Goal: Contribute content: Add original content to the website for others to see

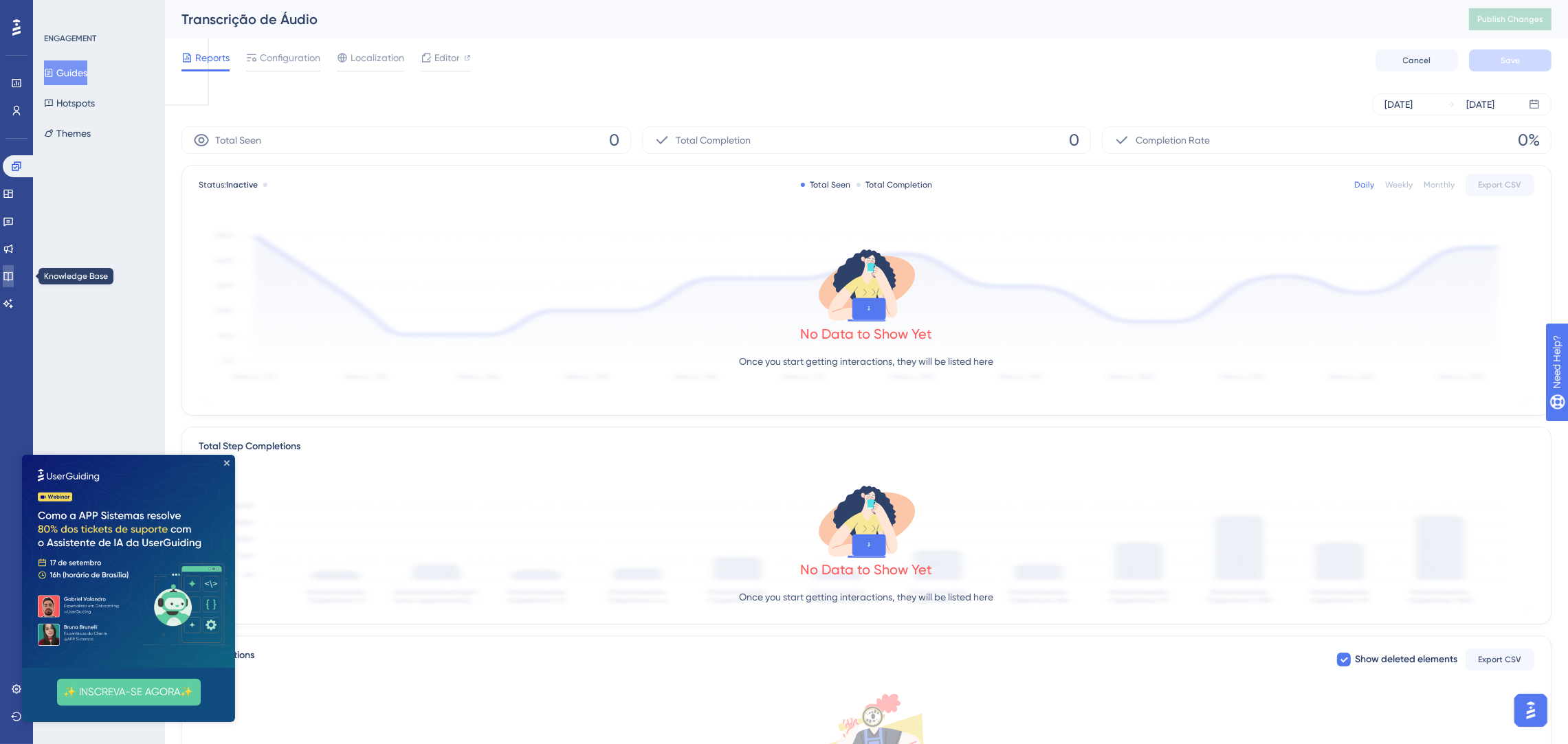
drag, startPoint x: 15, startPoint y: 282, endPoint x: 166, endPoint y: 41, distance: 284.4
click at [14, 282] on link at bounding box center [8, 276] width 11 height 22
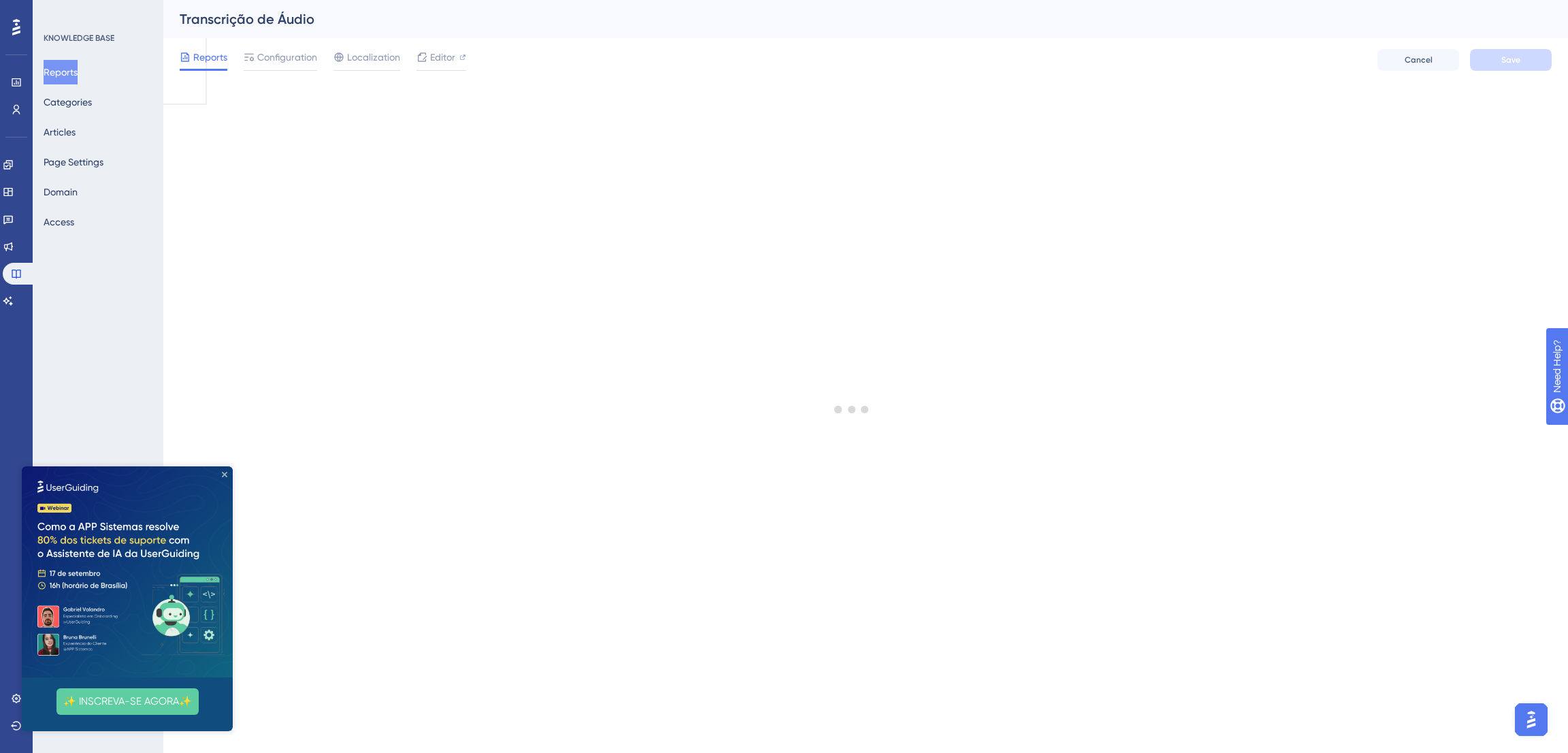
click at [224, 472] on icon "Close Preview" at bounding box center [225, 474] width 5 height 5
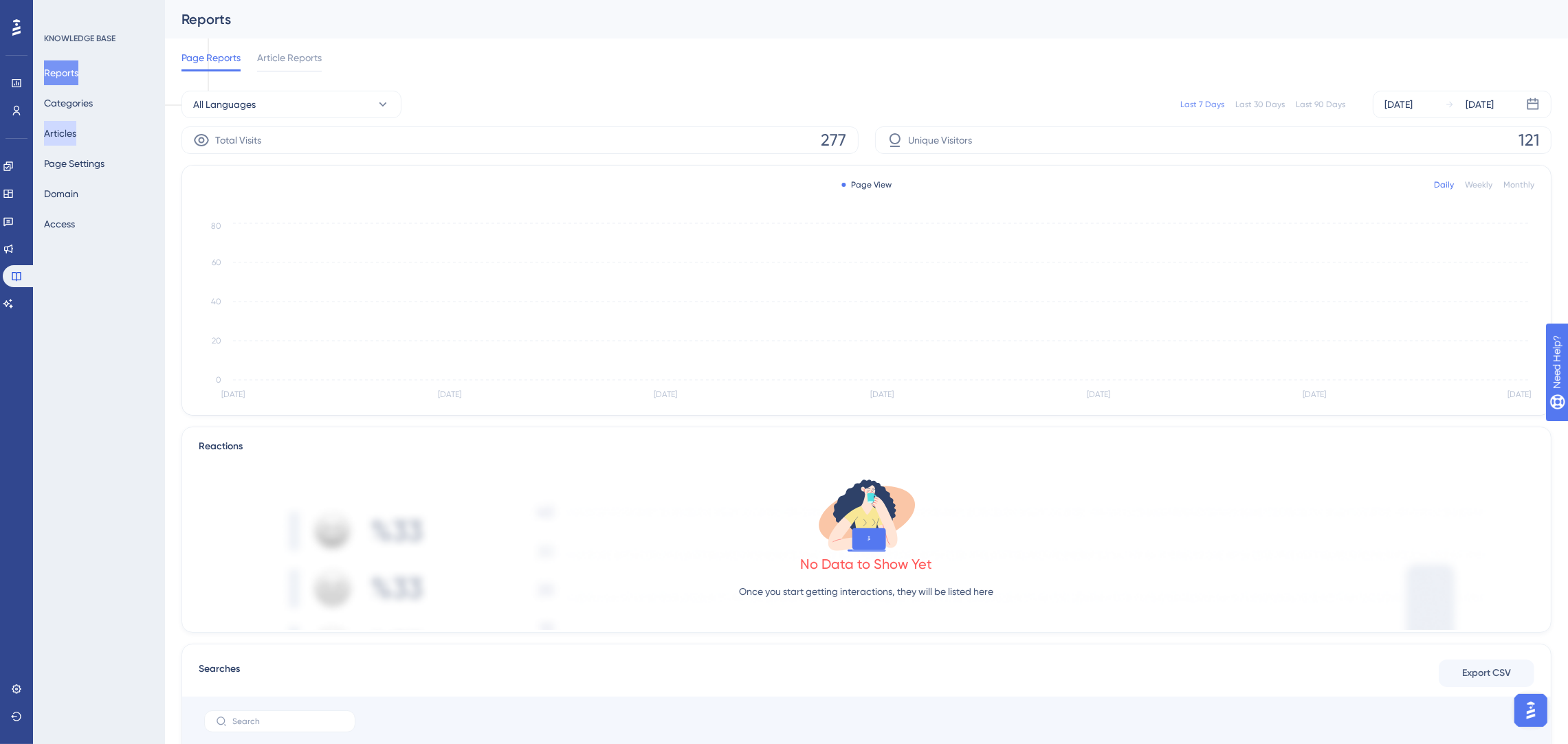
click at [58, 138] on button "Articles" at bounding box center [59, 133] width 32 height 25
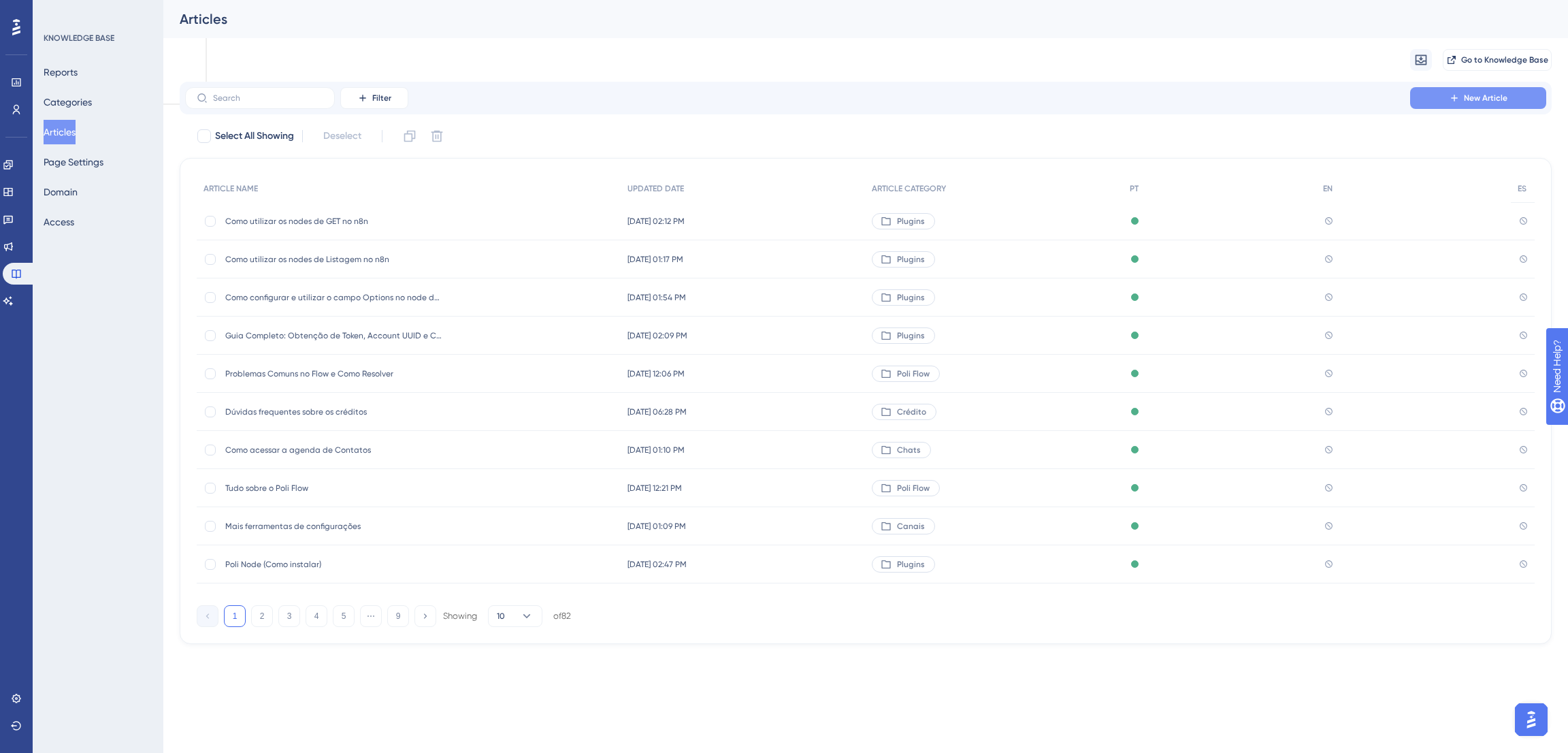
click at [1472, 97] on span "New Article" at bounding box center [1485, 98] width 43 height 11
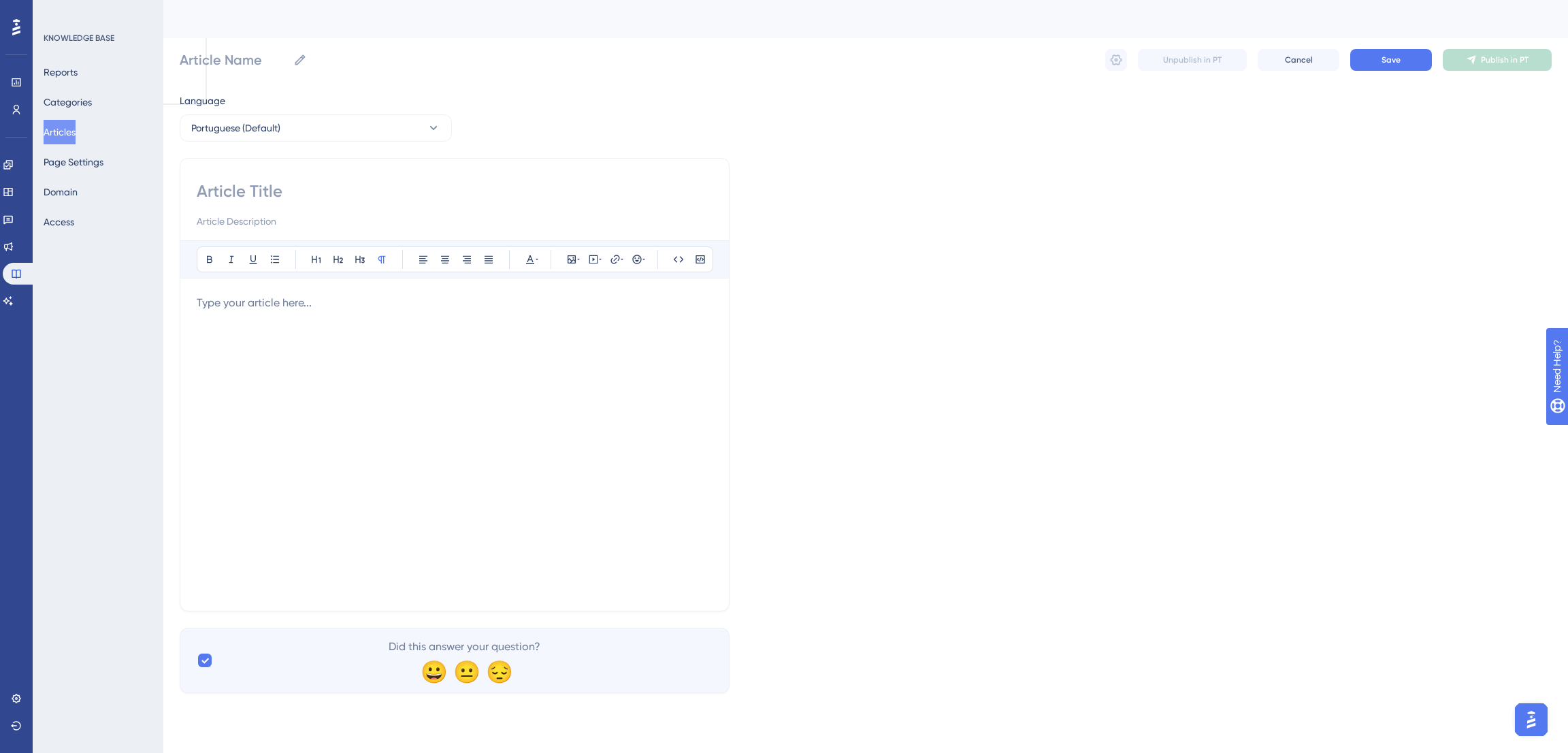
drag, startPoint x: 320, startPoint y: 337, endPoint x: 317, endPoint y: 330, distance: 7.6
click at [317, 335] on div at bounding box center [454, 445] width 516 height 299
click at [271, 317] on div at bounding box center [454, 445] width 516 height 299
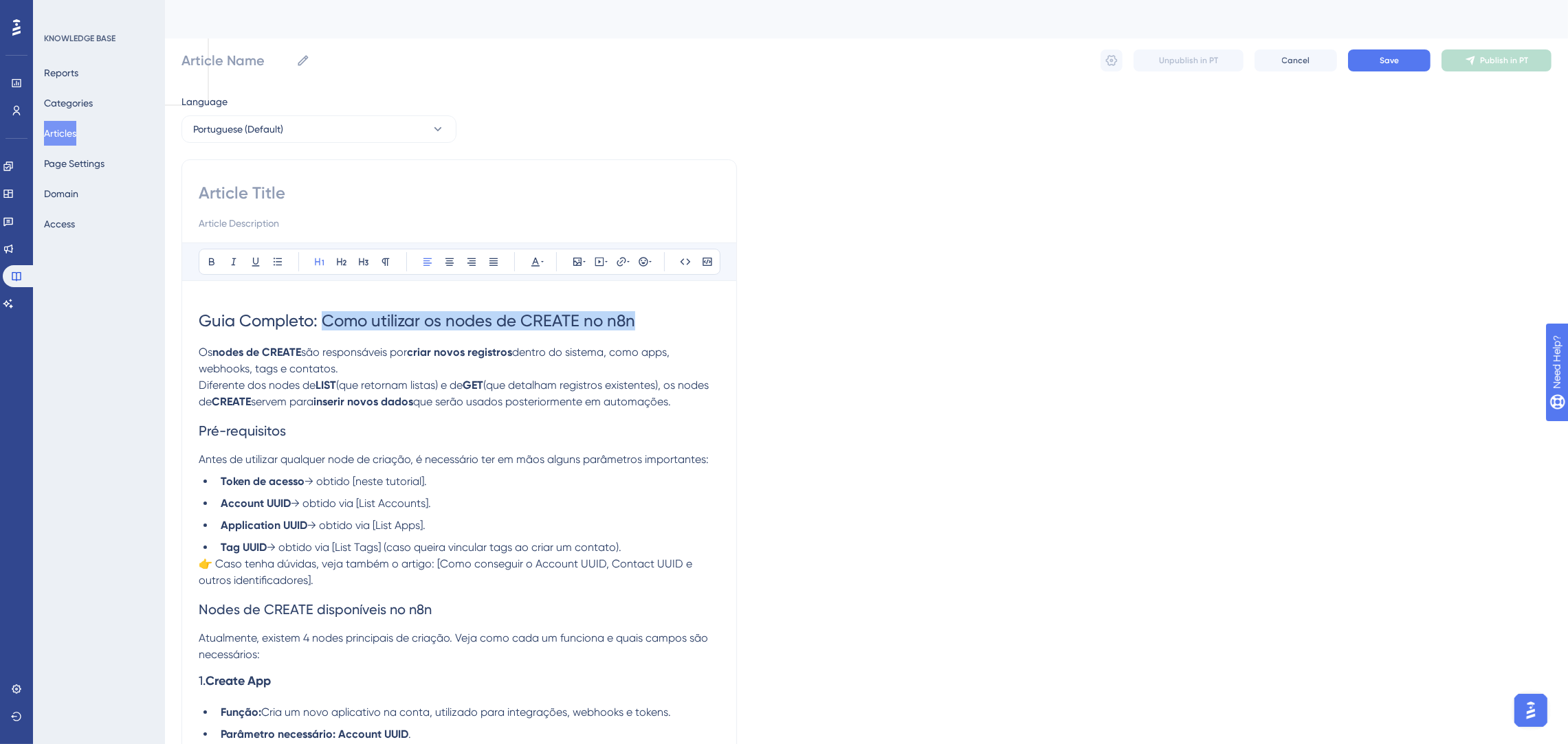
drag, startPoint x: 643, startPoint y: 319, endPoint x: 324, endPoint y: 304, distance: 319.4
click at [324, 304] on h1 "Guia Completo: Como utilizar os nodes de CREATE no n8n" at bounding box center [459, 321] width 521 height 46
copy span "Como utilizar os nodes de CREATE no n8n"
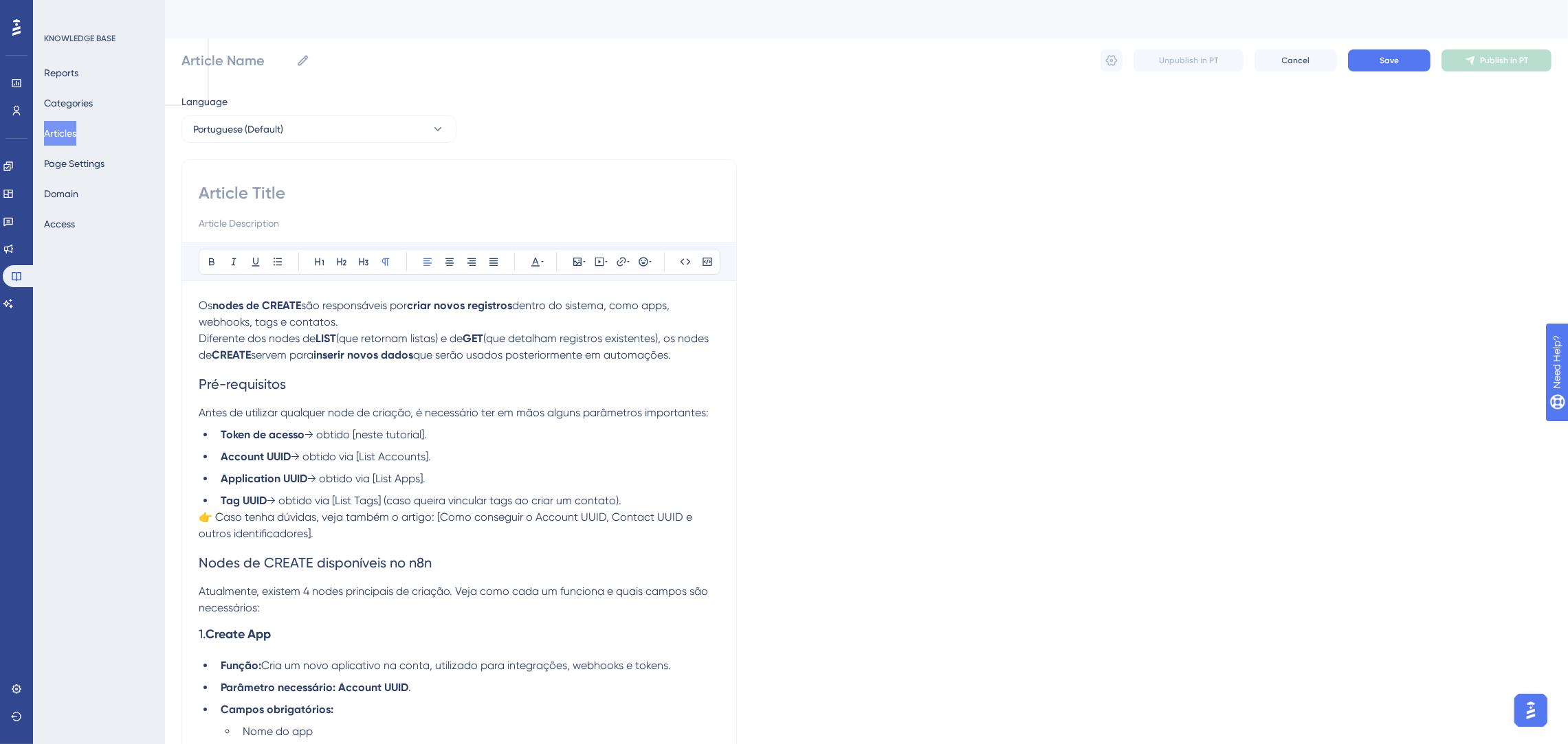
click at [314, 195] on input at bounding box center [459, 193] width 521 height 22
paste input "Como utilizar os nodes de CREATE no n8n"
type input "Como utilizar os nodes de CREATE no n8n"
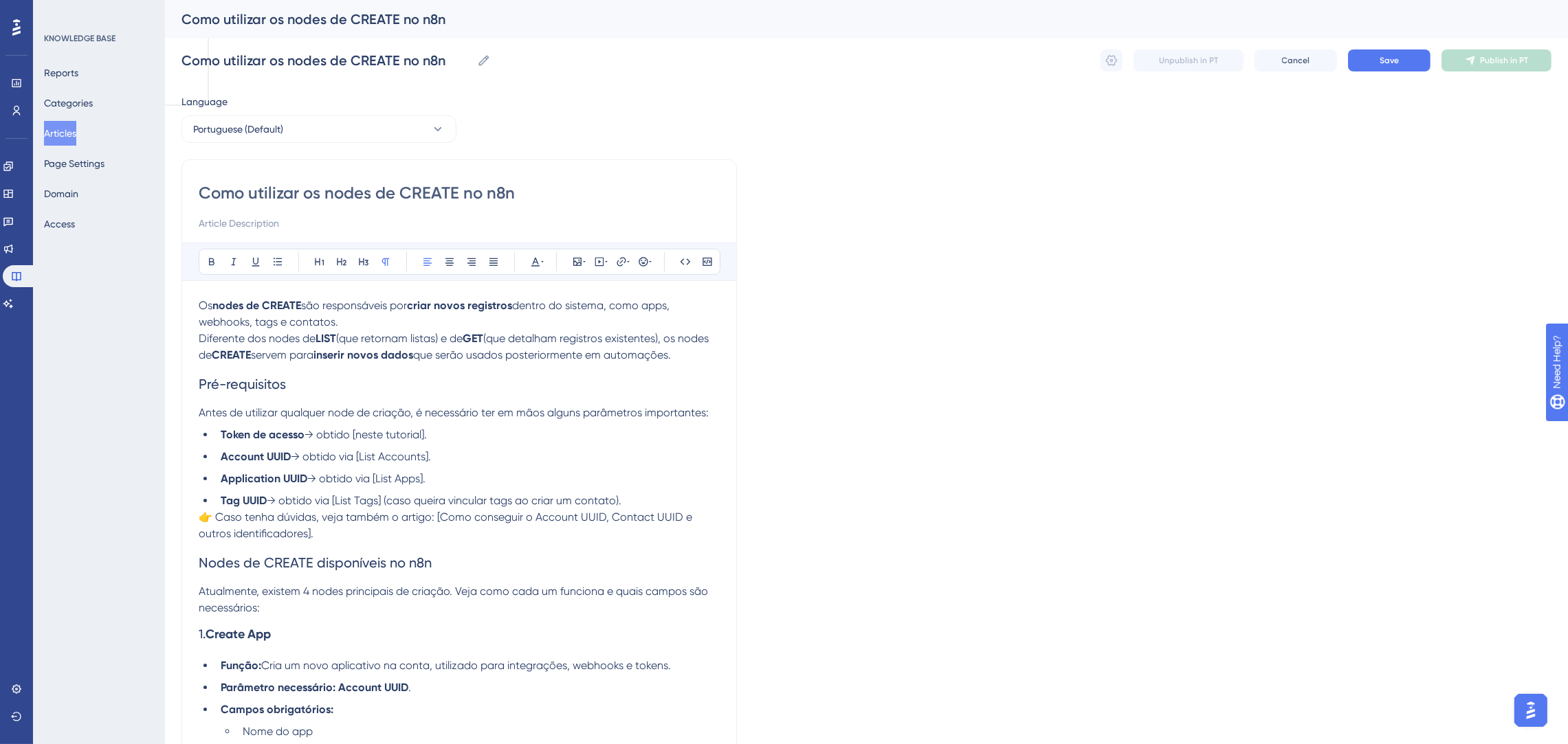
type input "Como utilizar os nodes de CREATE no n8n"
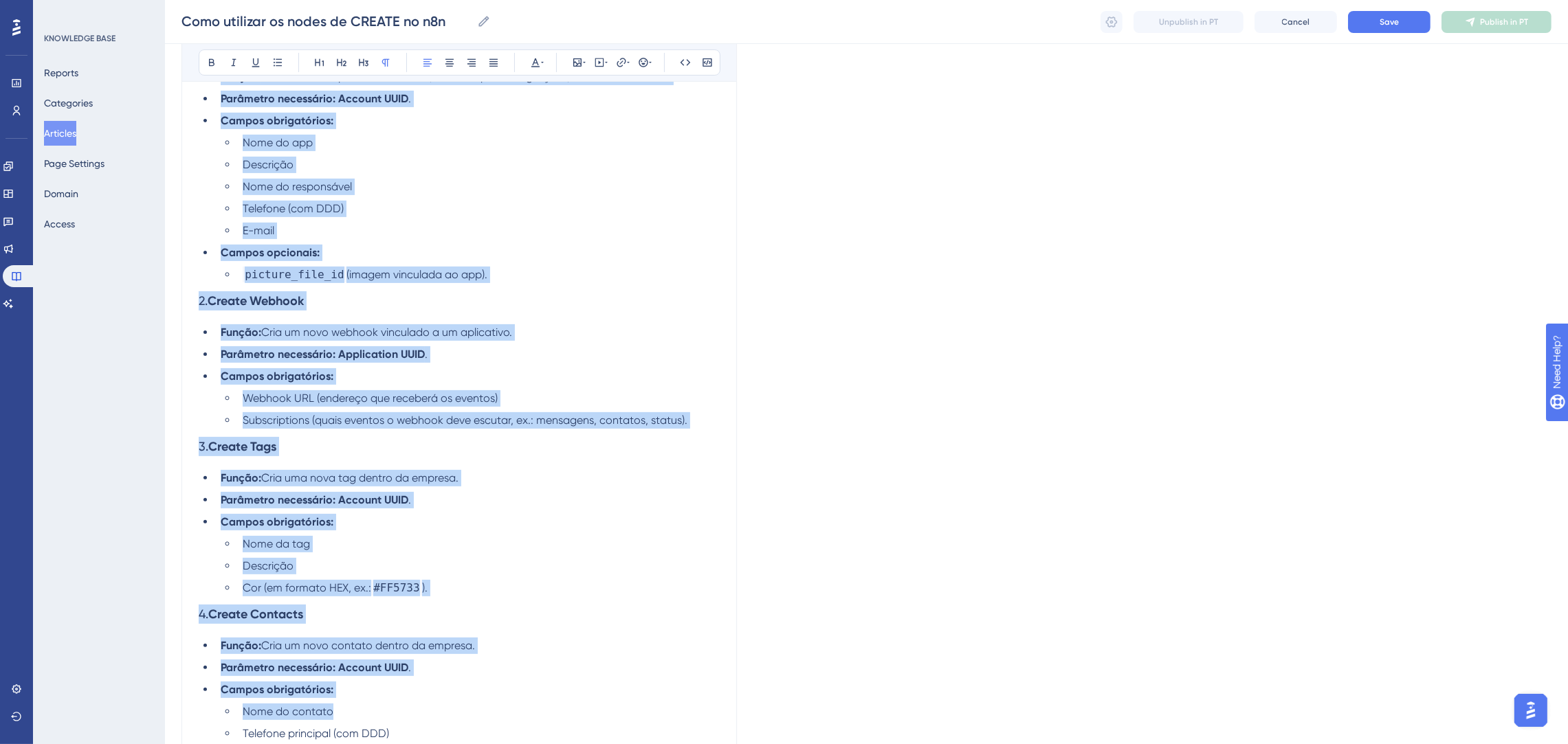
scroll to position [943, 0]
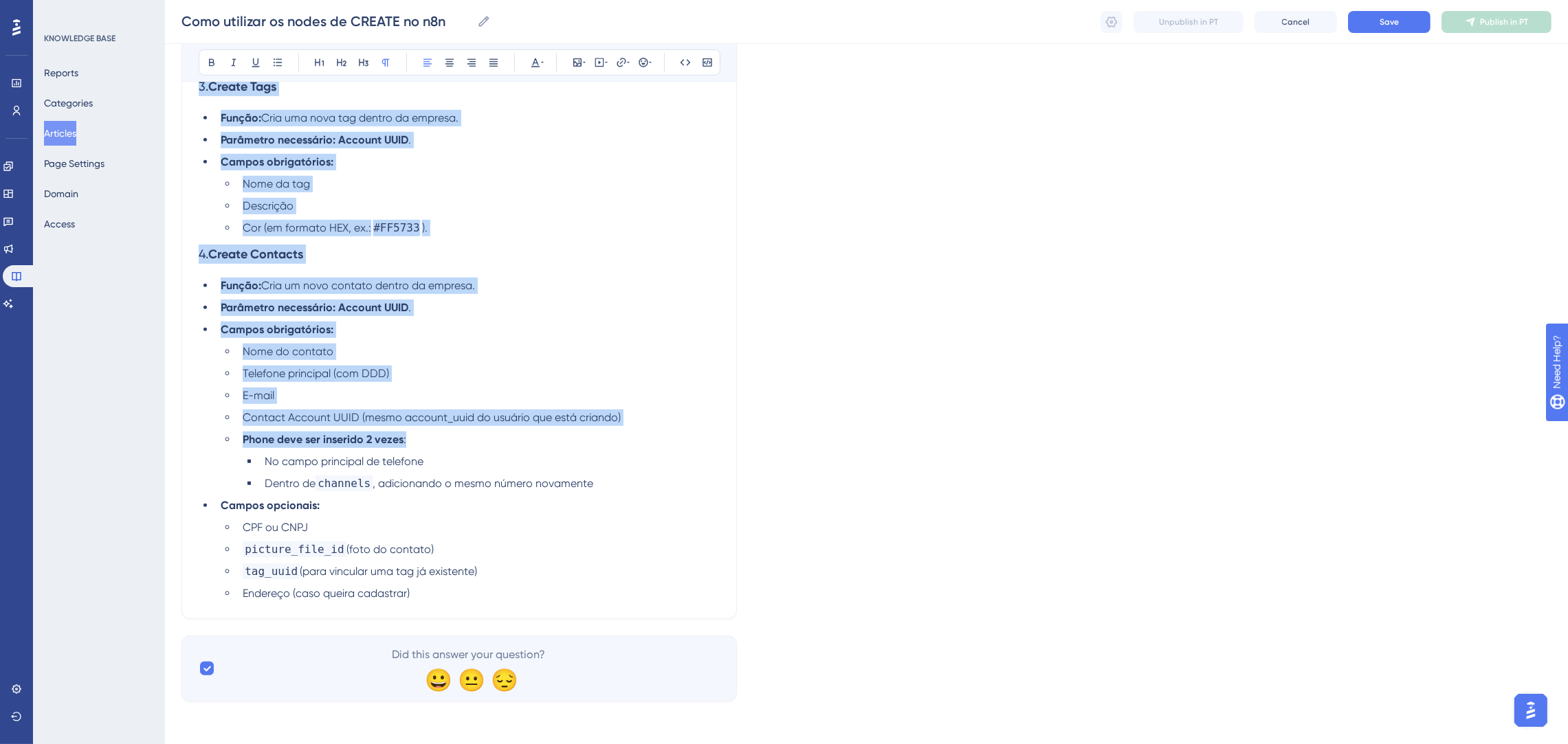
drag, startPoint x: 200, startPoint y: 305, endPoint x: 612, endPoint y: 431, distance: 430.8
click at [611, 432] on li "Phone deve ser inserido 2 vezes :" at bounding box center [478, 440] width 483 height 16
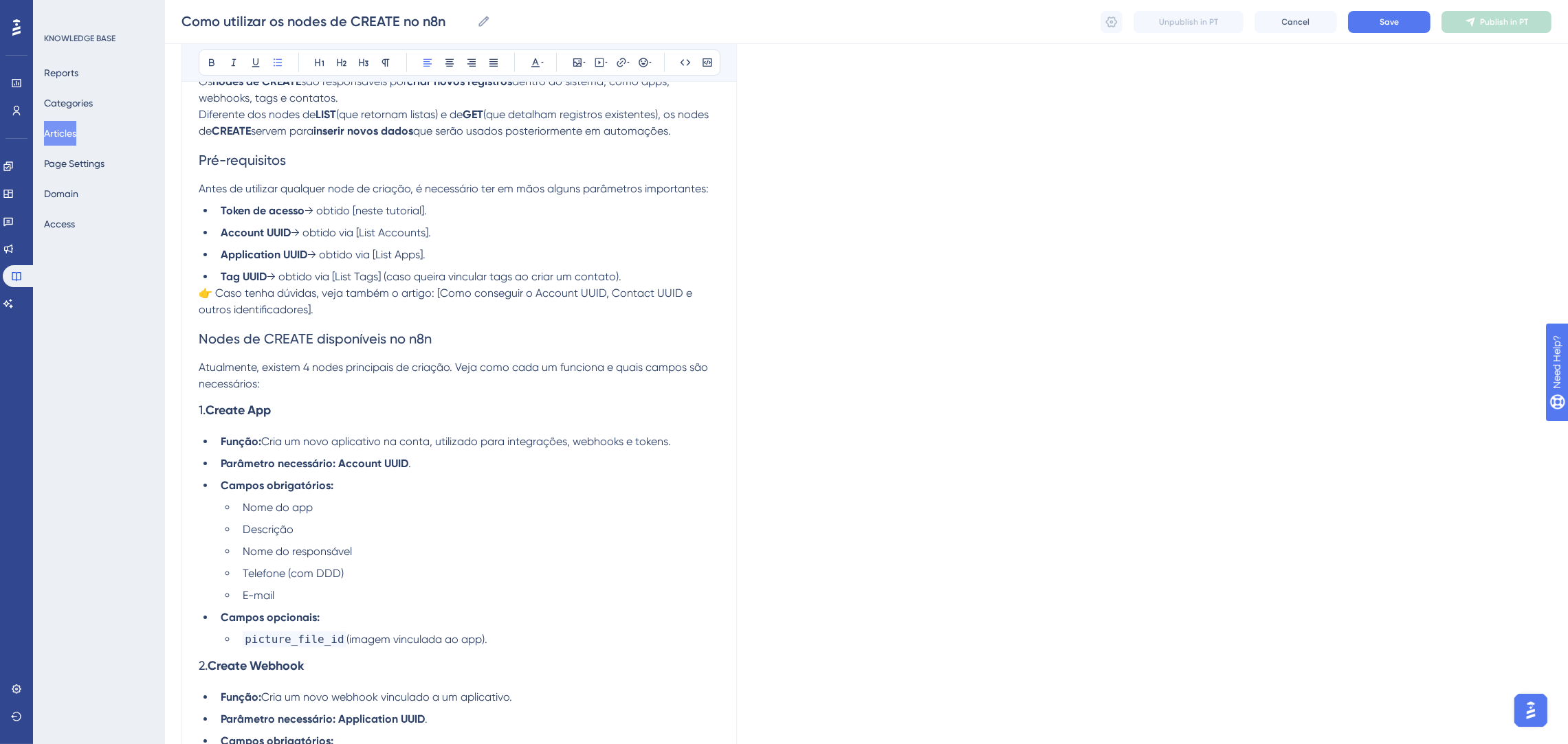
scroll to position [15, 0]
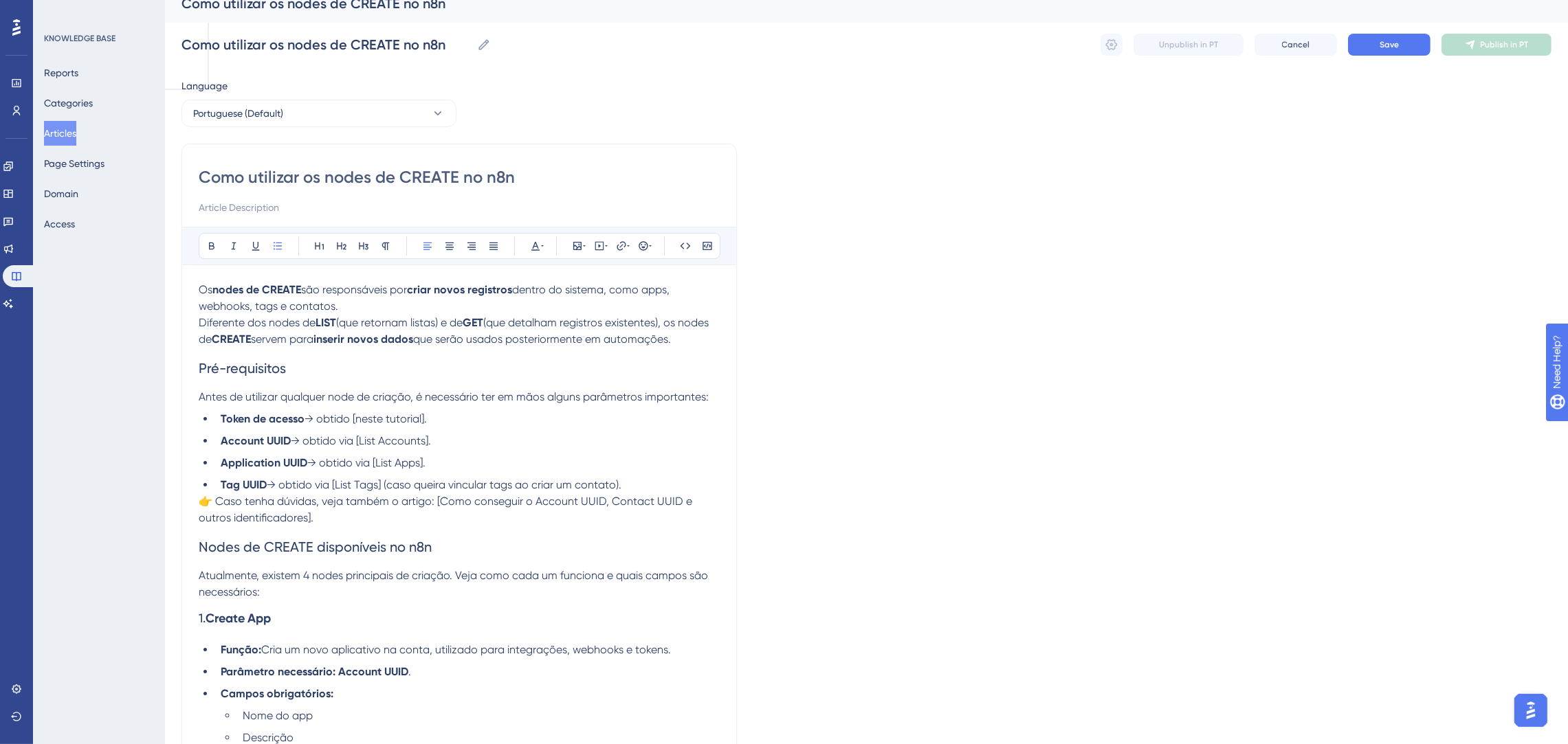
click at [306, 286] on span "são responsáveis por" at bounding box center [354, 290] width 106 height 13
drag, startPoint x: 340, startPoint y: 284, endPoint x: 265, endPoint y: 288, distance: 75.1
click at [265, 288] on p "Os nodes de CREATE da Poli são responsáveis por criar novos registros dentro do…" at bounding box center [459, 314] width 521 height 66
click at [341, 293] on span "da Poli são responsáveis por" at bounding box center [372, 290] width 141 height 13
drag, startPoint x: 341, startPoint y: 293, endPoint x: 279, endPoint y: 292, distance: 62.0
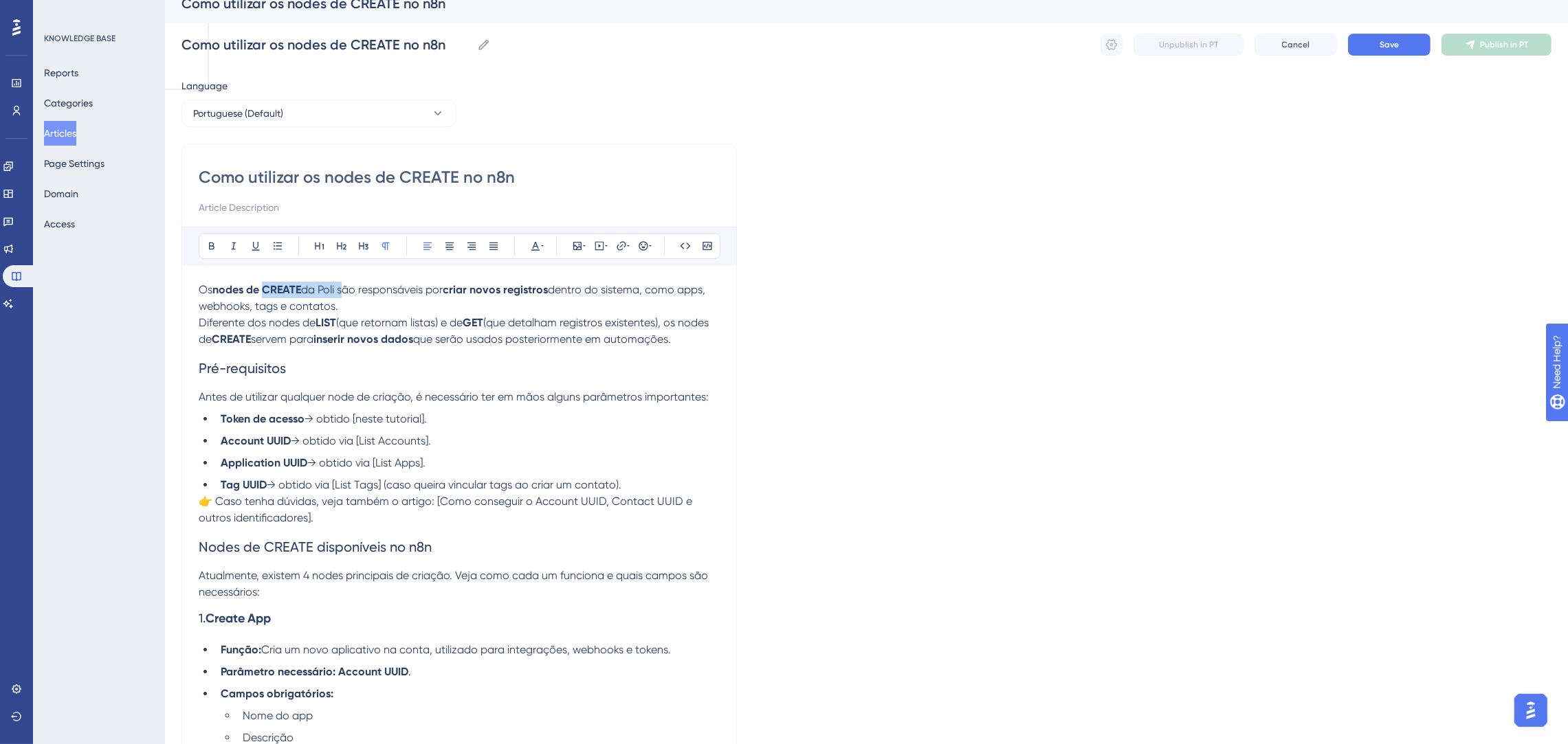
click at [279, 292] on p "Os nodes de CREATE da Poli são responsáveis por criar novos registros dentro do…" at bounding box center [459, 314] width 521 height 66
click at [253, 292] on strong "nodes de CREATE" at bounding box center [256, 290] width 88 height 13
click at [374, 296] on p "Os nodes de CREATE da Poli são responsáveis por criar novos registros dentro do…" at bounding box center [459, 314] width 521 height 66
click at [423, 301] on p "Os nodes de CREATE da Poli são responsáveis por criar novos registros dentro do…" at bounding box center [459, 314] width 521 height 66
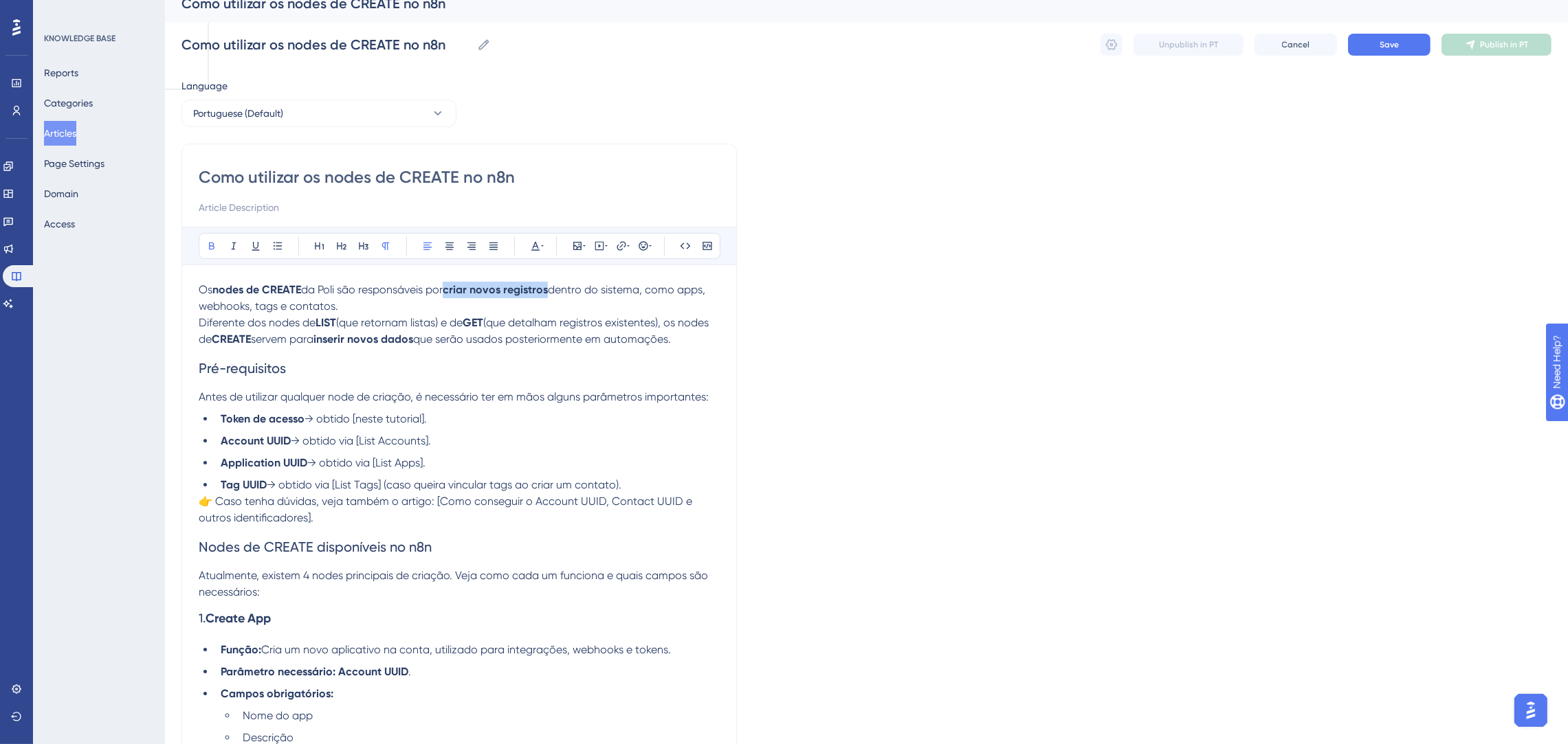
drag, startPoint x: 453, startPoint y: 290, endPoint x: 555, endPoint y: 286, distance: 102.1
click at [555, 286] on p "Os nodes de CREATE da Poli são responsáveis por criar novos registros dentro do…" at bounding box center [459, 314] width 521 height 66
click at [204, 244] on button at bounding box center [211, 246] width 19 height 19
click at [490, 303] on p "Os nodes de CREATE da Poli são responsáveis por criar novos registros dentro do…" at bounding box center [459, 314] width 521 height 66
click at [313, 343] on span "servem para" at bounding box center [281, 339] width 63 height 13
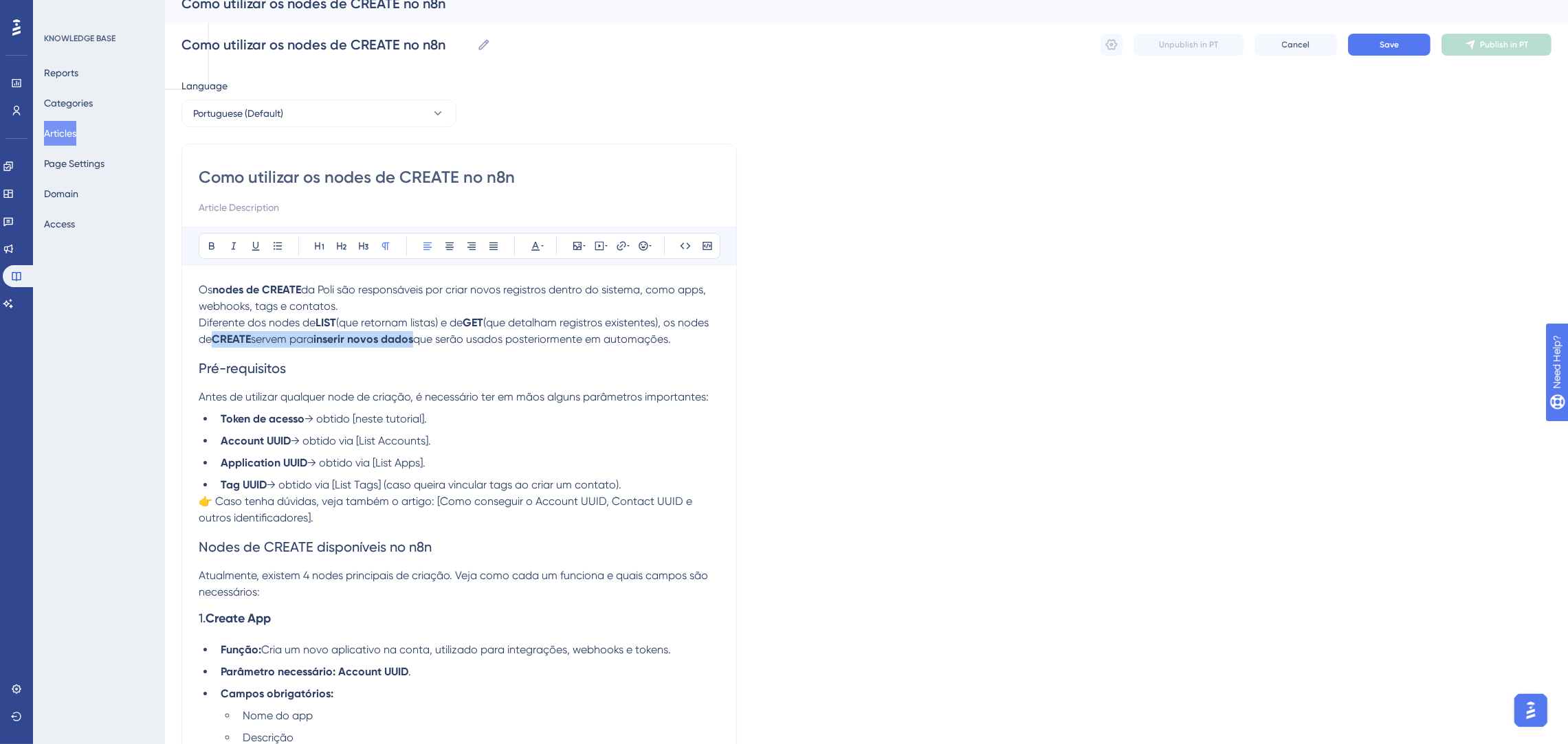
drag, startPoint x: 248, startPoint y: 339, endPoint x: 452, endPoint y: 339, distance: 204.0
click at [452, 339] on p "Os nodes de CREATE da Poli são responsáveis por criar novos registros dentro do…" at bounding box center [459, 314] width 521 height 66
click at [208, 244] on icon at bounding box center [211, 246] width 11 height 11
click at [328, 335] on span "(que detalham registros existentes), os nodes de CREATE servem para inserir nov…" at bounding box center [454, 331] width 513 height 29
click at [347, 358] on h2 "Pré-requisitos" at bounding box center [459, 368] width 521 height 41
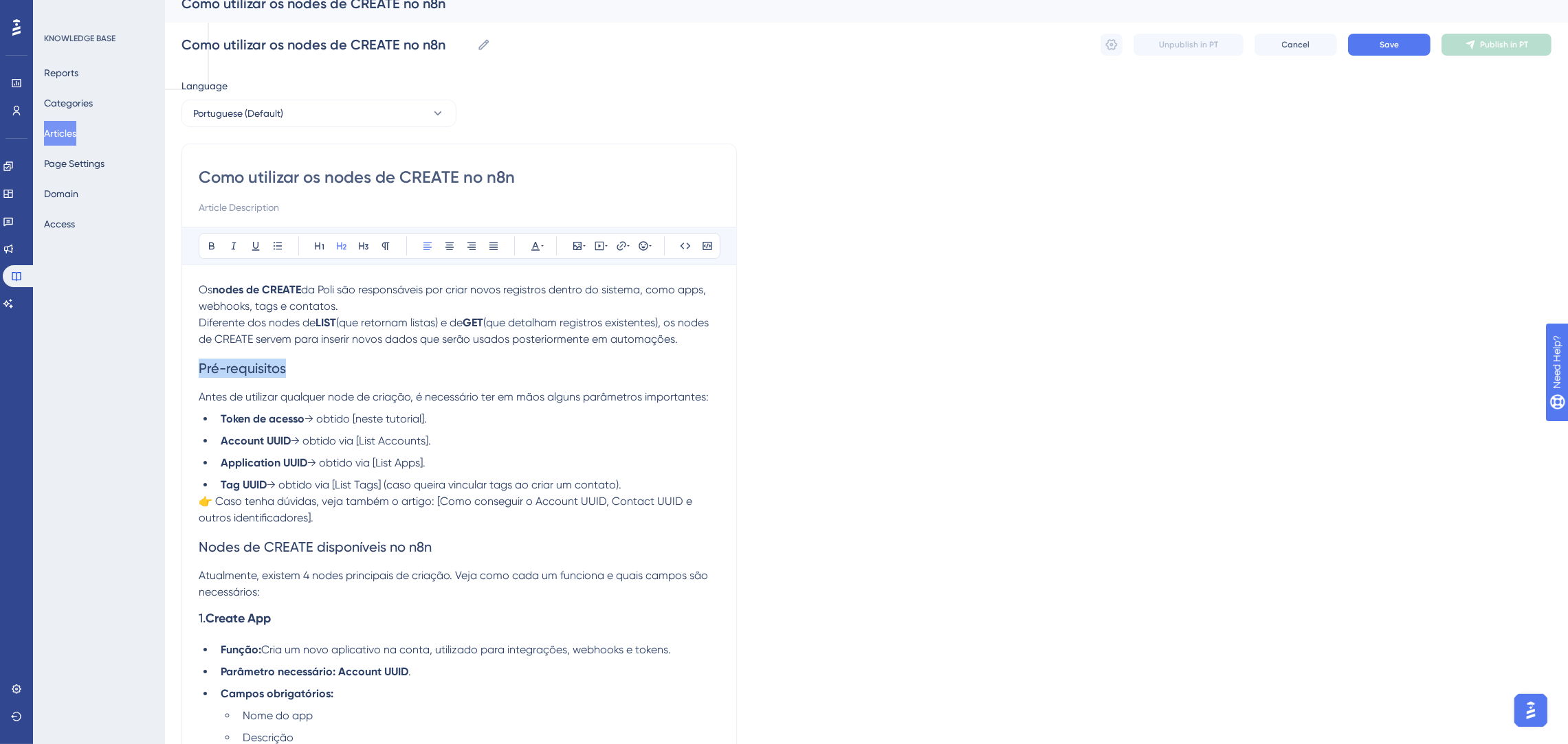
drag, startPoint x: 291, startPoint y: 369, endPoint x: 199, endPoint y: 369, distance: 92.0
click at [199, 369] on h2 "Pré-requisitos" at bounding box center [459, 368] width 521 height 41
click at [211, 245] on icon at bounding box center [211, 246] width 11 height 11
click at [534, 388] on h2 "Pré-requisitos" at bounding box center [459, 368] width 521 height 41
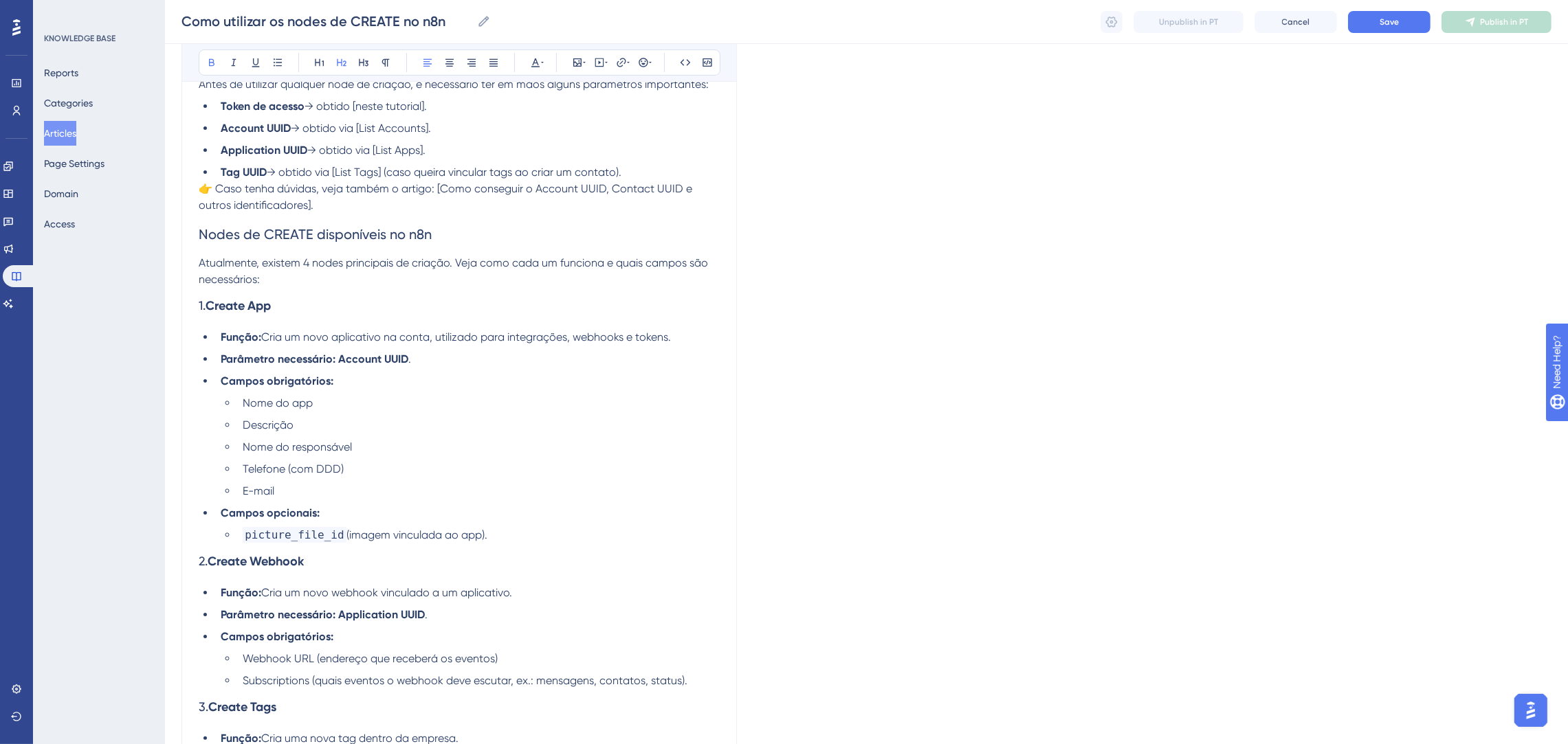
scroll to position [325, 0]
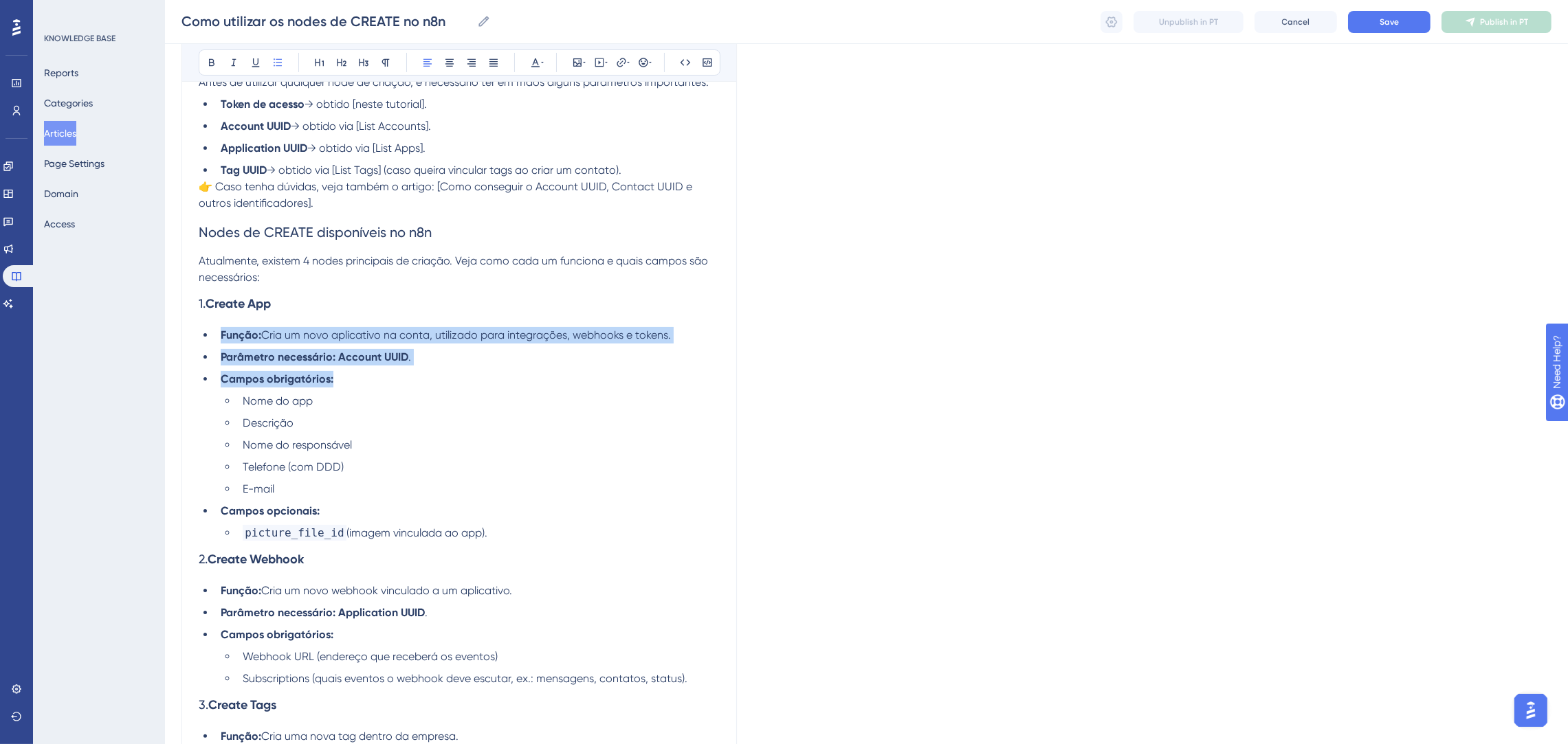
drag, startPoint x: 379, startPoint y: 374, endPoint x: 213, endPoint y: 332, distance: 171.2
click at [213, 332] on ul "Função: Cria um novo aplicativo na conta, utilizado para integrações, webhooks …" at bounding box center [459, 433] width 521 height 214
click at [204, 60] on button at bounding box center [211, 62] width 19 height 19
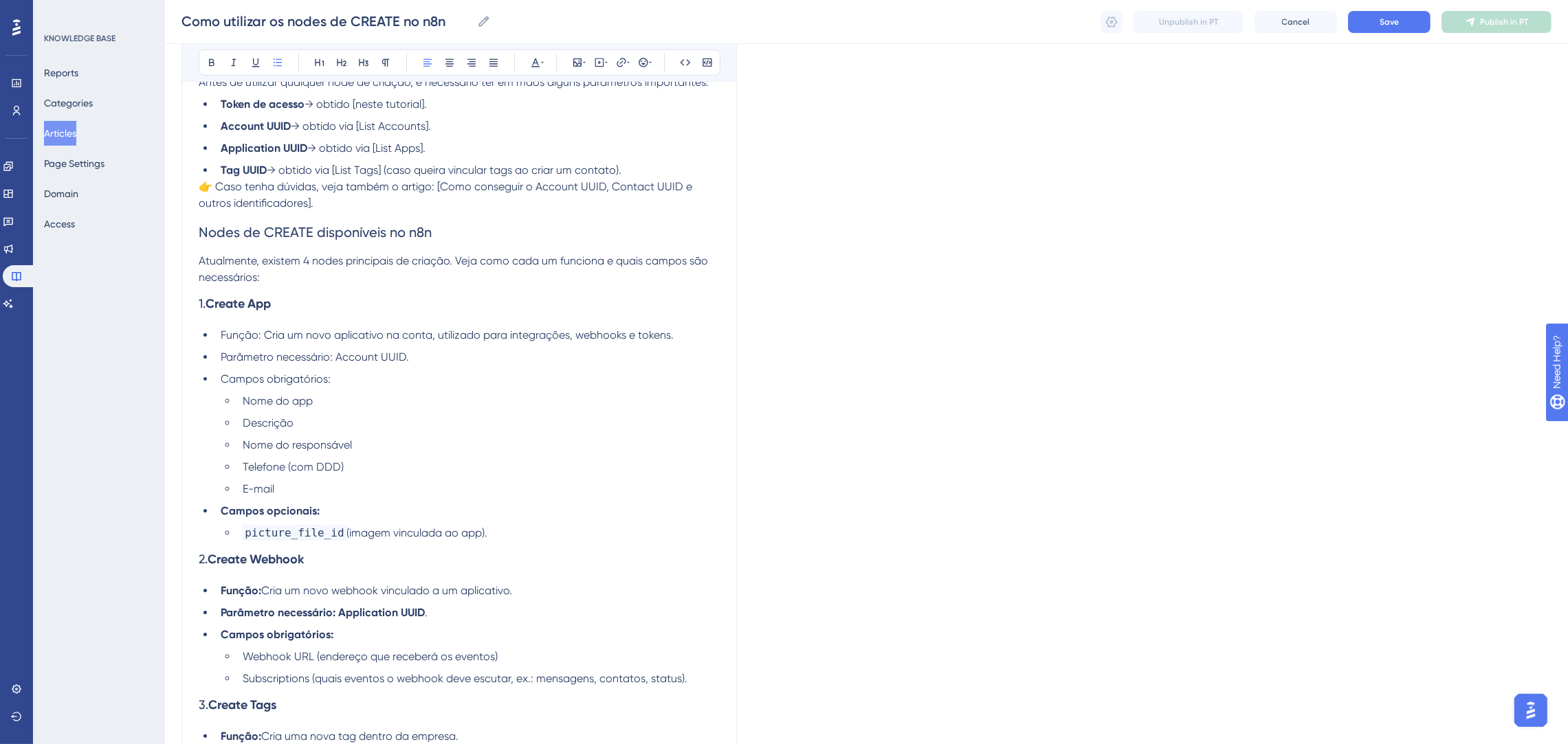
click at [549, 434] on ul "Nome do app Descrição Nome do responsável Telefone (com DDD) E-mail" at bounding box center [470, 445] width 499 height 105
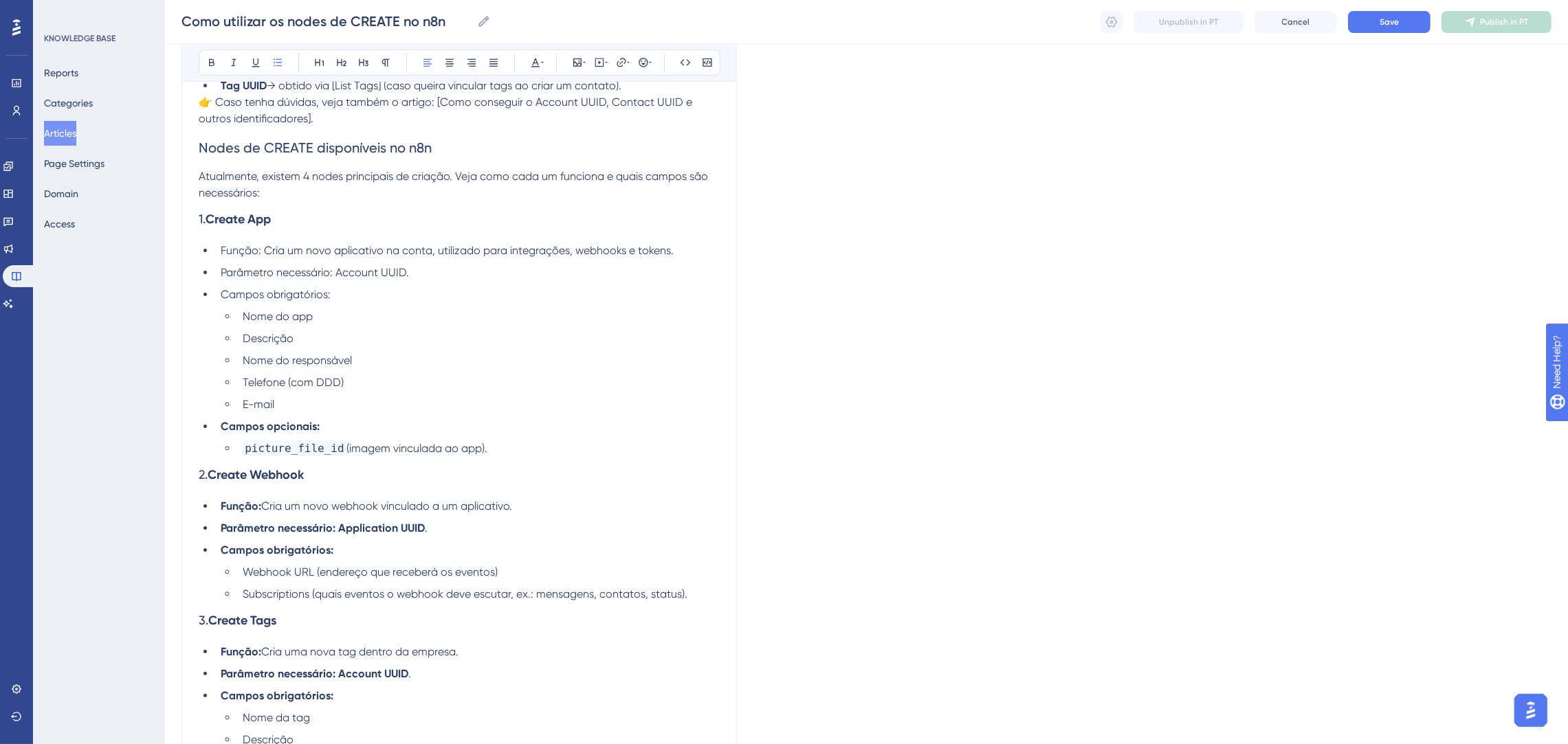
scroll to position [429, 0]
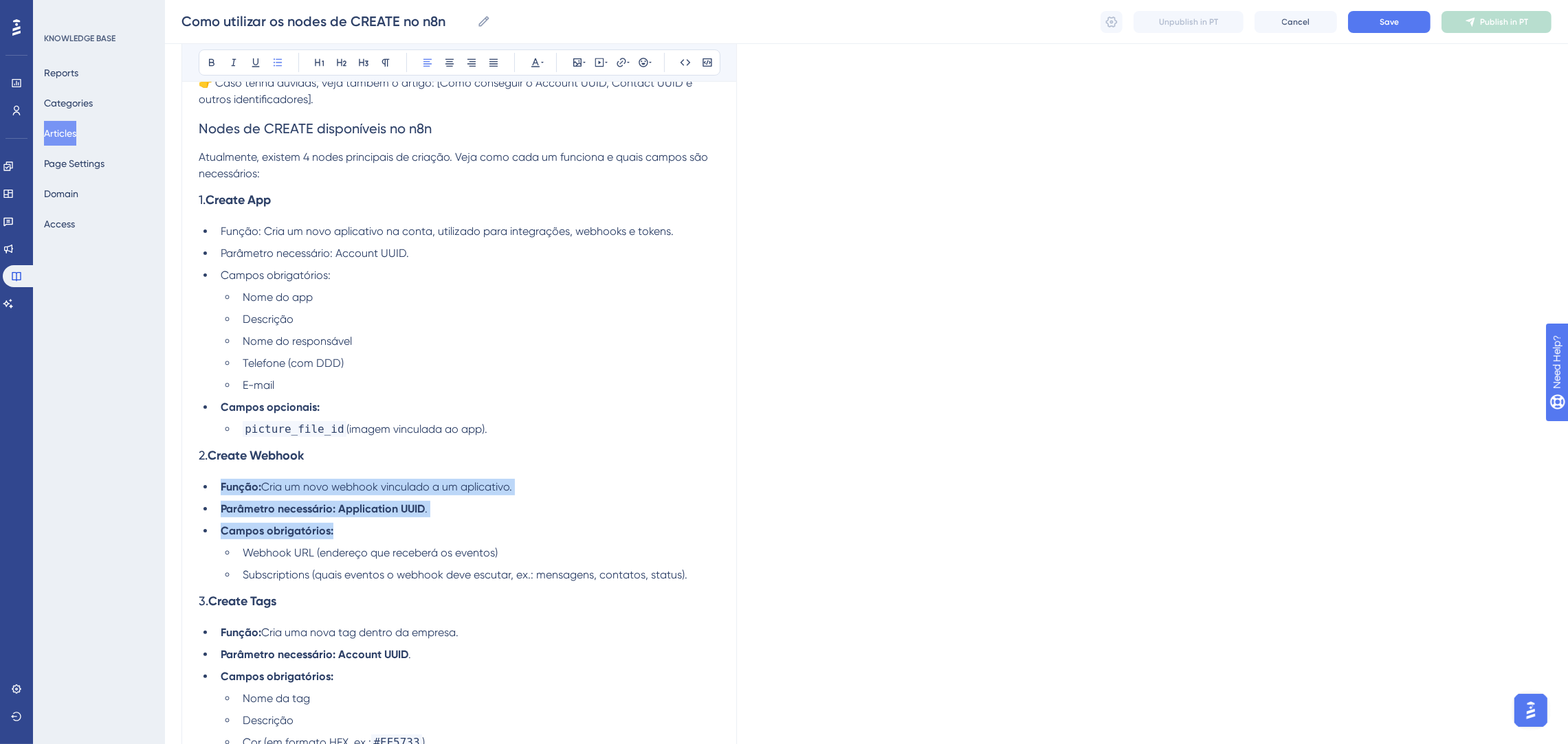
drag, startPoint x: 438, startPoint y: 537, endPoint x: 189, endPoint y: 179, distance: 436.1
click at [218, 490] on ul "Função: Cria um novo webhook vinculado a um aplicativo. Parâmetro necessário: A…" at bounding box center [459, 531] width 521 height 105
click at [207, 66] on icon at bounding box center [211, 63] width 11 height 11
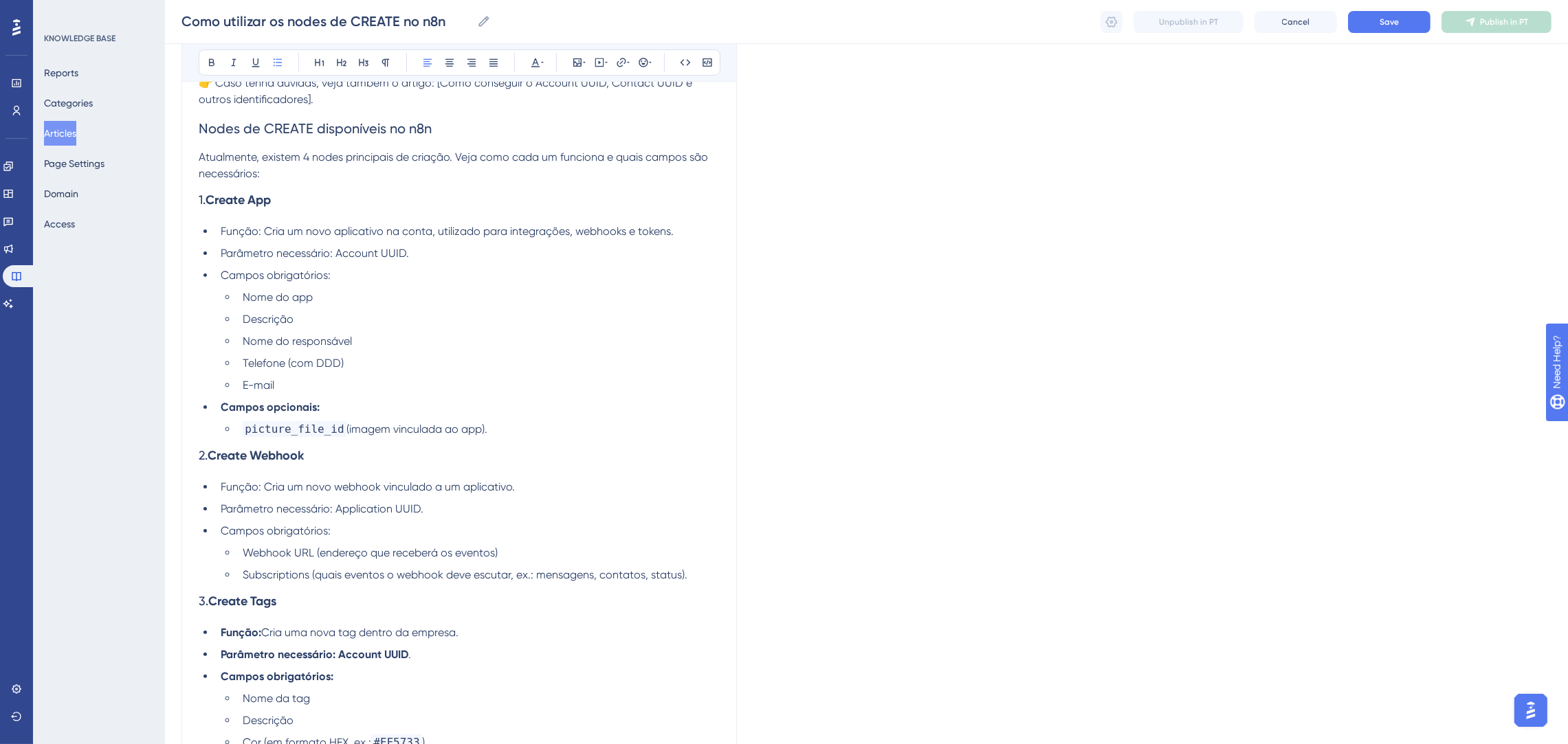
click at [731, 576] on div "Como utilizar os nodes de CREATE no n8n Bold Italic Underline Bullet Point Head…" at bounding box center [459, 429] width 555 height 1409
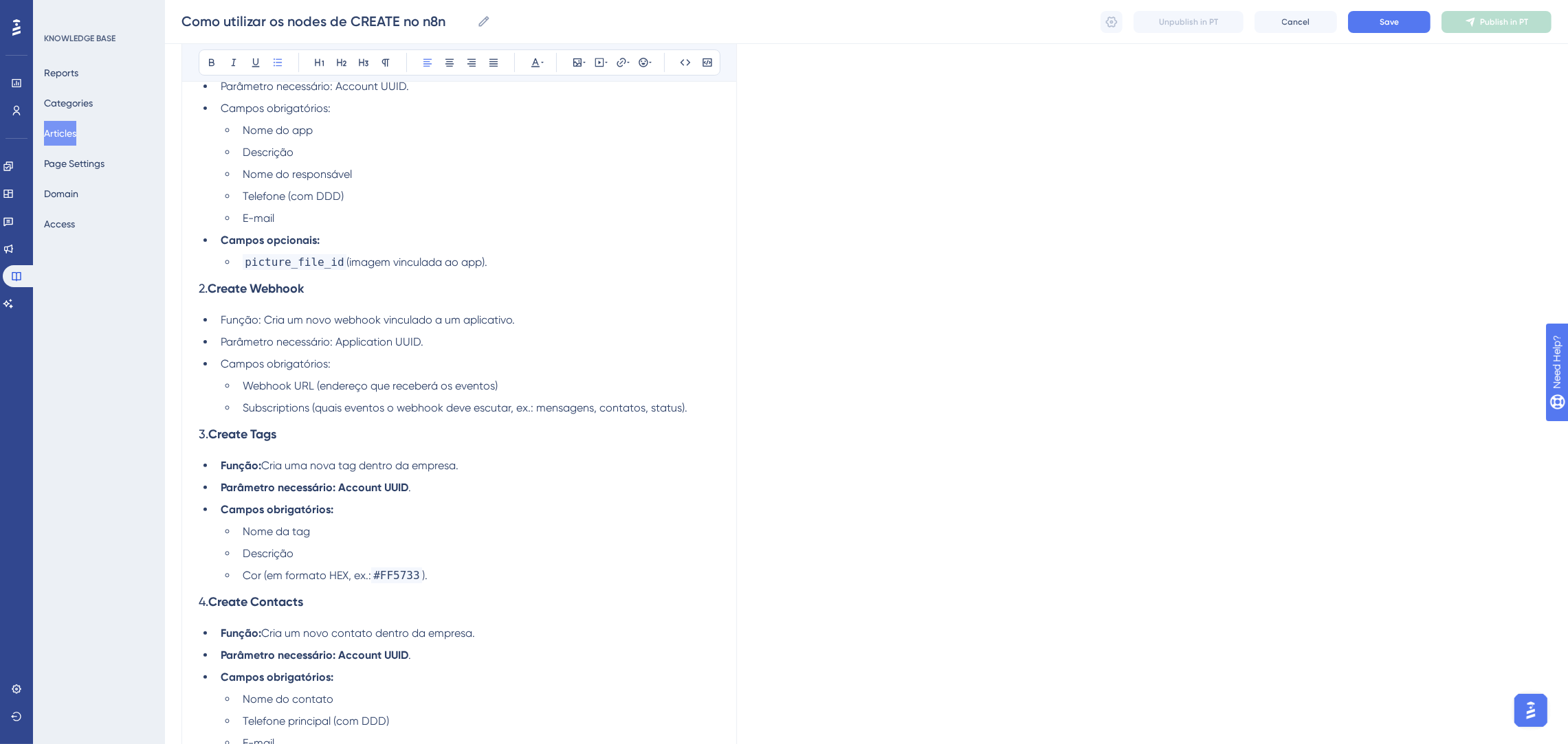
scroll to position [739, 0]
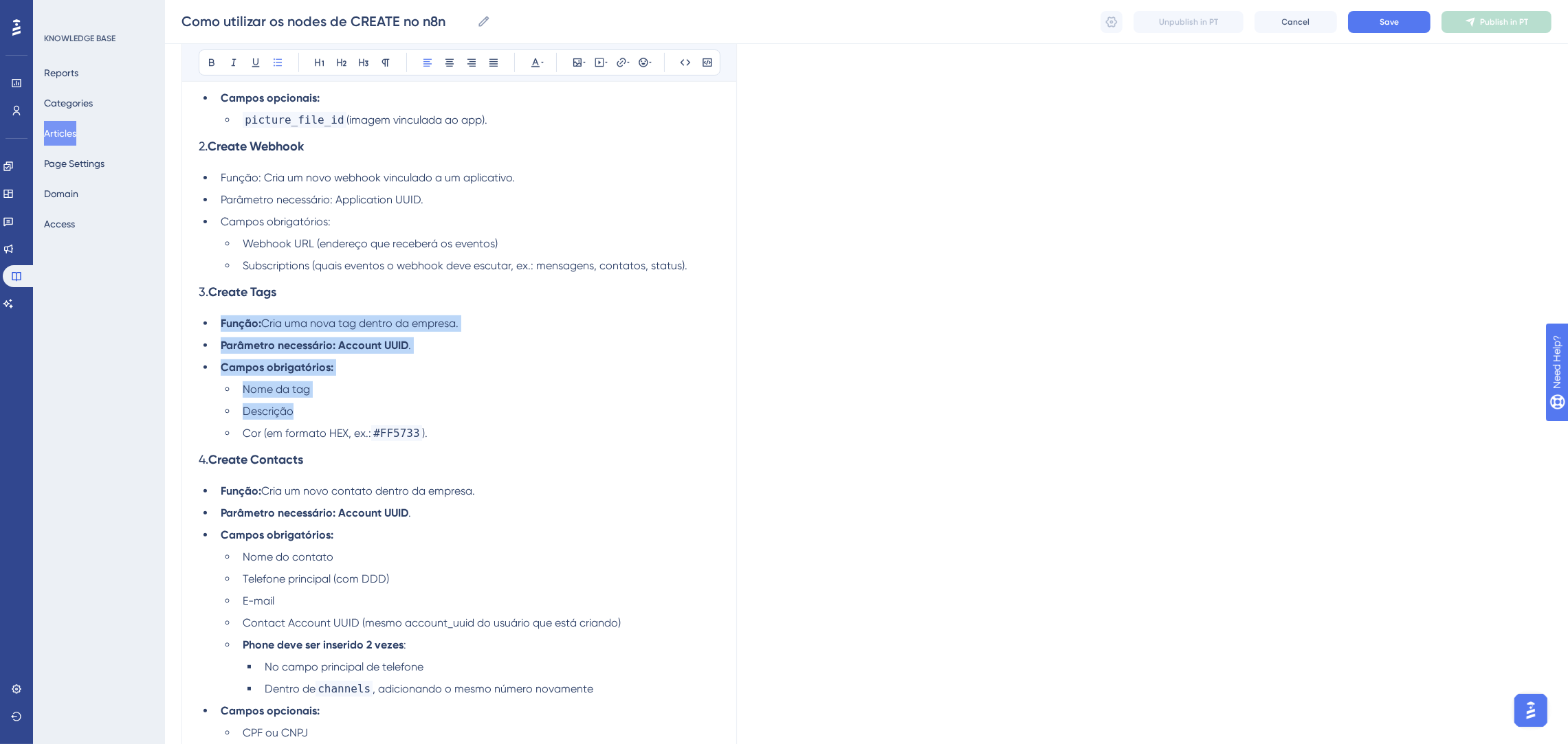
drag, startPoint x: 350, startPoint y: 400, endPoint x: 199, endPoint y: 313, distance: 174.3
click at [199, 313] on div "Os nodes de CREATE da Poli são responsáveis por criar novos registros dentro do…" at bounding box center [459, 180] width 521 height 1254
click at [207, 69] on button at bounding box center [211, 62] width 19 height 19
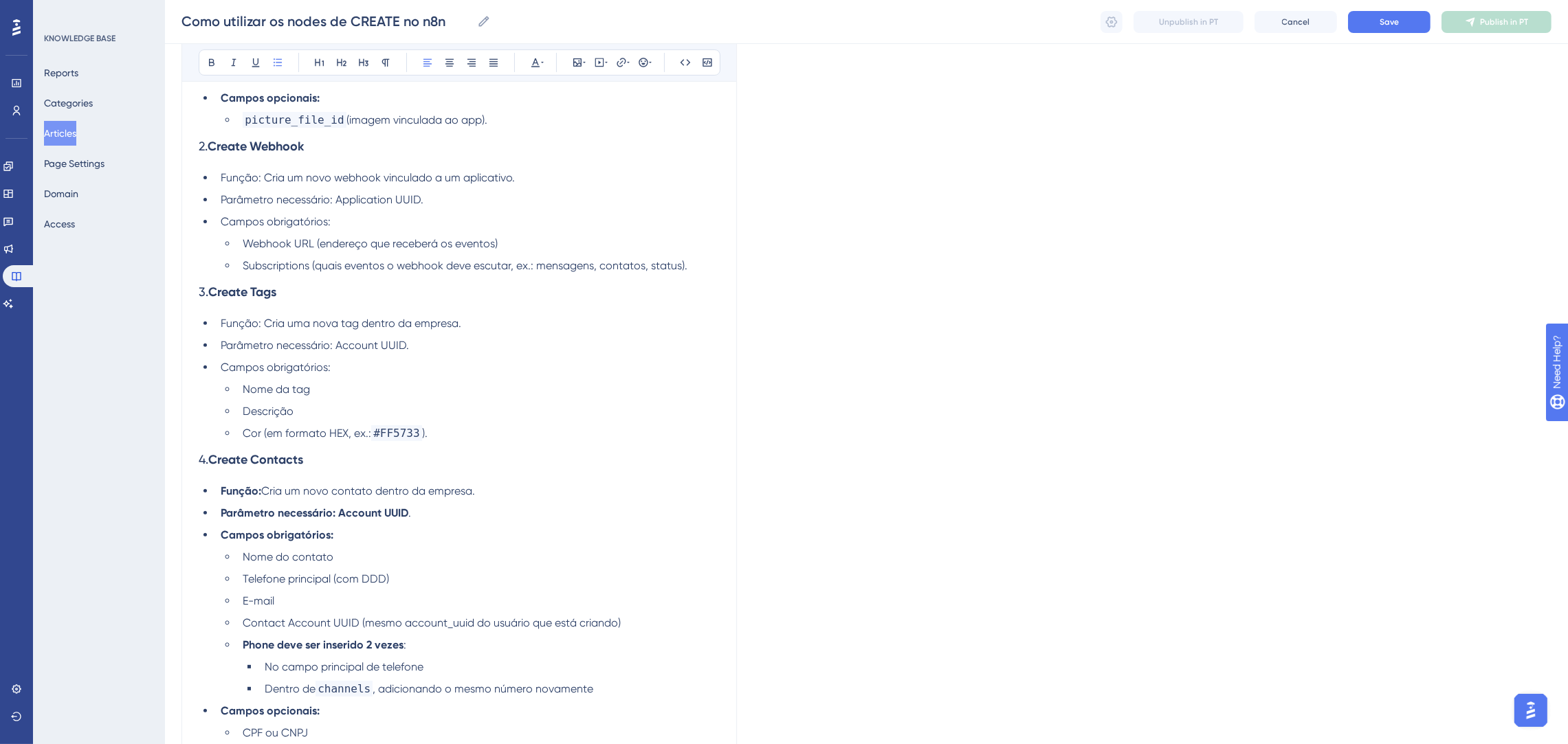
click at [542, 424] on ul "Nome da tag Descrição Cor (em formato HEX, ex.: #FF5733 )." at bounding box center [470, 412] width 499 height 60
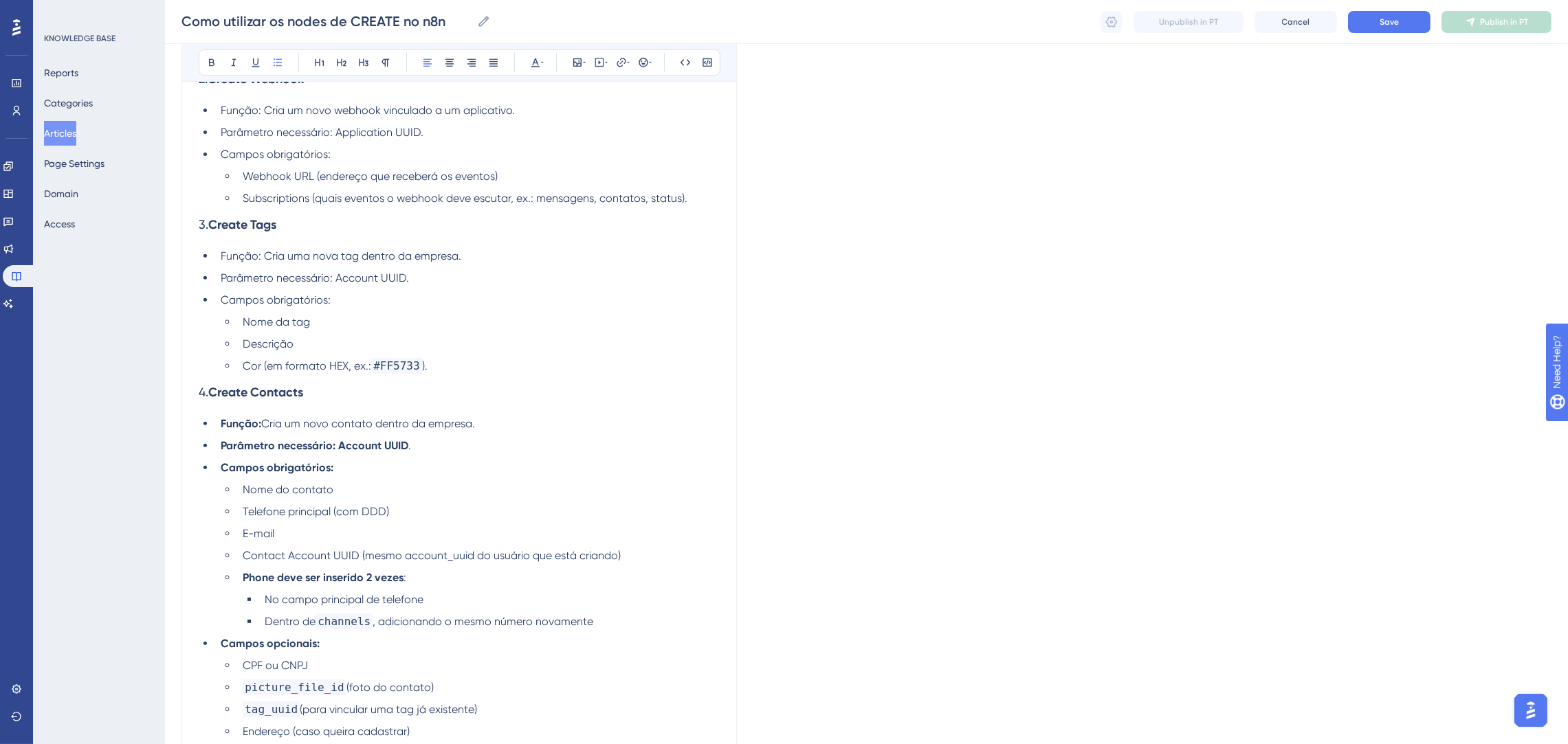
scroll to position [841, 0]
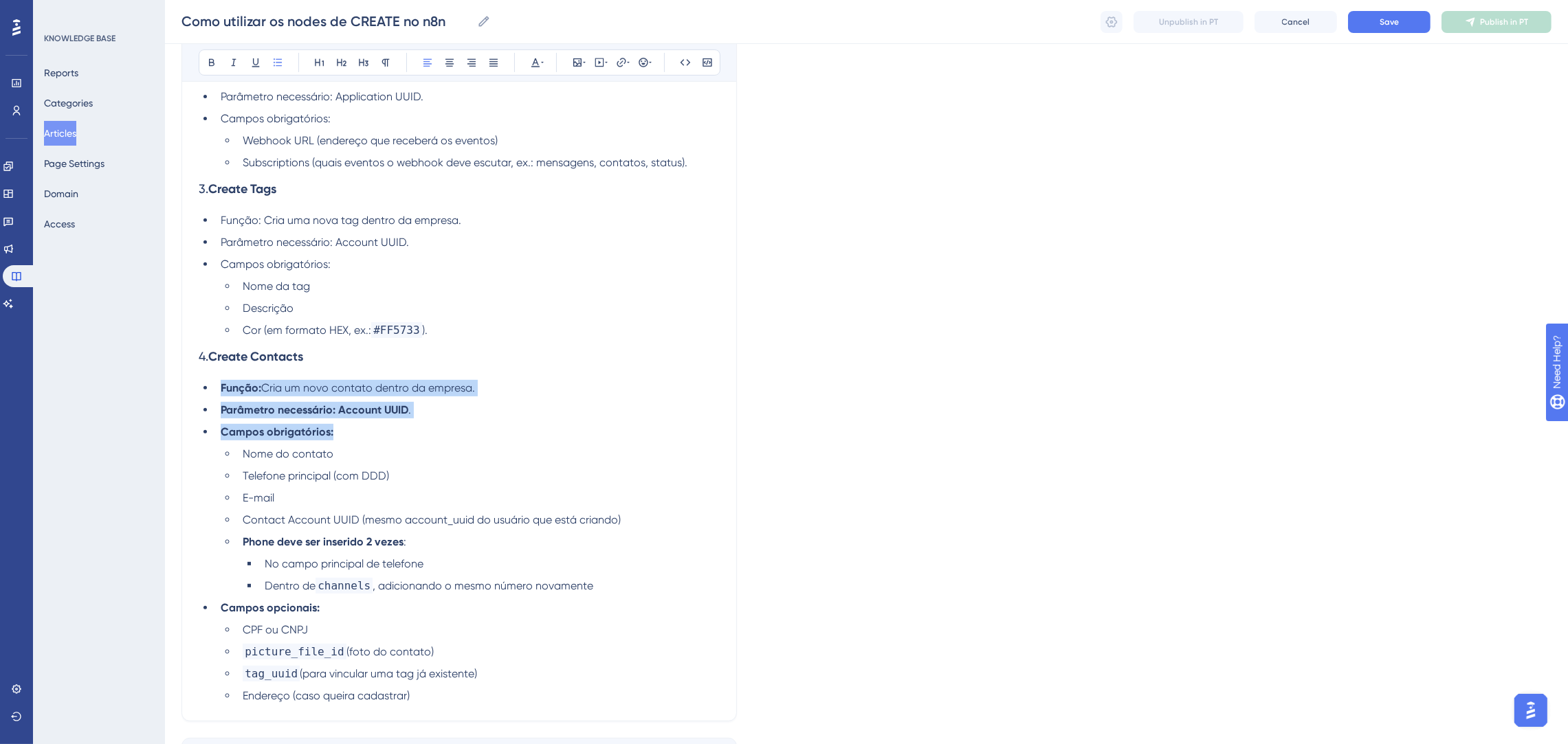
drag, startPoint x: 423, startPoint y: 433, endPoint x: 175, endPoint y: 382, distance: 253.2
click at [211, 59] on icon at bounding box center [211, 63] width 5 height 7
click at [587, 413] on li "Parâmetro necessário: Account UUID." at bounding box center [467, 411] width 504 height 16
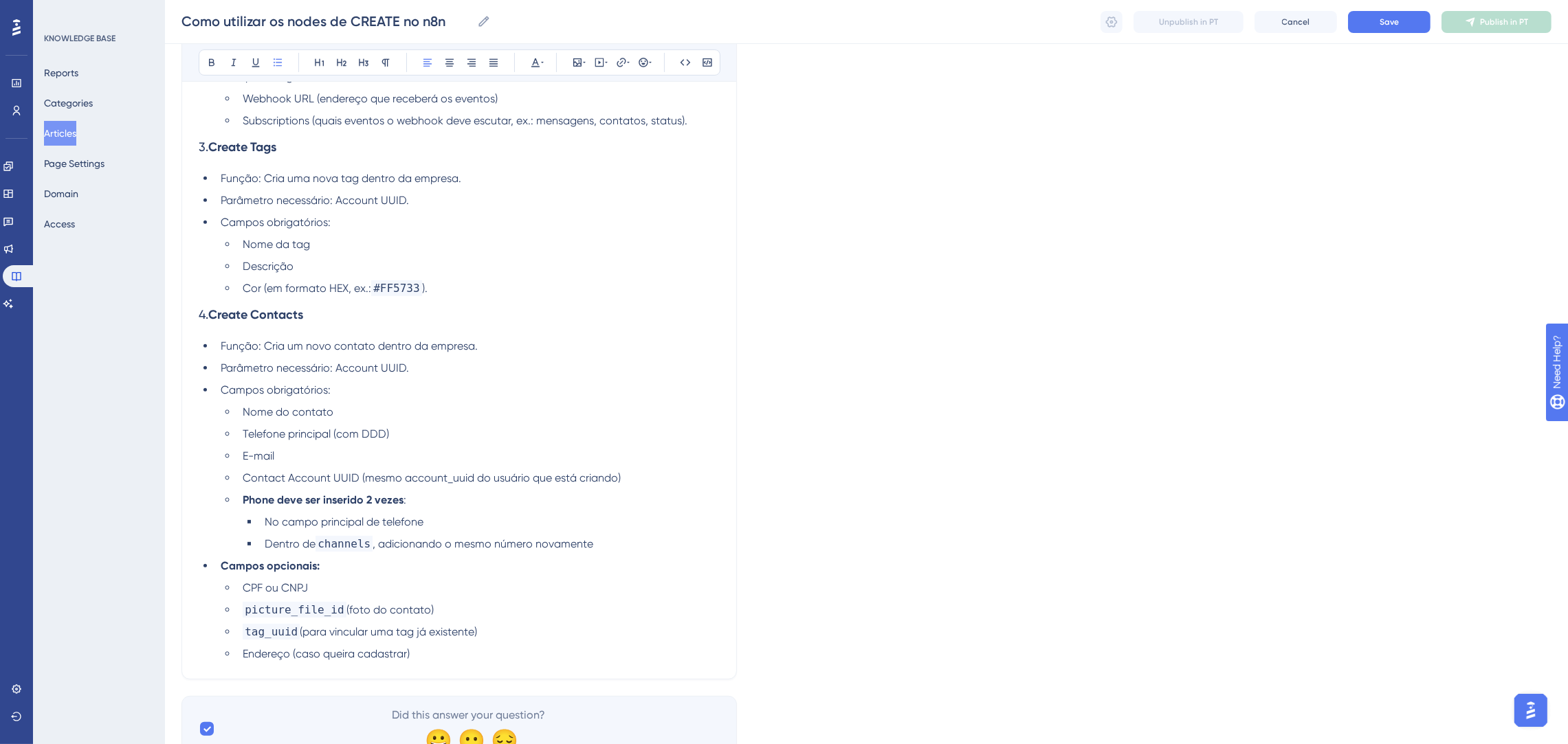
scroll to position [943, 0]
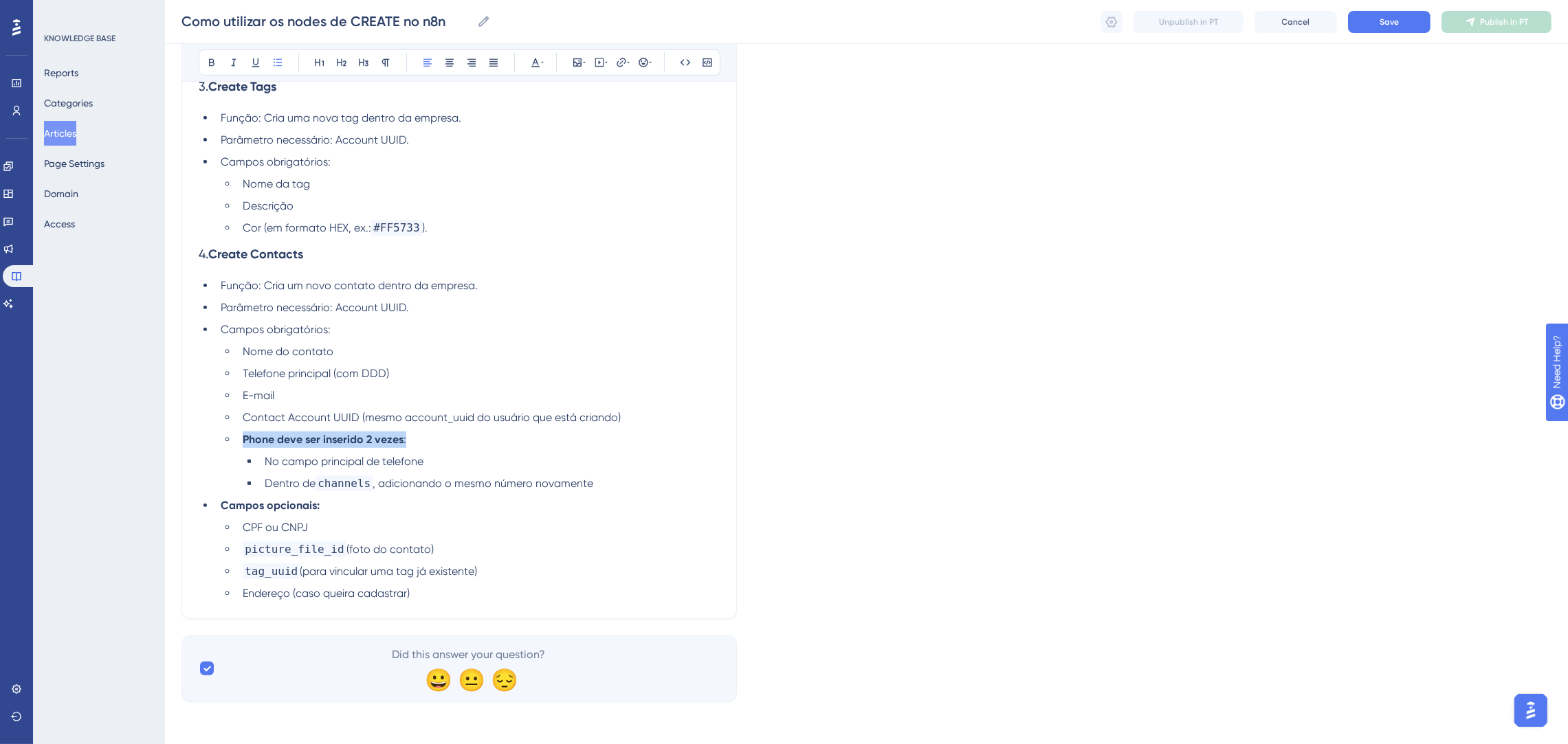
drag, startPoint x: 300, startPoint y: 439, endPoint x: 262, endPoint y: 210, distance: 232.1
click at [220, 442] on ul "Nome do contato Telefone principal (com DDD) E-mail Contact Account UUID (mesmo…" at bounding box center [470, 417] width 499 height 148
click at [206, 63] on icon at bounding box center [211, 63] width 11 height 11
drag, startPoint x: 668, startPoint y: 347, endPoint x: 654, endPoint y: 348, distance: 14.0
click at [667, 348] on li "Nome do contato" at bounding box center [478, 352] width 483 height 16
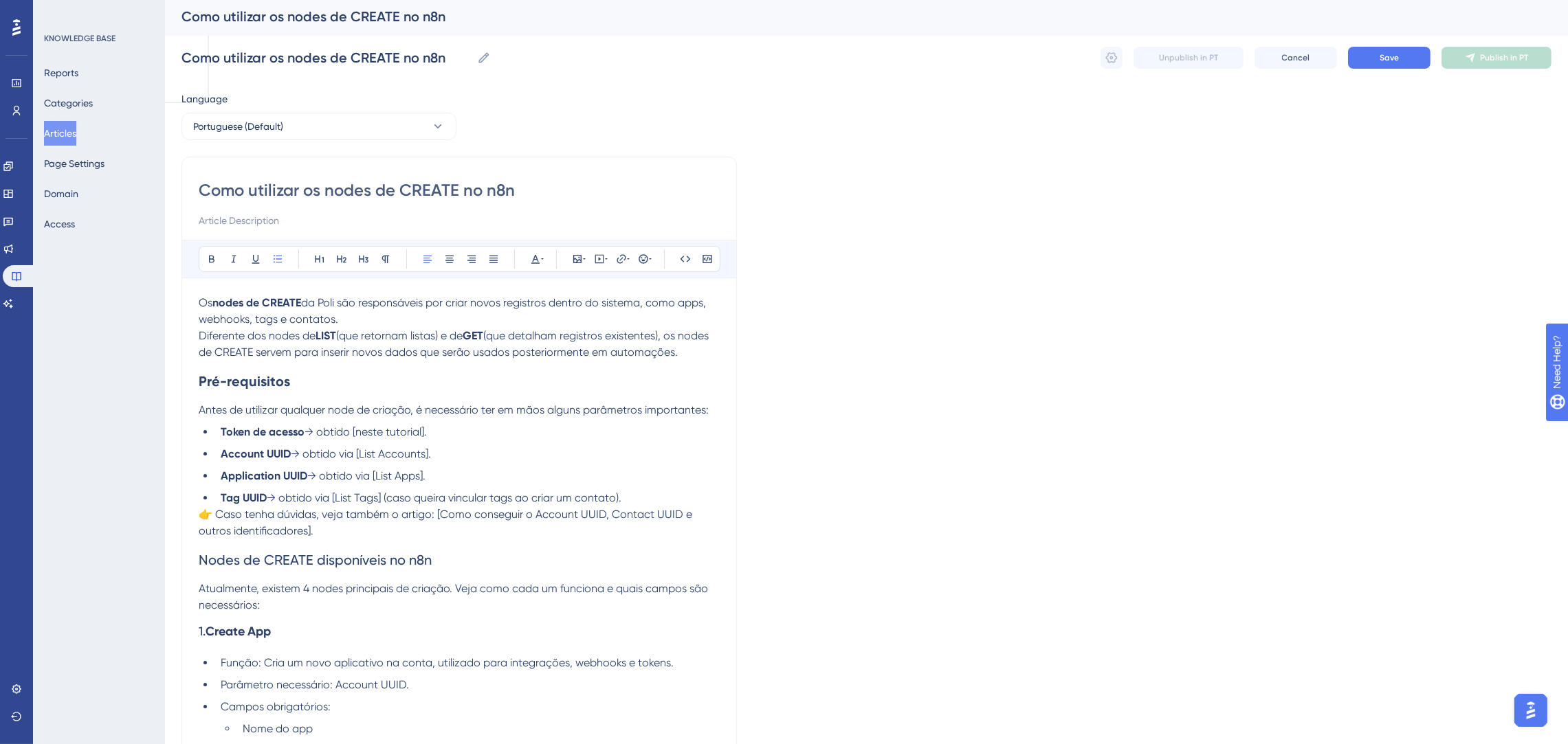
scroll to position [0, 0]
click at [1366, 58] on button "Save" at bounding box center [1389, 60] width 83 height 22
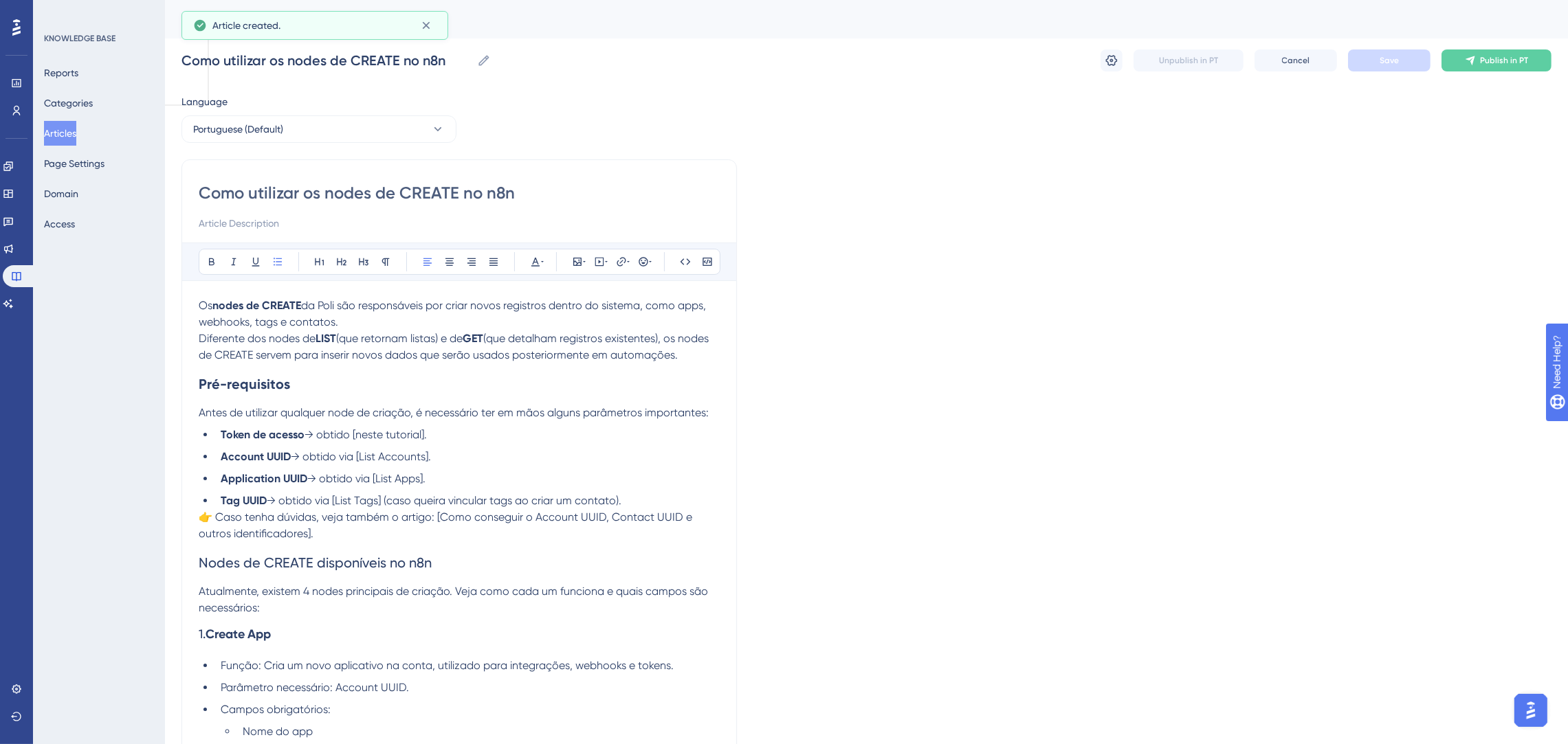
scroll to position [206, 0]
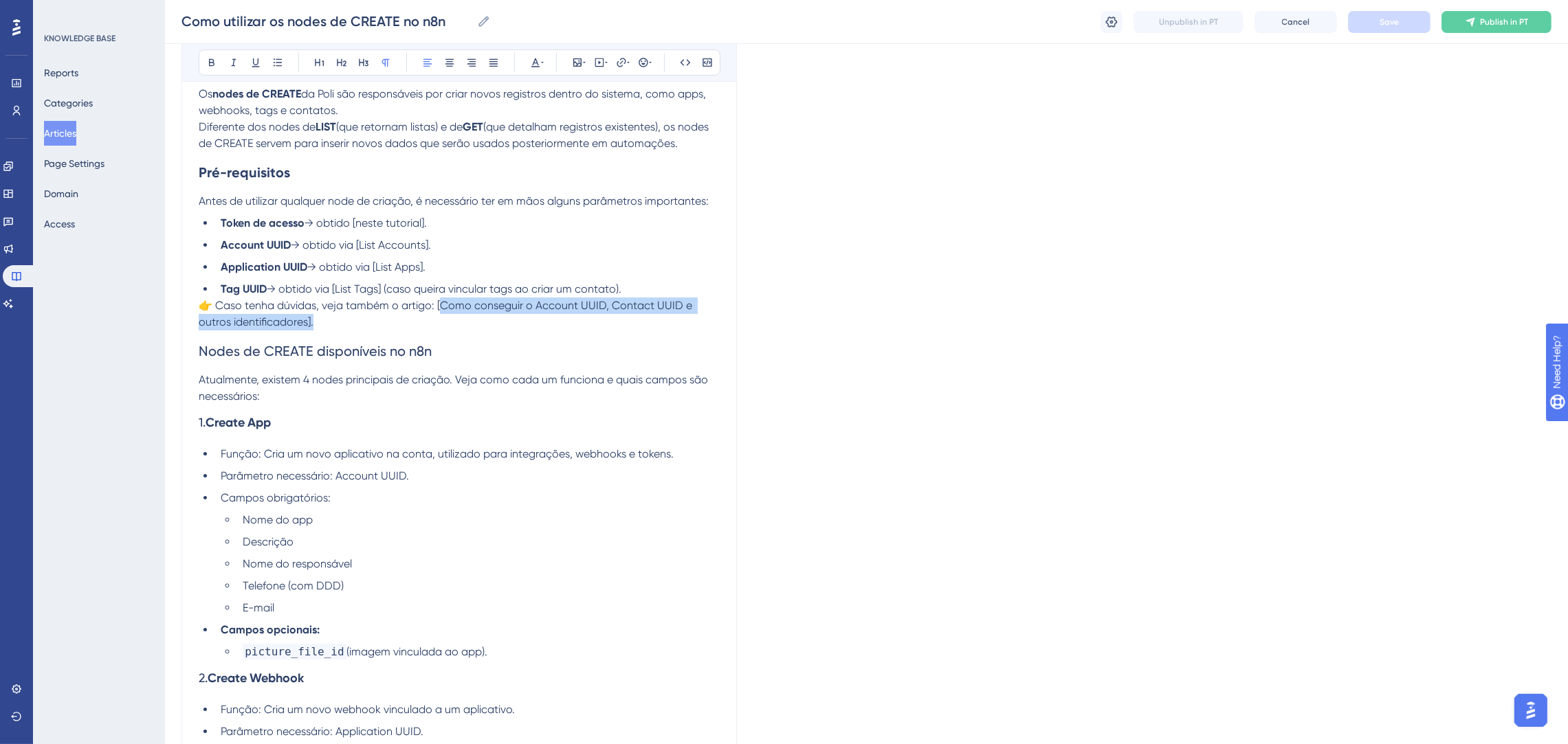
drag, startPoint x: 441, startPoint y: 304, endPoint x: 537, endPoint y: 321, distance: 97.5
click at [537, 321] on p "👉 Caso tenha dúvidas, veja também o artigo: [Como conseguir o Account UUID, Con…" at bounding box center [459, 314] width 521 height 33
click at [517, 320] on p "👉 Caso tenha dúvidas, veja também o artigo: [Como conseguir o Account UUID, Con…" at bounding box center [459, 314] width 521 height 33
drag, startPoint x: 51, startPoint y: 128, endPoint x: 257, endPoint y: 82, distance: 211.1
click at [52, 128] on button "Articles" at bounding box center [59, 133] width 32 height 25
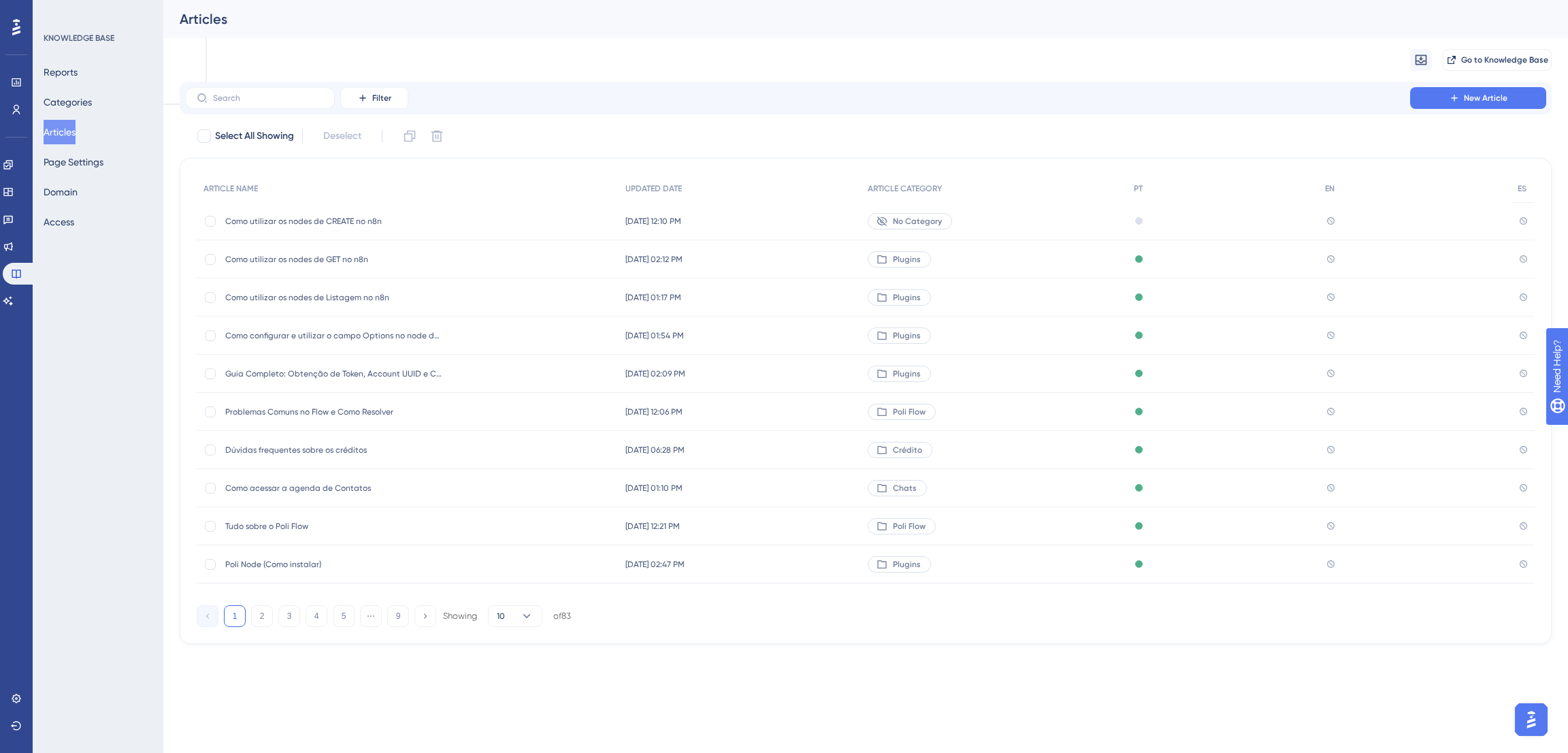
click at [381, 221] on span "Como utilizar os nodes de CREATE no n8n" at bounding box center [335, 221] width 218 height 11
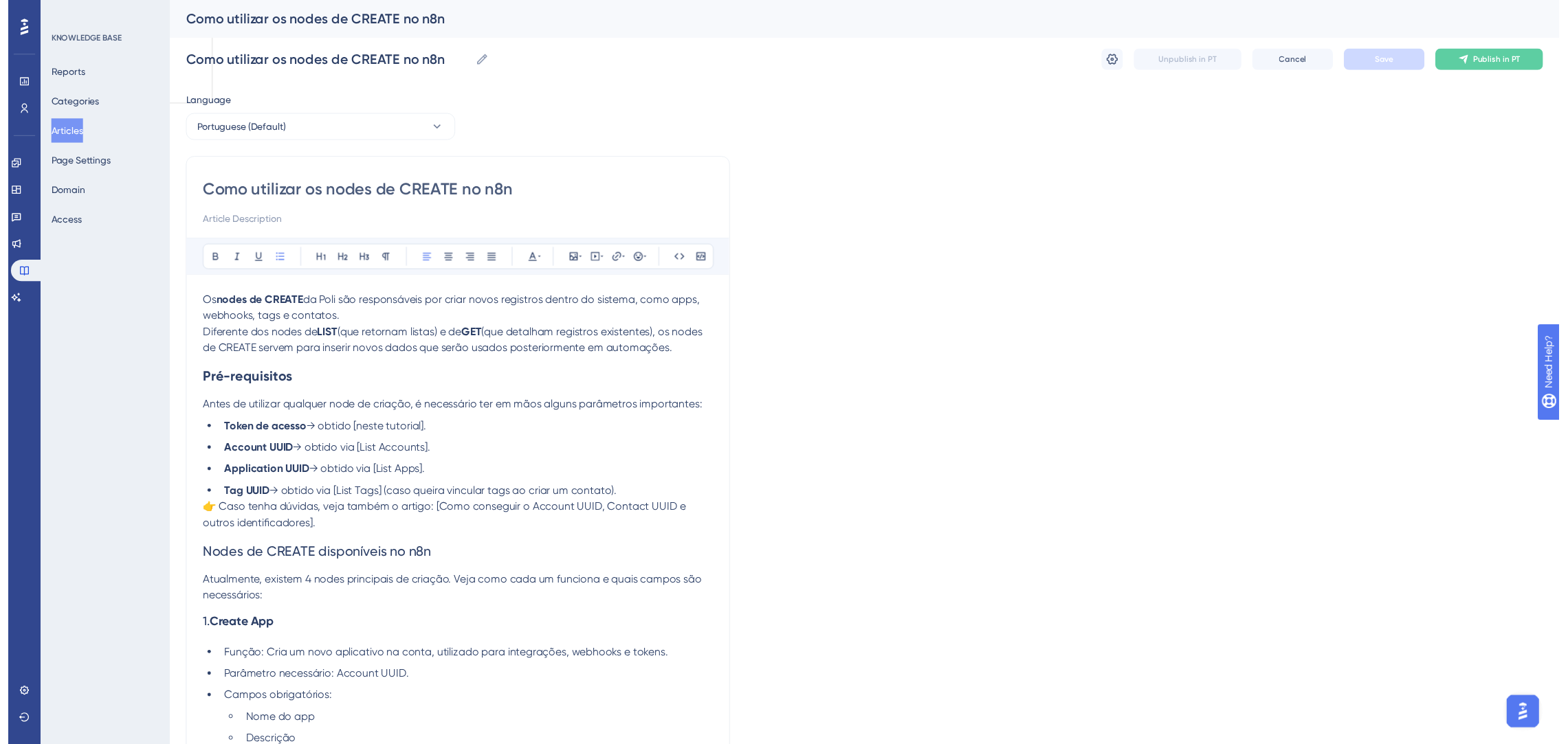
scroll to position [789, 0]
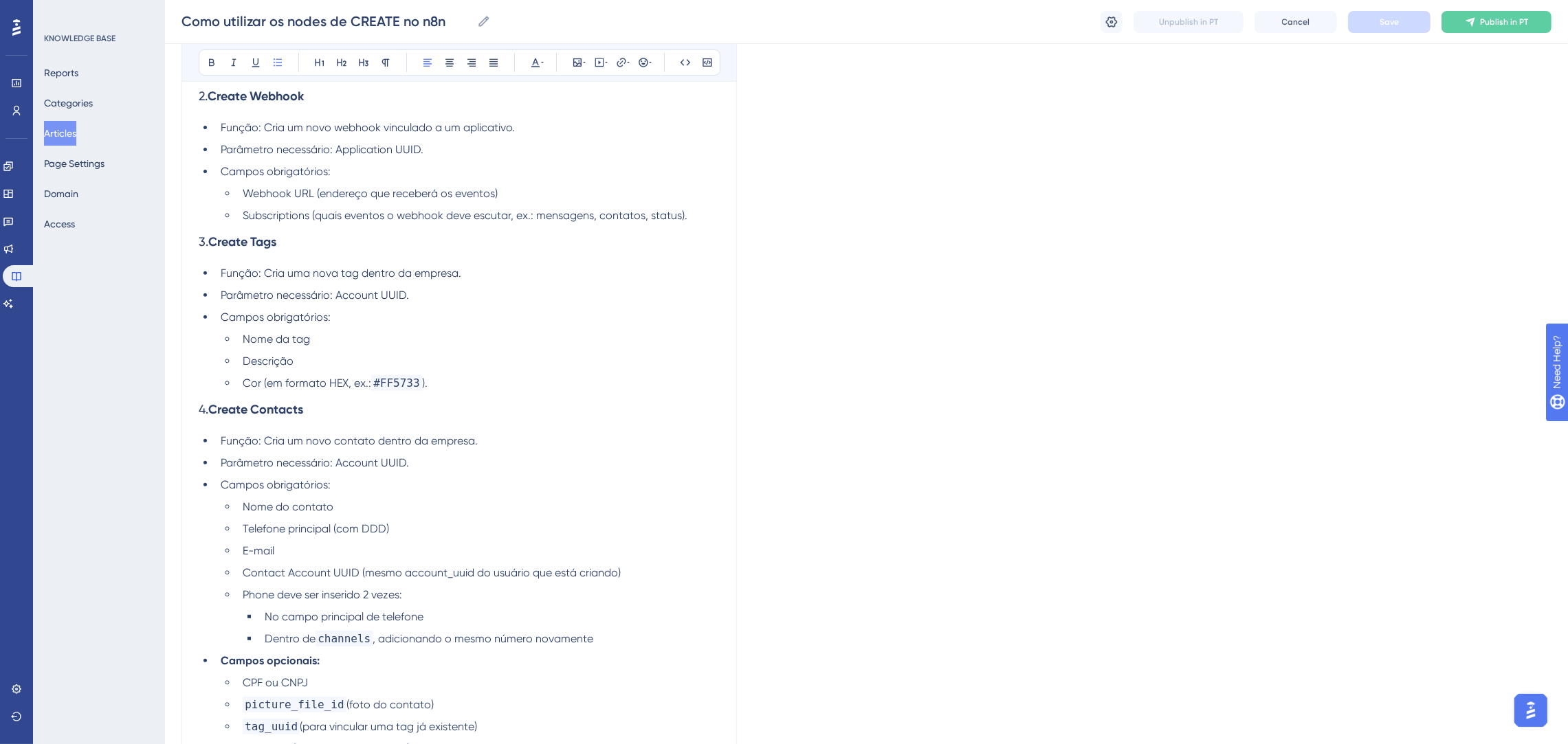
click at [73, 133] on button "Articles" at bounding box center [59, 133] width 32 height 25
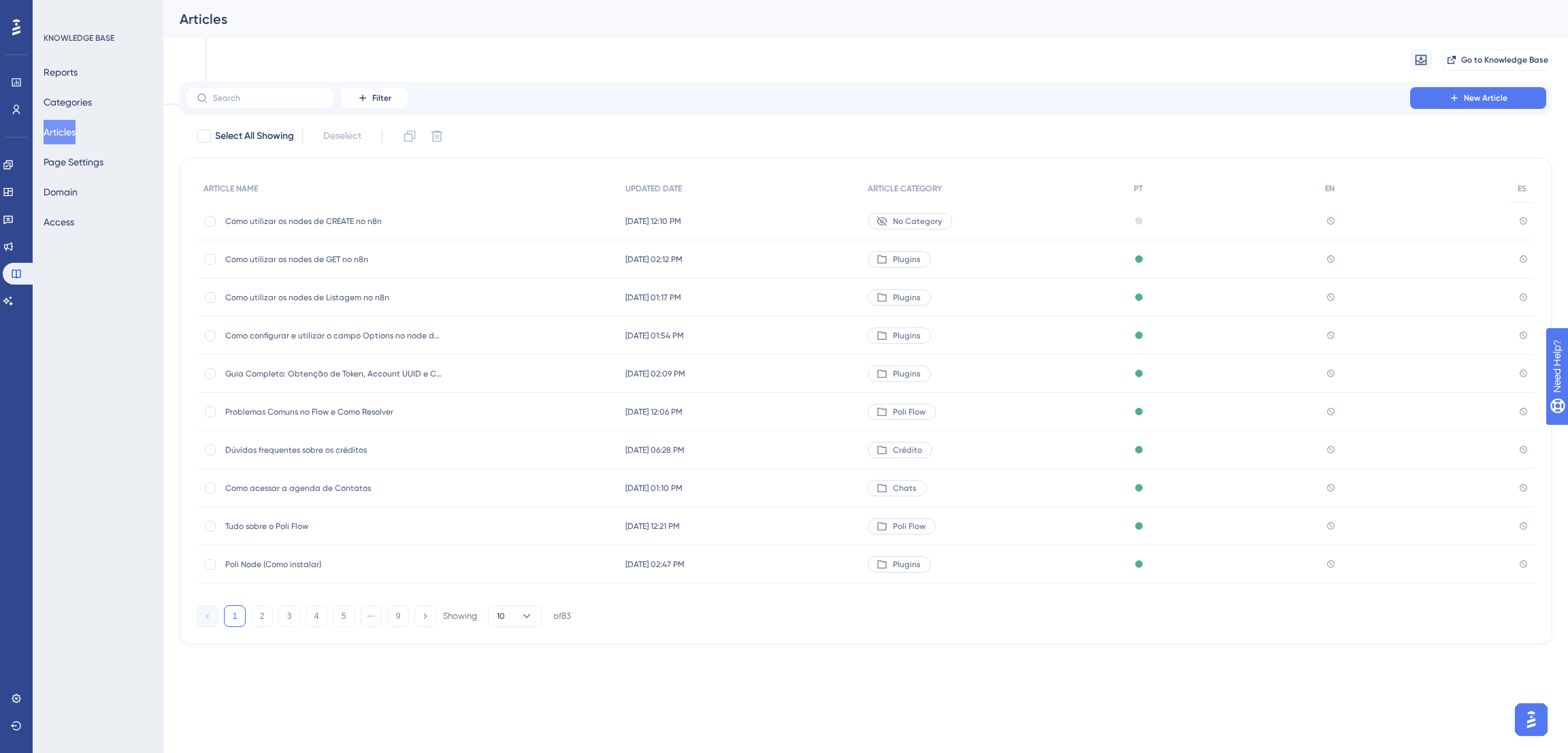
click at [296, 217] on span "Como utilizar os nodes de CREATE no n8n" at bounding box center [335, 221] width 218 height 11
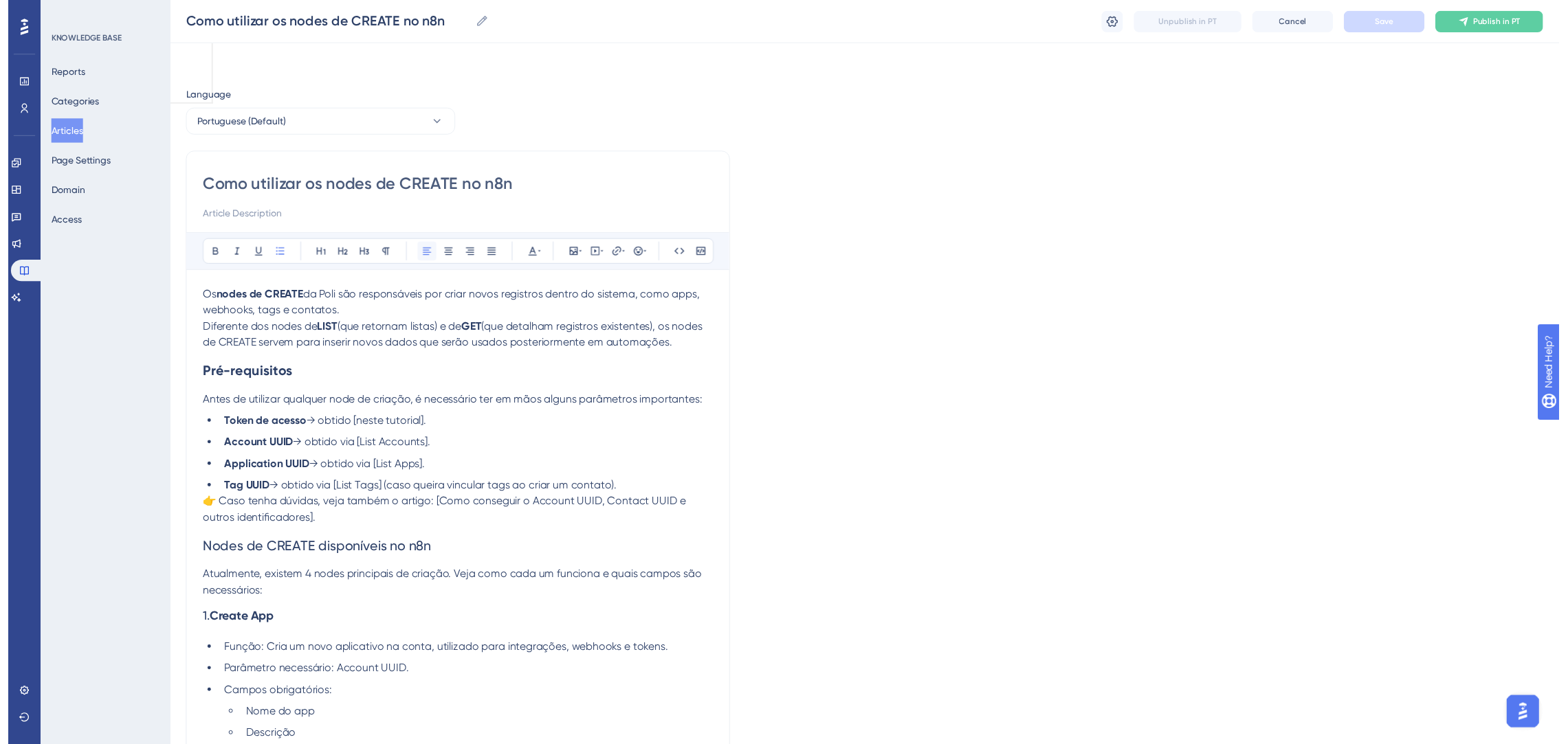
scroll to position [789, 0]
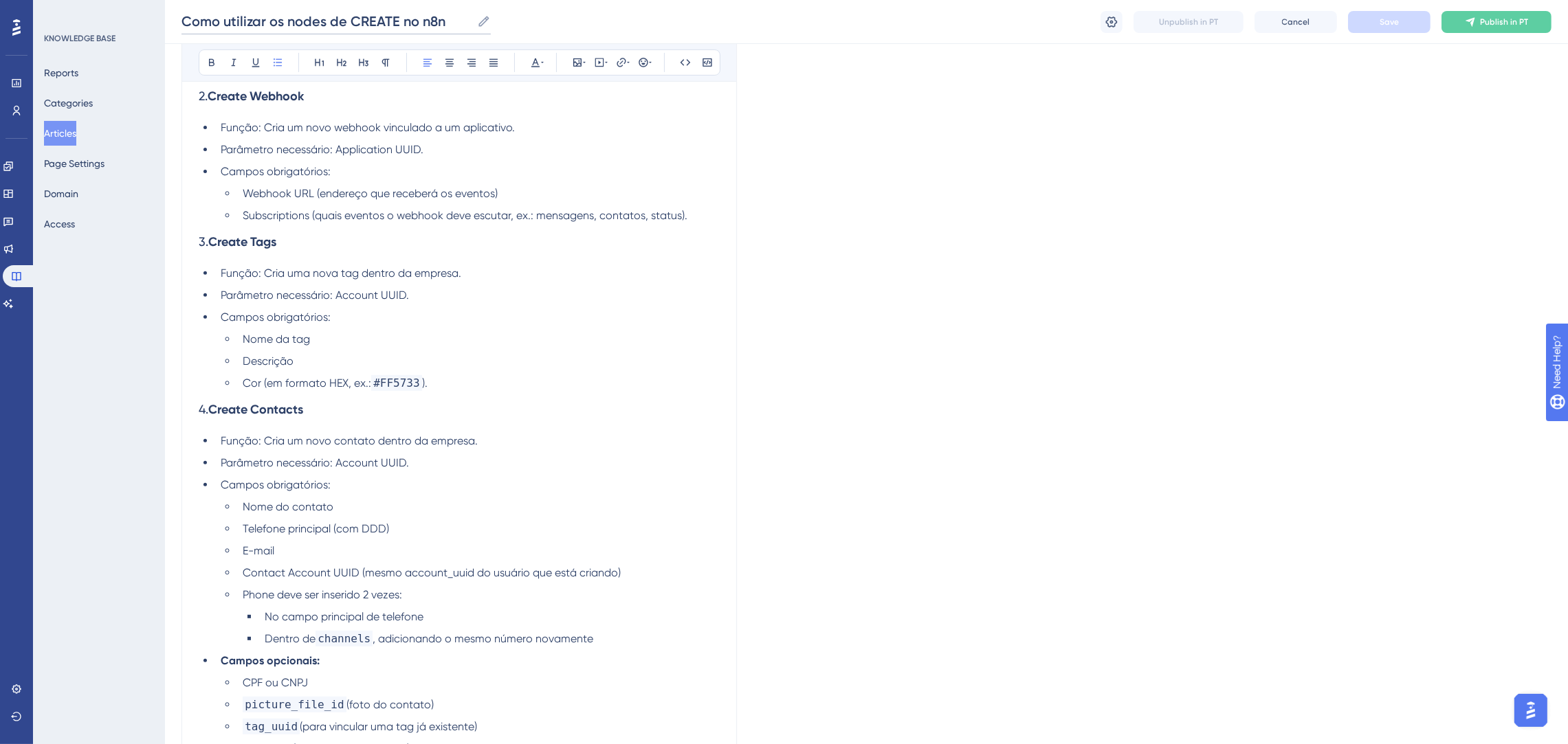
click at [436, 22] on input "Como utilizar os nodes de CREATE no n8n" at bounding box center [326, 21] width 290 height 19
drag, startPoint x: 447, startPoint y: 21, endPoint x: 402, endPoint y: 21, distance: 45.0
click at [402, 21] on input "Como utilizar os nodes de CREATE no n8n" at bounding box center [326, 21] width 290 height 19
type input "Como utilizar os nodes de CREATE"
click at [1375, 13] on button "Save" at bounding box center [1389, 22] width 83 height 22
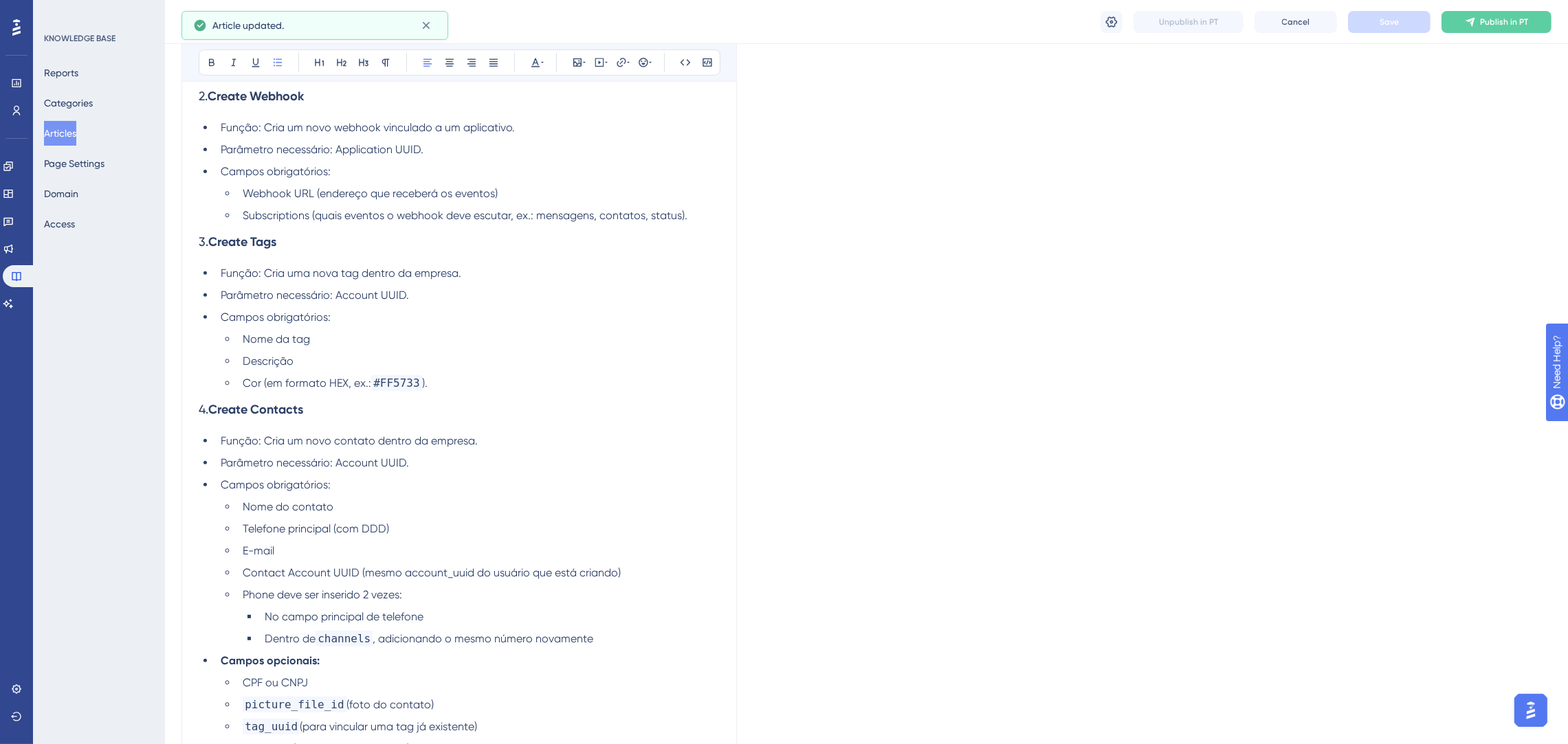
click at [71, 136] on button "Articles" at bounding box center [59, 133] width 32 height 25
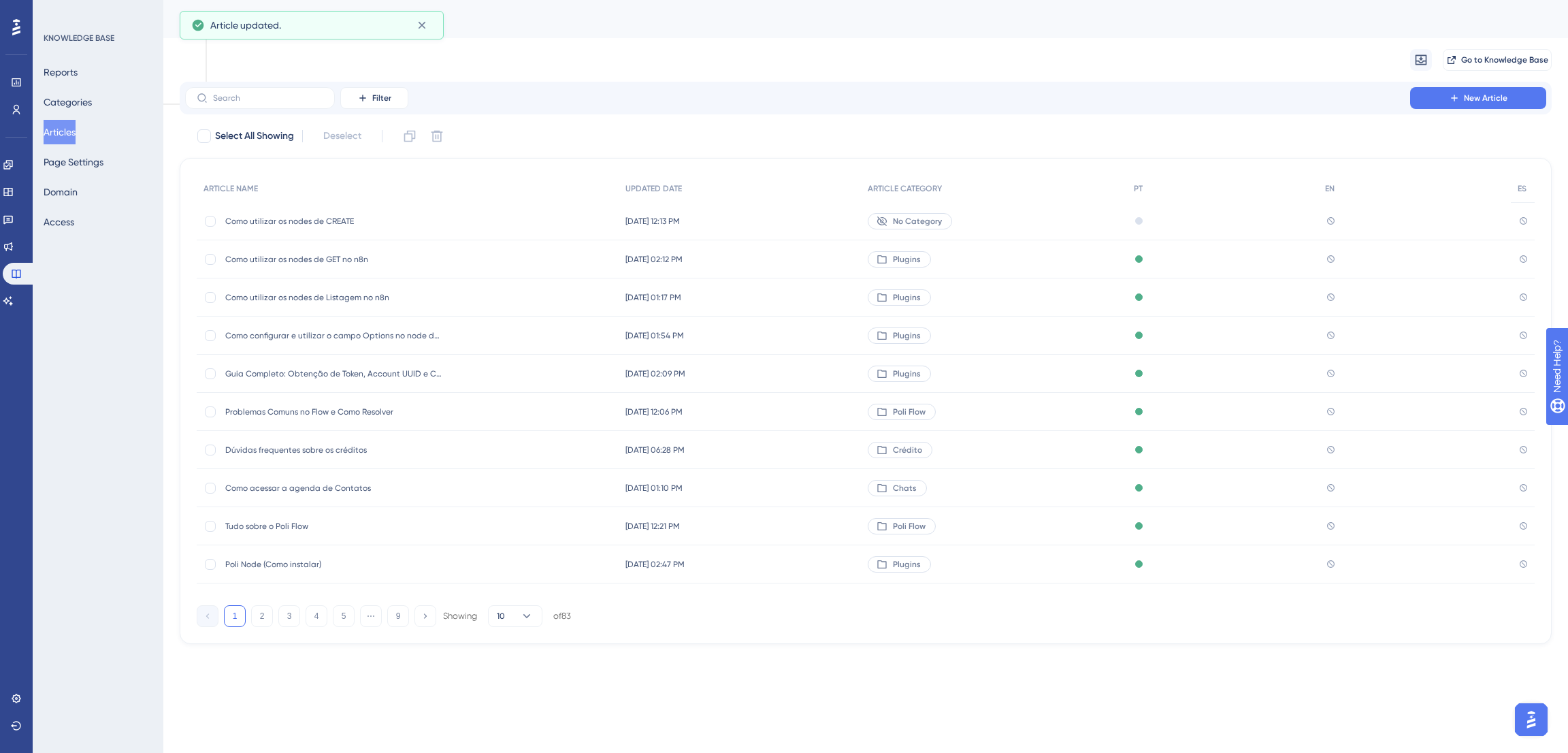
click at [326, 260] on span "Como utilizar os nodes de GET no n8n" at bounding box center [335, 260] width 218 height 11
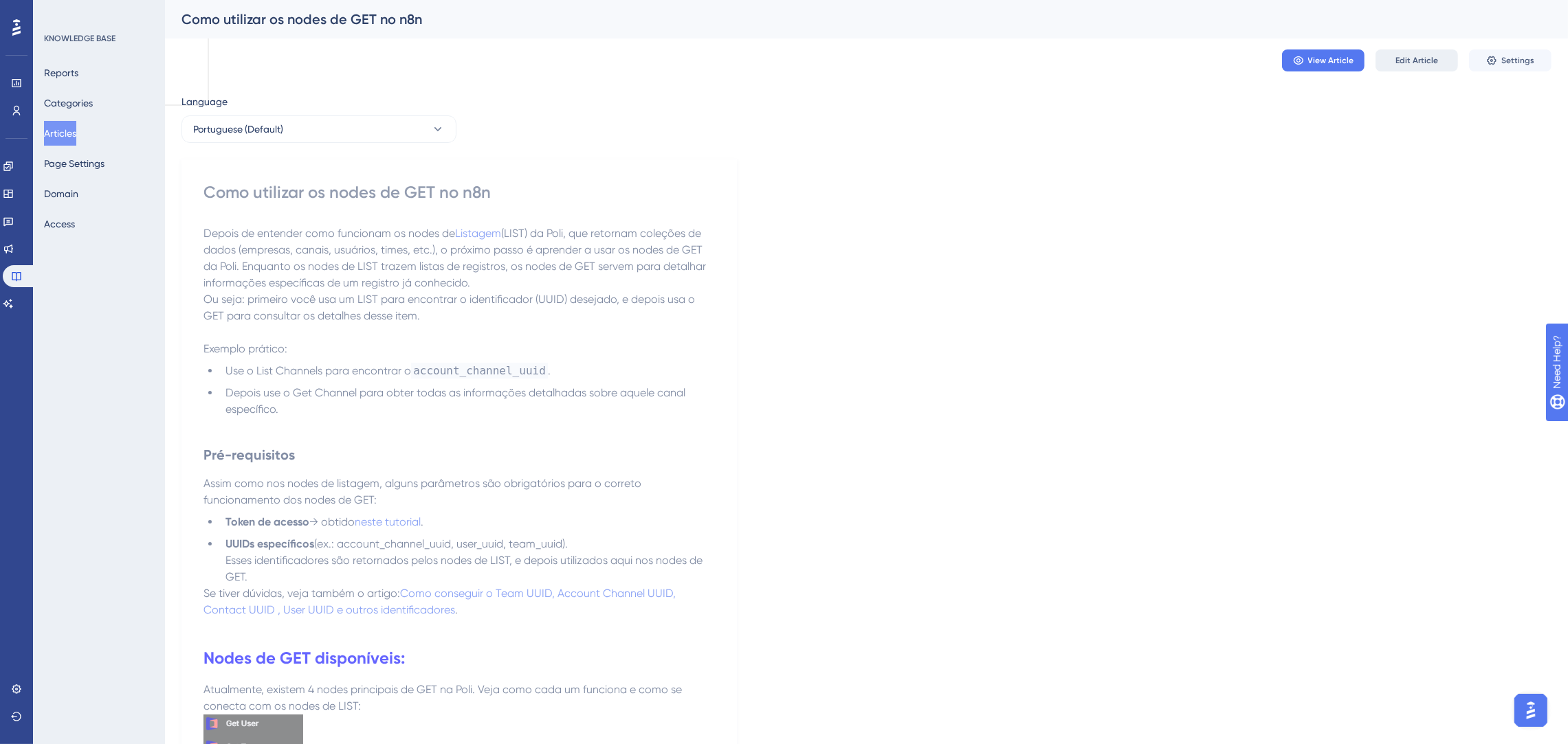
click at [1413, 63] on span "Edit Article" at bounding box center [1416, 60] width 43 height 11
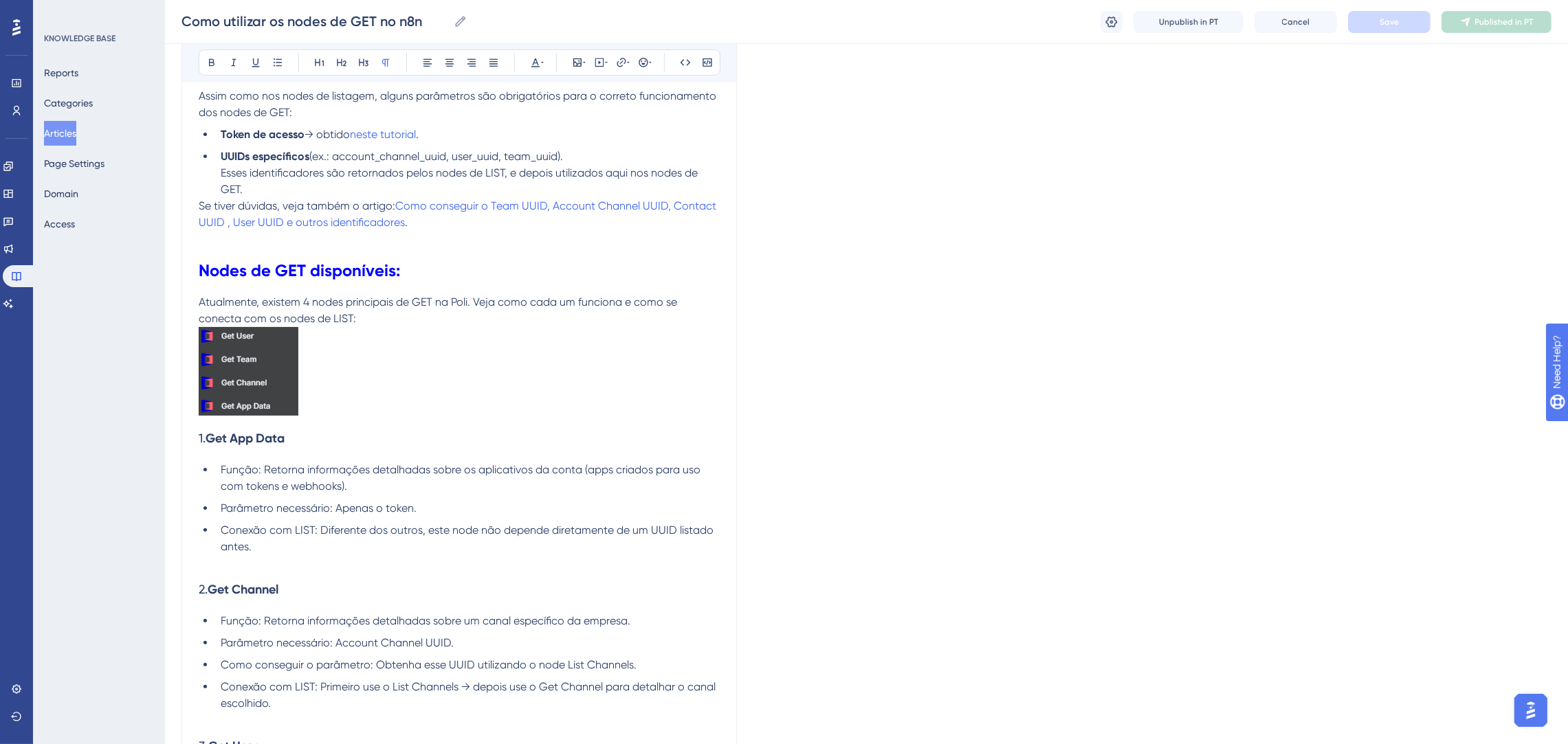
scroll to position [282, 0]
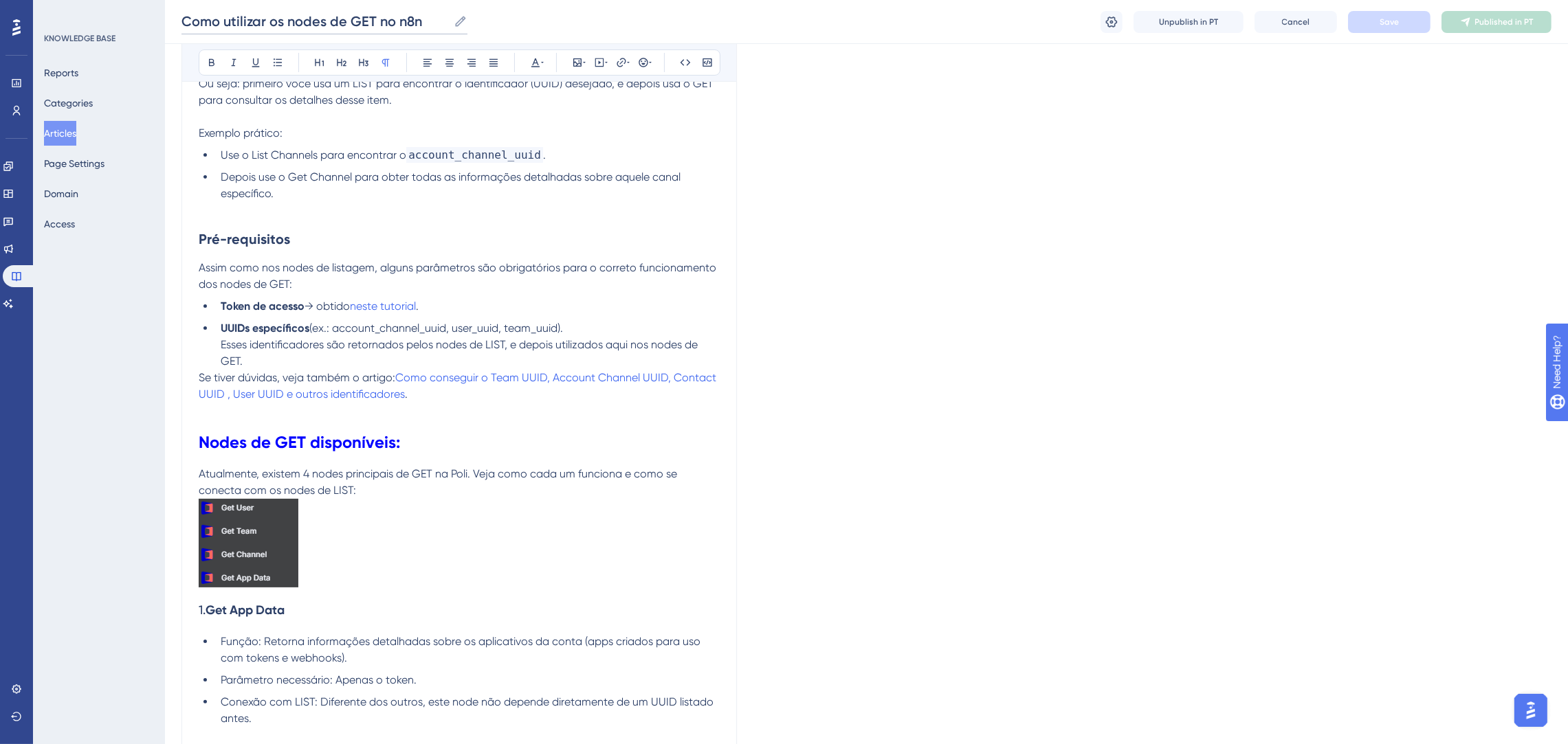
drag, startPoint x: 433, startPoint y: 22, endPoint x: 380, endPoint y: 18, distance: 53.2
click at [380, 18] on input "Como utilizar os nodes de GET no n8n" at bounding box center [314, 21] width 267 height 19
type input "Como utilizar os nodes de GET"
click at [1416, 12] on button "Save" at bounding box center [1389, 22] width 83 height 22
click at [57, 134] on button "Articles" at bounding box center [59, 133] width 32 height 25
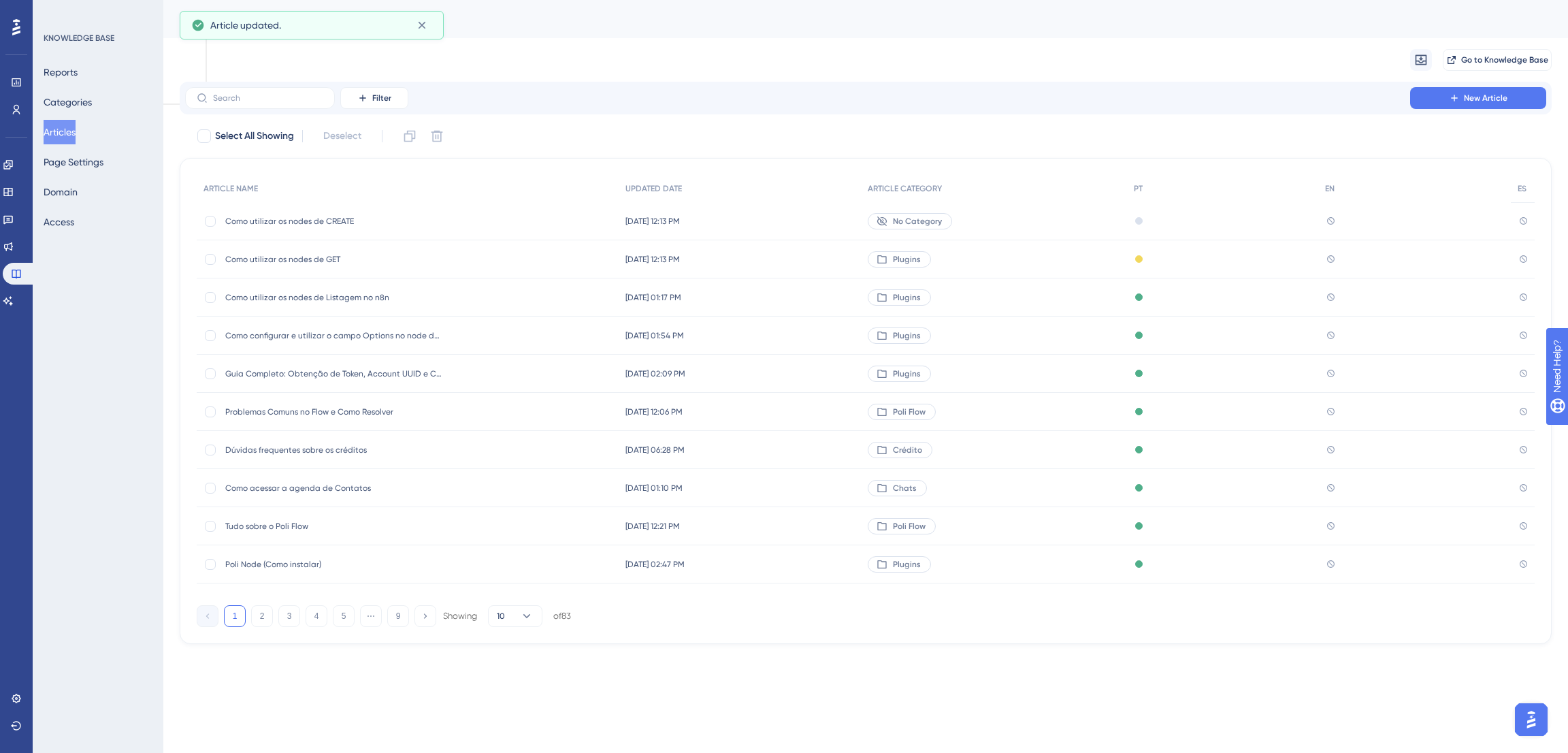
click at [365, 288] on div "Como utilizar os nodes de Listagem no n8n Como utilizar os nodes de Listagem no…" at bounding box center [335, 298] width 218 height 38
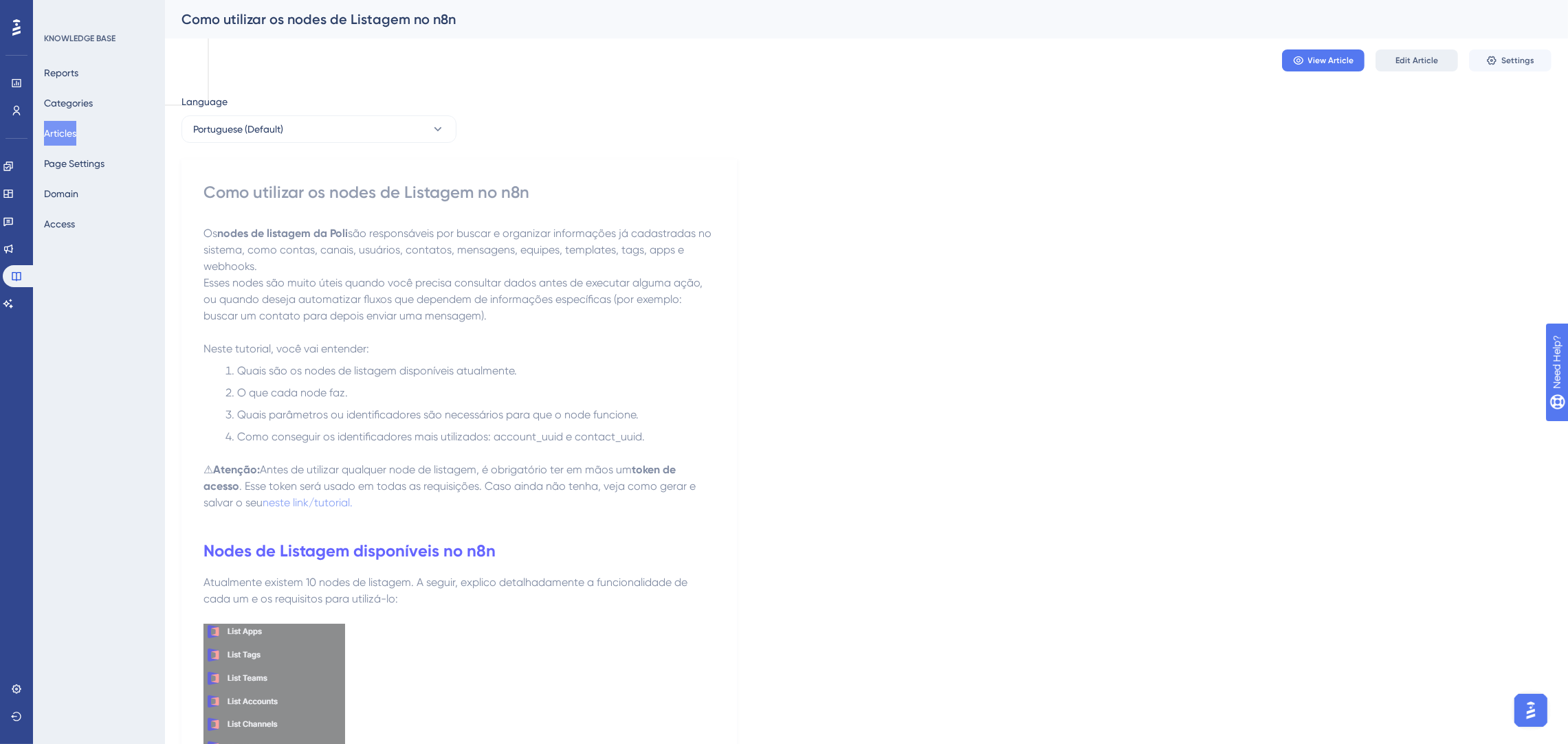
click at [1407, 63] on span "Edit Article" at bounding box center [1416, 60] width 43 height 11
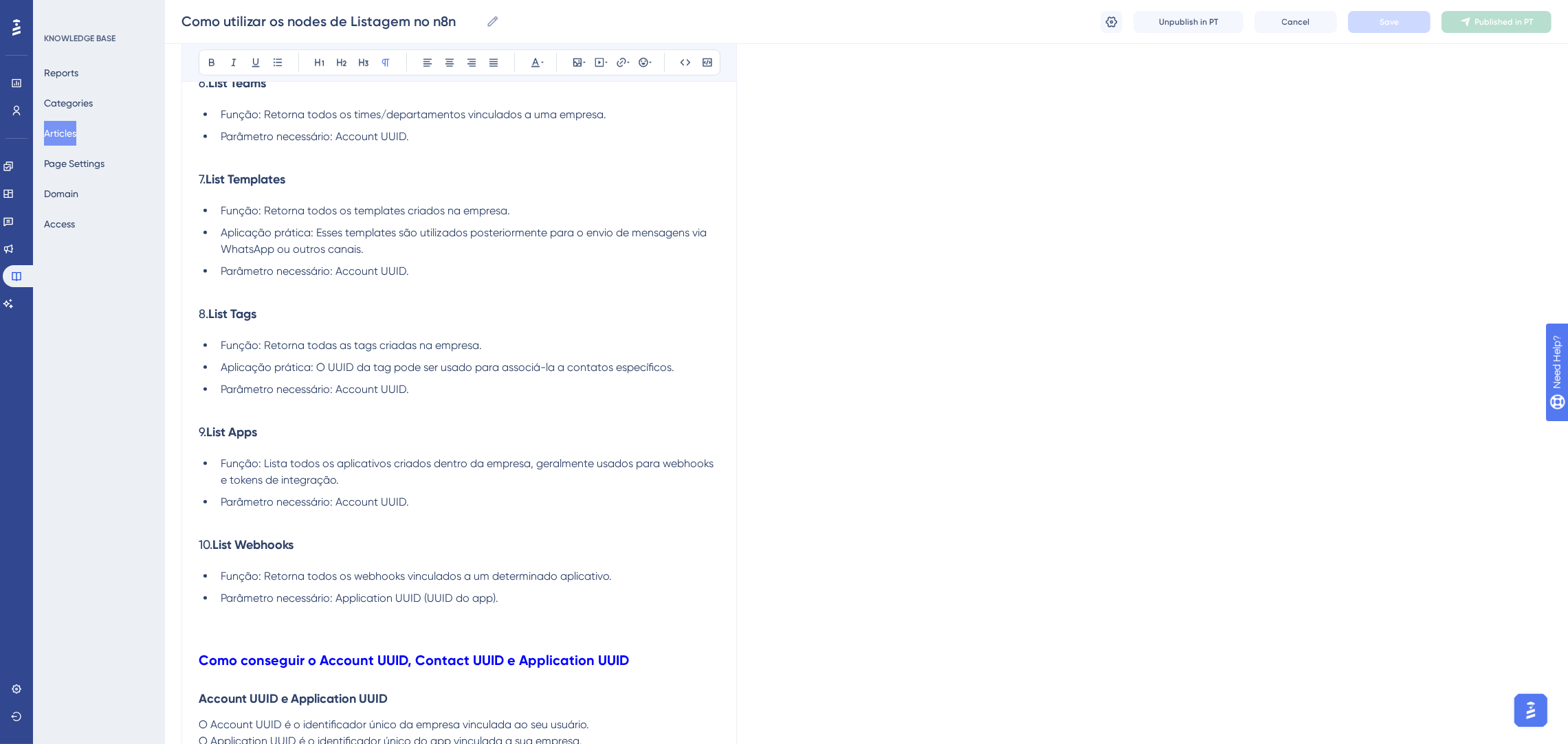
scroll to position [1070, 0]
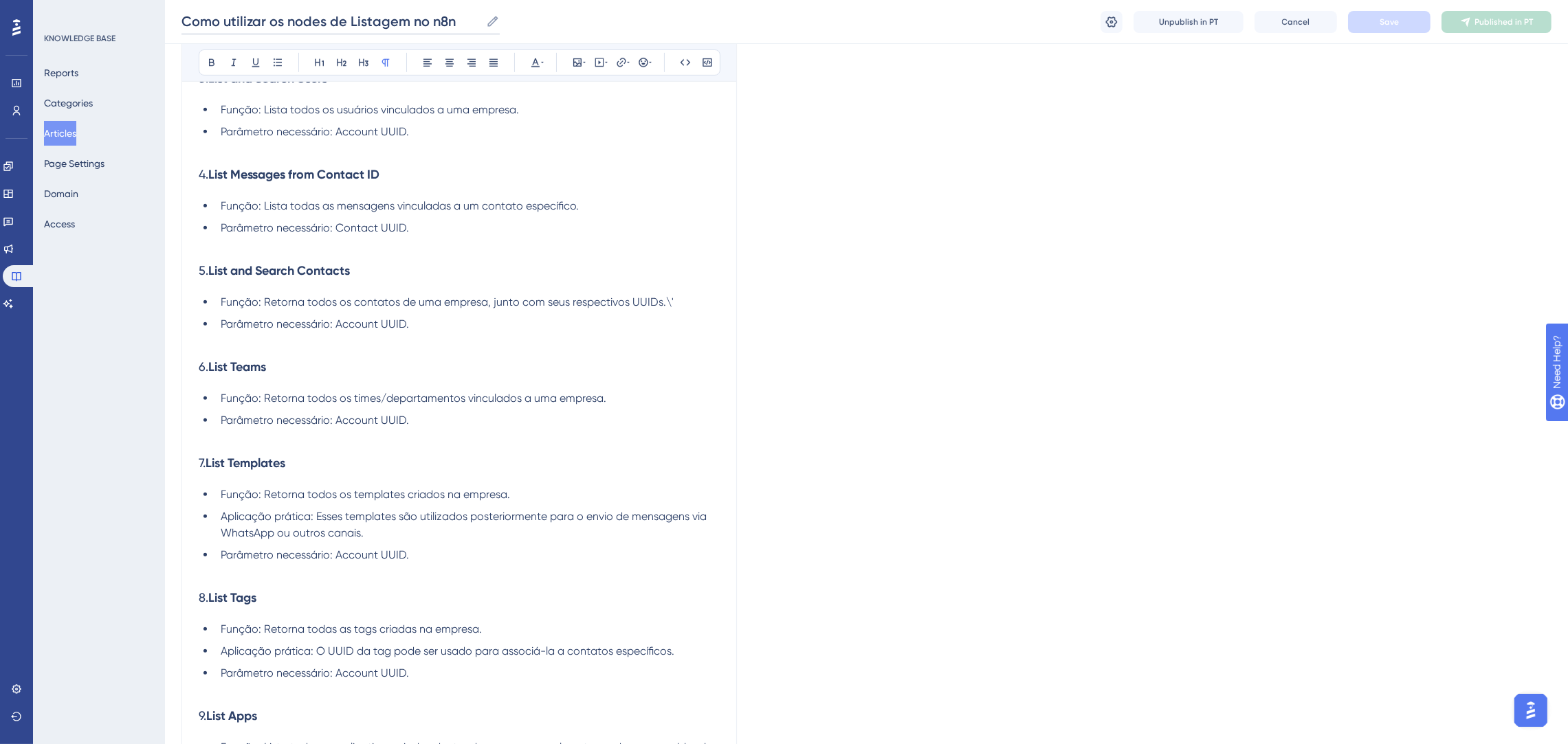
drag, startPoint x: 458, startPoint y: 18, endPoint x: 350, endPoint y: 13, distance: 108.1
click at [350, 13] on input "Como utilizar os nodes de Listagem no n8n" at bounding box center [331, 21] width 299 height 19
type input "Como utilizar os nodes de LIST"
click at [1378, 23] on button "Save" at bounding box center [1389, 22] width 83 height 22
click at [58, 131] on button "Articles" at bounding box center [59, 133] width 32 height 25
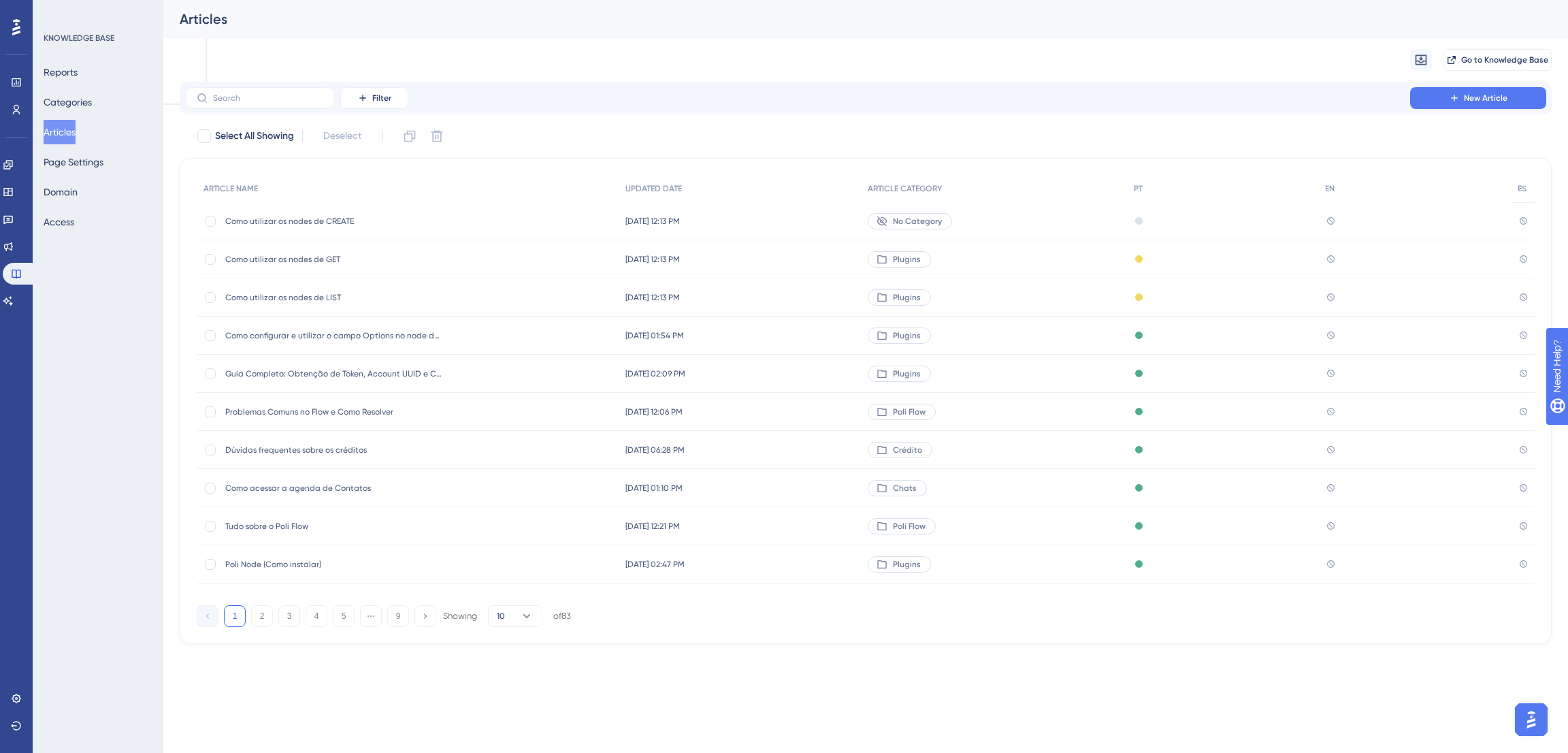
click at [354, 254] on span "Como utilizar os nodes de GET" at bounding box center [335, 260] width 218 height 11
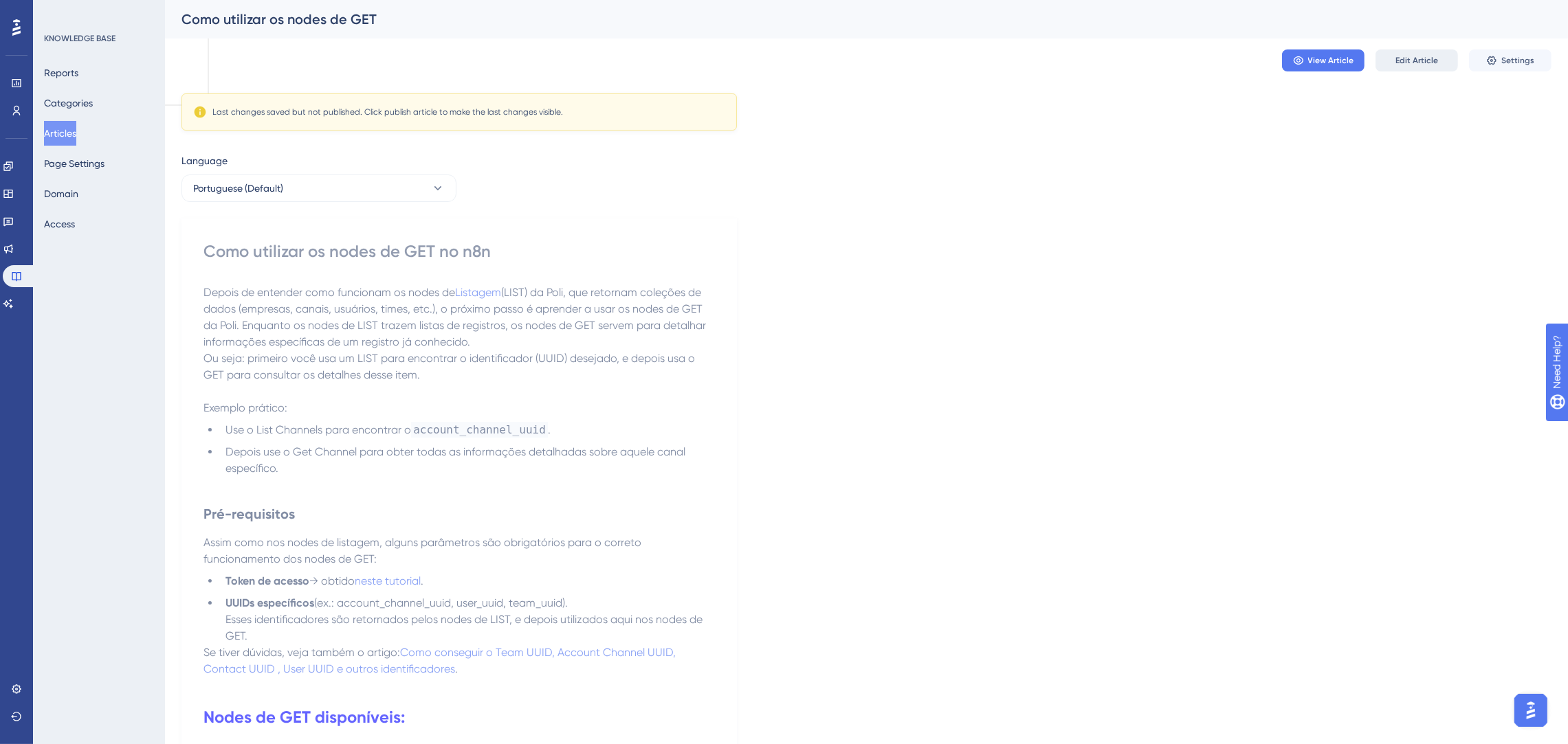
click at [1391, 57] on button "Edit Article" at bounding box center [1416, 60] width 83 height 22
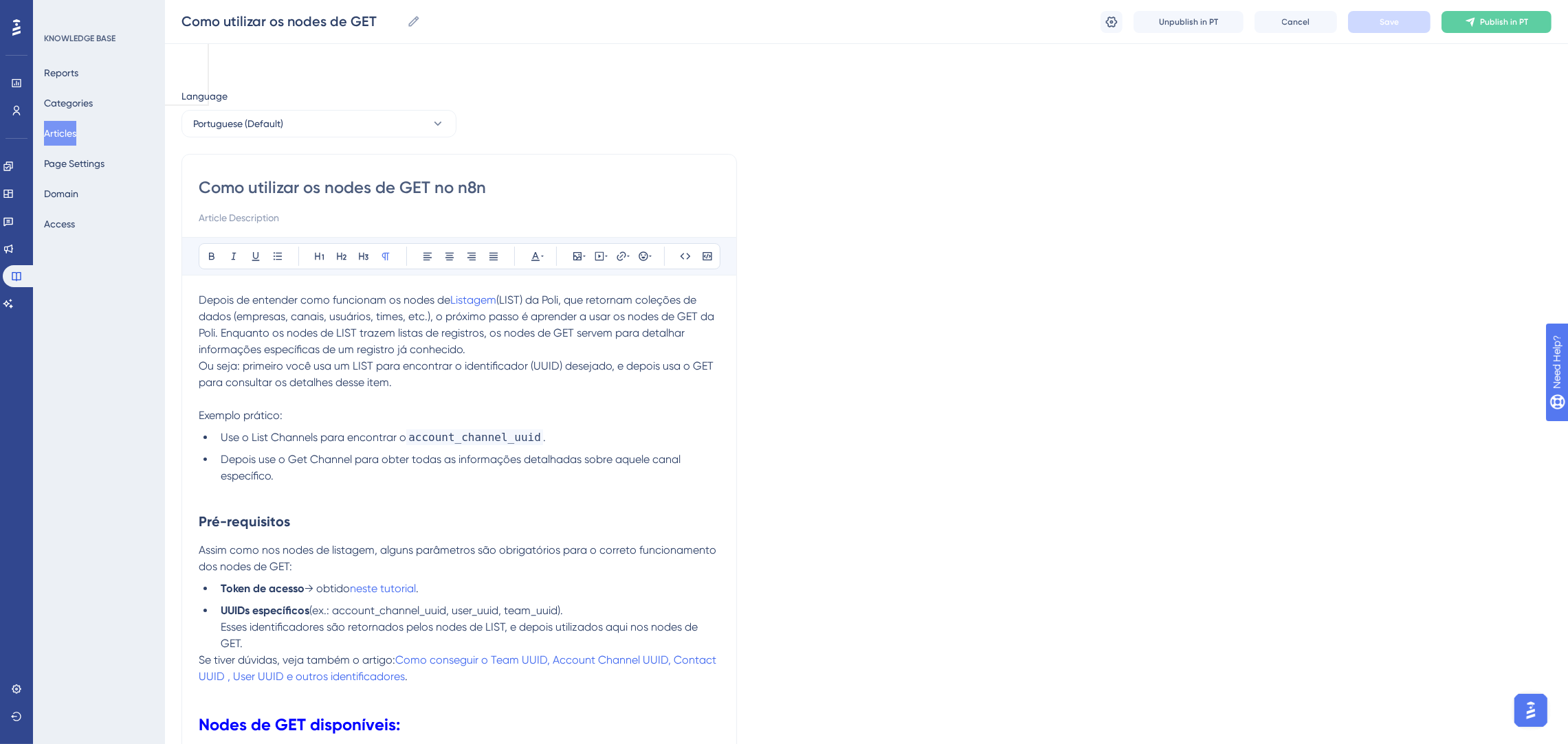
scroll to position [695, 0]
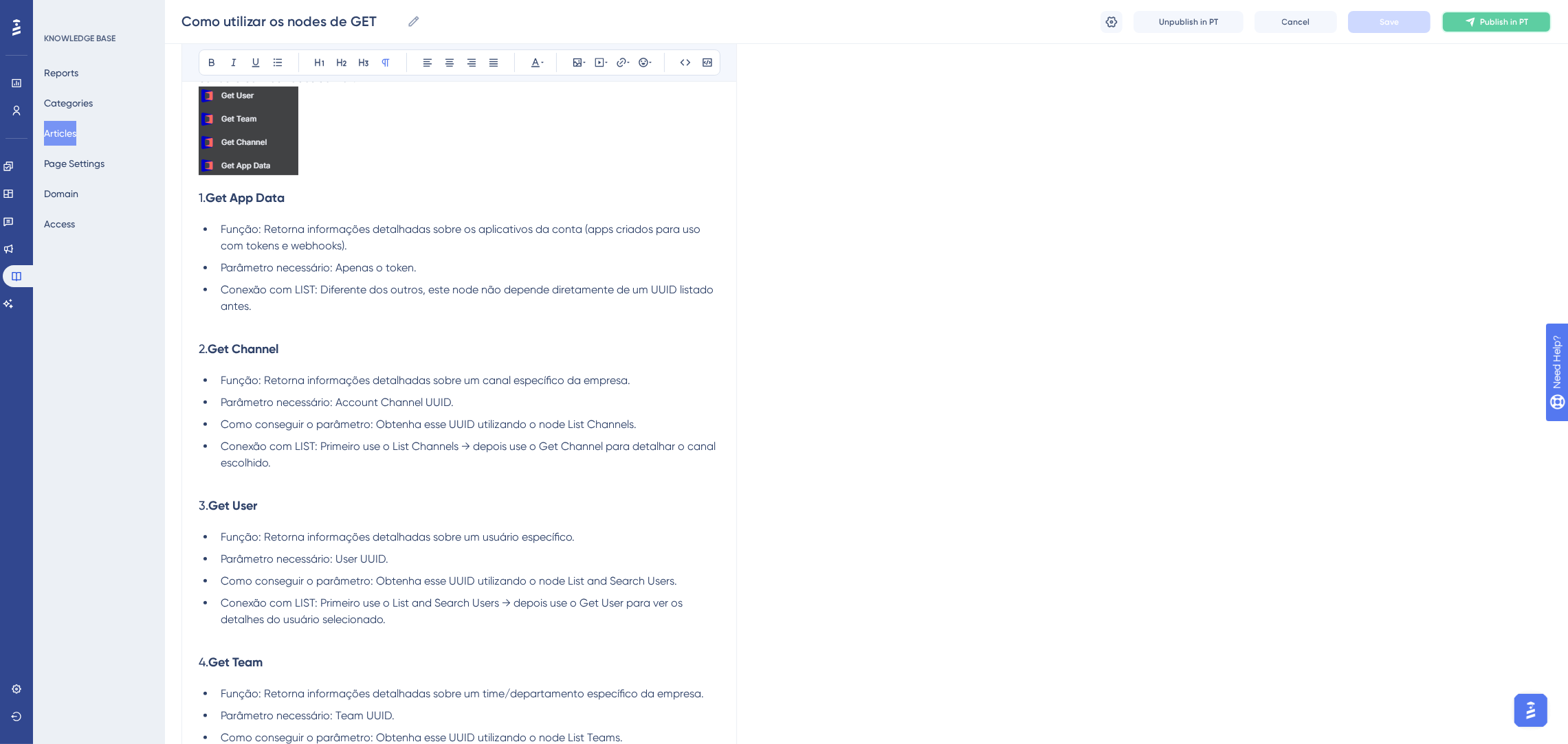
click at [1400, 16] on div "Unpublish in PT Cancel Save Publish in PT" at bounding box center [1325, 22] width 451 height 22
click at [1478, 16] on button "Publish in PT" at bounding box center [1496, 22] width 110 height 22
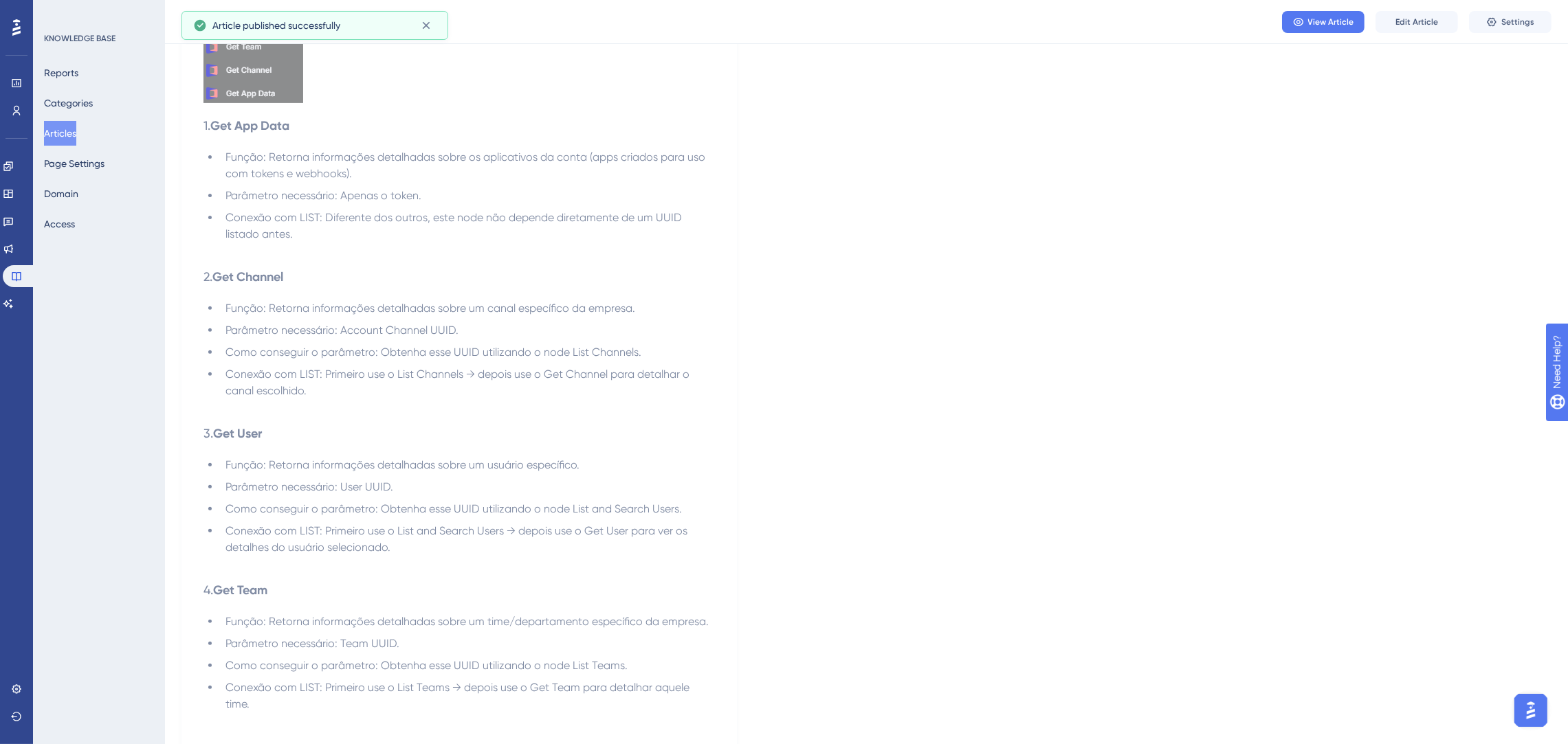
click at [76, 127] on button "Articles" at bounding box center [59, 133] width 32 height 25
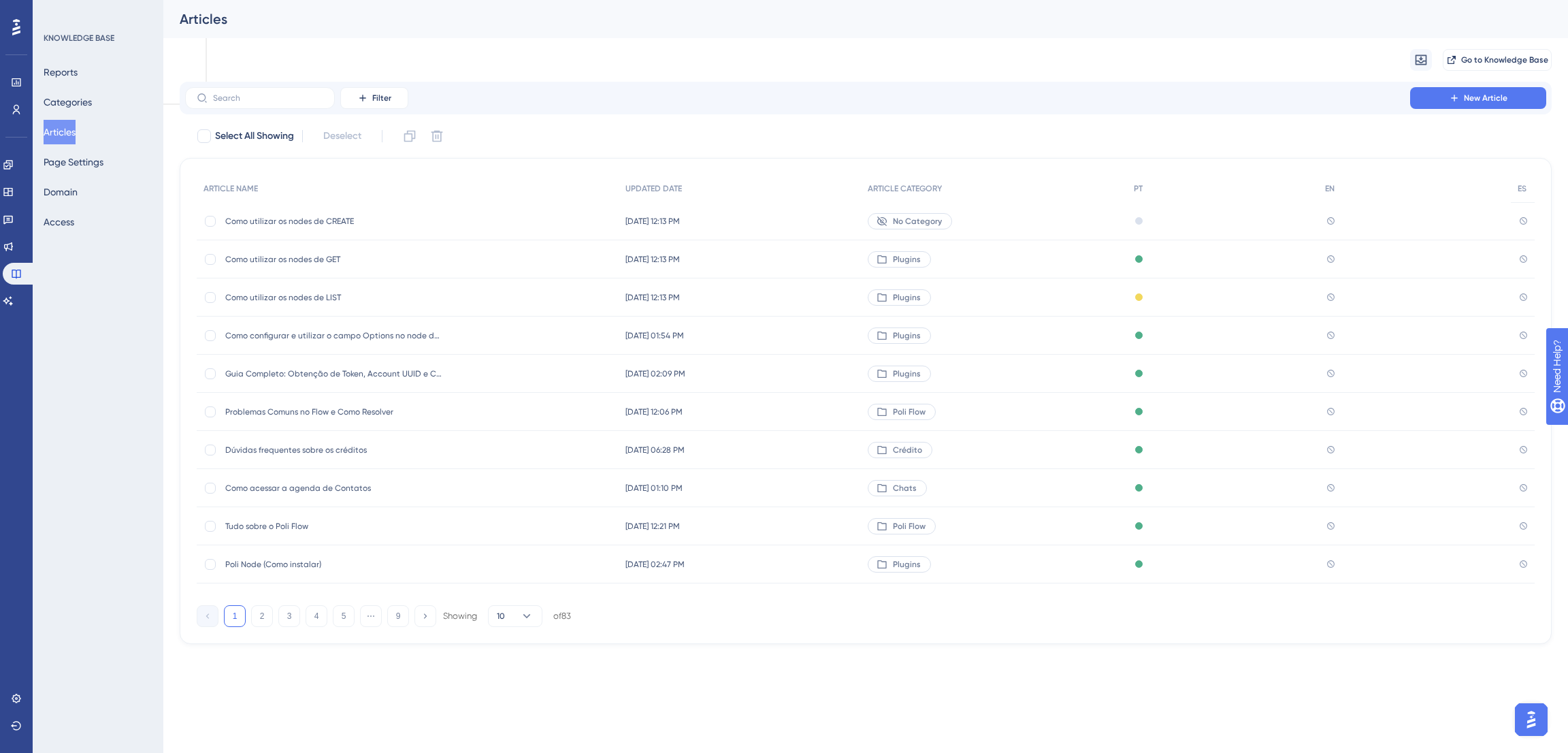
click at [372, 304] on div "Como utilizar os nodes de LIST Como utilizar os nodes de LIST" at bounding box center [335, 298] width 218 height 38
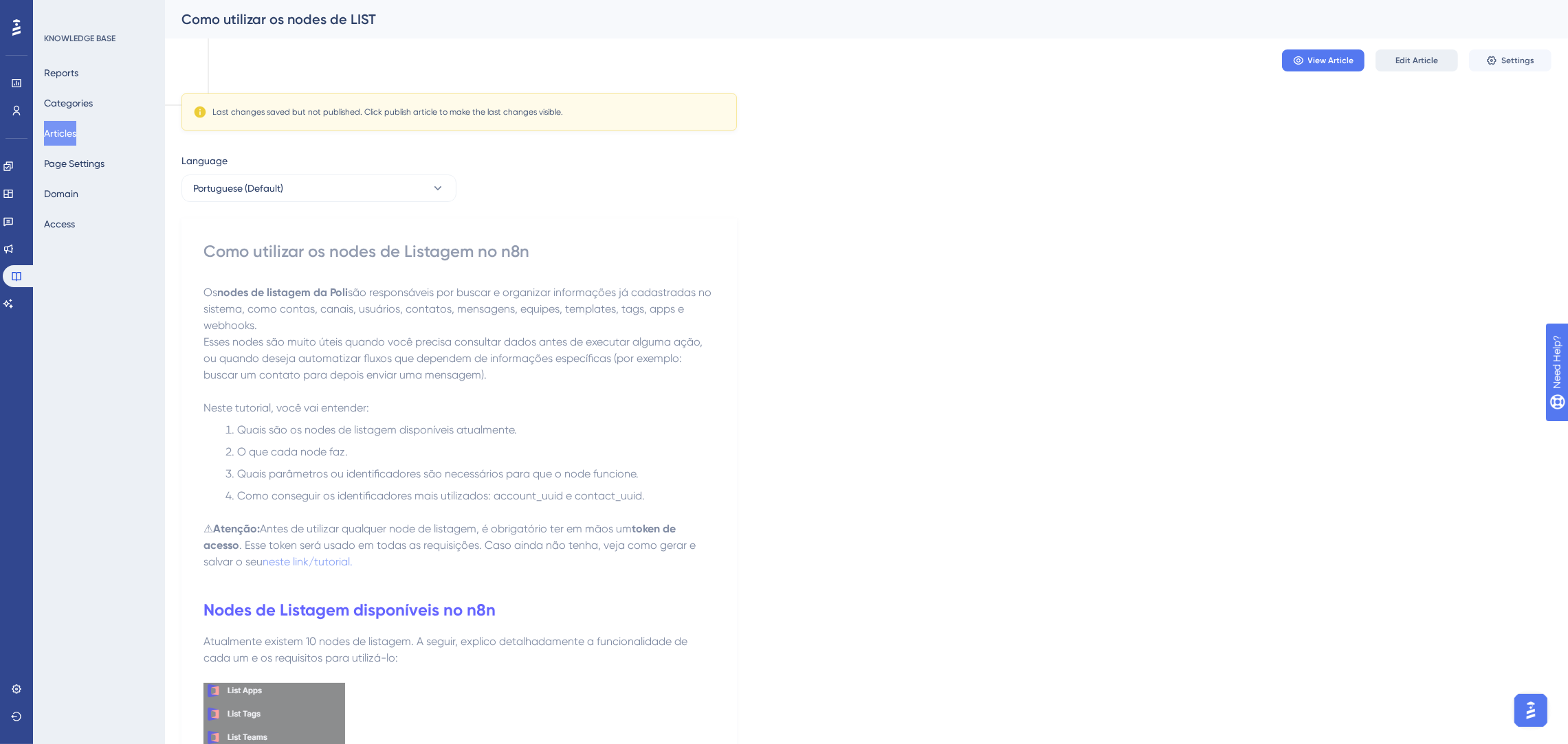
click at [1388, 55] on button "Edit Article" at bounding box center [1416, 60] width 83 height 22
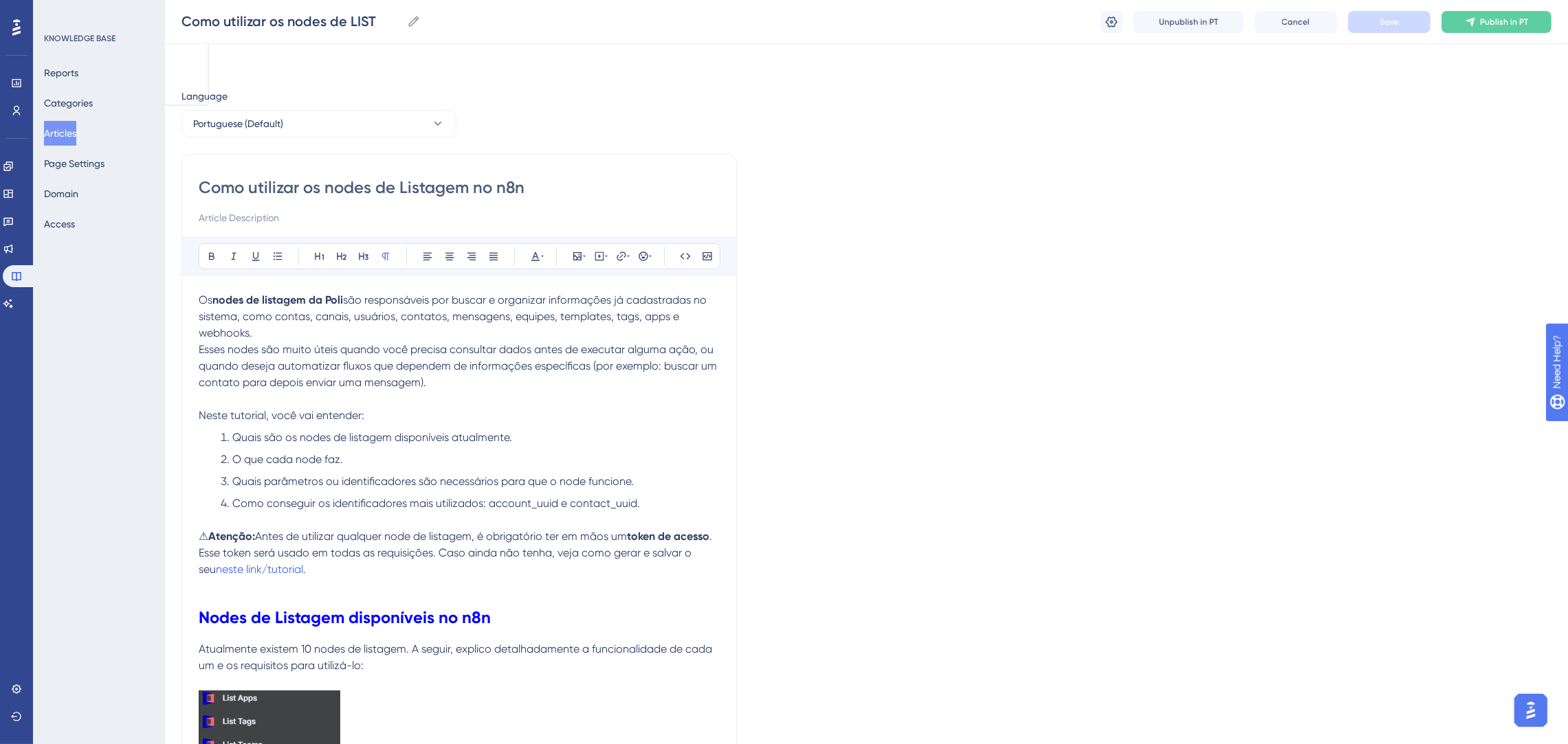
scroll to position [1585, 0]
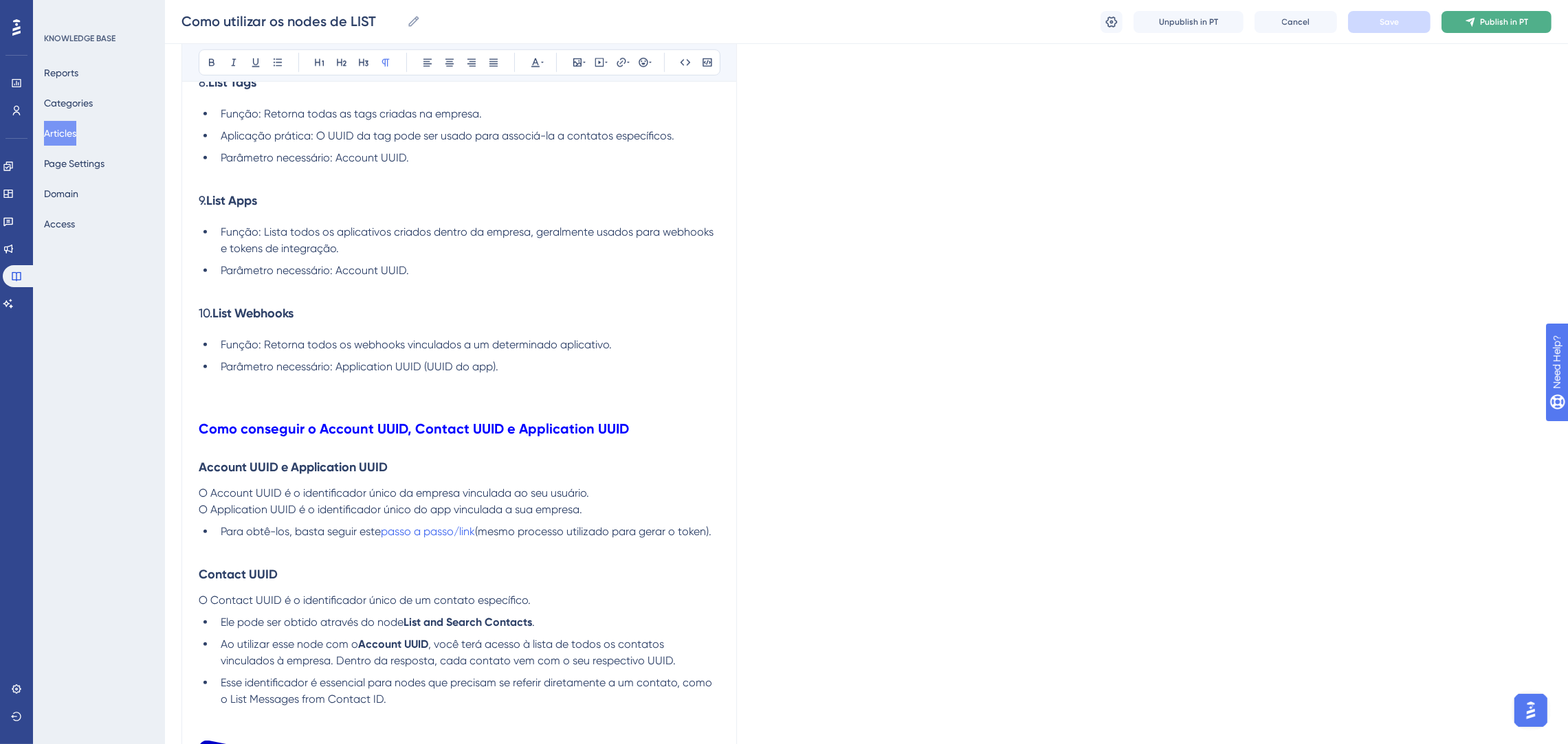
click at [1459, 21] on button "Publish in PT" at bounding box center [1496, 22] width 110 height 22
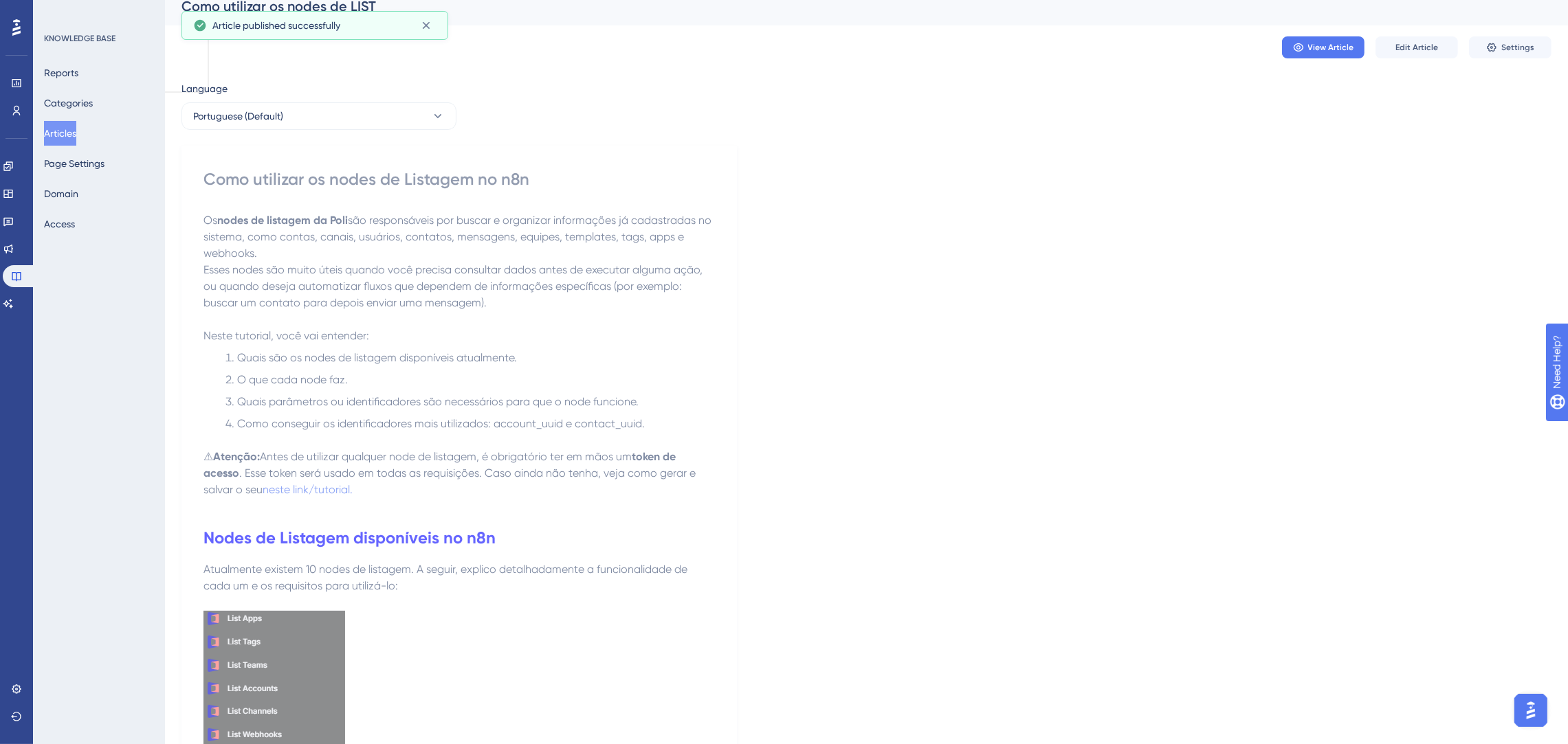
scroll to position [0, 0]
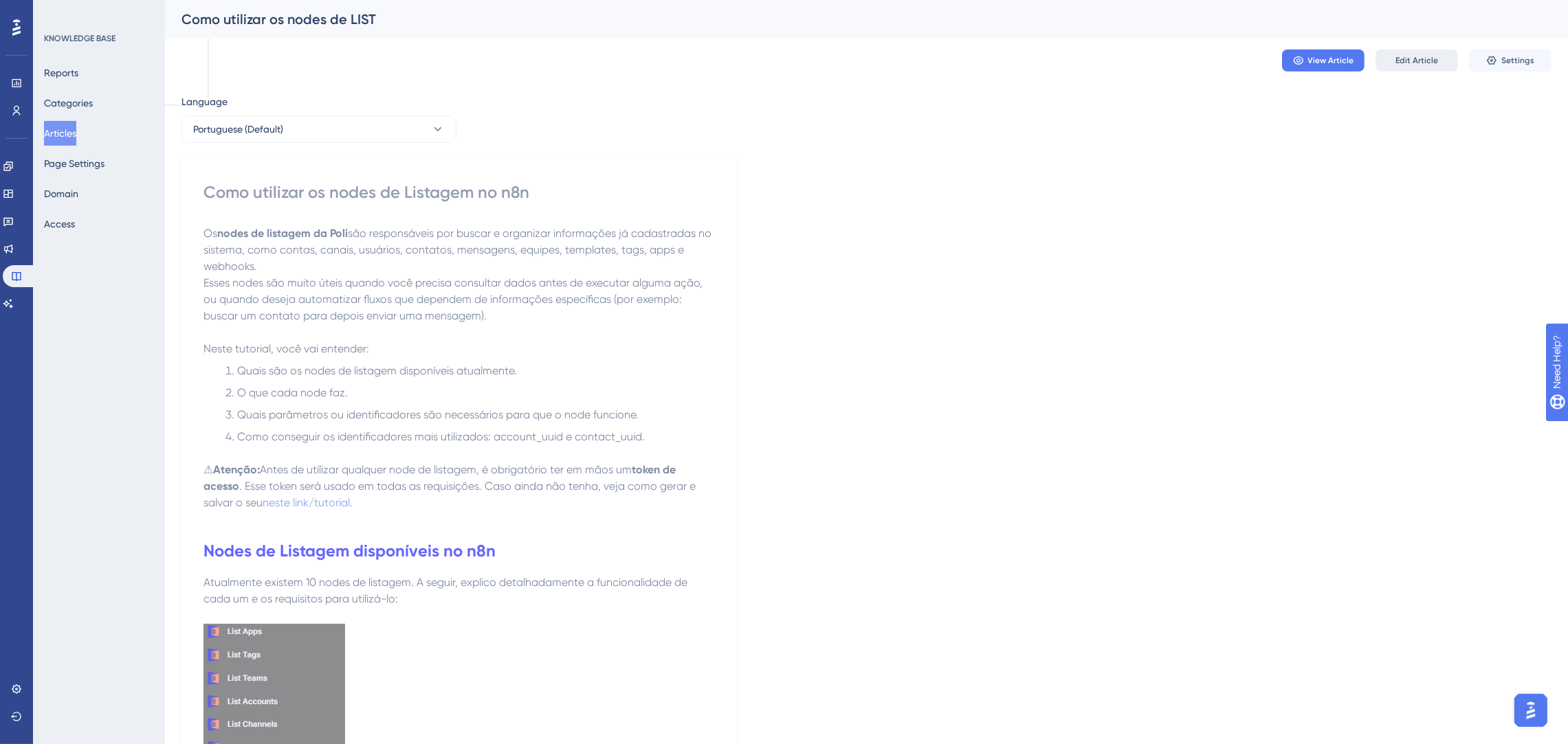
click at [1433, 60] on span "Edit Article" at bounding box center [1416, 60] width 43 height 11
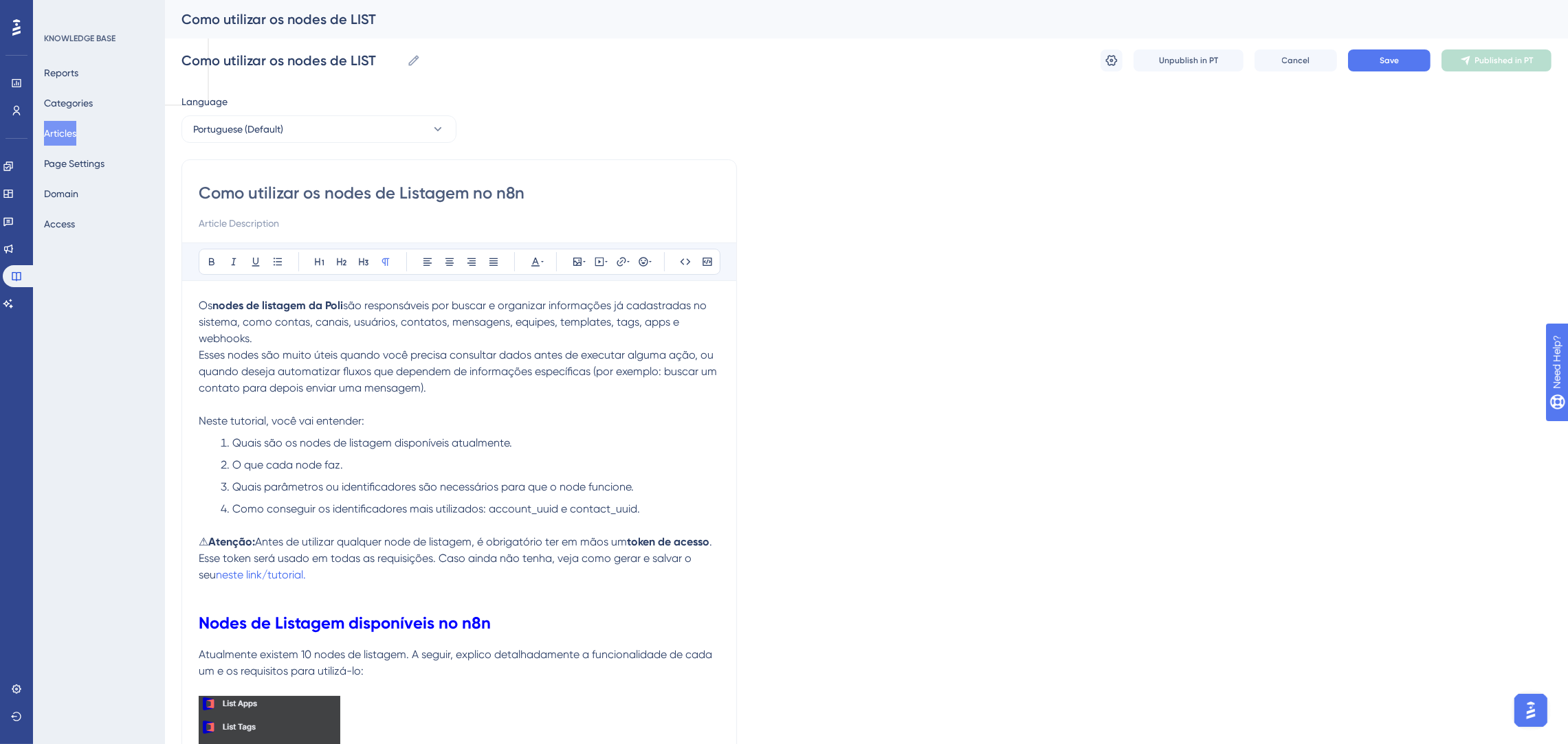
drag, startPoint x: 444, startPoint y: 191, endPoint x: 406, endPoint y: 192, distance: 38.0
click at [406, 192] on input "Como utilizar os nodes de Listagem no n8n" at bounding box center [459, 193] width 521 height 22
drag, startPoint x: 500, startPoint y: 187, endPoint x: 434, endPoint y: 195, distance: 66.5
click at [434, 195] on input "Como utilizar os nodes de LIST no n8n" at bounding box center [459, 193] width 521 height 22
type input "Como utilizar os nodes de LIST"
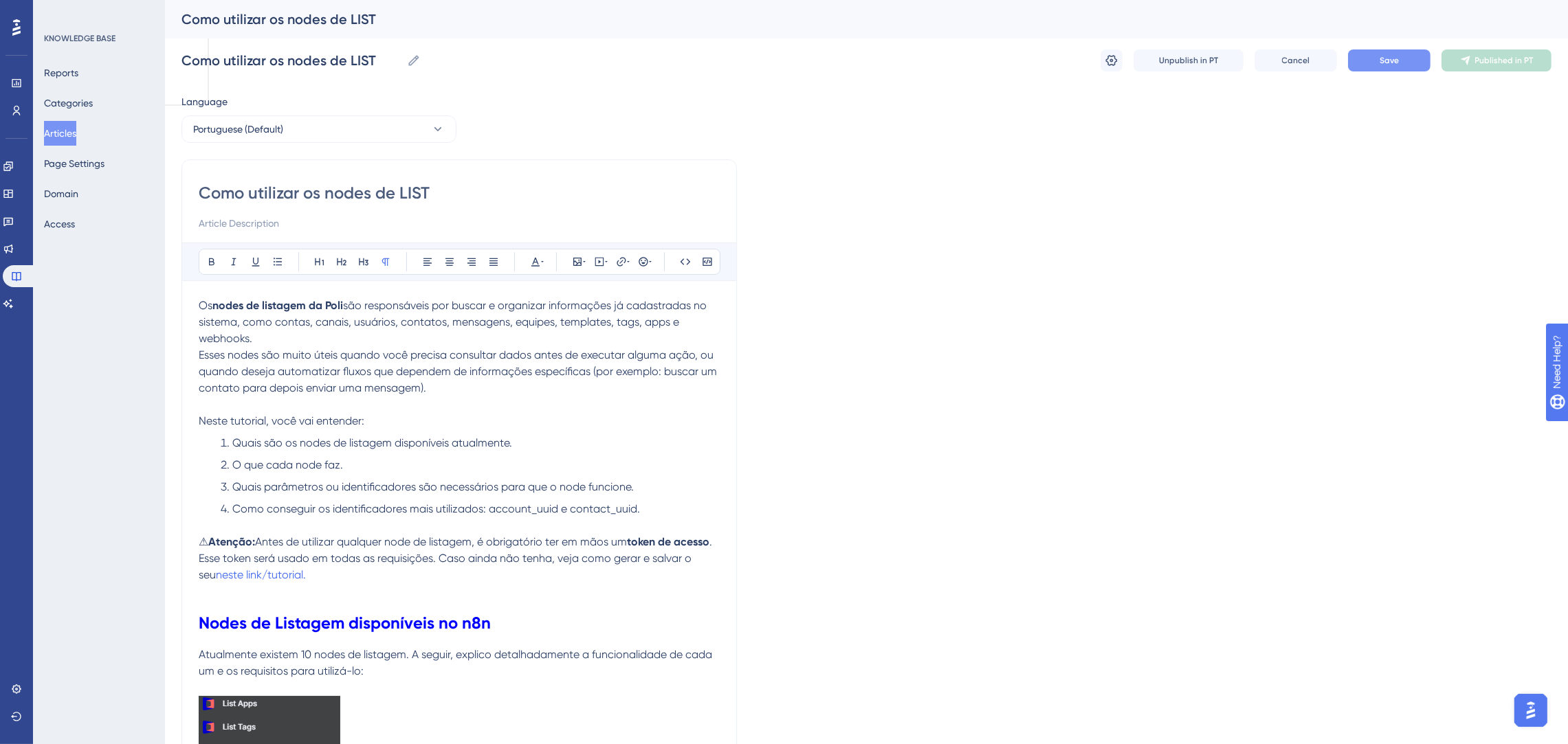
click at [1369, 55] on button "Save" at bounding box center [1389, 60] width 83 height 22
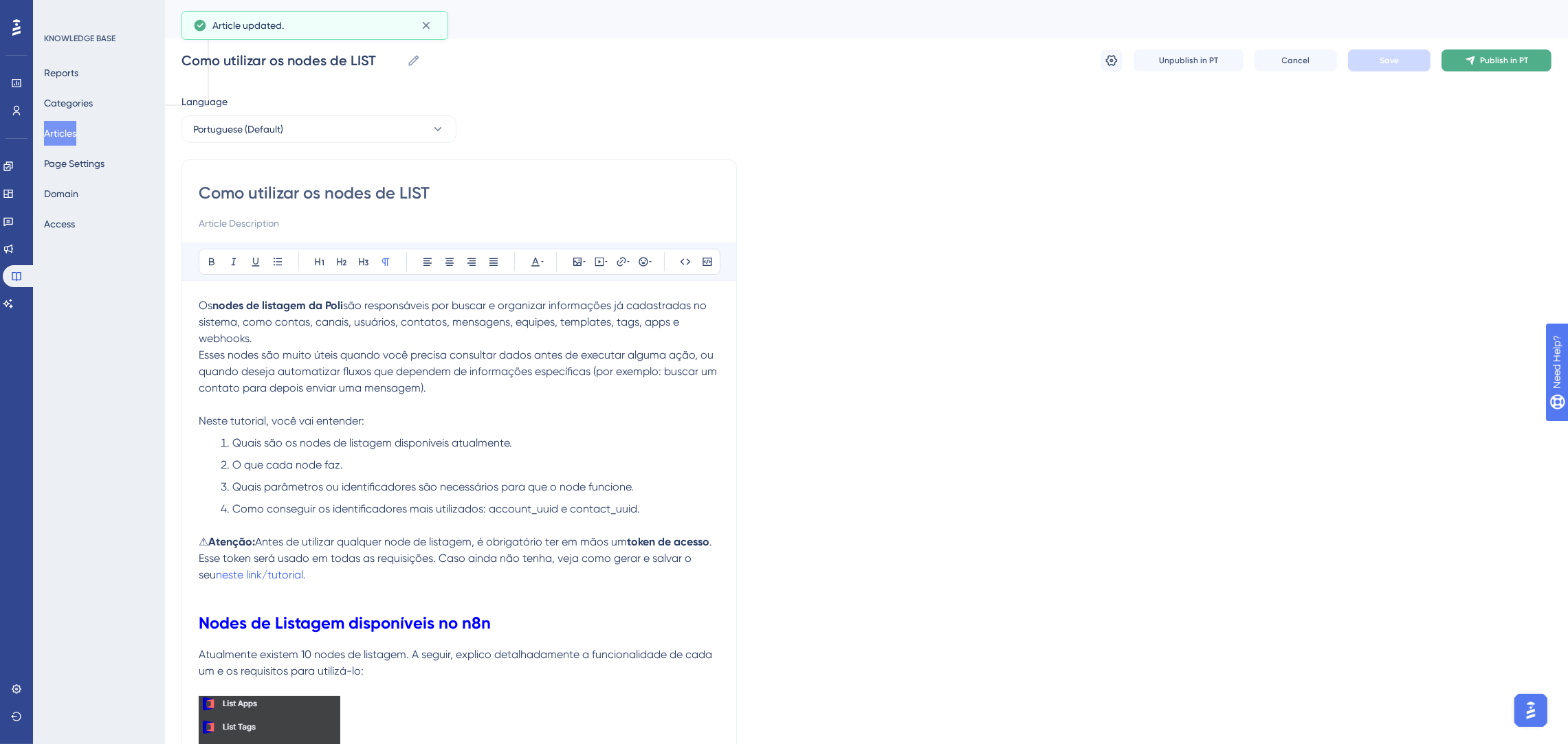
click at [1470, 68] on button "Publish in PT" at bounding box center [1496, 60] width 110 height 22
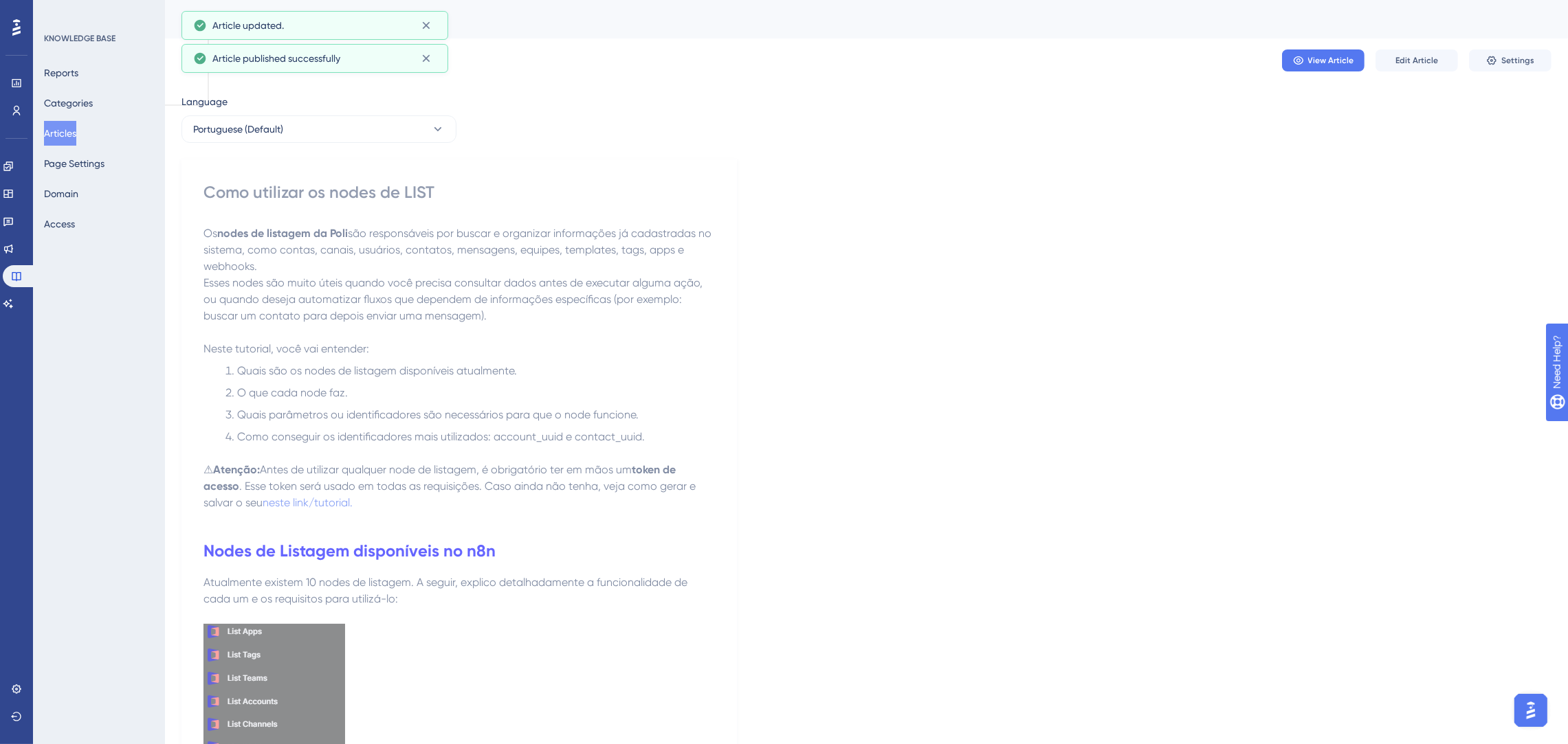
click at [60, 129] on button "Articles" at bounding box center [59, 133] width 32 height 25
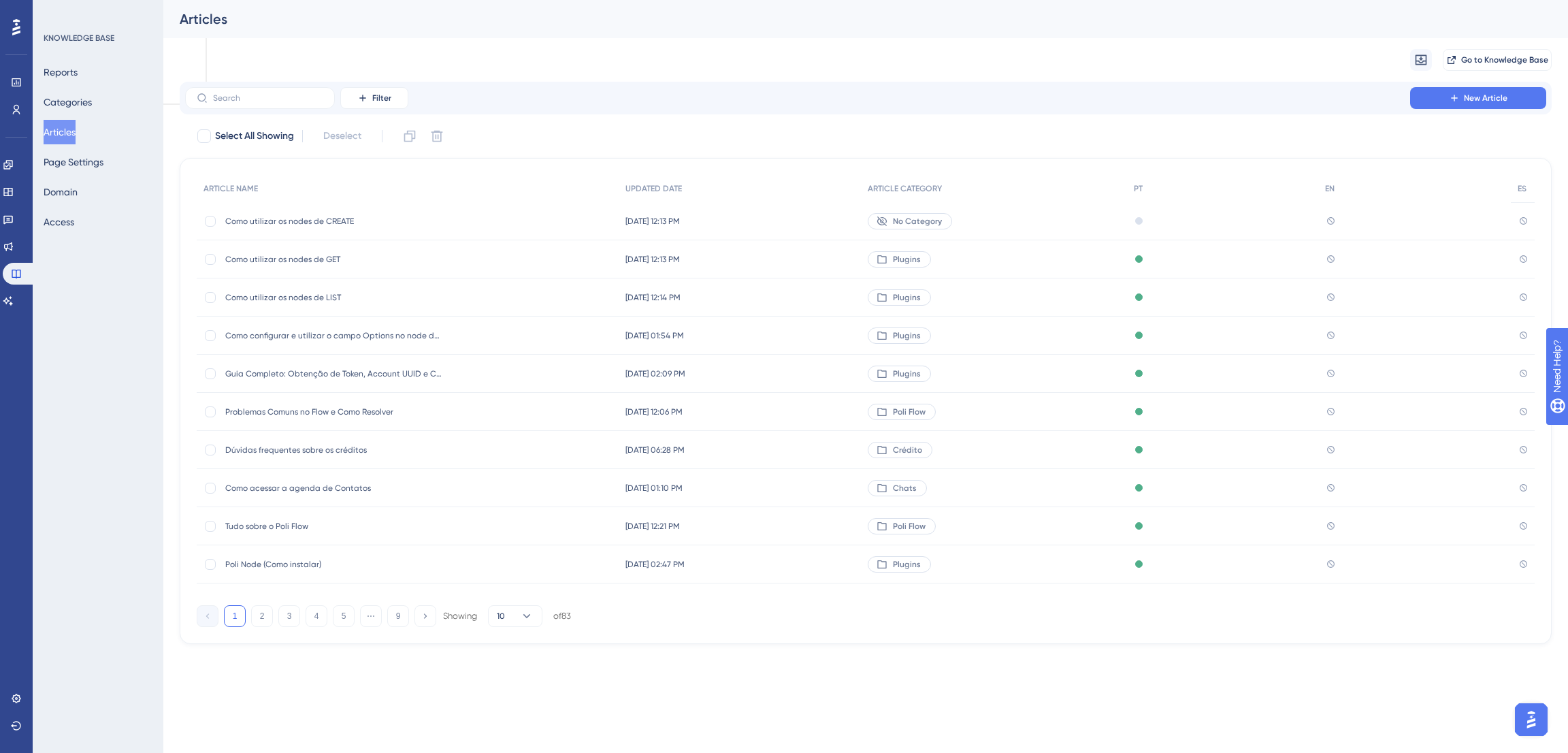
click at [356, 255] on span "Como utilizar os nodes de GET" at bounding box center [335, 260] width 218 height 11
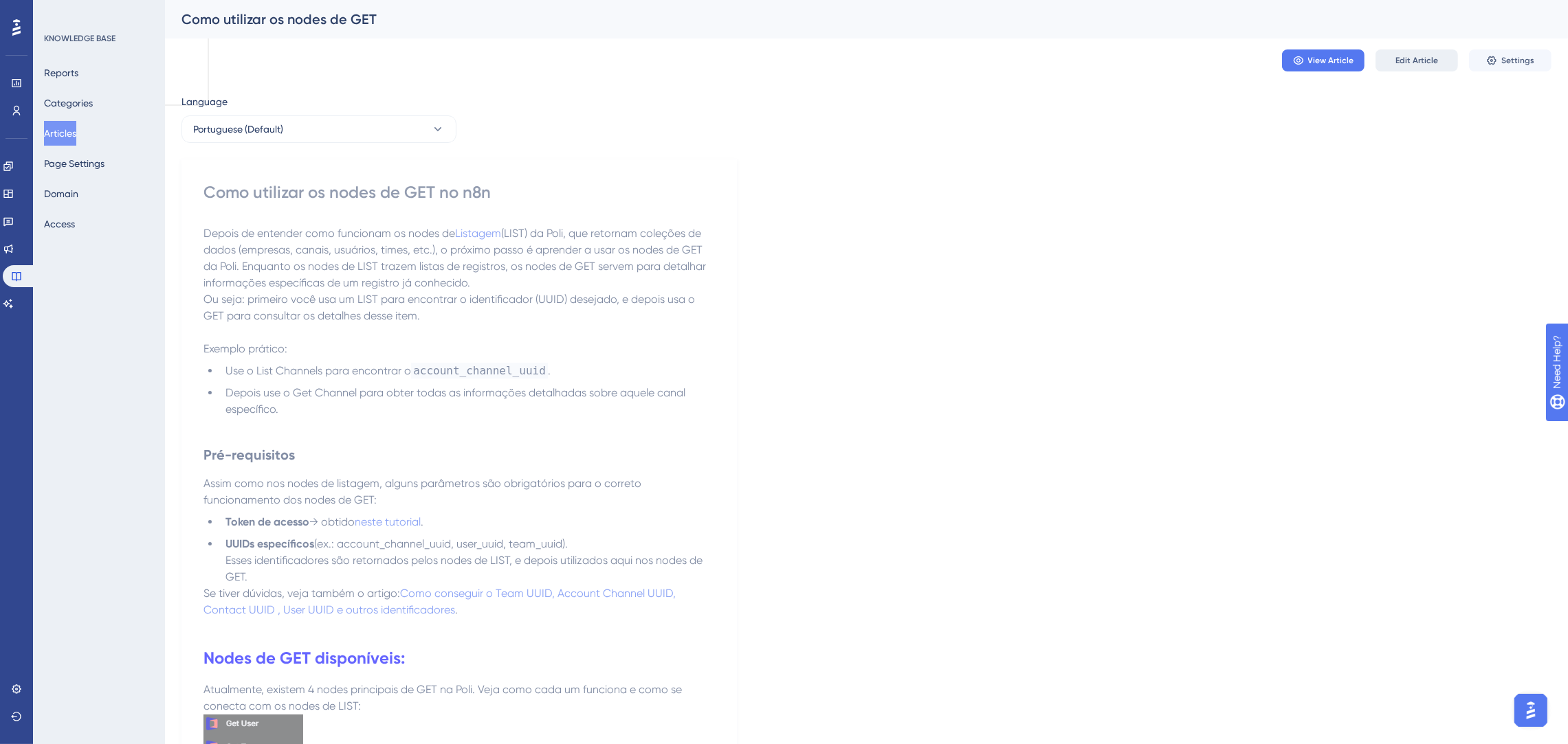
click at [1409, 52] on button "Edit Article" at bounding box center [1416, 60] width 83 height 22
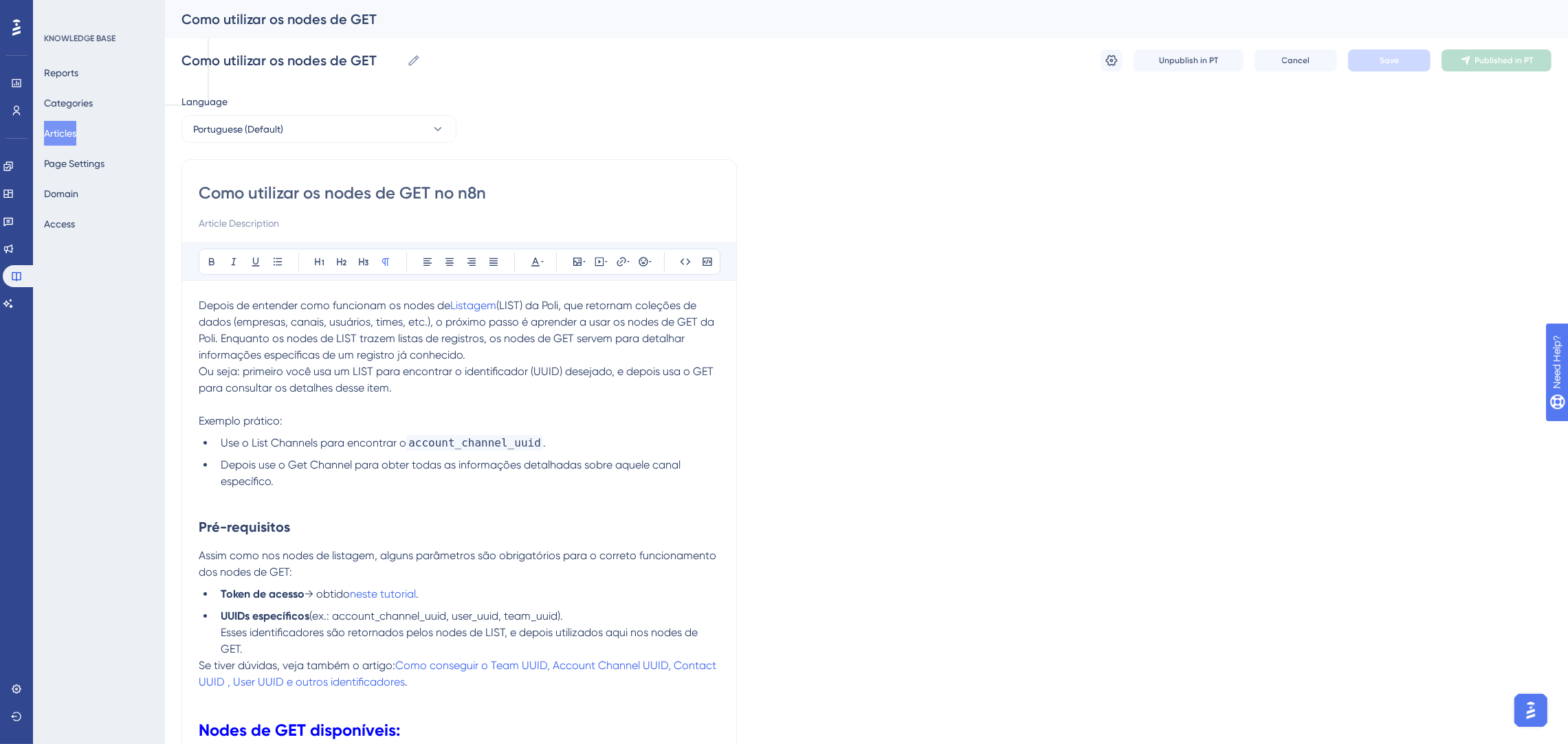
drag, startPoint x: 503, startPoint y: 195, endPoint x: 436, endPoint y: 185, distance: 67.7
click at [436, 185] on input "Como utilizar os nodes de GET no n8n" at bounding box center [459, 193] width 521 height 22
type input "Como utilizar os nodes de GET"
click at [1375, 59] on button "Save" at bounding box center [1389, 60] width 83 height 22
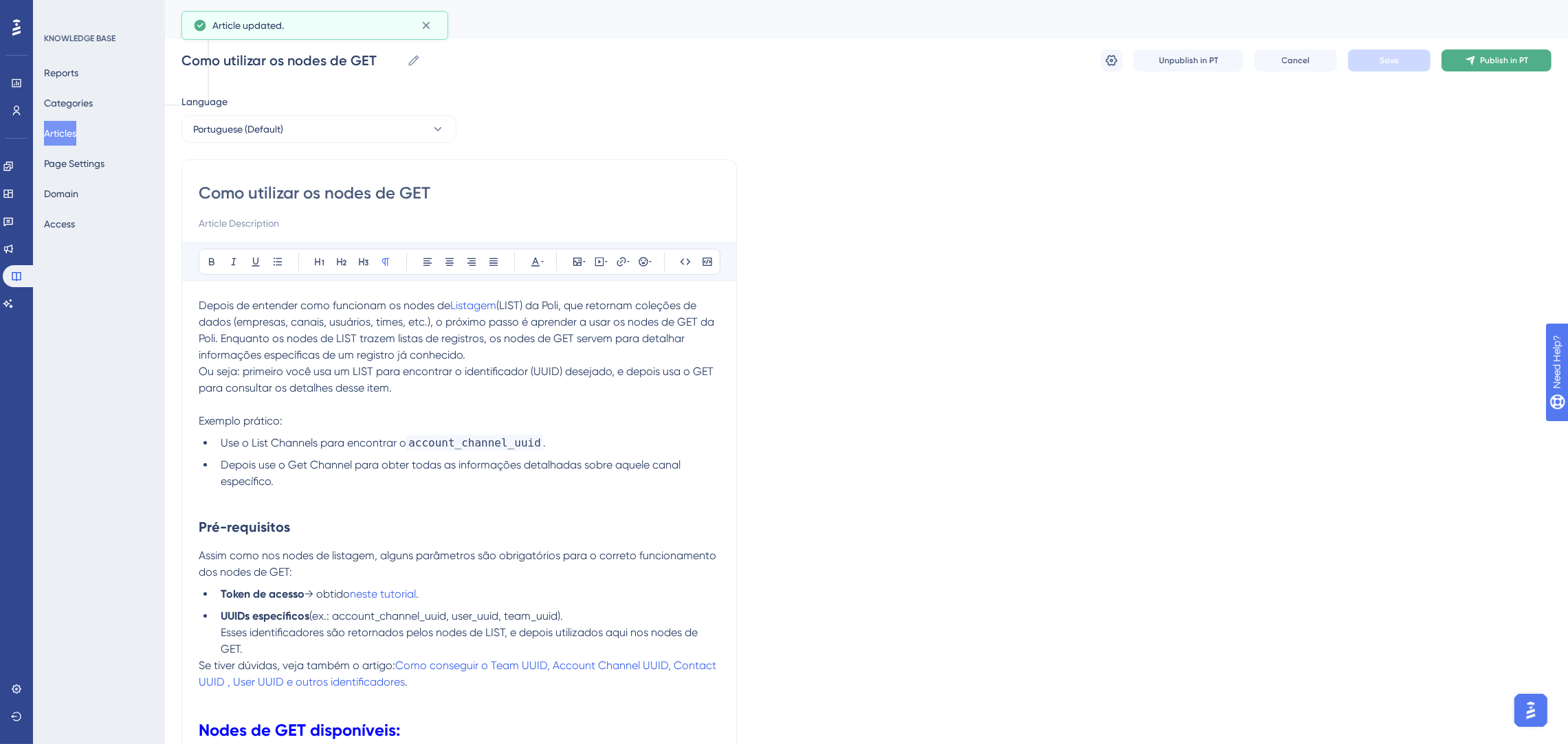
click at [1463, 58] on button "Publish in PT" at bounding box center [1496, 60] width 110 height 22
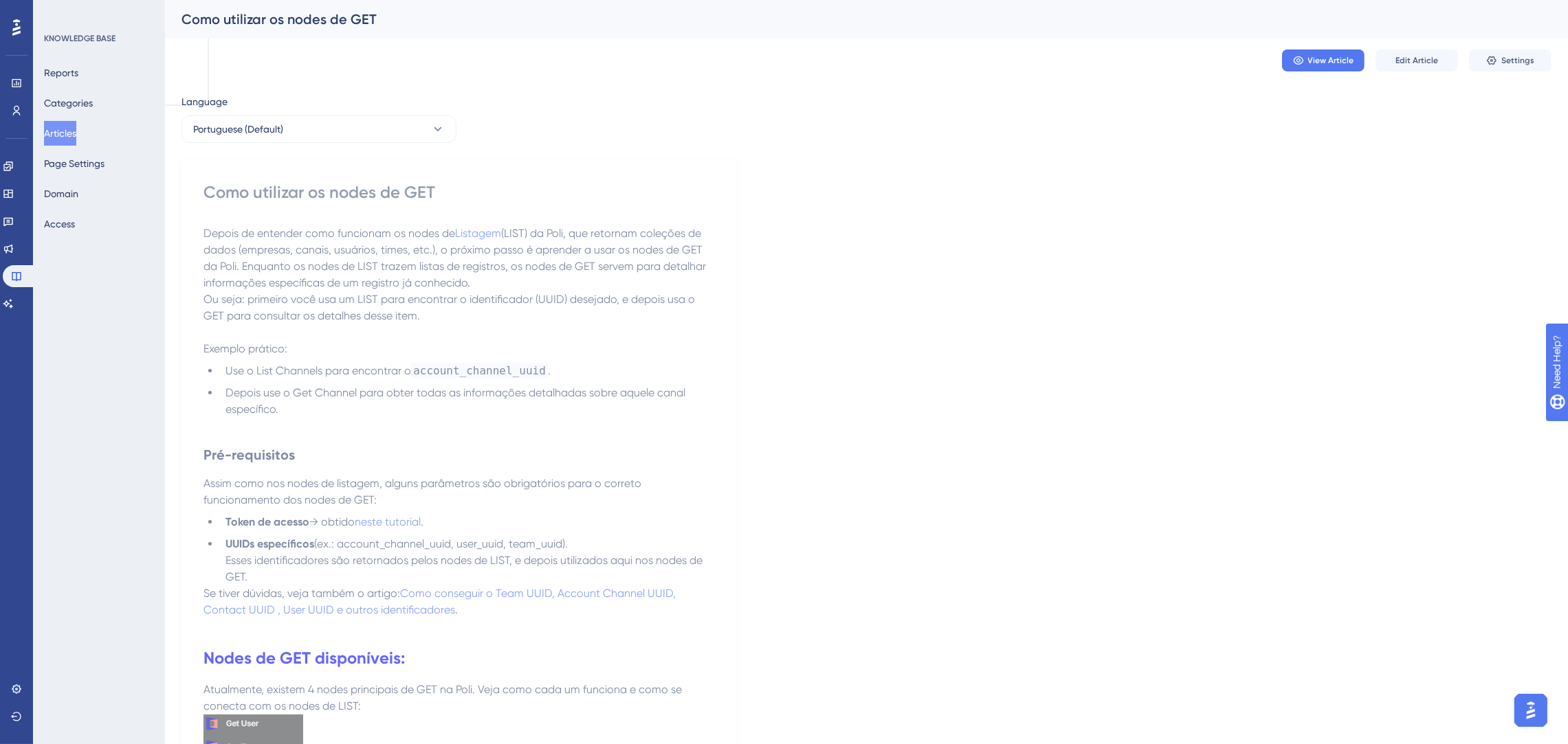
click at [64, 139] on button "Articles" at bounding box center [59, 133] width 32 height 25
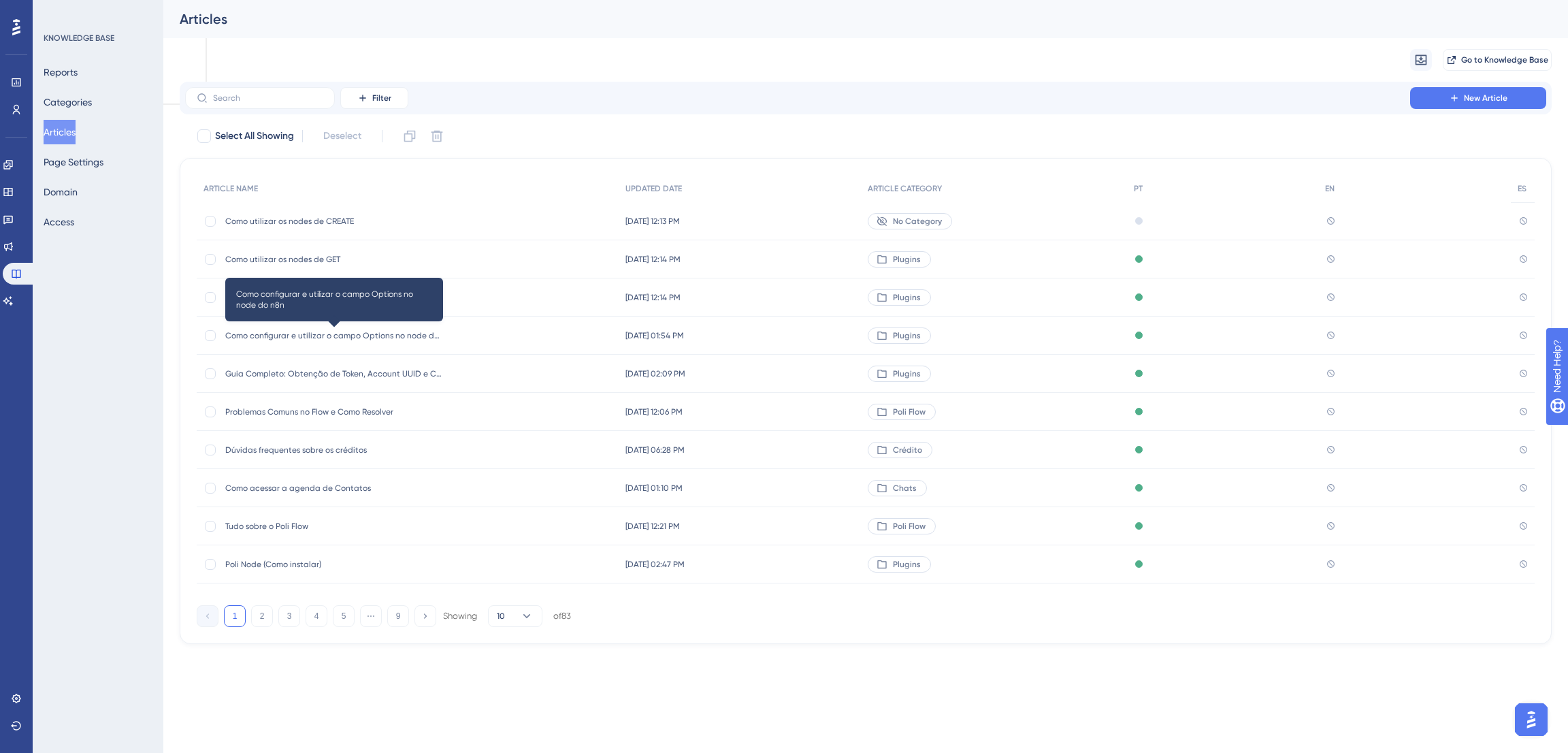
click at [410, 335] on span "Como configurar e utilizar o campo Options no node do n8n" at bounding box center [335, 335] width 218 height 11
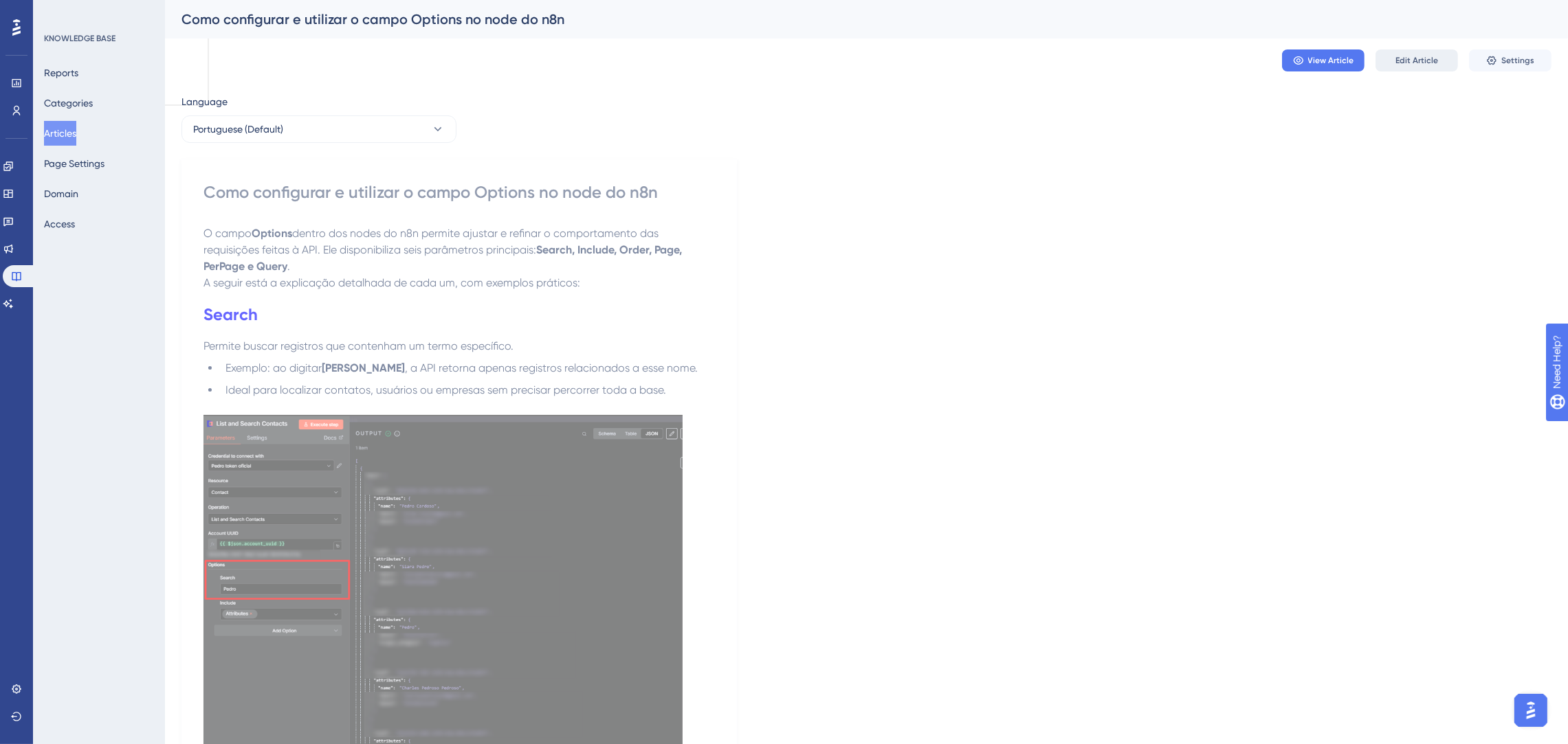
click at [1432, 54] on button "Edit Article" at bounding box center [1416, 60] width 83 height 22
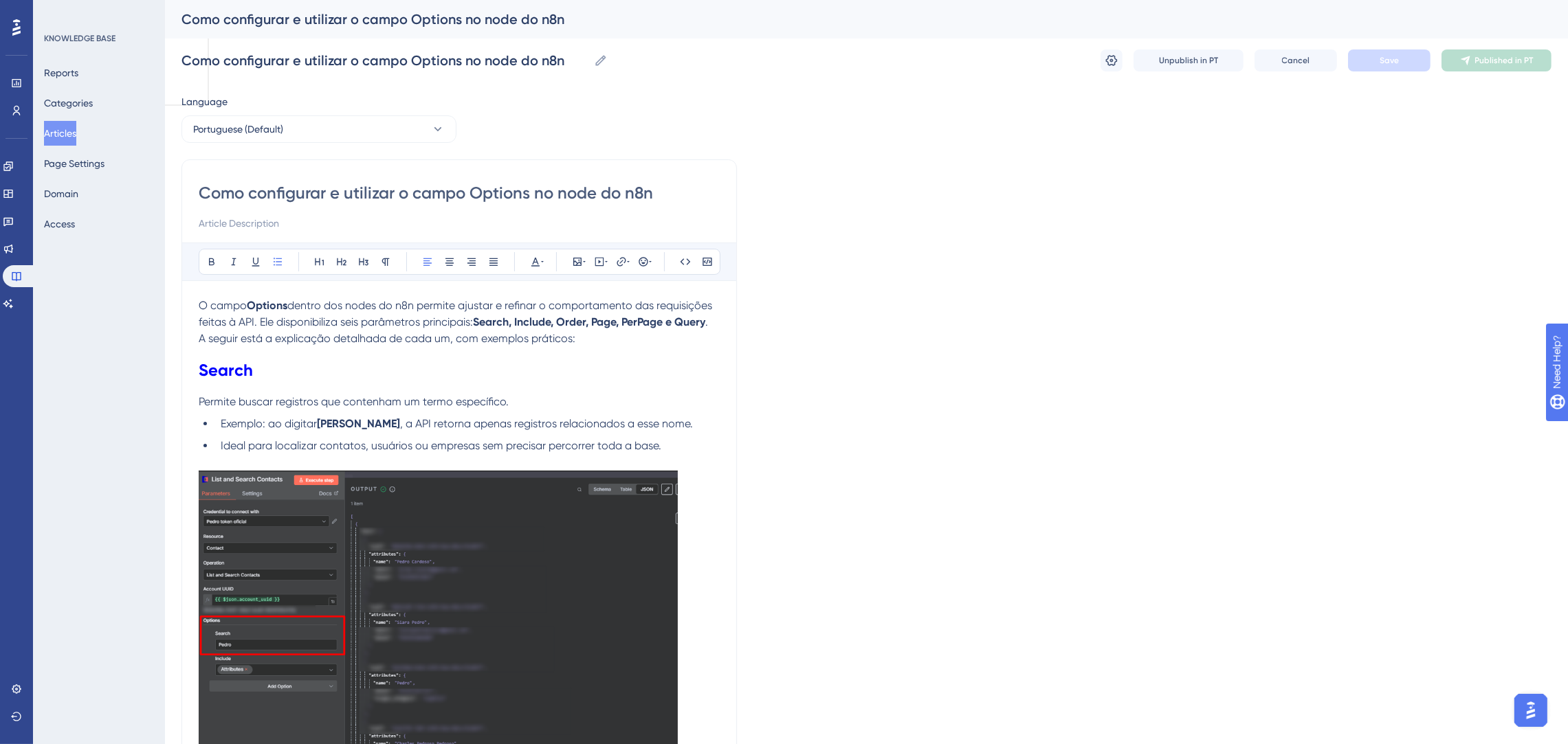
drag, startPoint x: 530, startPoint y: 187, endPoint x: 485, endPoint y: 188, distance: 45.0
click at [485, 189] on input "Como configurar e utilizar o campo Options no node do n8n" at bounding box center [459, 193] width 521 height 22
type input "Como configurar e utilizar o campo OP no node do n8n"
type input "Como configurar e utilizar o campo OPTIONS no node do n8n"
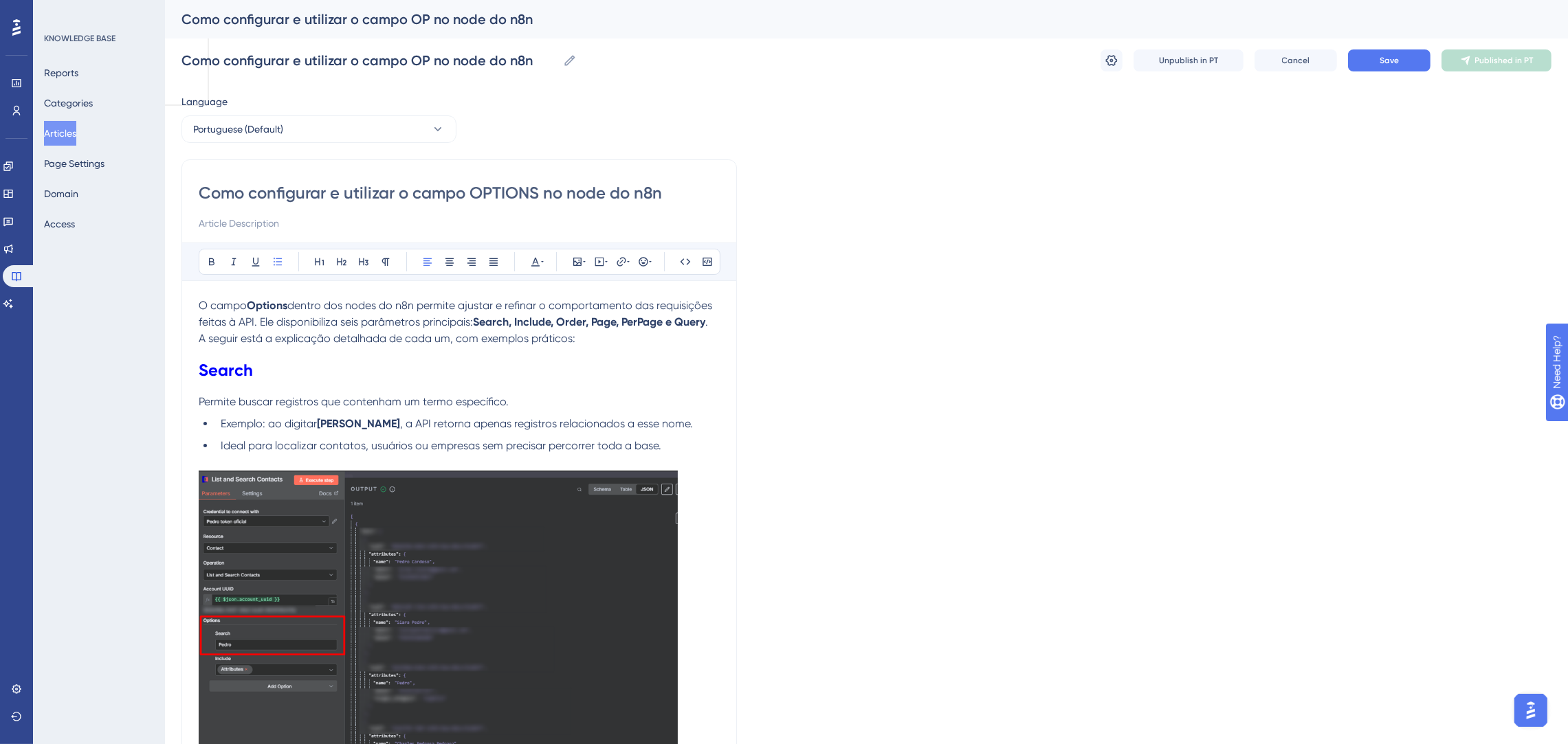
type input "Como configurar e utilizar o campo OPTIONS no node do n8n"
drag, startPoint x: 667, startPoint y: 192, endPoint x: 658, endPoint y: 180, distance: 15.0
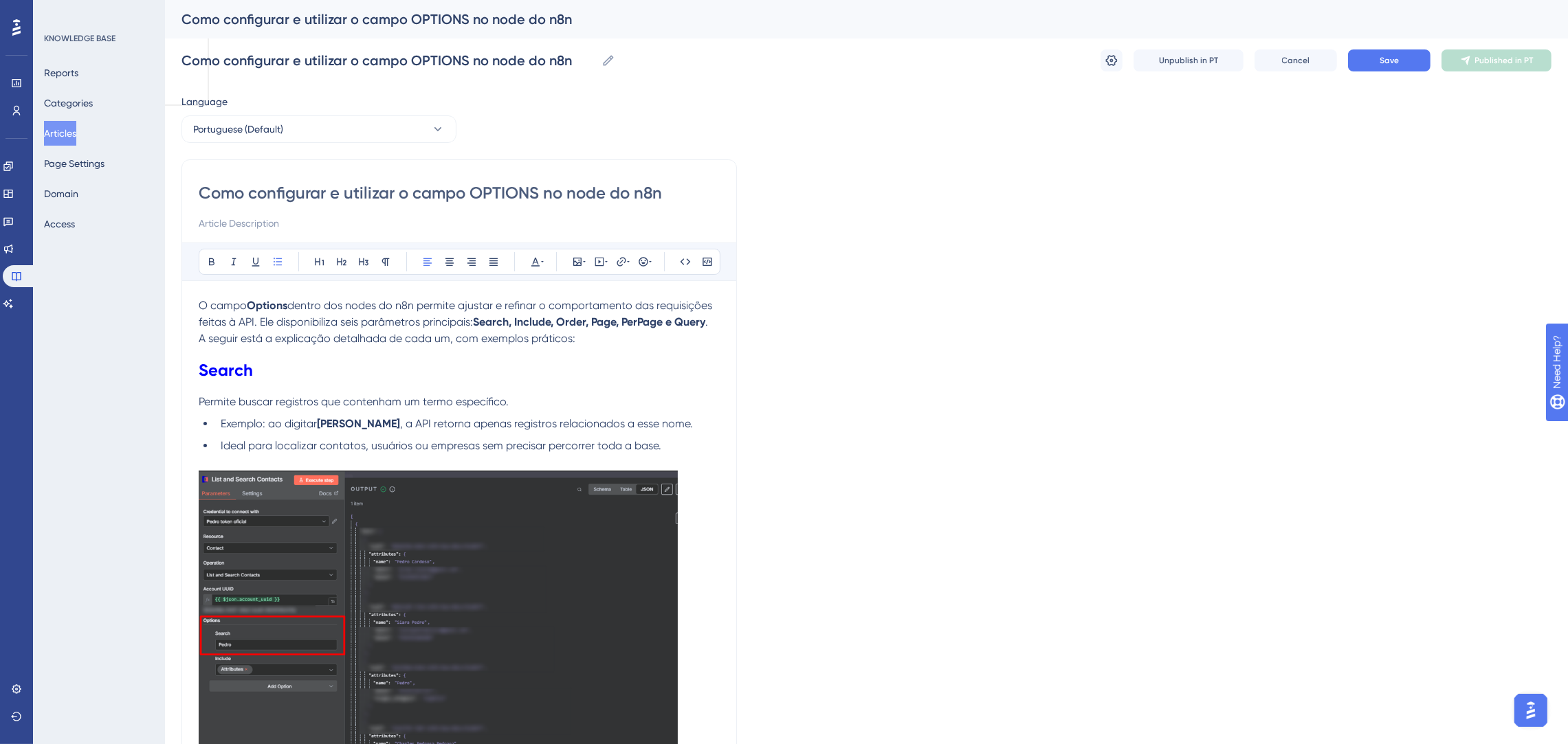
click at [689, 192] on input "Como configurar e utilizar o campo OPTIONS no node do n8n" at bounding box center [459, 193] width 521 height 22
click at [1405, 54] on button "Save" at bounding box center [1389, 60] width 83 height 22
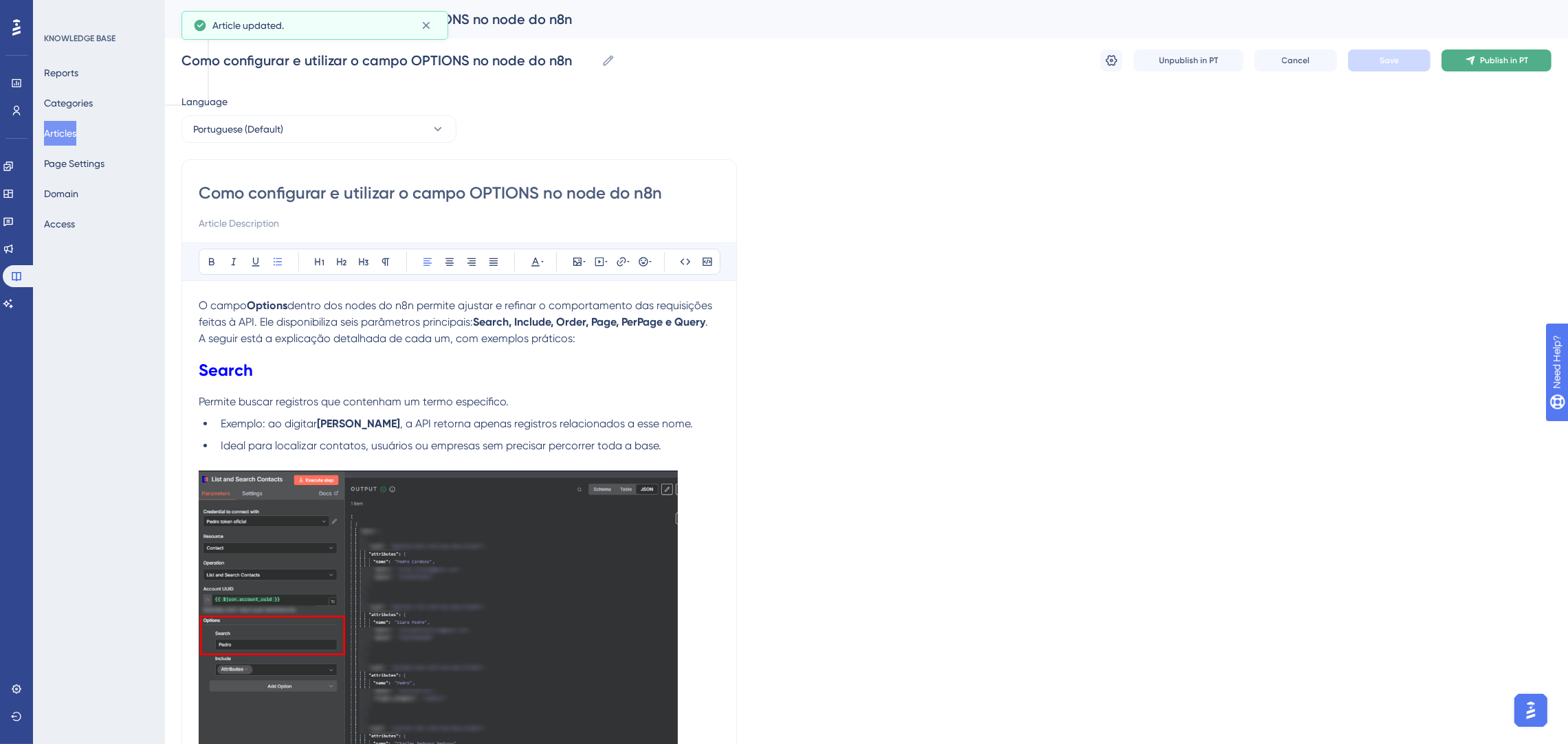
click at [1495, 66] on span "Publish in PT" at bounding box center [1503, 60] width 48 height 11
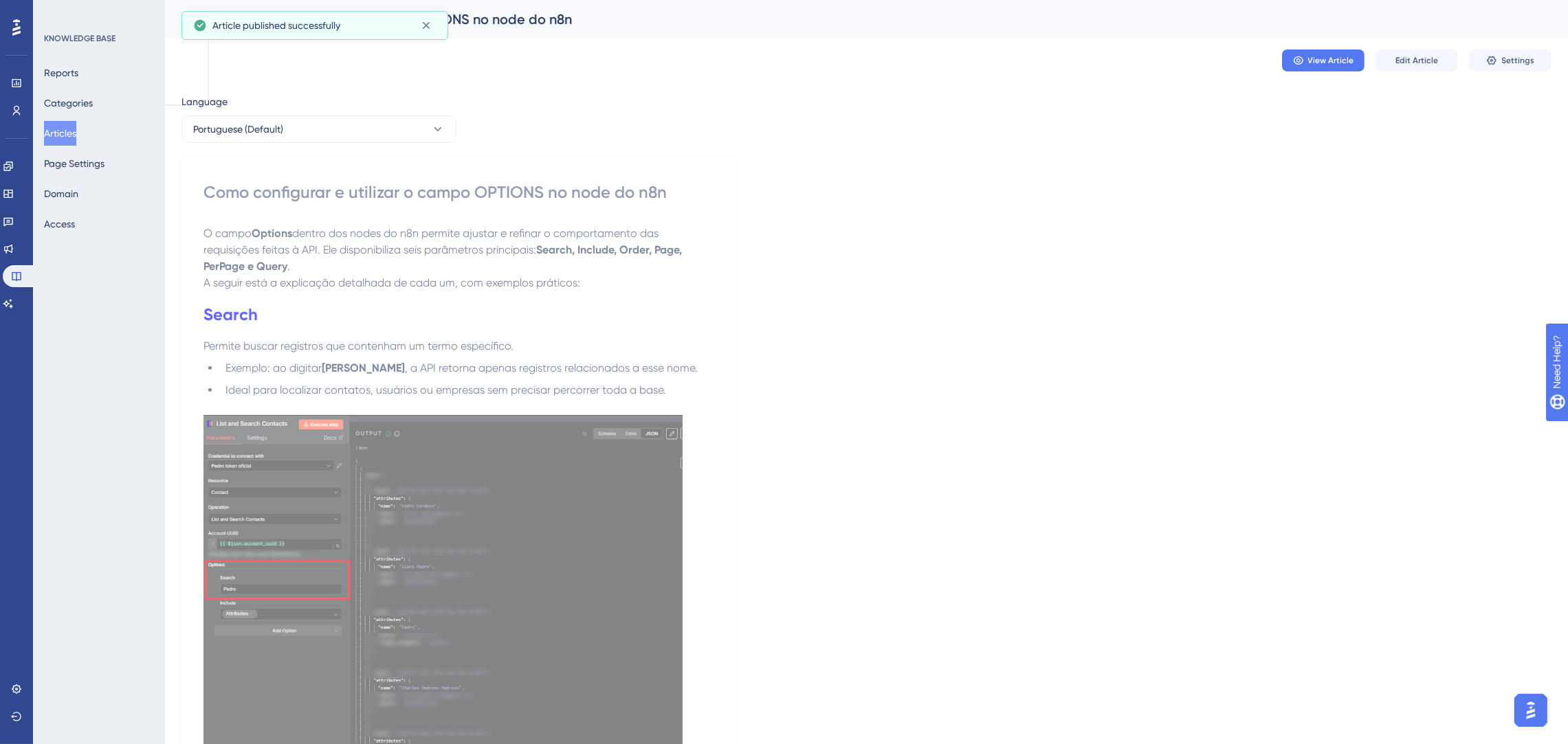
click at [76, 138] on button "Articles" at bounding box center [59, 133] width 32 height 25
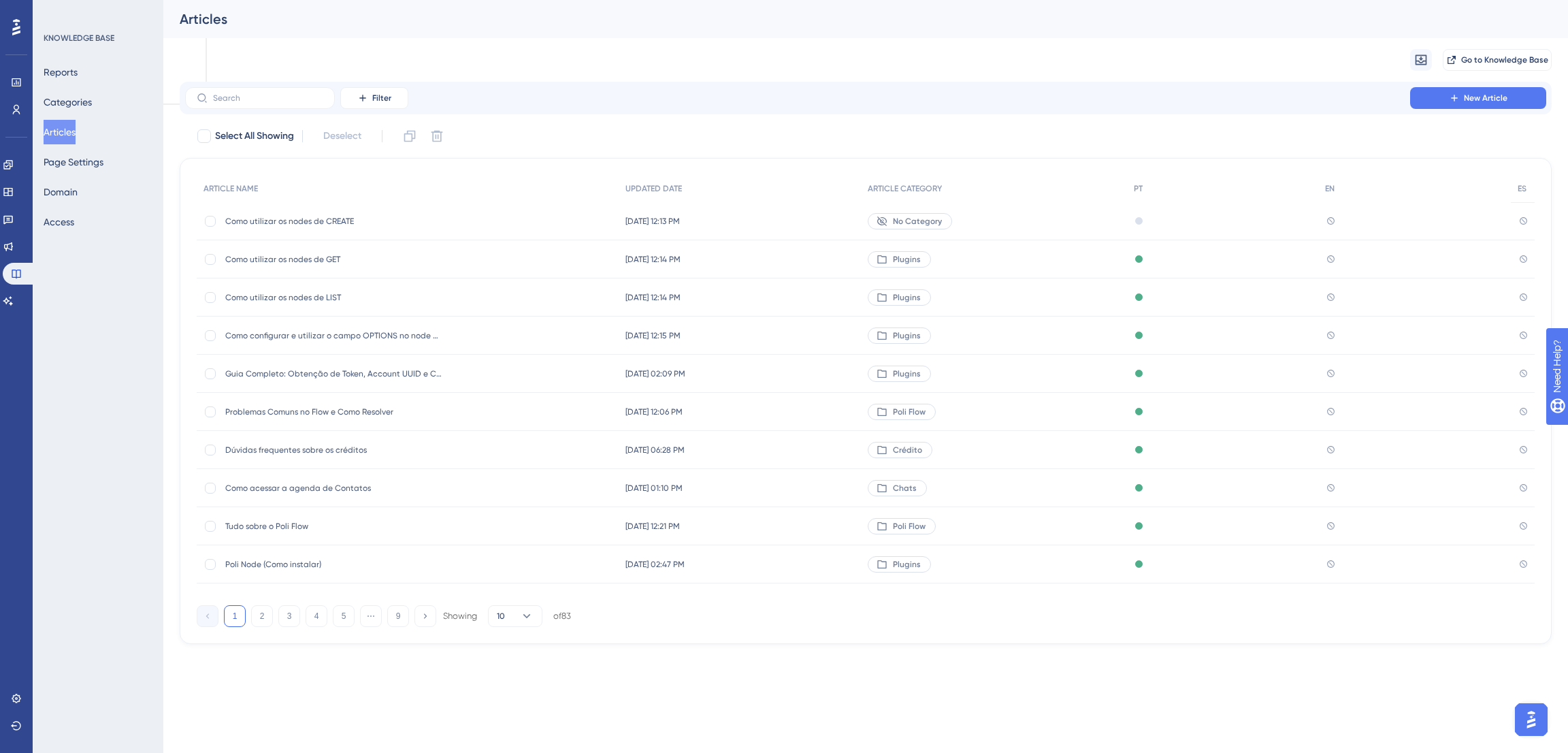
click at [352, 216] on span "Como utilizar os nodes de CREATE" at bounding box center [335, 221] width 218 height 11
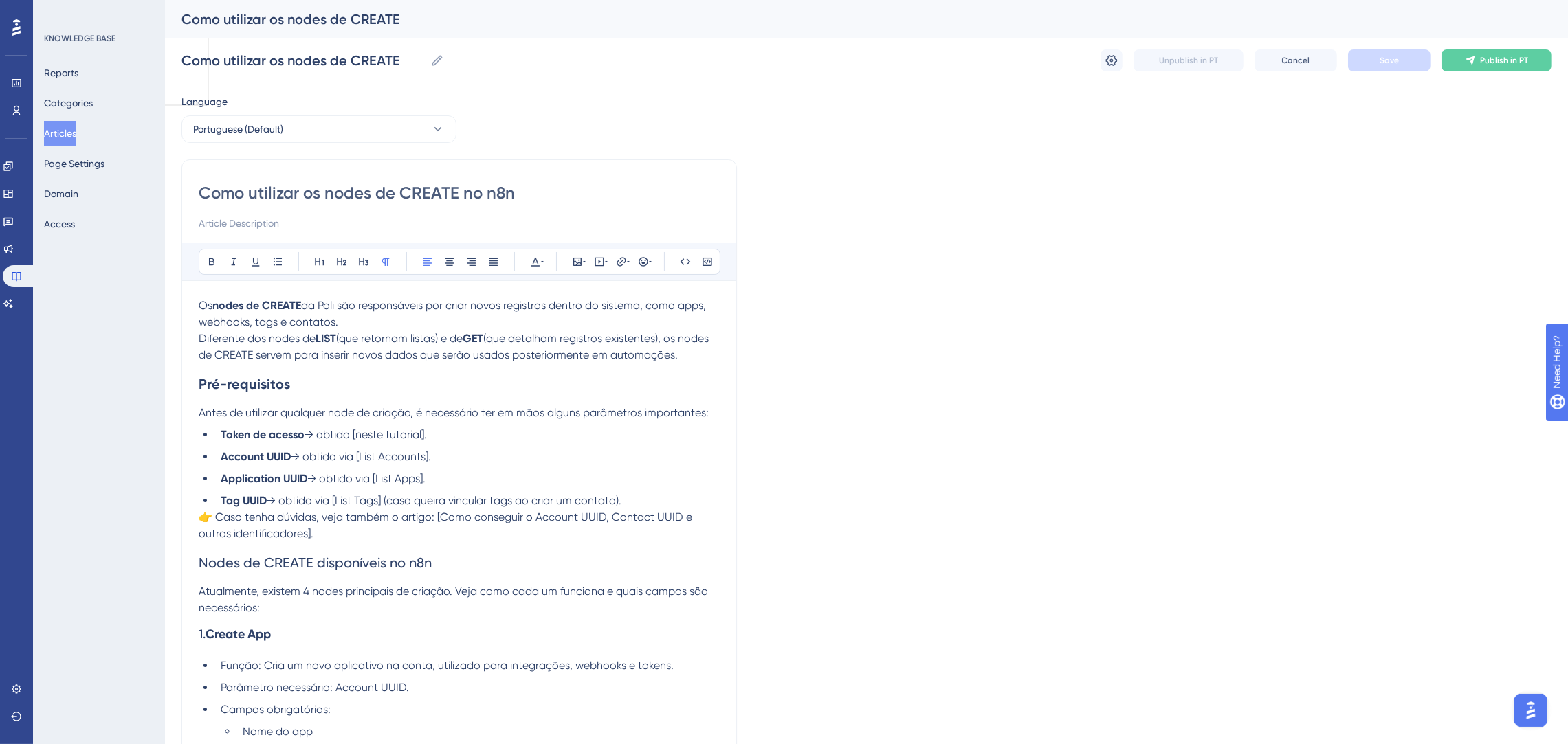
click at [312, 497] on span "→ obtido via [List Tags] (caso queira vincular tags ao criar um contato)." at bounding box center [443, 501] width 354 height 13
click at [440, 515] on span "👉 Caso tenha dúvidas, veja também o artigo: [Como conseguir o Account UUID, Con…" at bounding box center [446, 525] width 496 height 29
click at [448, 516] on span "👉 Caso tenha dúvidas, veja também o artigo: [Como conseguir o Account UUID, Con…" at bounding box center [446, 525] width 496 height 29
drag, startPoint x: 443, startPoint y: 516, endPoint x: 559, endPoint y: 532, distance: 117.1
click at [559, 532] on p "👉 Caso tenha dúvidas, veja também o artigo: [Como conseguir o Account UUID, Con…" at bounding box center [459, 525] width 521 height 33
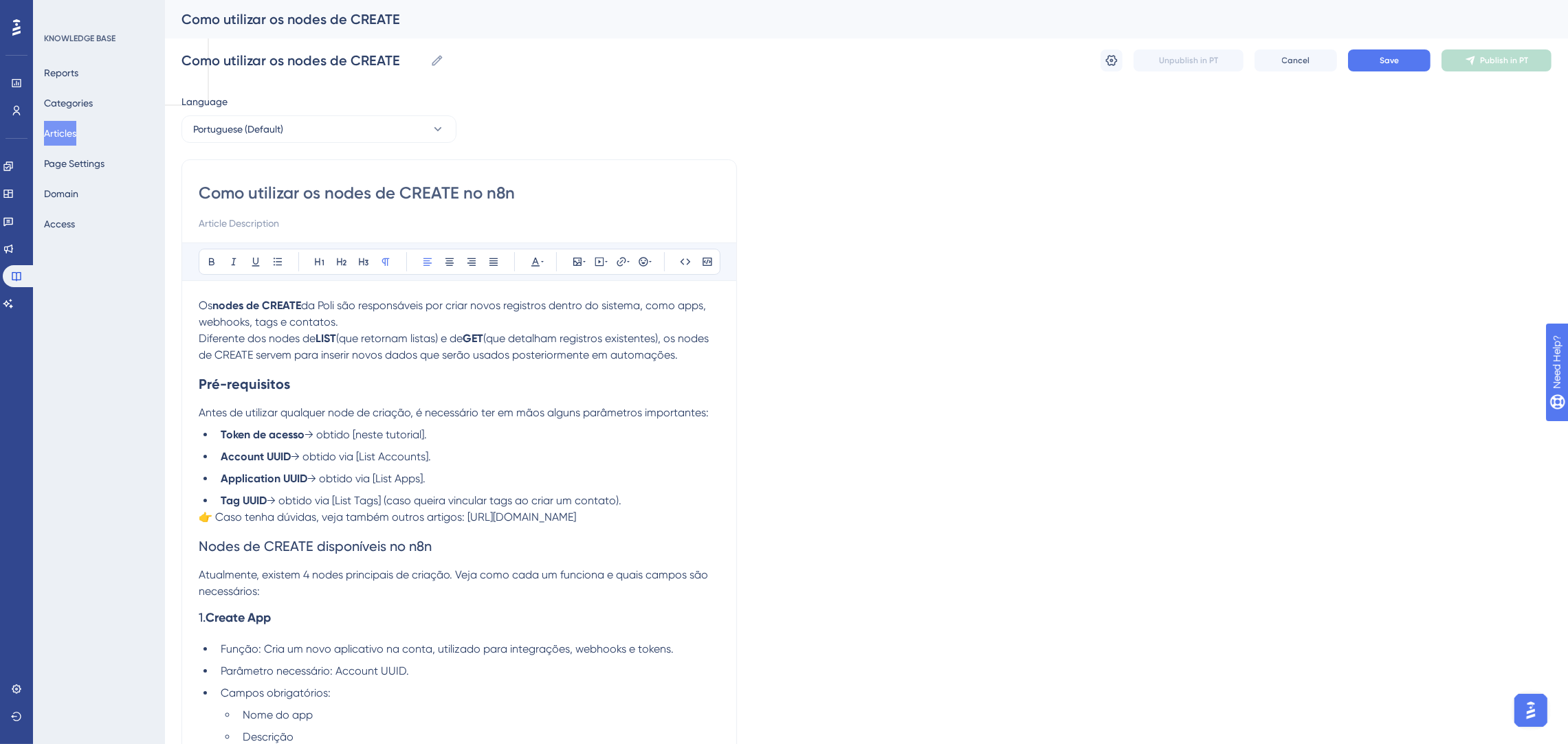
click at [214, 517] on span "👉 Caso tenha dúvidas, veja também outros artigos: [URL][DOMAIN_NAME]" at bounding box center [387, 517] width 377 height 13
click at [382, 525] on p "Caso tenha dúvidas, veja também outros artigos: [URL][DOMAIN_NAME]" at bounding box center [459, 517] width 521 height 16
click at [637, 501] on li "Tag UUID → obtido via [List Tags] (caso queira vincular tags ao criar um contat…" at bounding box center [467, 501] width 504 height 16
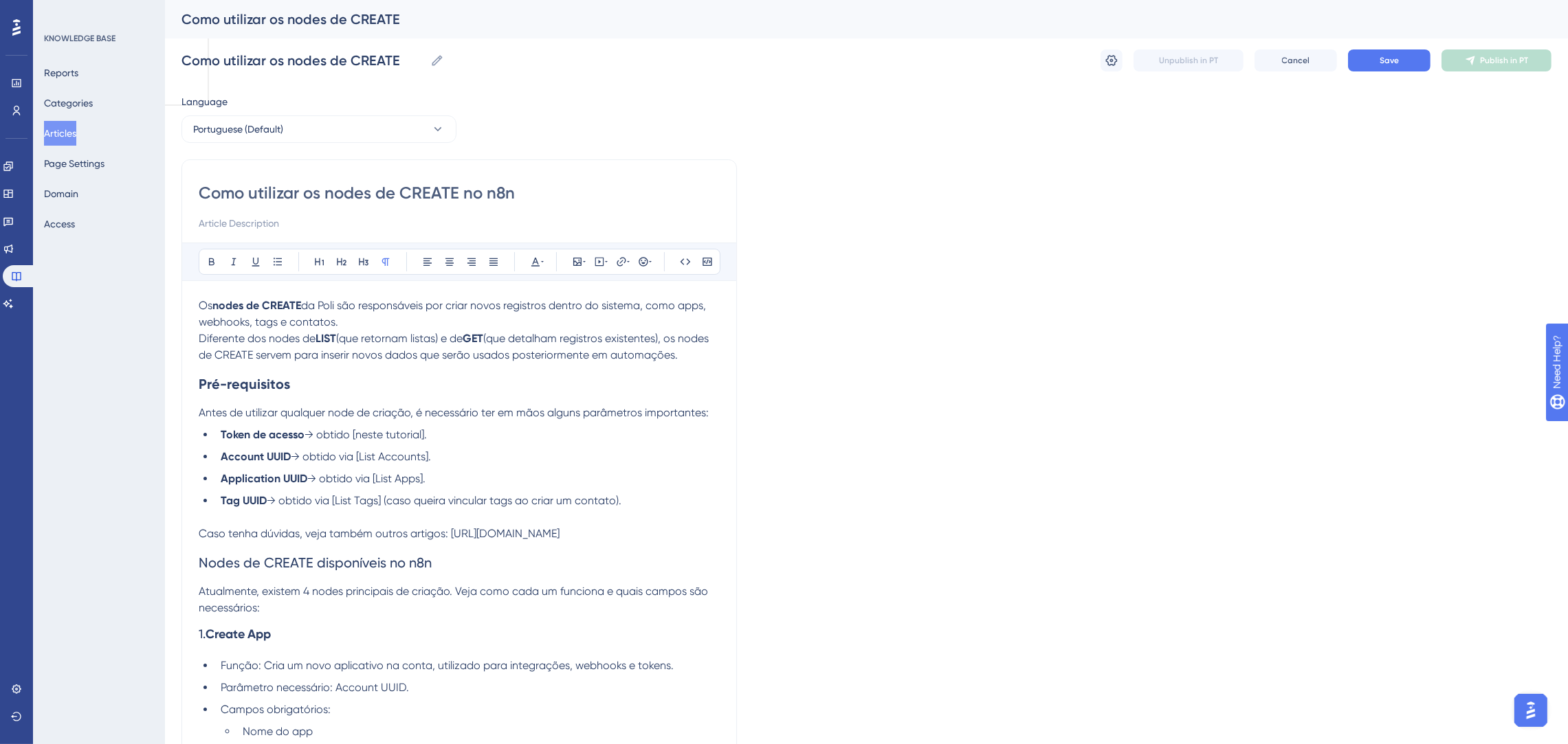
click at [637, 501] on li "Tag UUID → obtido via [List Tags] (caso queira vincular tags ao criar um contat…" at bounding box center [467, 501] width 504 height 16
drag, startPoint x: 423, startPoint y: 430, endPoint x: 357, endPoint y: 434, distance: 66.1
click at [357, 434] on span "→ obtido [neste tutorial]." at bounding box center [365, 434] width 122 height 13
click at [625, 260] on icon at bounding box center [621, 261] width 9 height 9
drag, startPoint x: 616, startPoint y: 354, endPoint x: 550, endPoint y: 346, distance: 66.5
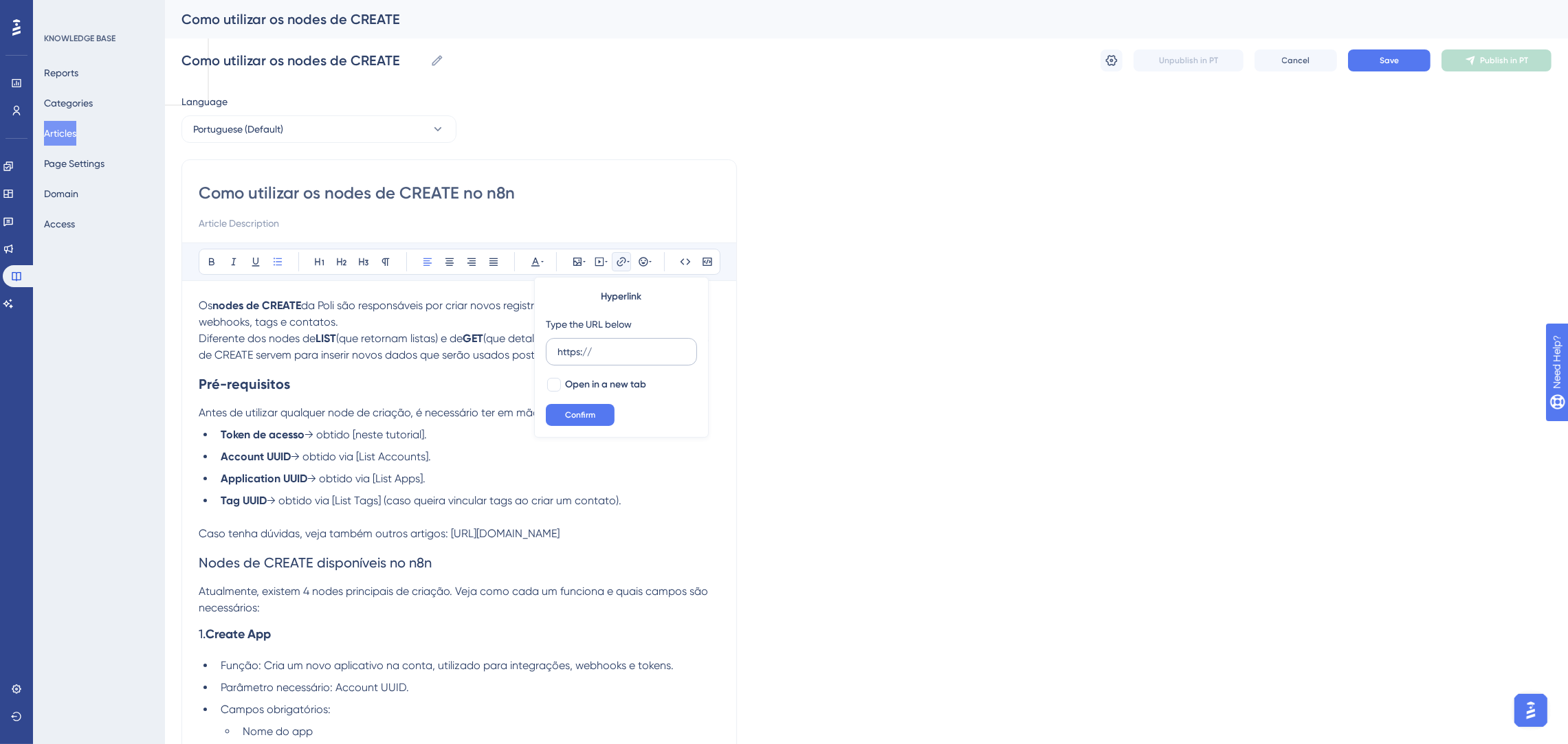
click at [550, 346] on label "https://" at bounding box center [621, 352] width 151 height 27
click at [557, 346] on input "https://" at bounding box center [621, 352] width 127 height 15
type input "[URL][DOMAIN_NAME]"
click at [587, 414] on span "Confirm" at bounding box center [579, 415] width 30 height 11
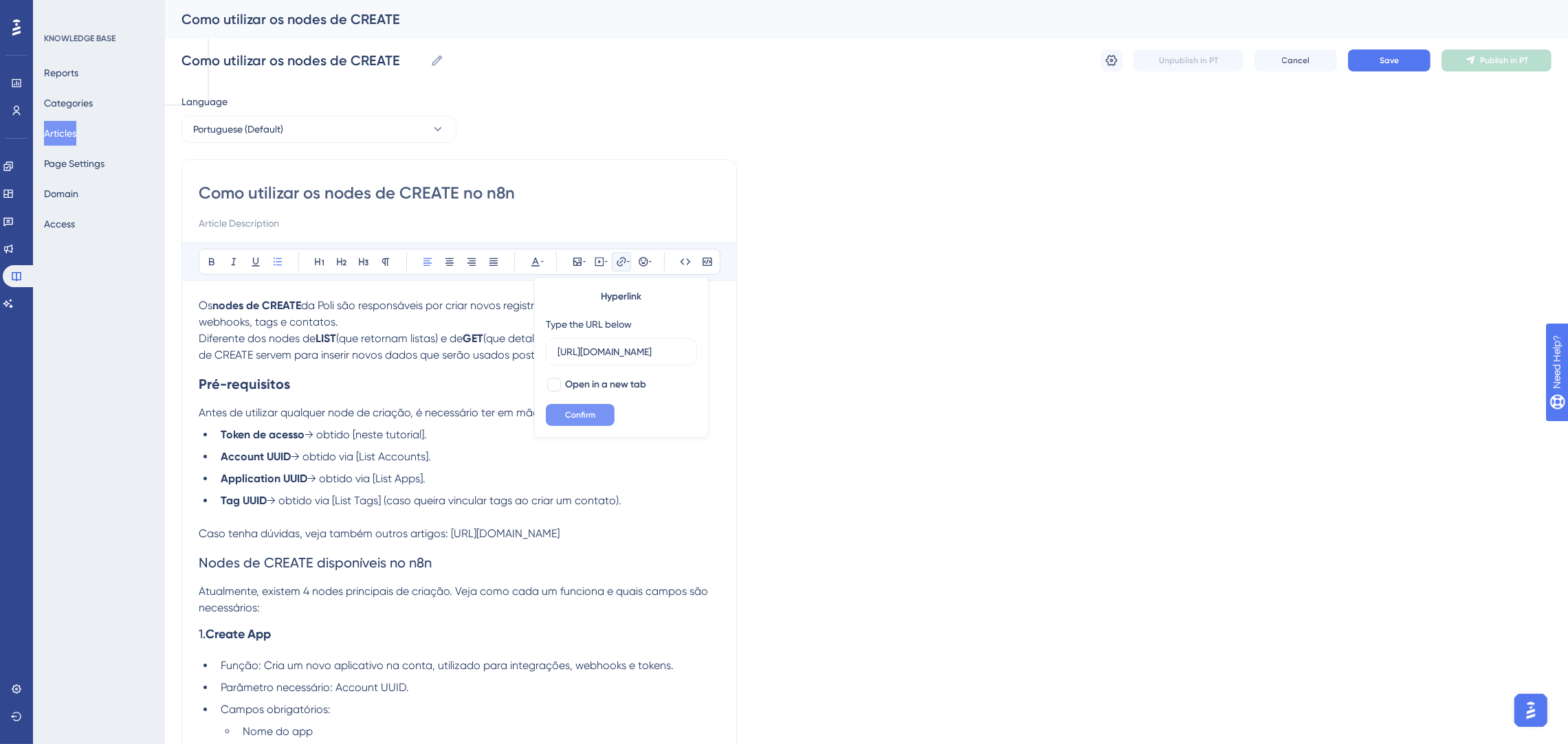
scroll to position [0, 0]
click at [533, 449] on li "Account UUID → obtido via [List Accounts]." at bounding box center [467, 457] width 504 height 16
drag, startPoint x: 428, startPoint y: 457, endPoint x: 363, endPoint y: 451, distance: 65.3
click at [363, 451] on span "→ obtido via [List Accounts]." at bounding box center [361, 456] width 140 height 13
click at [458, 455] on li "Account UUID → obtido via [List Accounts]." at bounding box center [467, 457] width 504 height 16
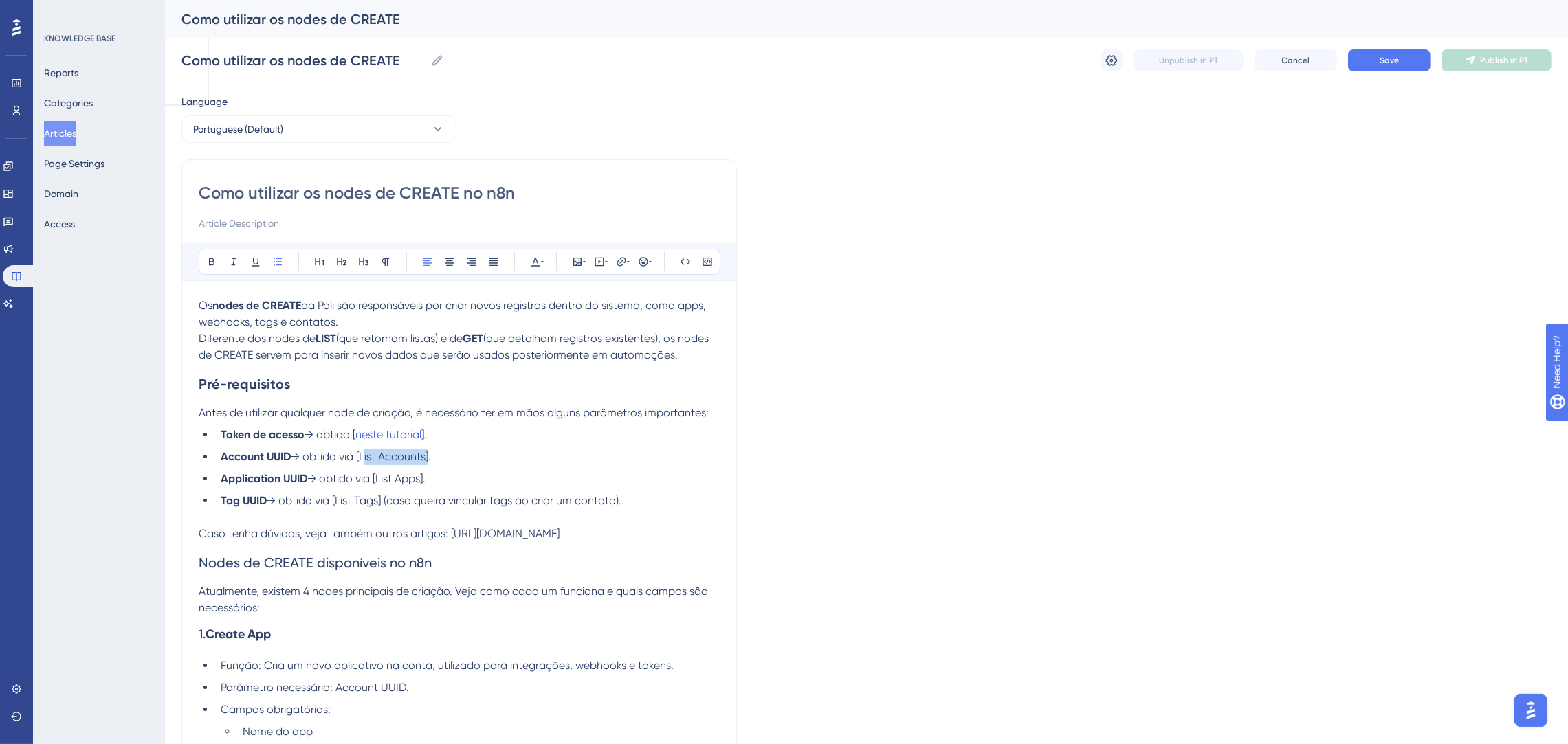
drag, startPoint x: 427, startPoint y: 457, endPoint x: 362, endPoint y: 457, distance: 65.0
click at [362, 457] on span "→ obtido via [List Accounts]." at bounding box center [361, 456] width 140 height 13
click at [629, 262] on button at bounding box center [621, 261] width 19 height 19
drag, startPoint x: 608, startPoint y: 347, endPoint x: 548, endPoint y: 346, distance: 60.0
click at [548, 346] on label "https://" at bounding box center [621, 352] width 151 height 27
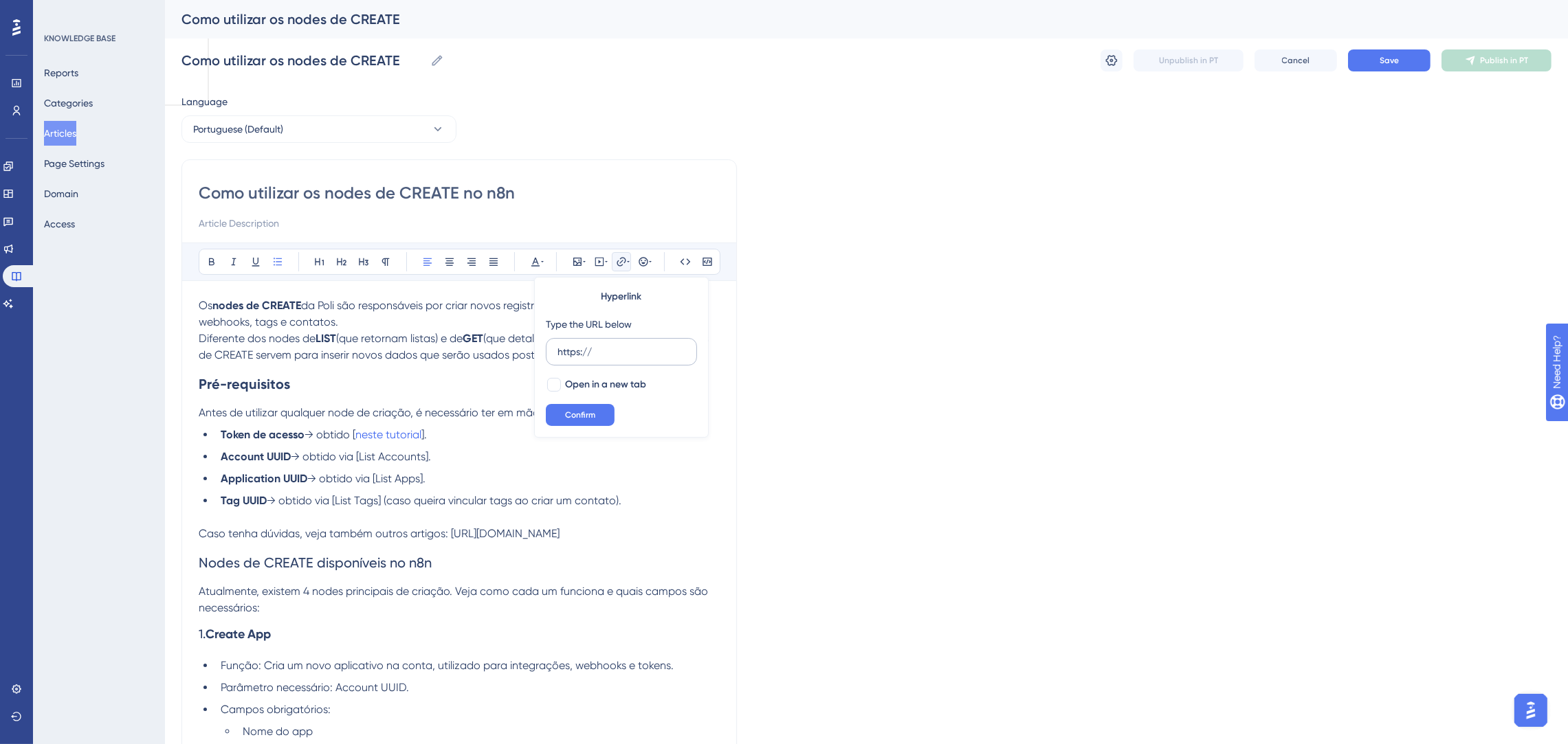
click at [557, 346] on input "https://" at bounding box center [621, 352] width 127 height 15
type input "[URL][DOMAIN_NAME]"
click at [575, 412] on span "Confirm" at bounding box center [579, 415] width 30 height 11
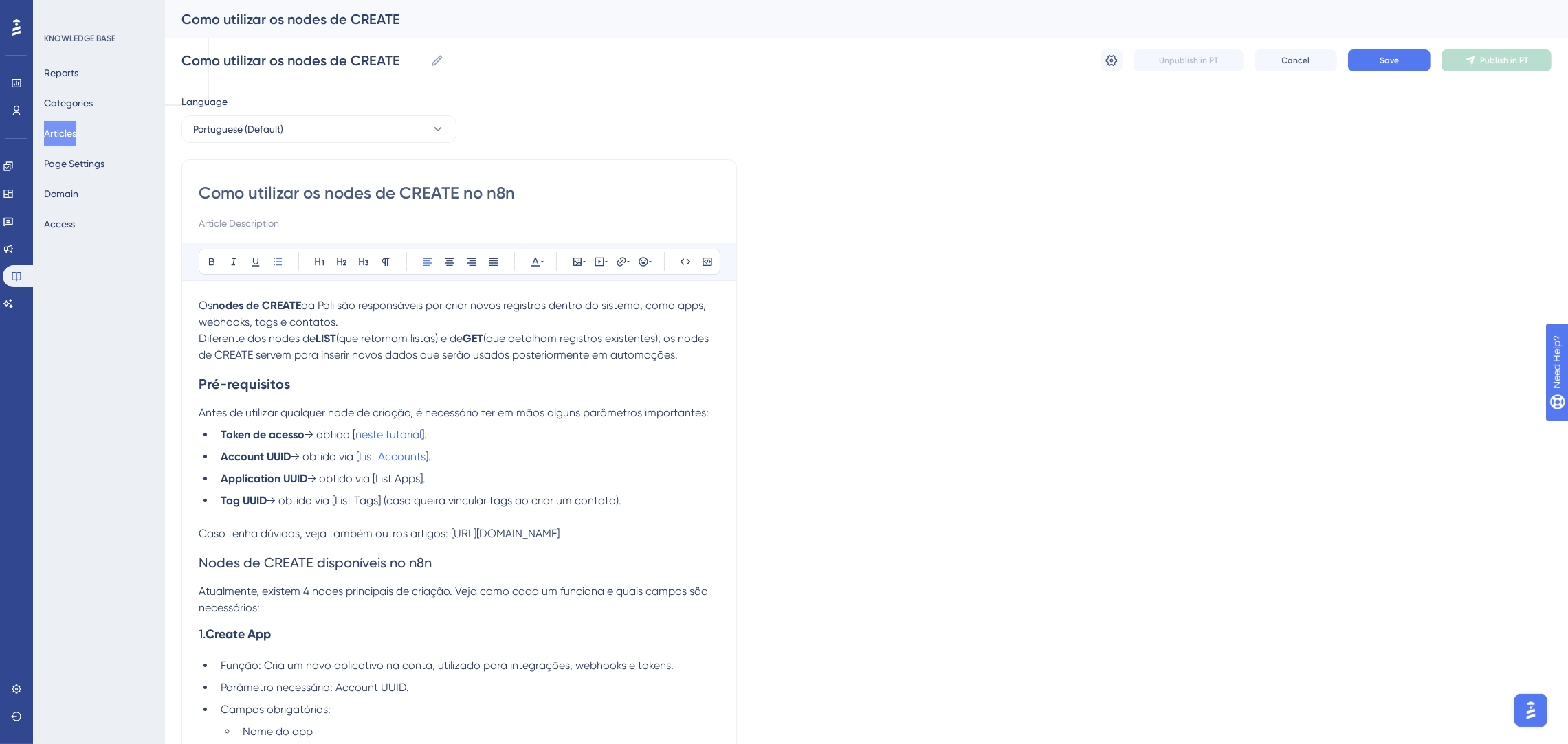
click at [514, 467] on ul "Token de acesso → obtido [ neste tutorial ]. Account UUID → obtido via [ List A…" at bounding box center [459, 468] width 521 height 83
click at [430, 455] on span "]." at bounding box center [428, 456] width 5 height 13
click at [459, 474] on li "Application UUID → obtido via [List Apps]." at bounding box center [467, 479] width 504 height 16
click at [430, 457] on span "]." at bounding box center [428, 456] width 5 height 13
click at [359, 453] on span "→ obtido via [" at bounding box center [324, 456] width 68 height 13
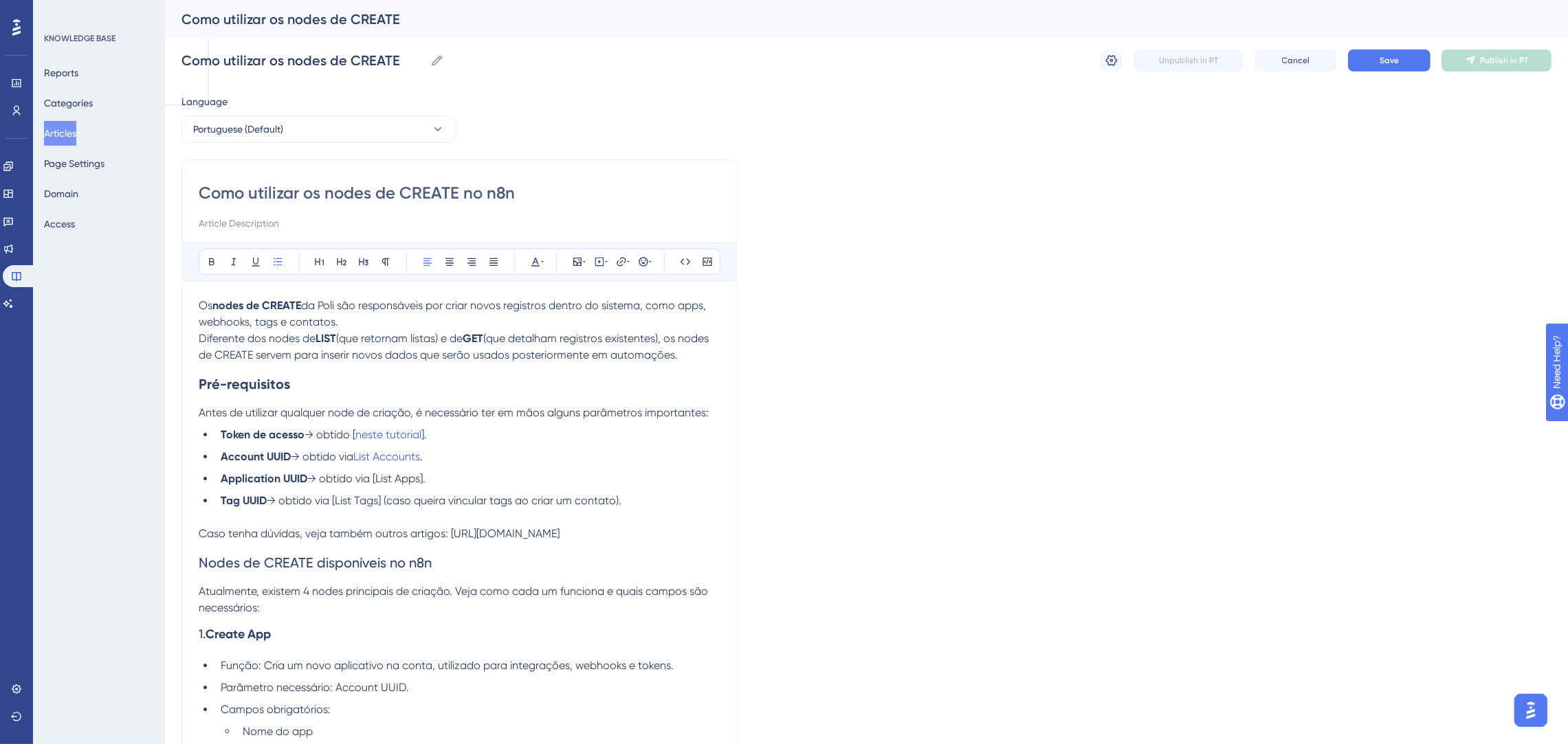
click at [427, 427] on li "Token de acesso → obtido [ neste tutorial ]." at bounding box center [467, 435] width 504 height 16
click at [355, 435] on span "→ obtido [" at bounding box center [330, 434] width 51 height 13
click at [484, 444] on ul "Token de acesso → obtido neste tutorial . Account UUID → obtido via List Accoun…" at bounding box center [459, 468] width 521 height 83
click at [423, 475] on span "→ obtido via [List Apps]." at bounding box center [366, 478] width 118 height 13
drag, startPoint x: 424, startPoint y: 483, endPoint x: 381, endPoint y: 476, distance: 43.6
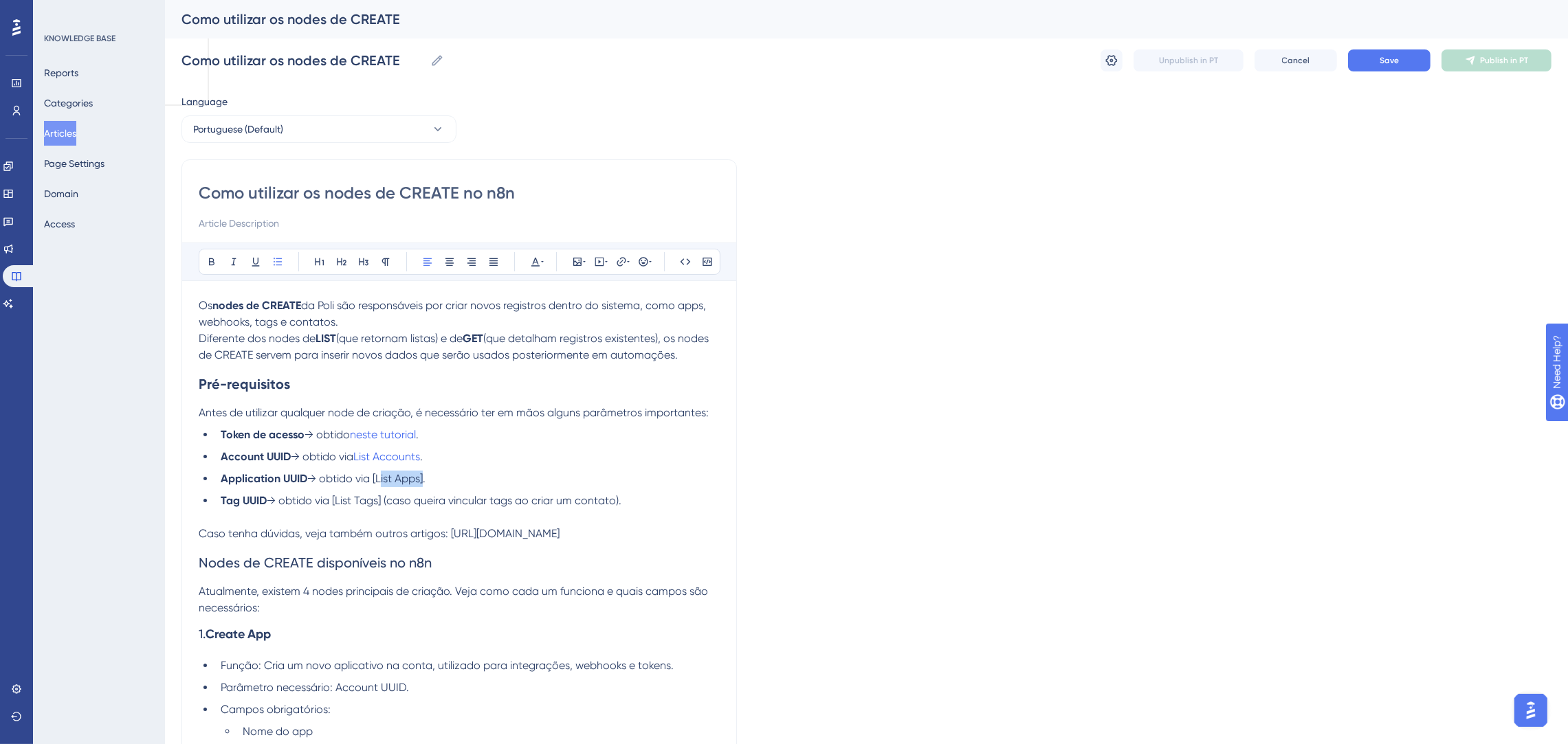
click at [381, 476] on span "→ obtido via [List Apps]." at bounding box center [366, 478] width 118 height 13
click at [619, 258] on icon at bounding box center [621, 262] width 11 height 11
drag, startPoint x: 612, startPoint y: 343, endPoint x: 557, endPoint y: 346, distance: 55.1
click at [557, 346] on label "https://" at bounding box center [621, 352] width 151 height 27
click at [557, 346] on input "https://" at bounding box center [621, 352] width 127 height 15
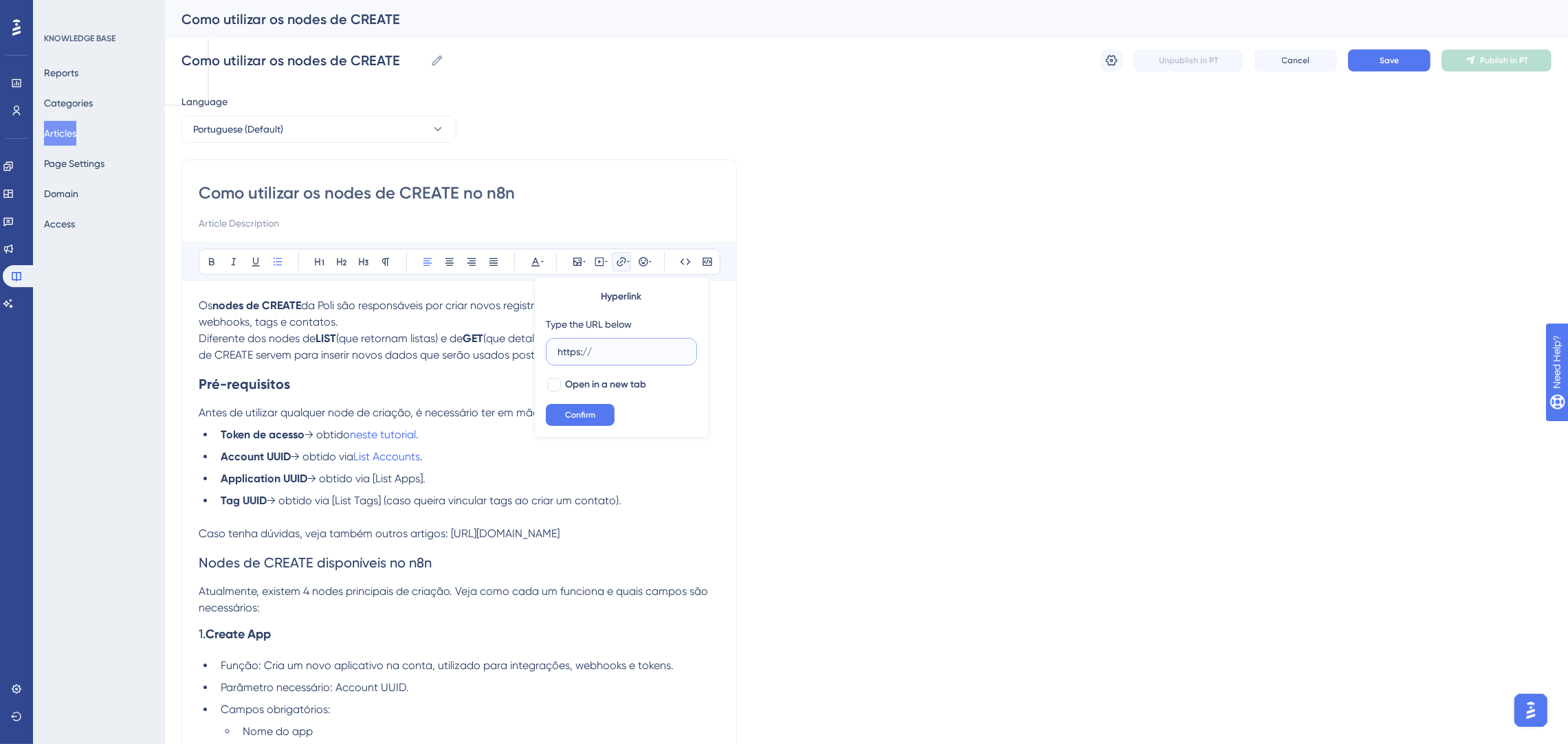
drag, startPoint x: 619, startPoint y: 351, endPoint x: 534, endPoint y: 351, distance: 85.0
click at [534, 351] on div "Hyperlink Type the URL below https:// Open in a new tab Confirm" at bounding box center [621, 357] width 175 height 161
paste input "[DOMAIN_NAME]/pt/articles/15483"
type input "[URL][DOMAIN_NAME]"
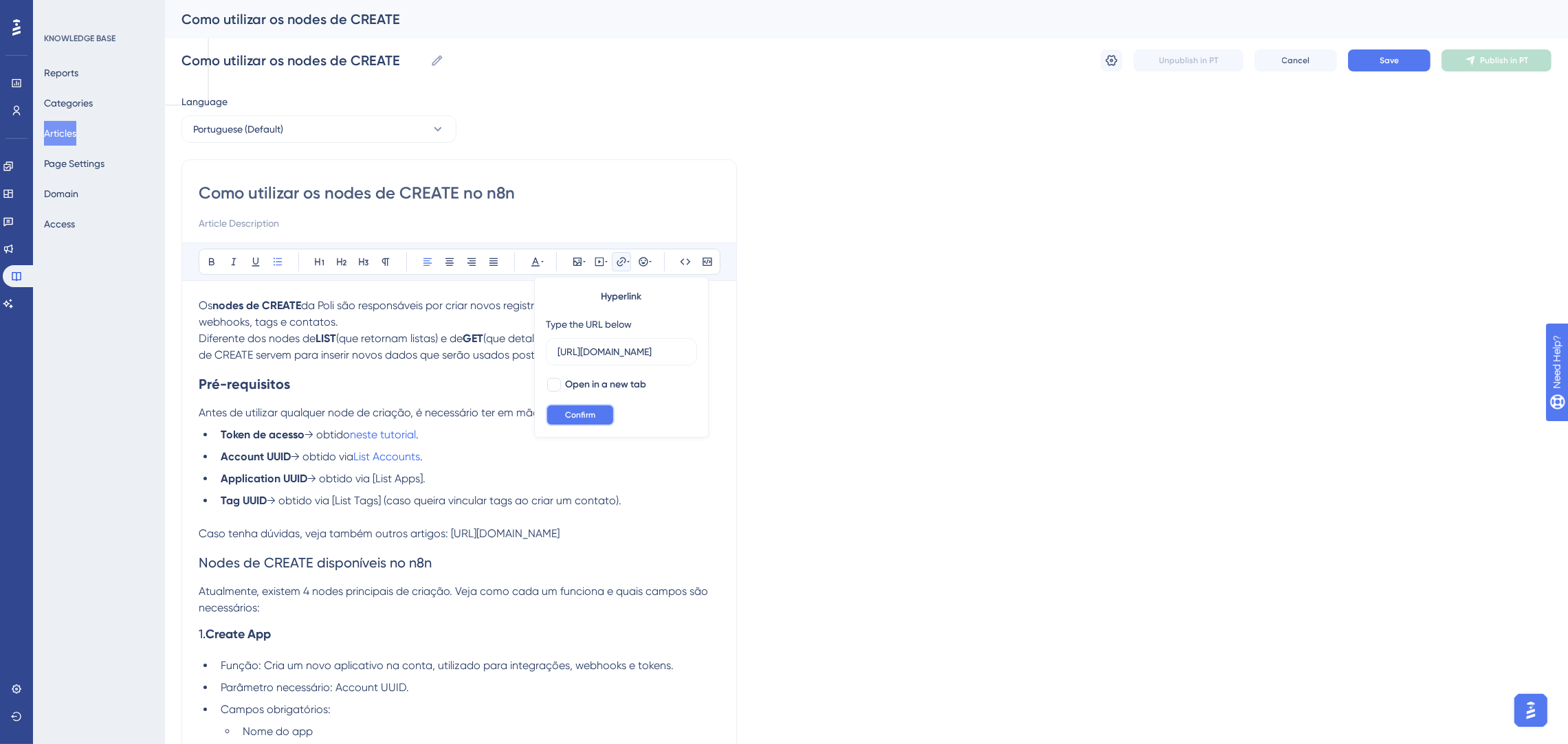
click at [600, 413] on button "Confirm" at bounding box center [579, 415] width 68 height 22
click at [496, 446] on ul "Token de acesso → obtido neste tutorial . Account UUID → obtido via List Accoun…" at bounding box center [459, 468] width 521 height 83
click at [425, 475] on span "]." at bounding box center [423, 478] width 5 height 13
click at [479, 466] on ul "Token de acesso → obtido neste tutorial . Account UUID → obtido via List Accoun…" at bounding box center [459, 468] width 521 height 83
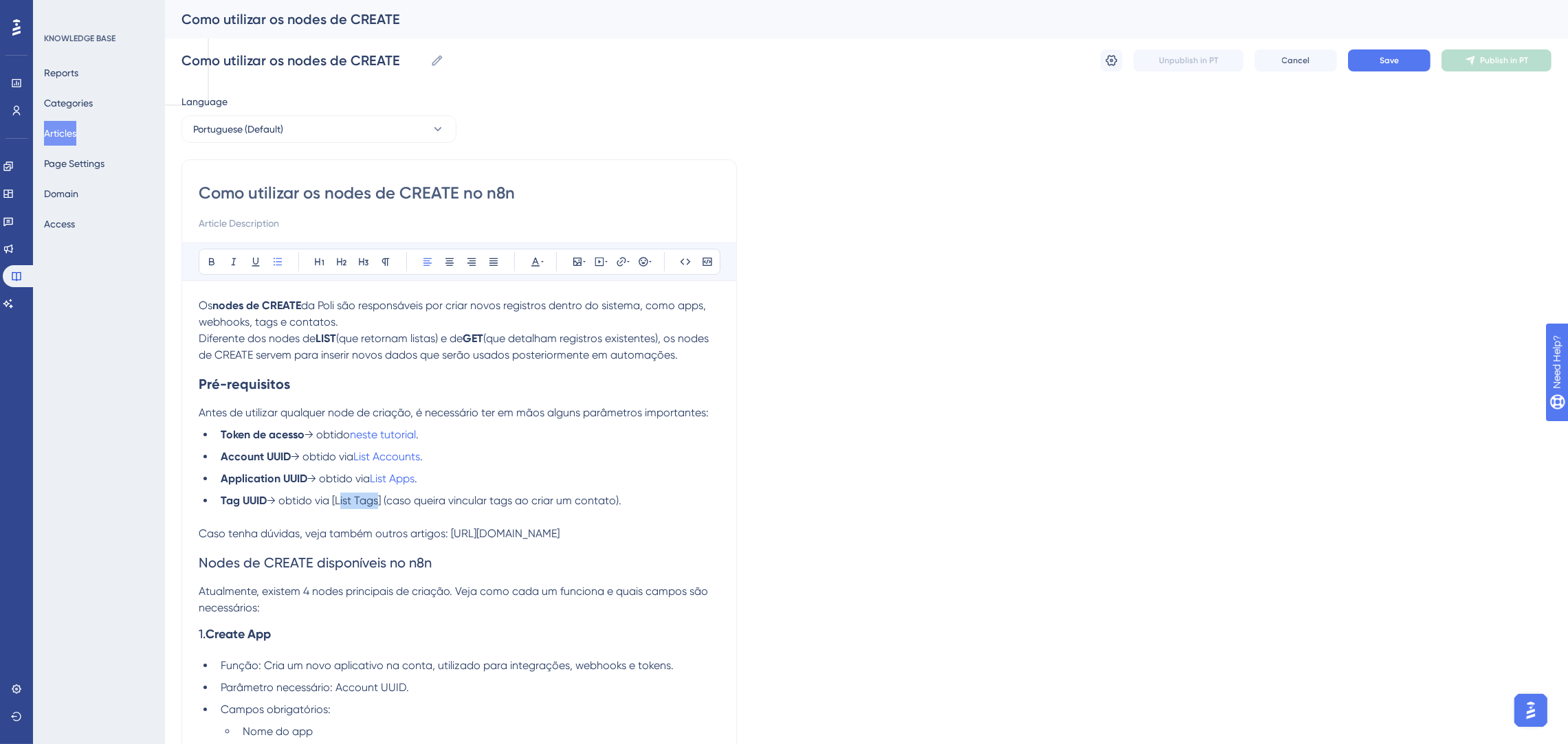
drag, startPoint x: 378, startPoint y: 504, endPoint x: 340, endPoint y: 503, distance: 38.0
click at [340, 503] on span "→ obtido via [List Tags] (caso queira vincular tags ao criar um contato)." at bounding box center [443, 501] width 354 height 13
drag, startPoint x: 382, startPoint y: 501, endPoint x: 340, endPoint y: 497, distance: 42.2
click at [340, 497] on span "→ obtido via [List Tags] (caso queira vincular tags ao criar um contato)." at bounding box center [443, 501] width 354 height 13
click at [621, 266] on icon at bounding box center [621, 262] width 11 height 11
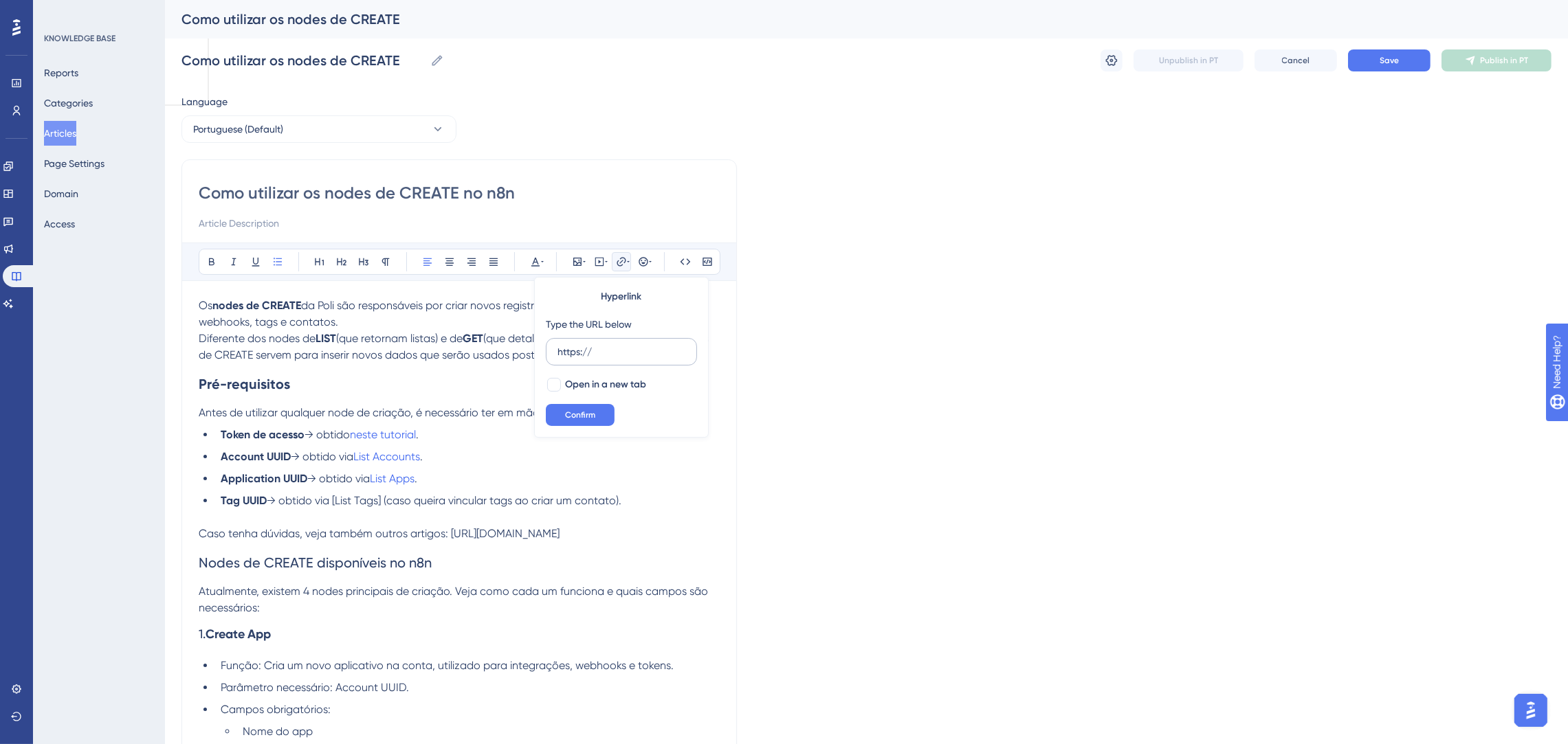
drag, startPoint x: 612, startPoint y: 356, endPoint x: 550, endPoint y: 346, distance: 62.8
click at [550, 346] on label "https://" at bounding box center [621, 352] width 151 height 27
click at [557, 346] on input "https://" at bounding box center [621, 352] width 127 height 15
type input "[URL][DOMAIN_NAME]"
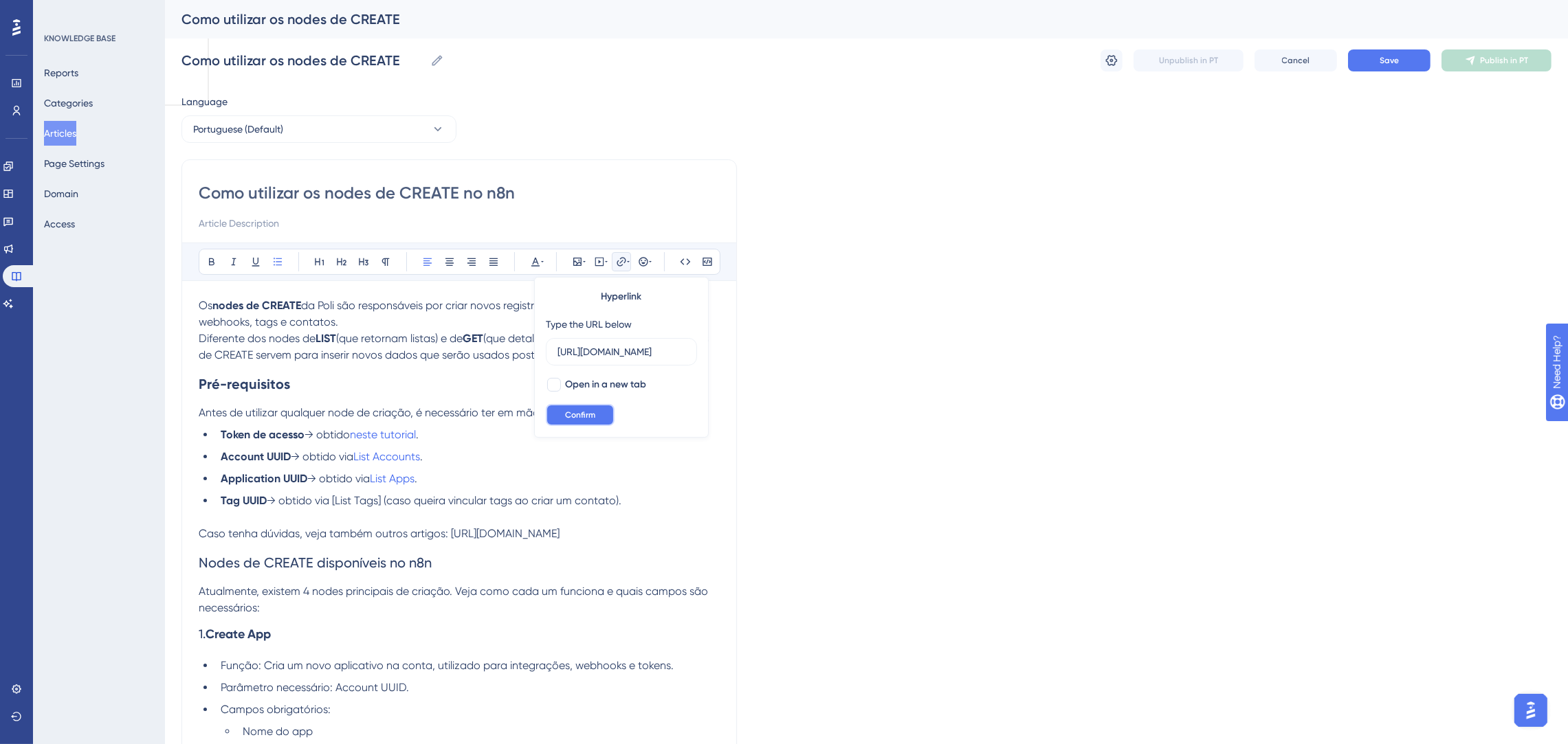
scroll to position [0, 0]
click at [597, 414] on button "Confirm" at bounding box center [579, 415] width 68 height 22
click at [387, 499] on span "(caso queira vincular tags ao criar um contato)." at bounding box center [499, 501] width 238 height 13
click at [517, 484] on li "Application UUID → obtido via List Apps ." at bounding box center [467, 479] width 504 height 16
click at [649, 497] on li "Tag UUID → obtido via List Tags (caso queira vincular tags ao criar um contato)." at bounding box center [467, 501] width 504 height 16
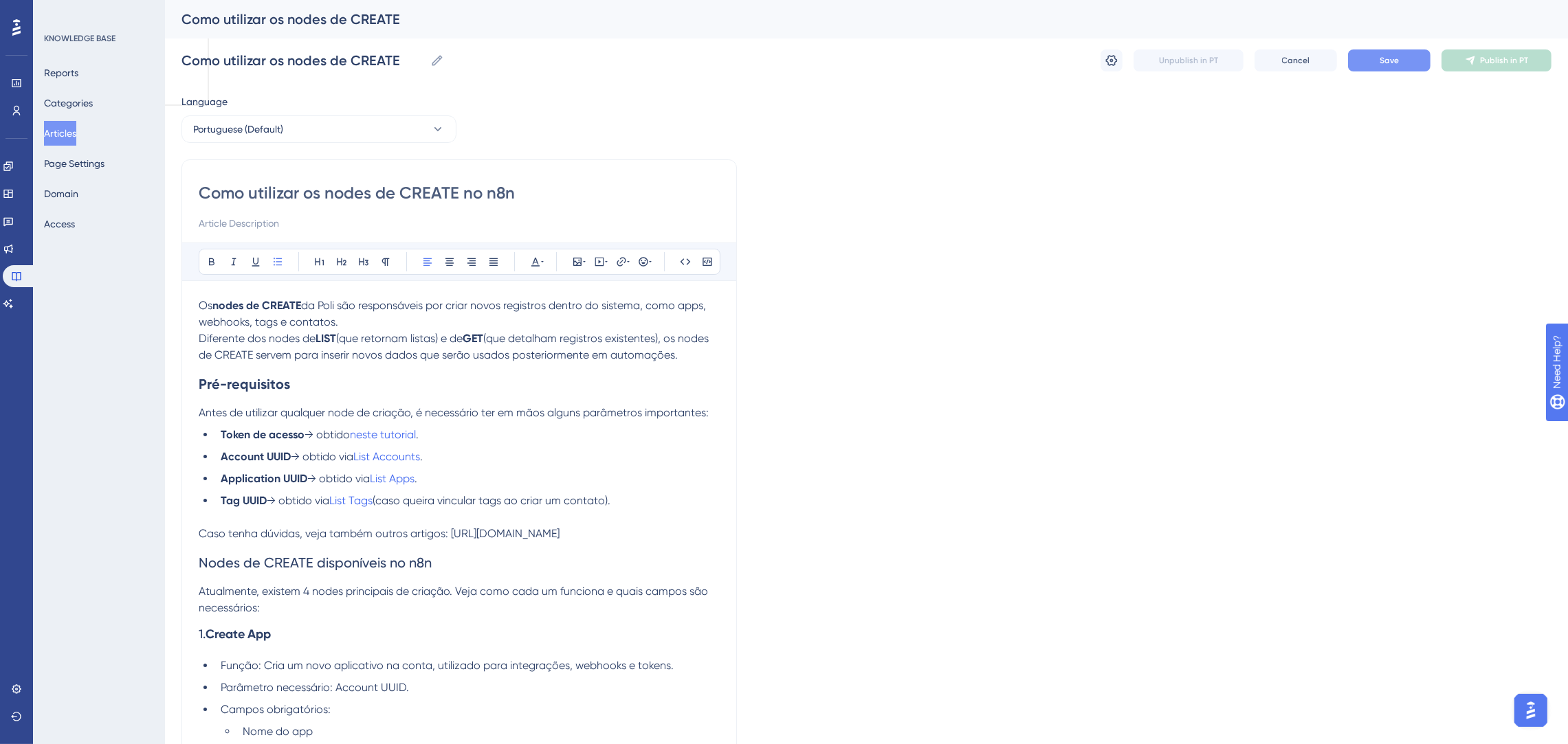
click at [1388, 66] on button "Save" at bounding box center [1389, 60] width 83 height 22
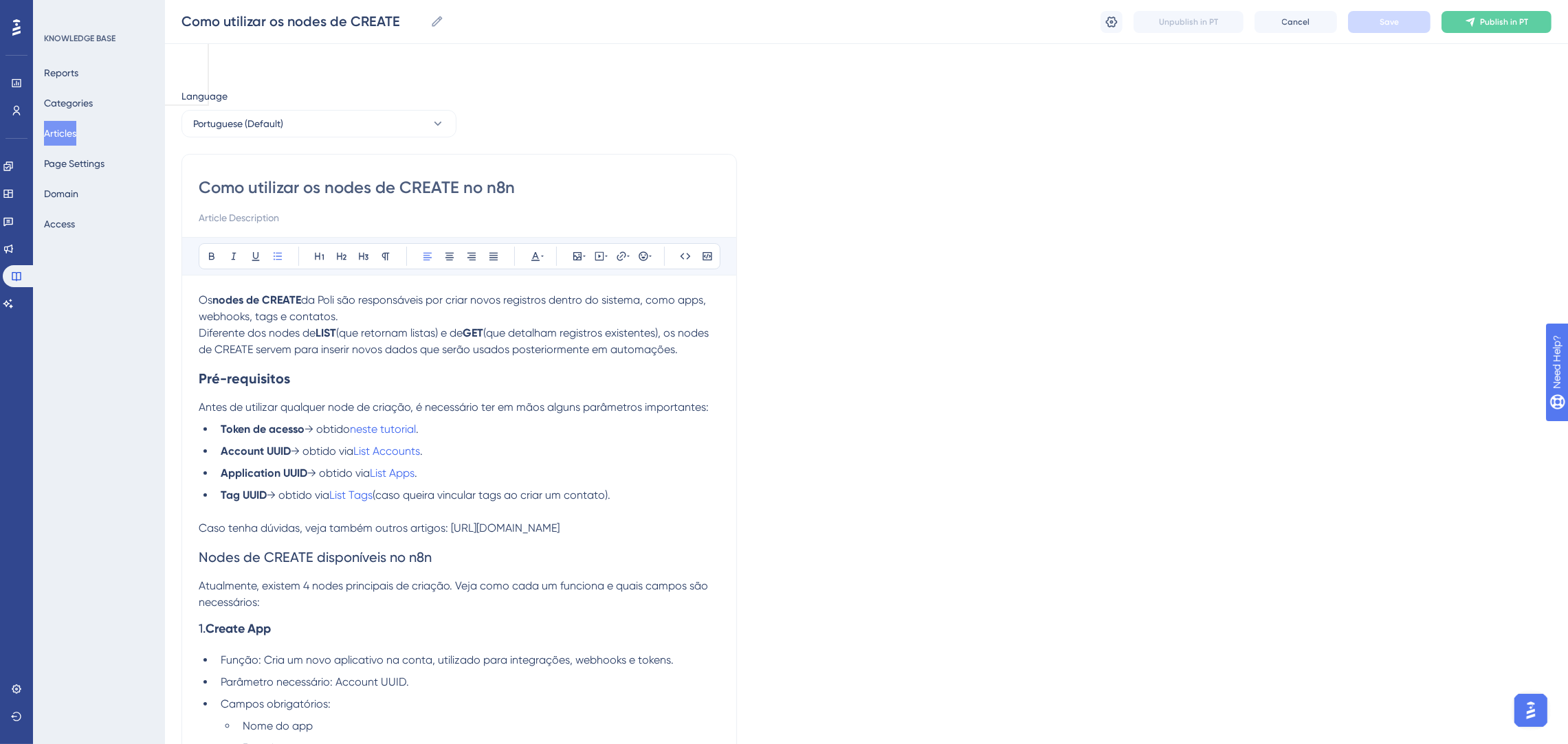
scroll to position [206, 0]
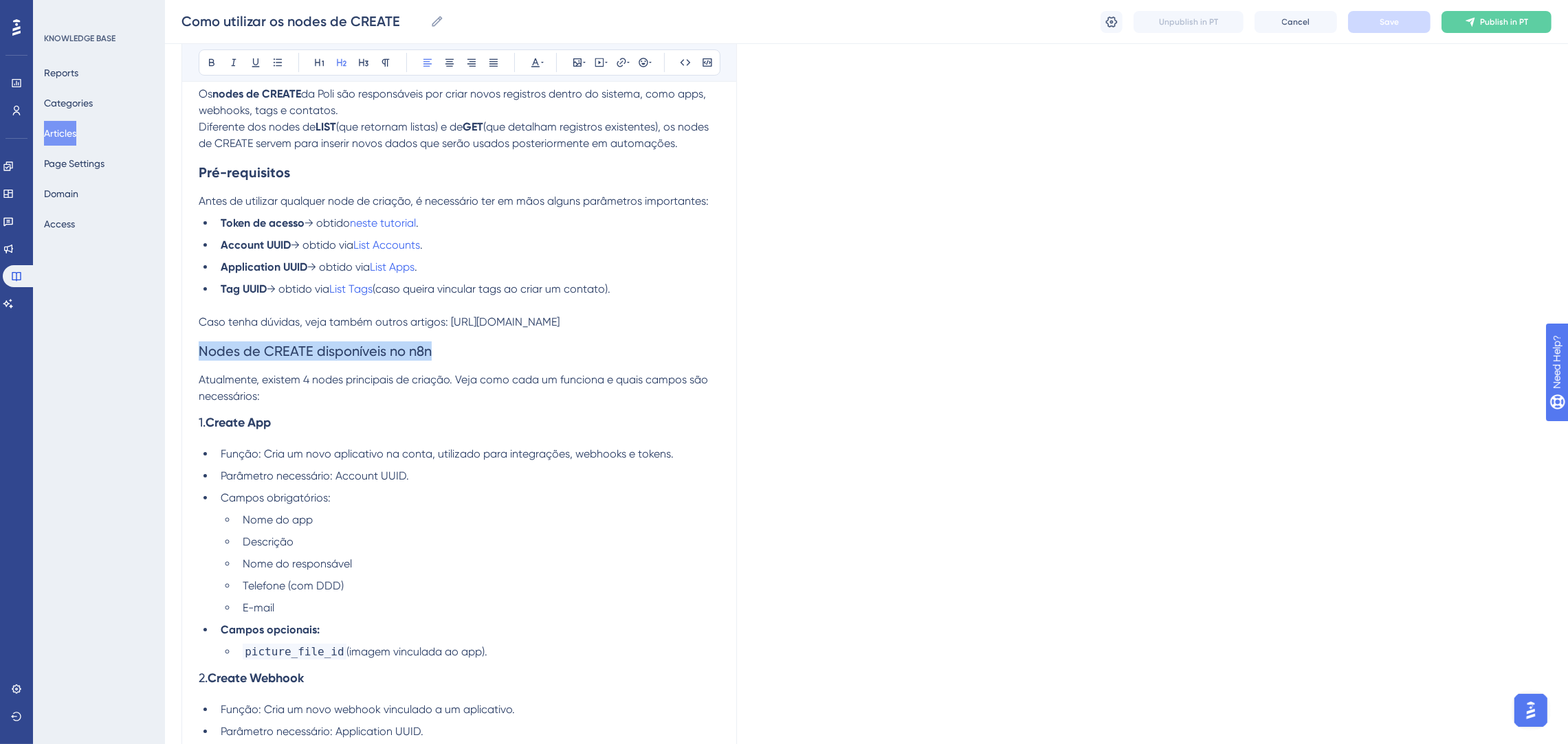
drag, startPoint x: 448, startPoint y: 360, endPoint x: 200, endPoint y: 360, distance: 248.0
click at [200, 360] on h2 "Nodes de CREATE disponíveis no n8n" at bounding box center [459, 351] width 521 height 41
click at [324, 63] on icon at bounding box center [320, 63] width 11 height 11
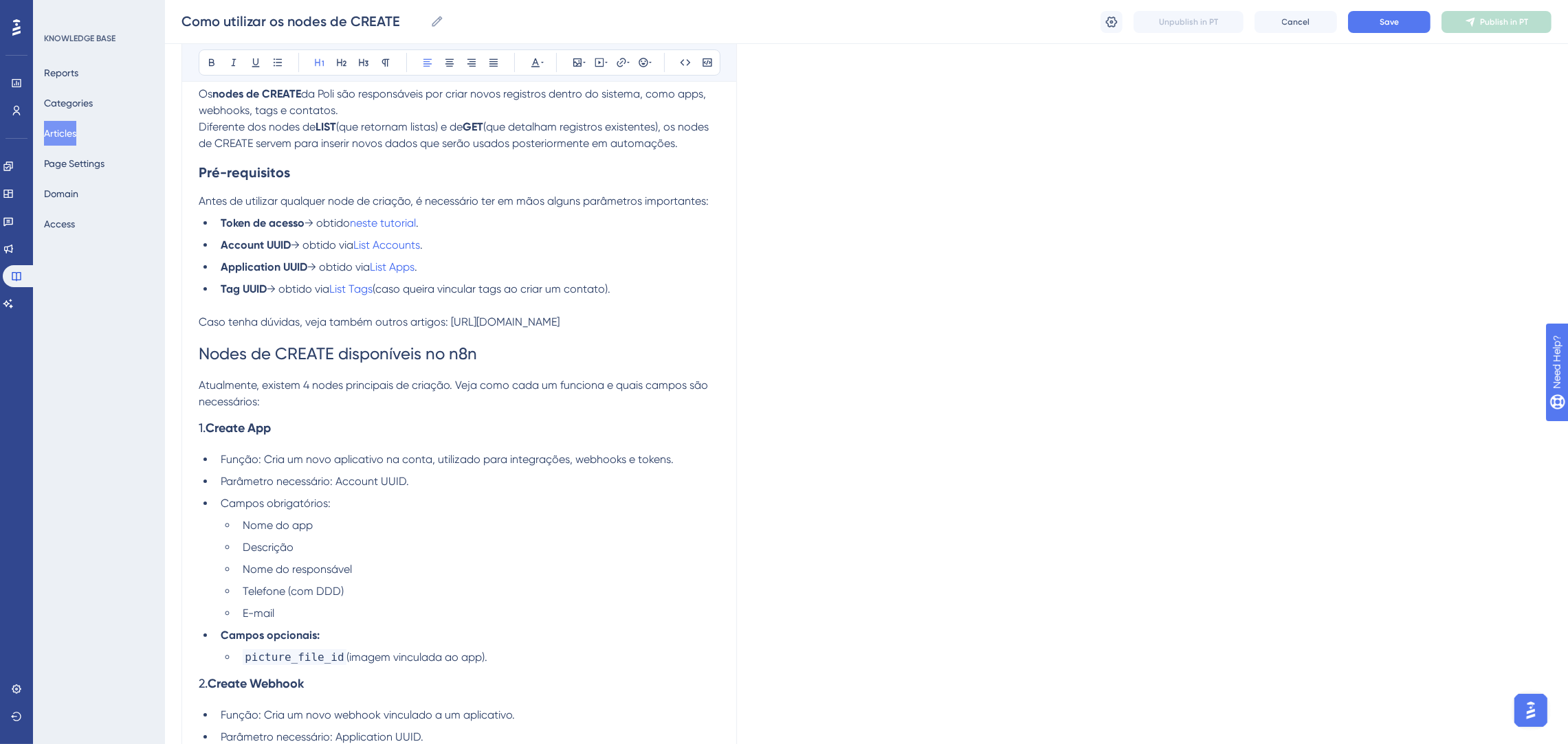
click at [620, 302] on p at bounding box center [459, 306] width 521 height 16
drag, startPoint x: 501, startPoint y: 361, endPoint x: 195, endPoint y: 349, distance: 306.2
click at [191, 358] on div "Como utilizar os nodes de CREATE no n8n Bold Italic Underline Bullet Point Head…" at bounding box center [459, 655] width 555 height 1414
click at [212, 63] on icon at bounding box center [211, 63] width 11 height 11
click at [539, 58] on icon at bounding box center [535, 63] width 11 height 11
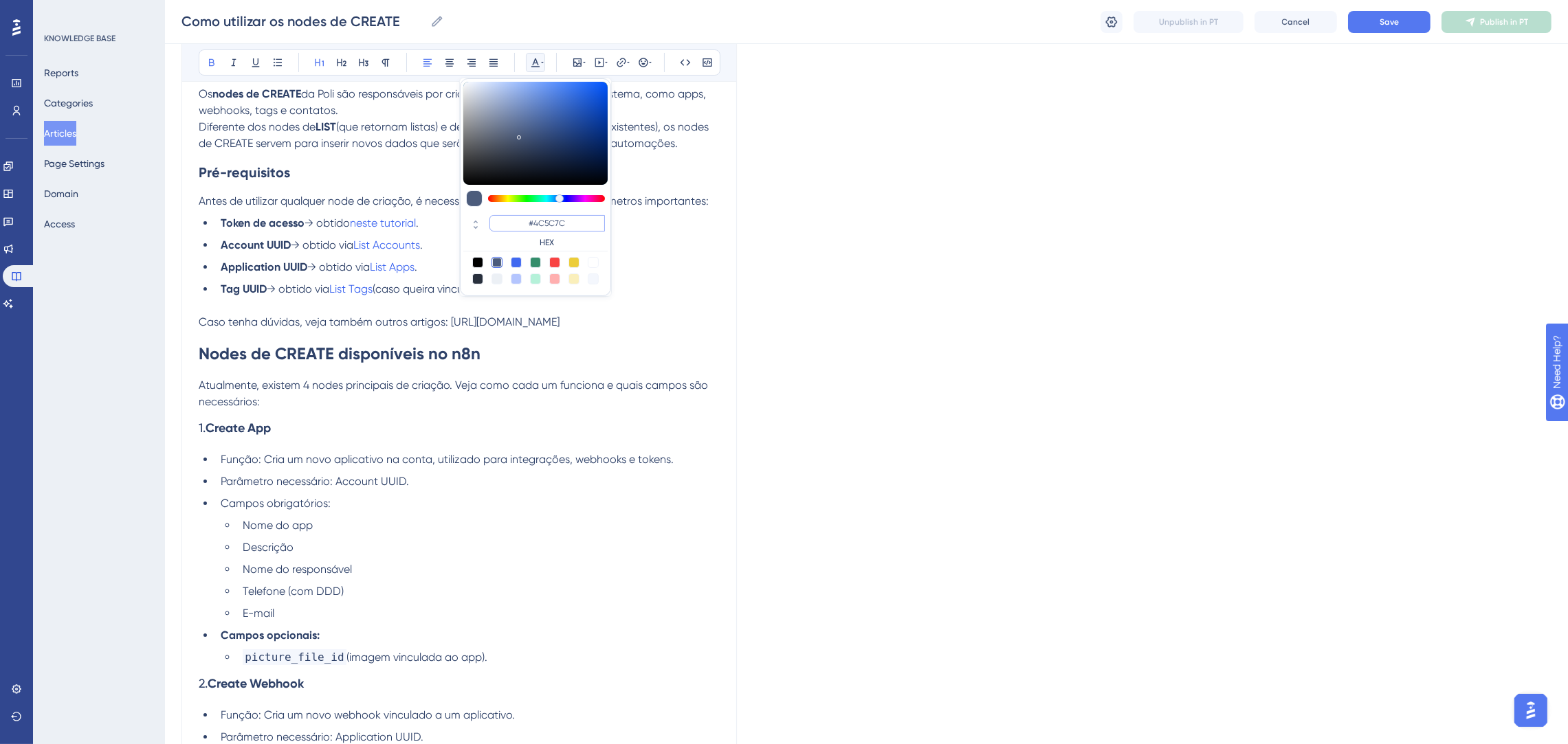
drag, startPoint x: 581, startPoint y: 222, endPoint x: 524, endPoint y: 220, distance: 57.0
click at [524, 220] on input "#4C5C7C" at bounding box center [546, 223] width 116 height 16
type input "#0000FF"
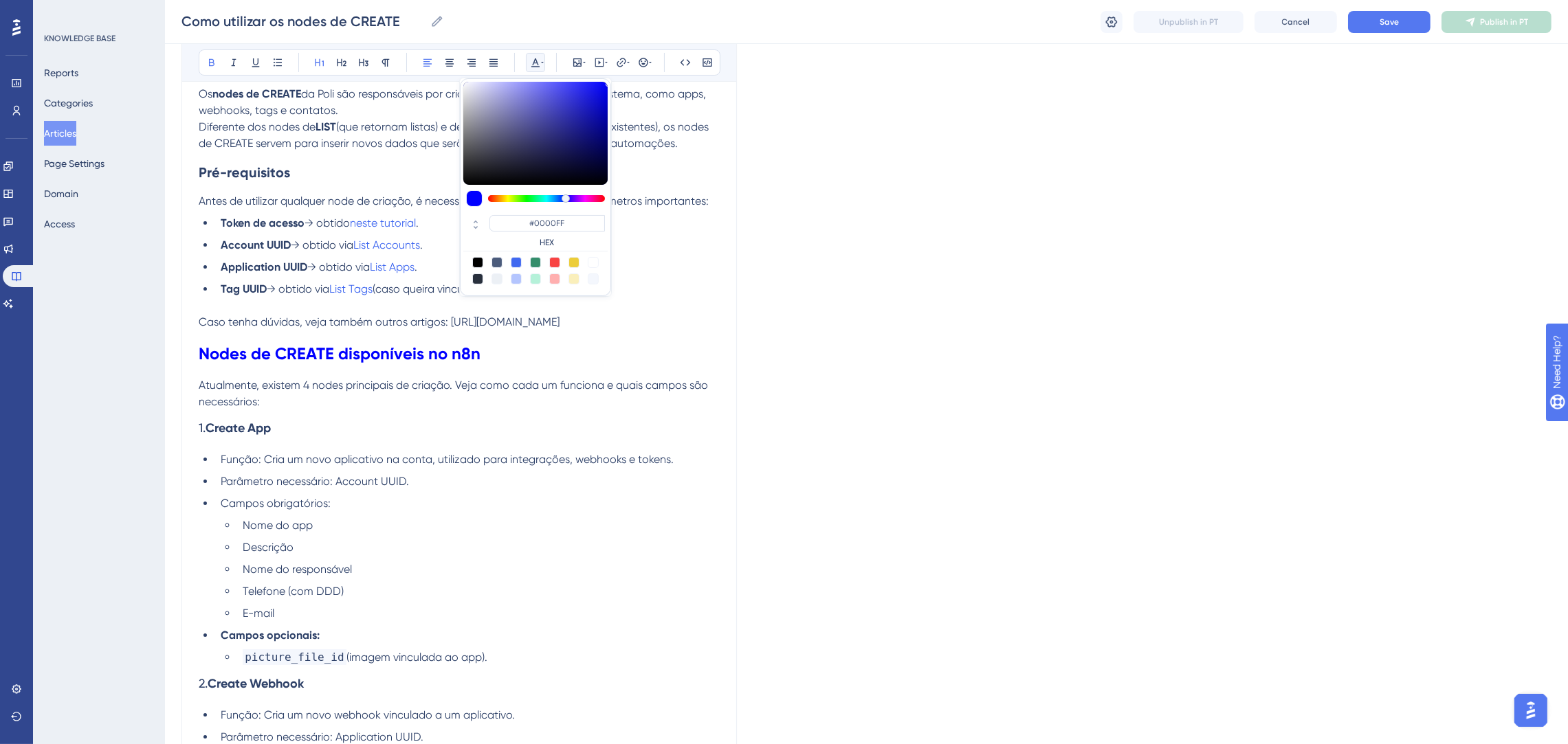
click at [708, 277] on ul "Token de acesso → obtido neste tutorial . Account UUID → obtido via List Accoun…" at bounding box center [459, 256] width 521 height 83
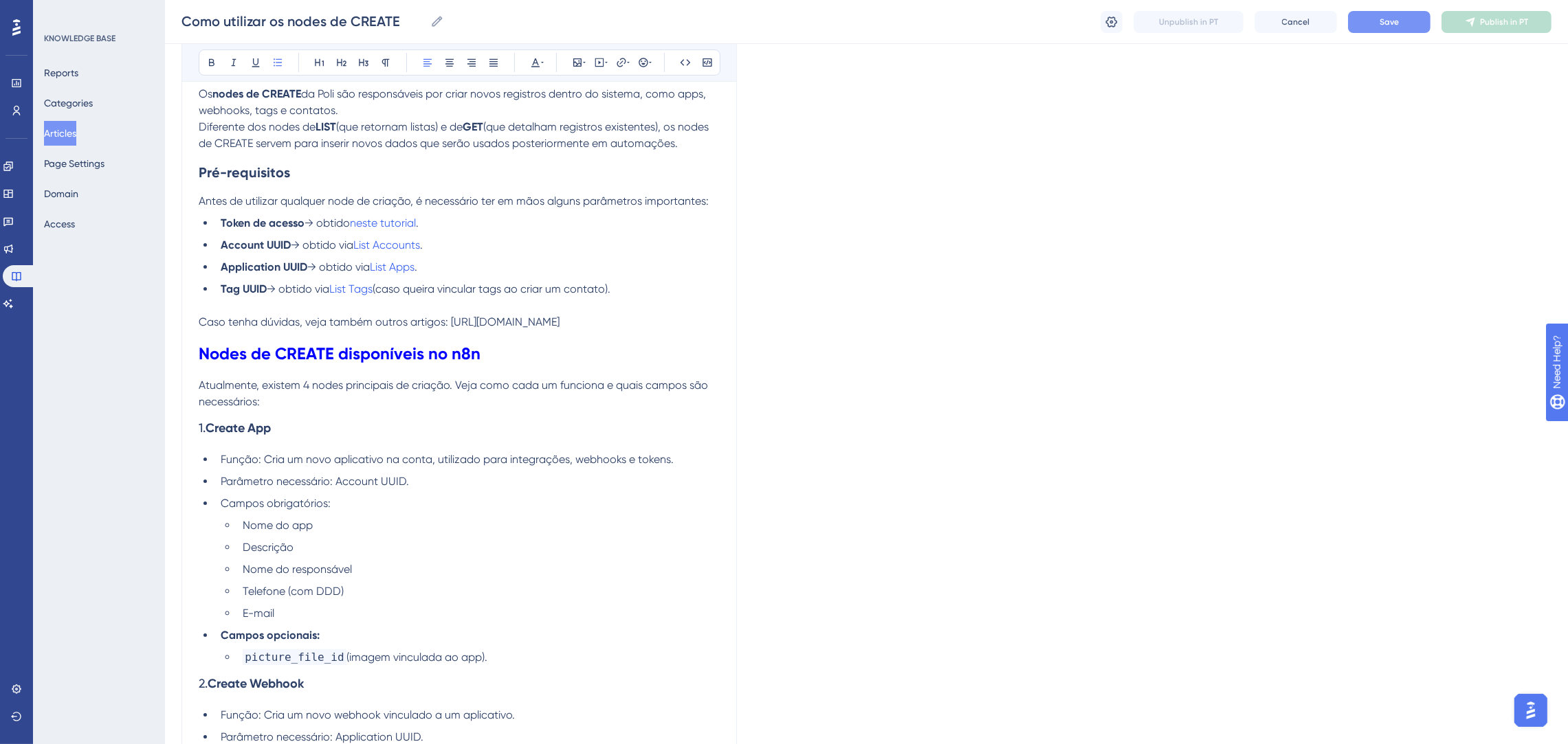
click at [1410, 20] on button "Save" at bounding box center [1389, 22] width 83 height 22
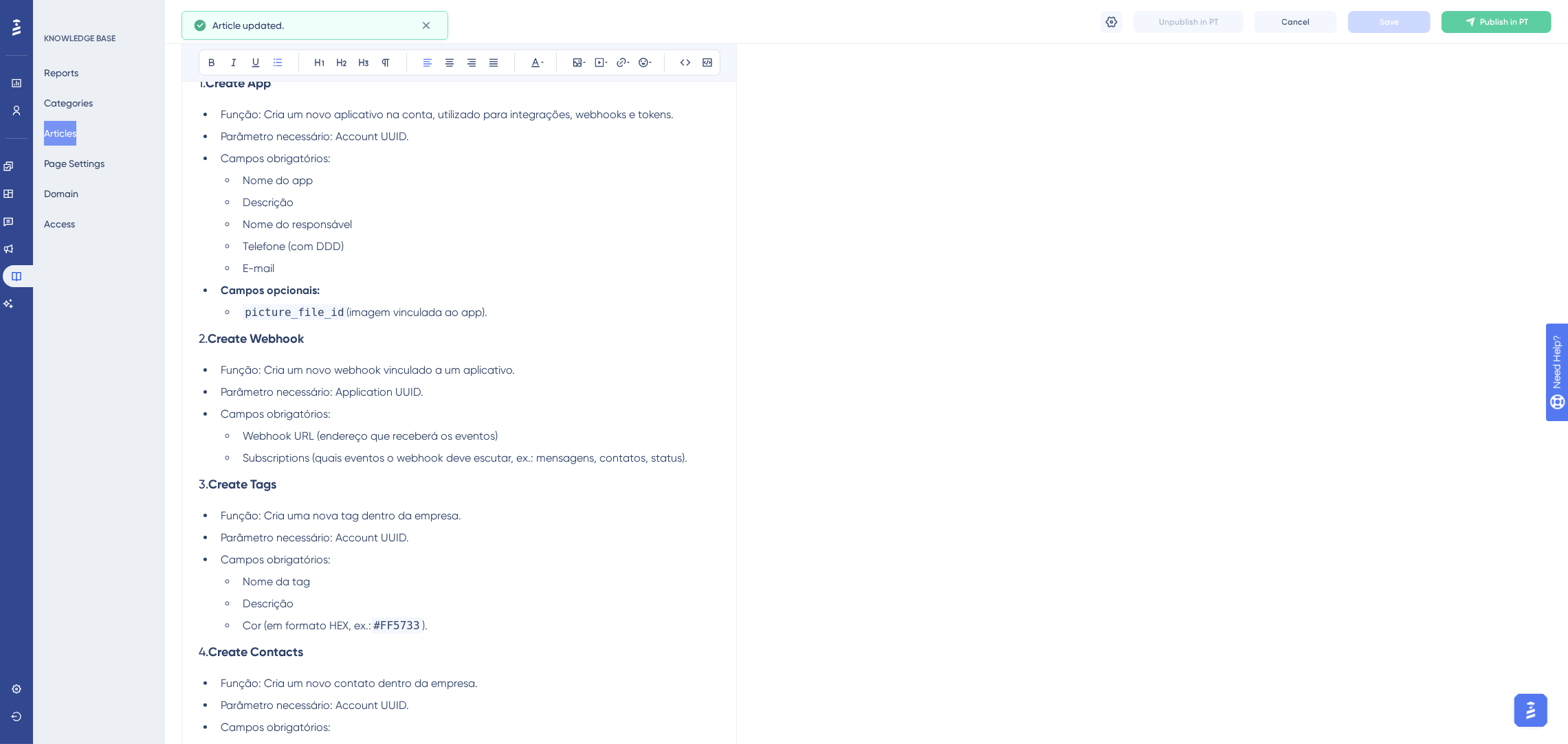
scroll to position [413, 0]
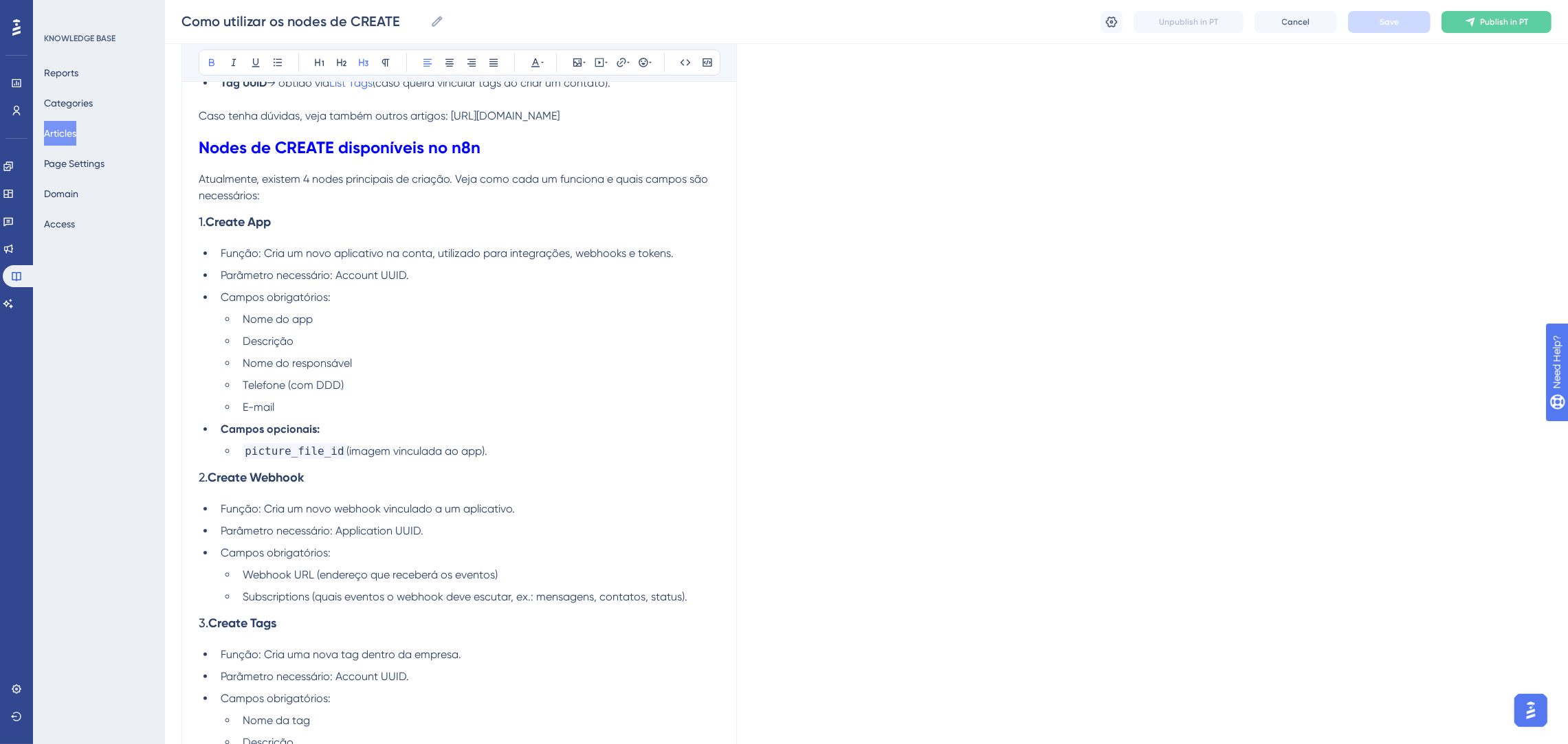
click at [526, 475] on div "Os nodes de CREATE da Poli são responsáveis por criar novos registros dentro do…" at bounding box center [459, 509] width 521 height 1259
click at [519, 460] on li "picture_file_id (imagem vinculada ao app)." at bounding box center [478, 452] width 483 height 16
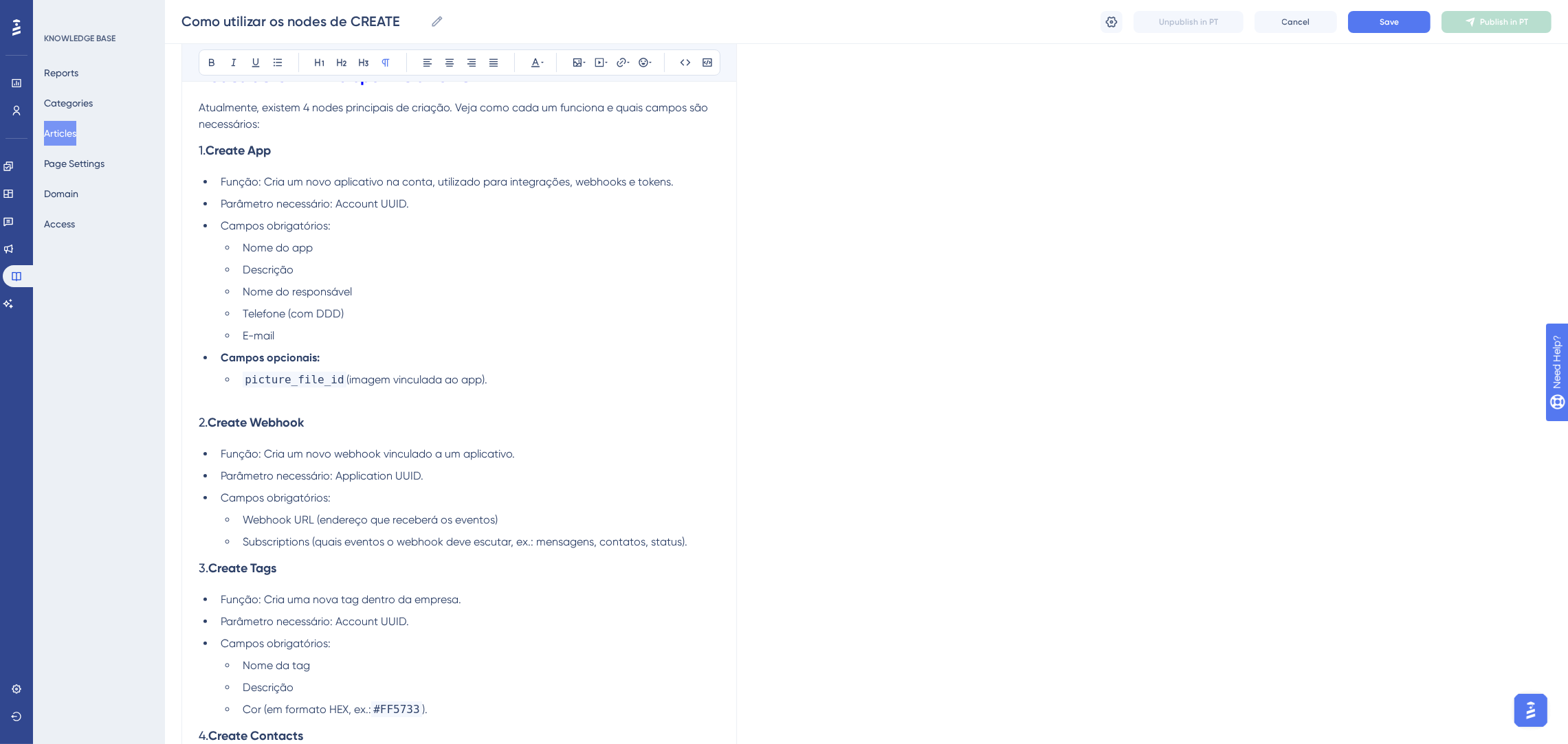
scroll to position [618, 0]
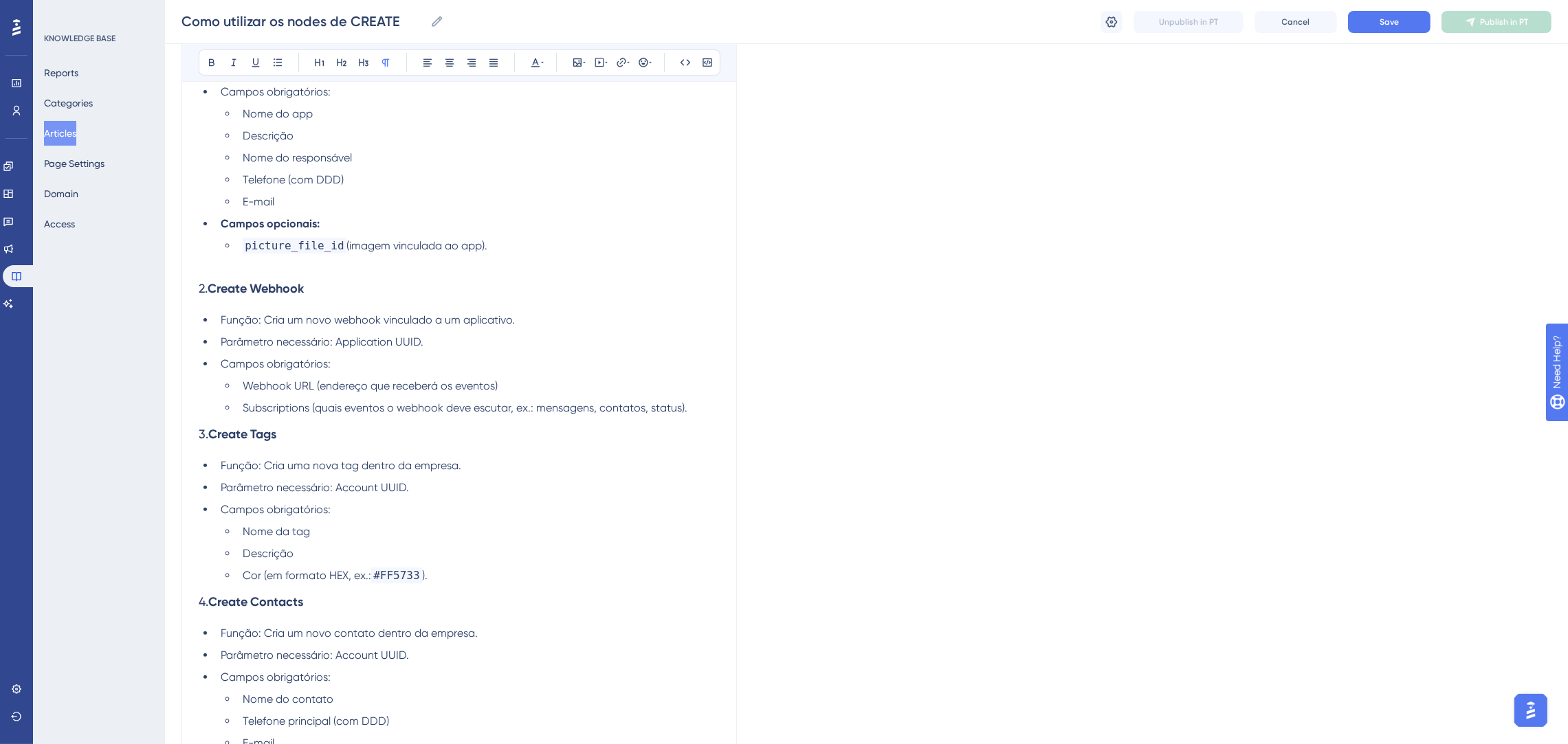
click at [695, 416] on li "Subscriptions (quais eventos o webhook deve escutar, ex.: mensagens, contatos, …" at bounding box center [478, 408] width 483 height 16
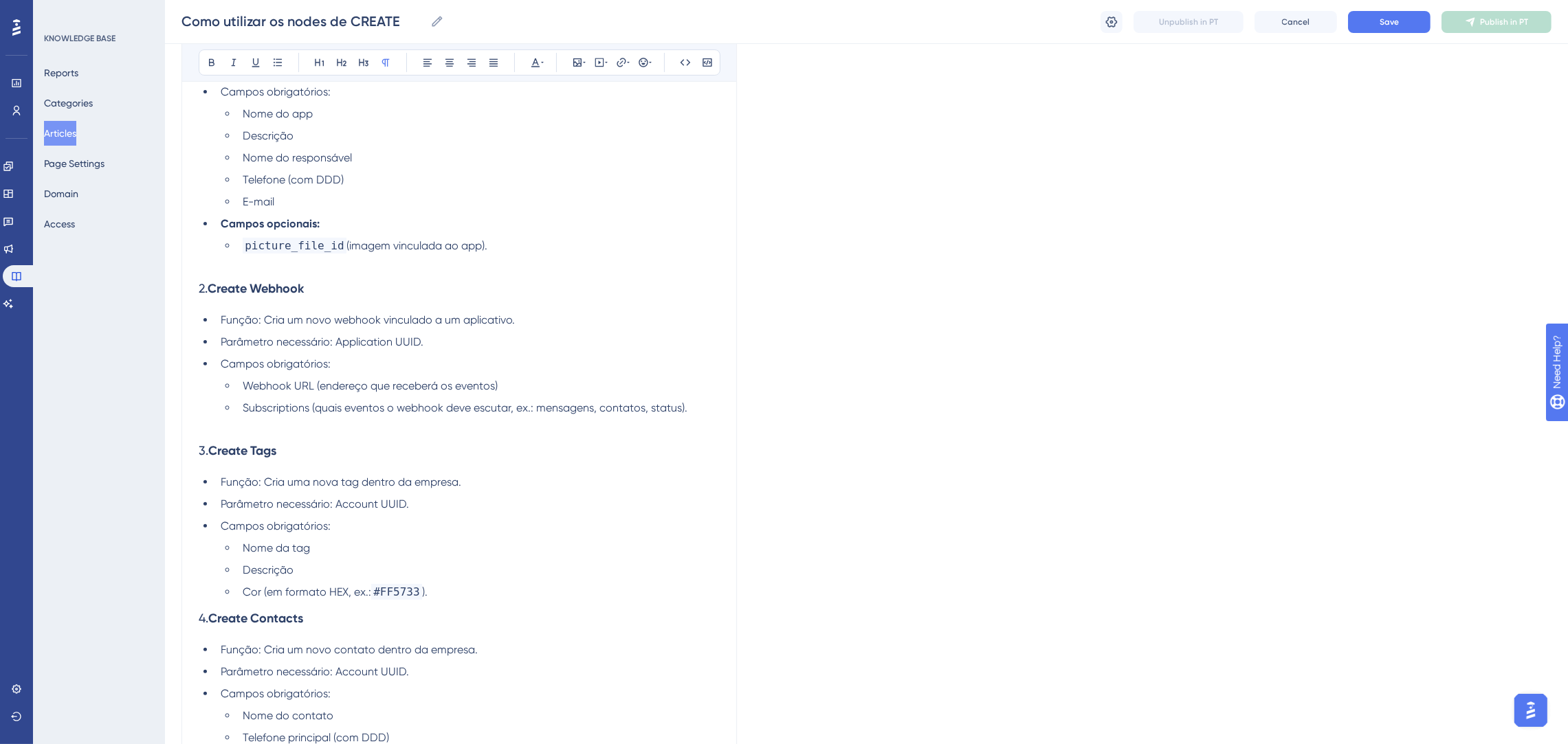
scroll to position [721, 0]
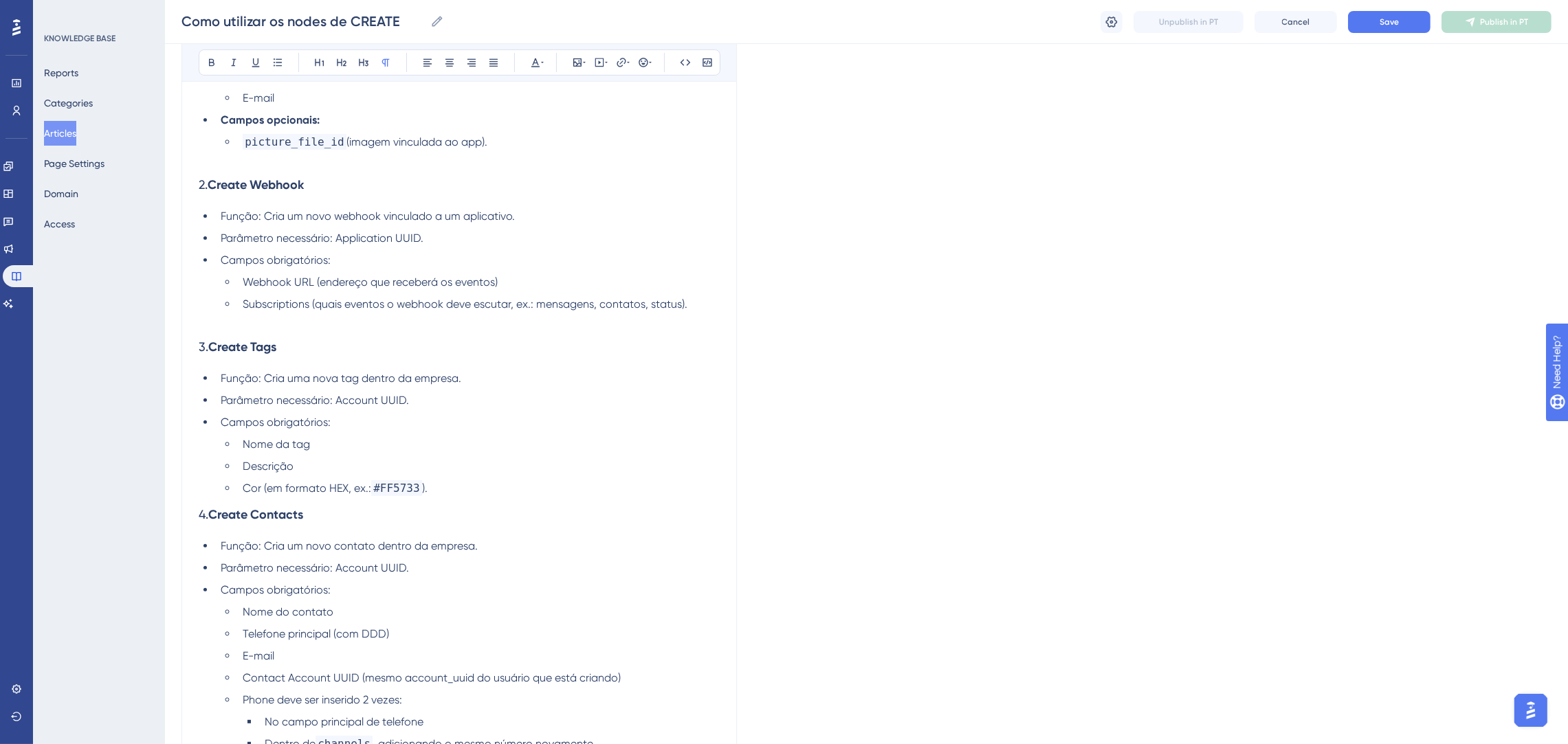
click at [489, 497] on li "Cor (em formato HEX, ex.: #FF5733 )." at bounding box center [478, 489] width 483 height 16
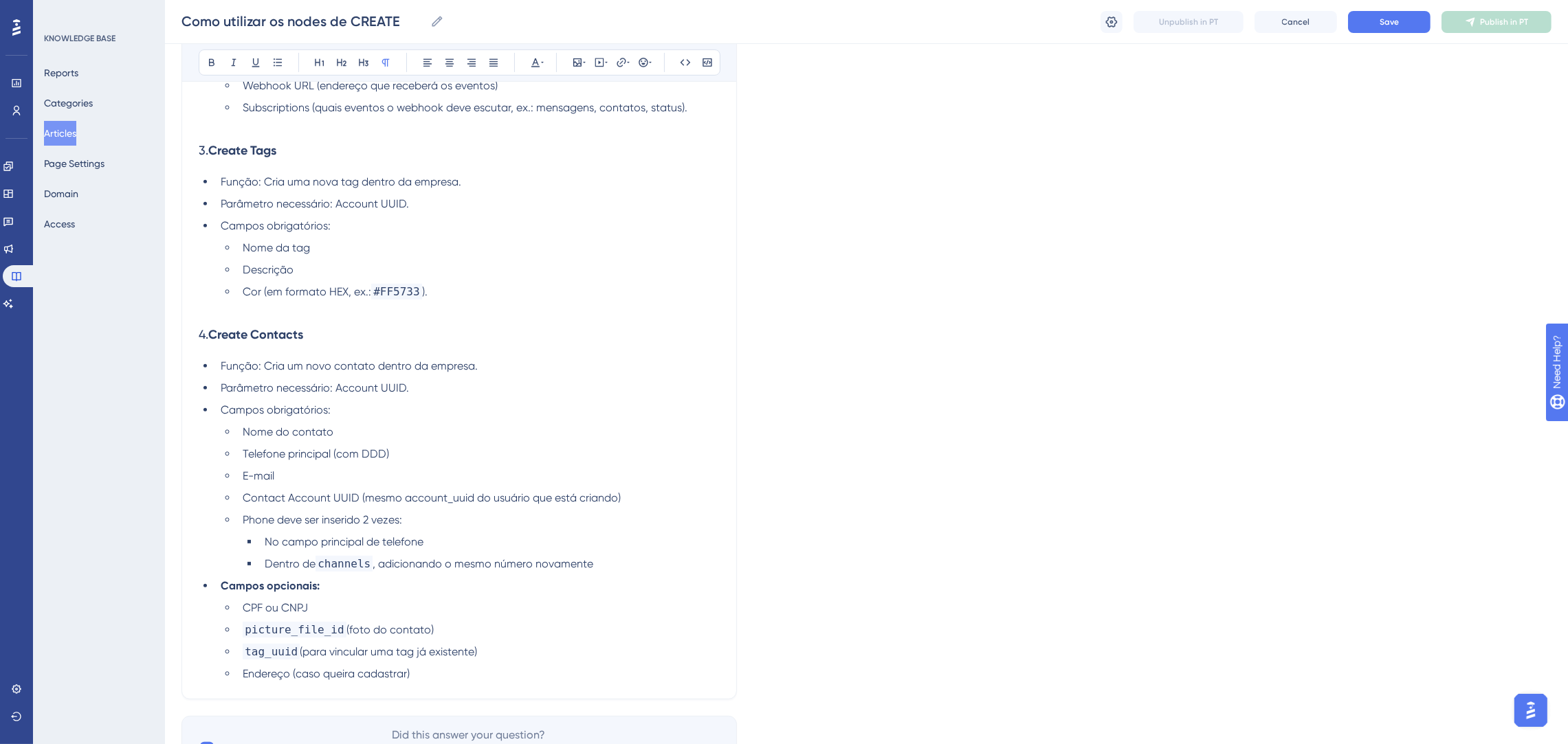
scroll to position [927, 0]
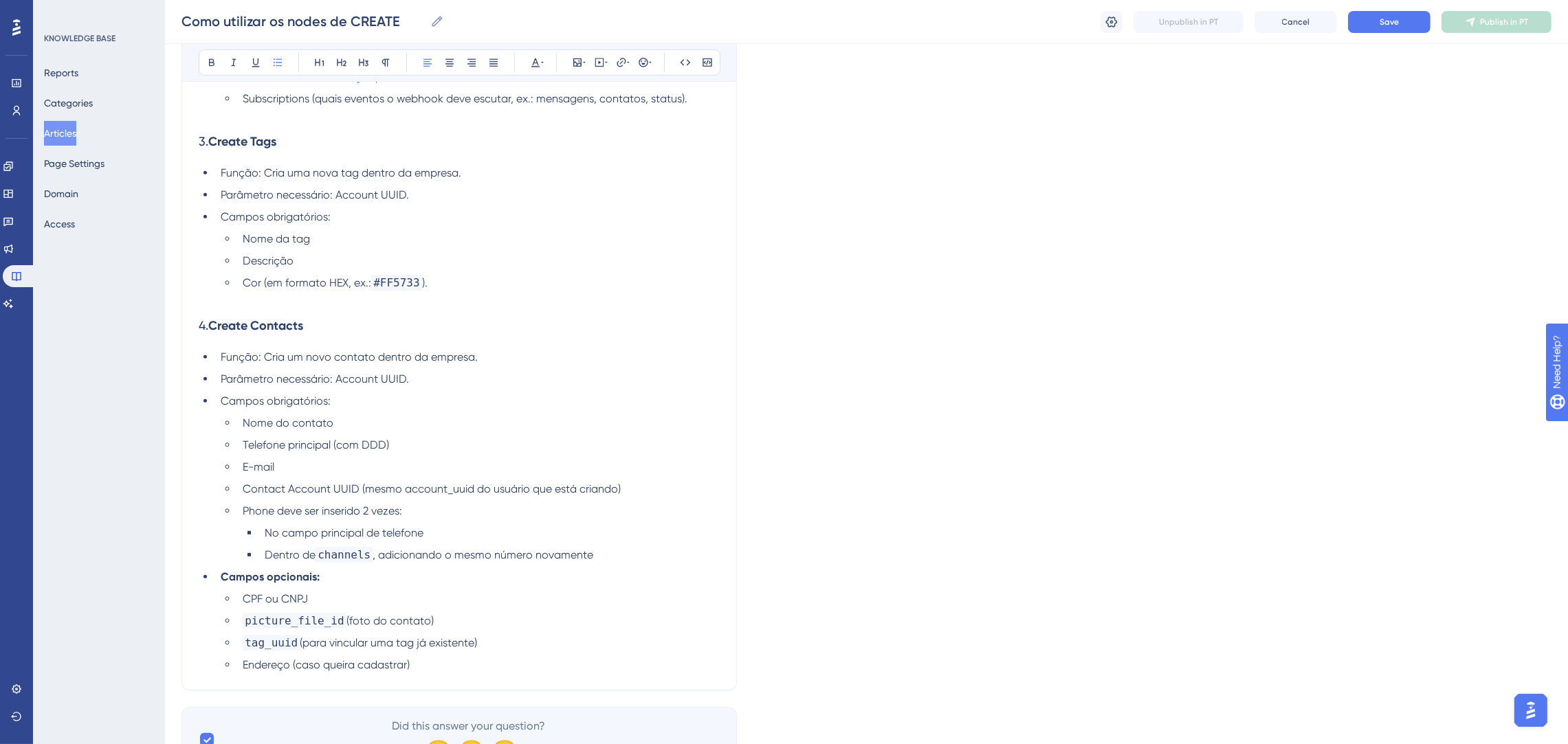
click at [609, 564] on li "Dentro de channels , adicionando o mesmo número novamente" at bounding box center [490, 555] width 461 height 16
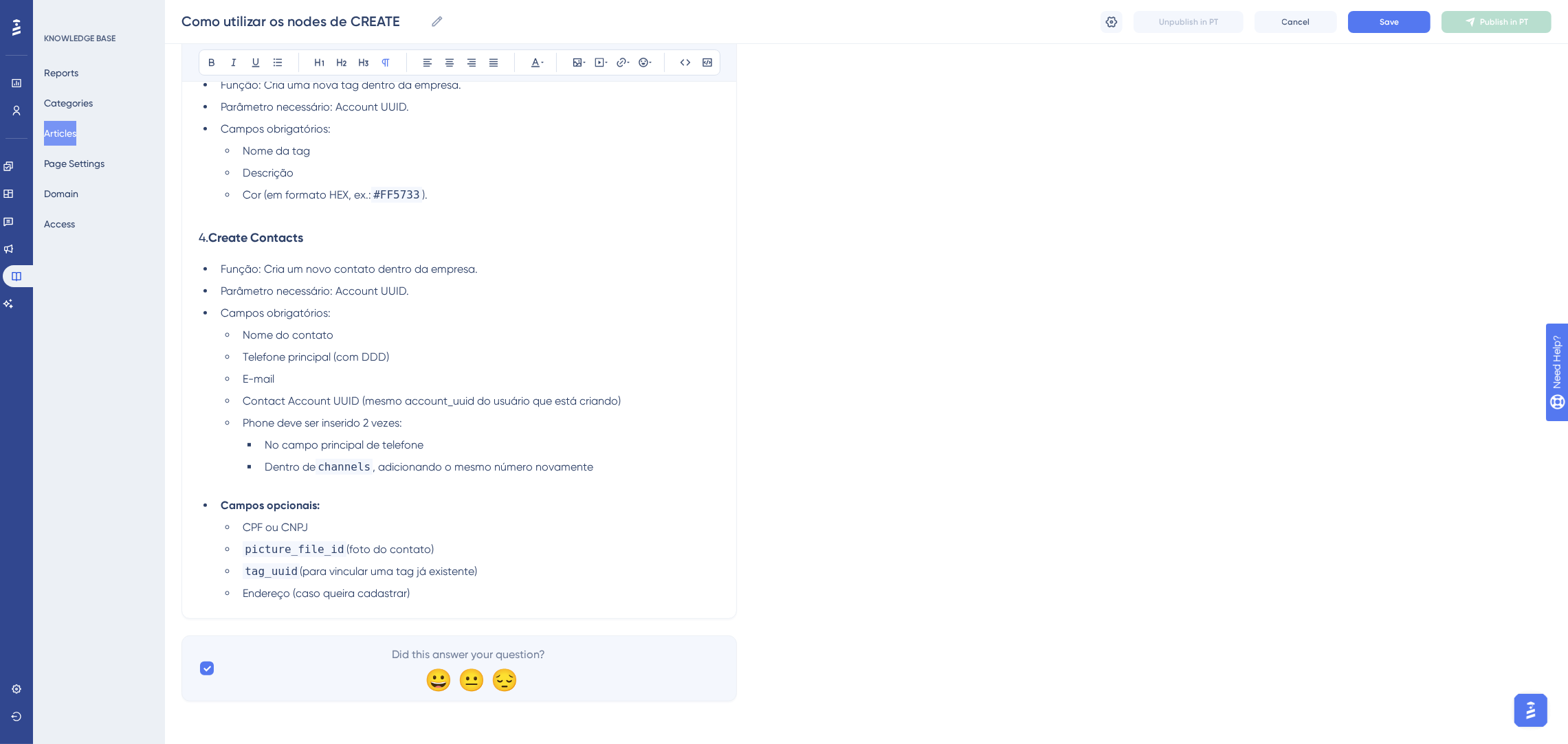
scroll to position [1033, 0]
click at [581, 466] on span ", adicionando o mesmo número novamente" at bounding box center [483, 465] width 220 height 13
click at [413, 484] on p at bounding box center [459, 483] width 521 height 16
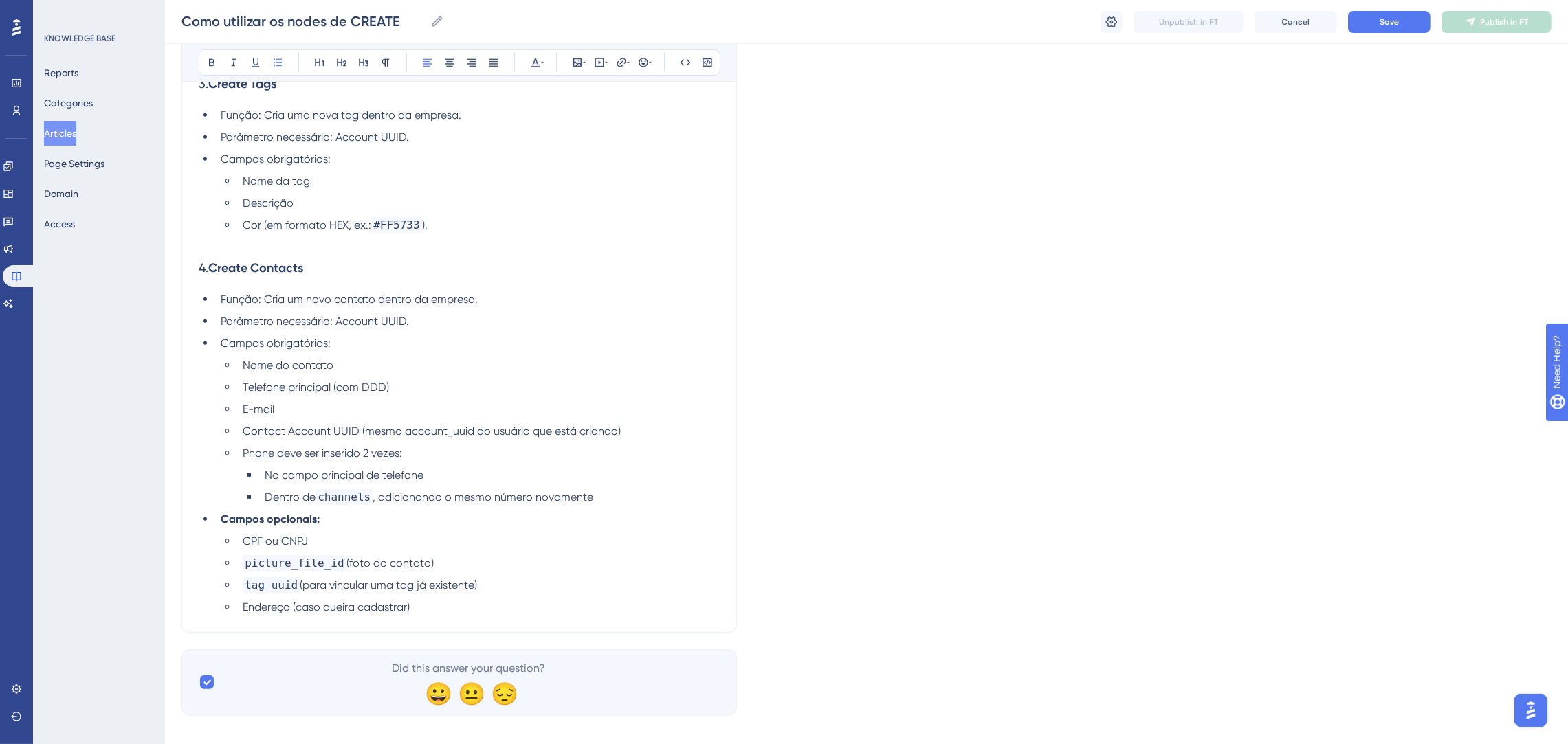
scroll to position [1015, 0]
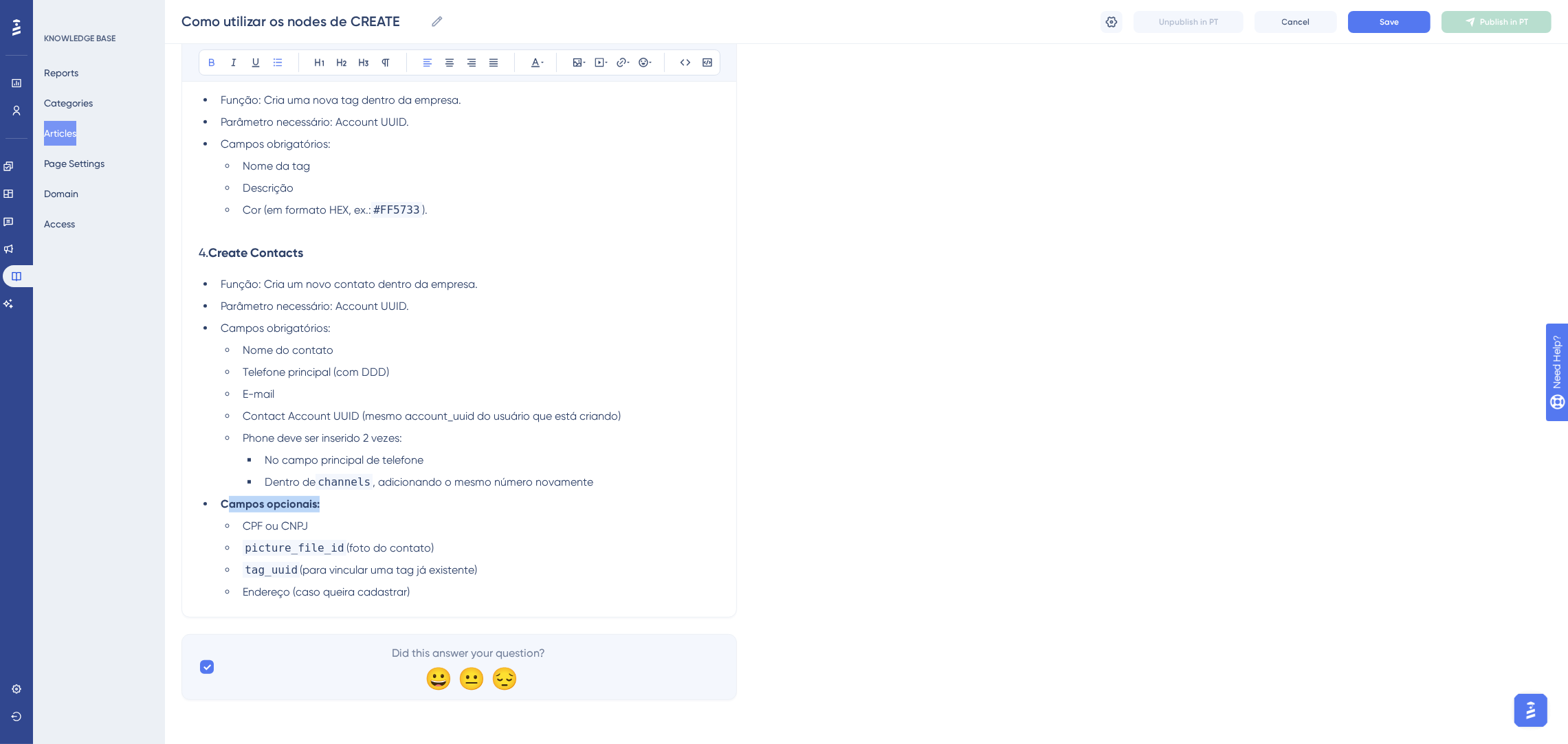
drag, startPoint x: 328, startPoint y: 504, endPoint x: 229, endPoint y: 498, distance: 99.2
click at [229, 498] on li "Campos opcionais:" at bounding box center [467, 504] width 504 height 16
click at [229, 498] on strong "Campos opcionais:" at bounding box center [270, 504] width 99 height 13
drag, startPoint x: 220, startPoint y: 501, endPoint x: 329, endPoint y: 503, distance: 109.0
click at [329, 503] on li "Campos opcionais:" at bounding box center [467, 504] width 504 height 16
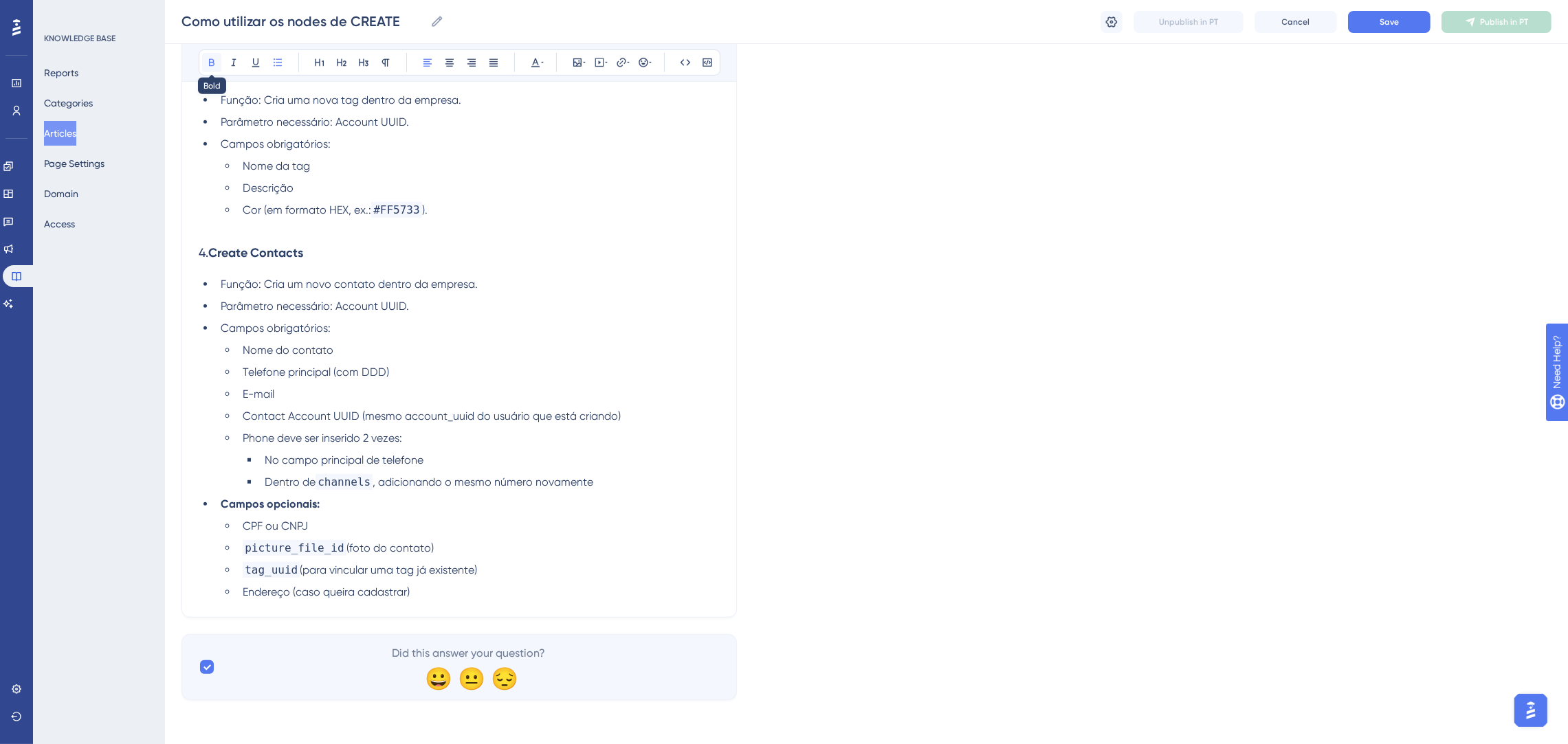
click at [208, 66] on icon at bounding box center [211, 63] width 11 height 11
click at [687, 327] on li "Campos obrigatórios:" at bounding box center [467, 329] width 504 height 16
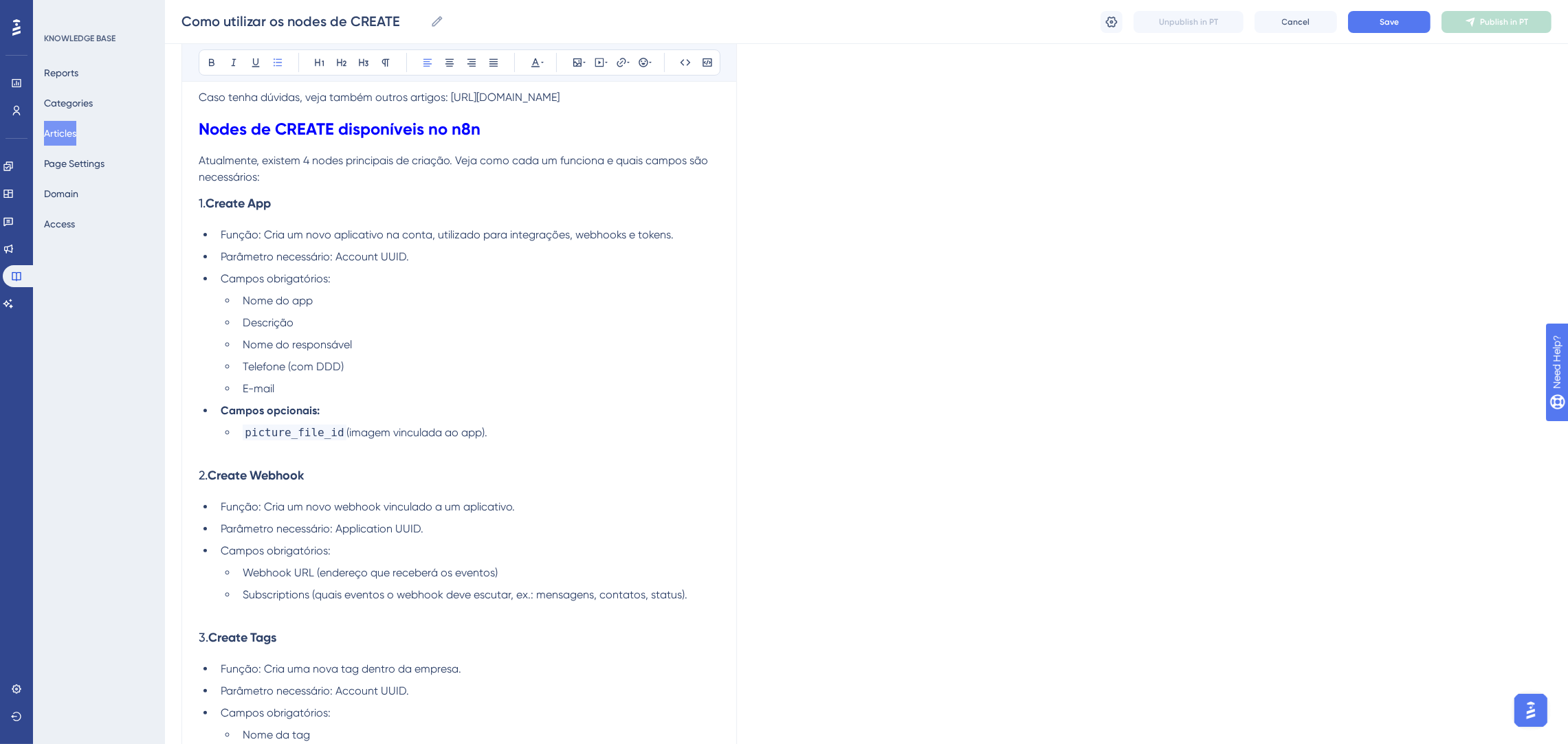
scroll to position [397, 0]
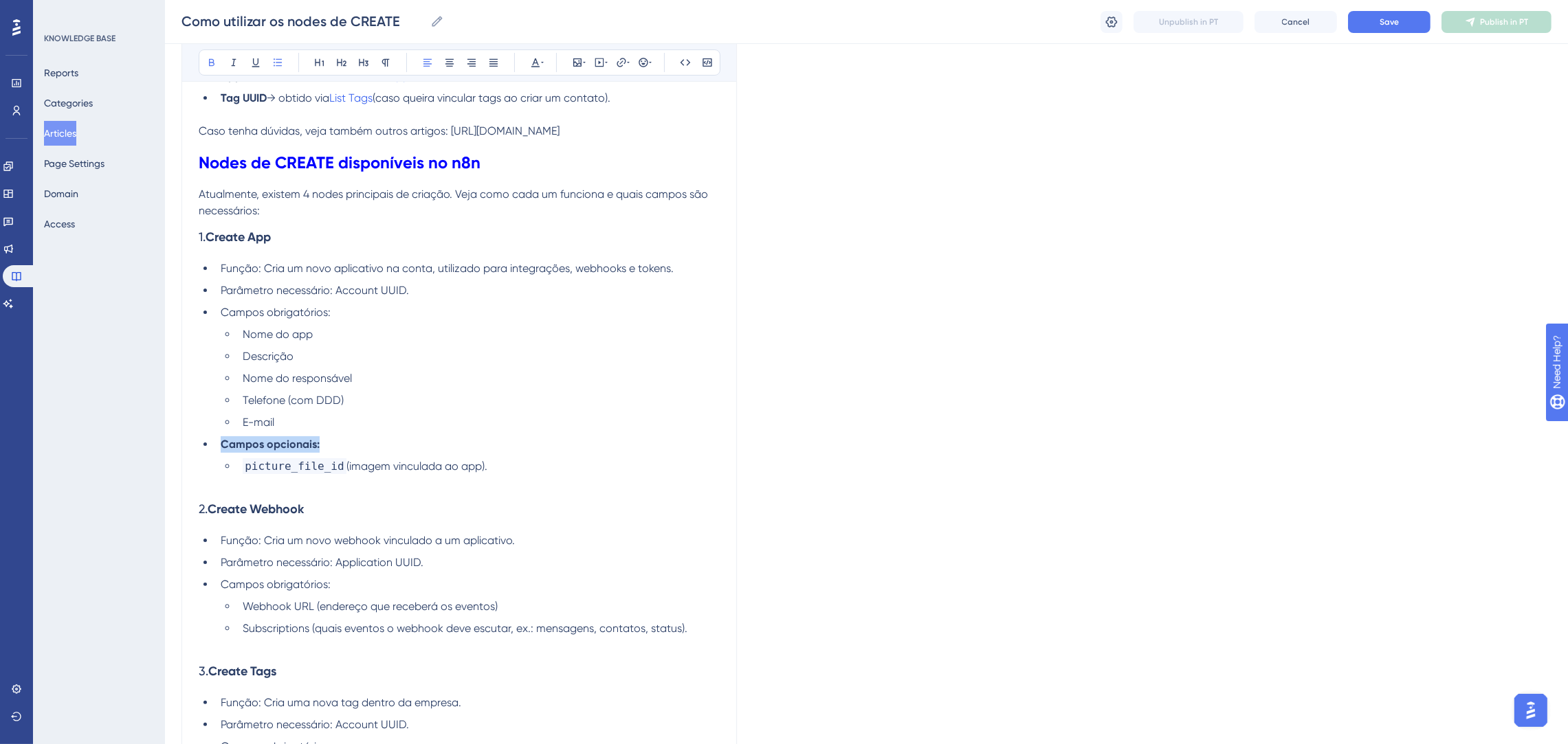
drag, startPoint x: 321, startPoint y: 458, endPoint x: 156, endPoint y: 469, distance: 165.4
click at [165, 469] on div "Performance Users Engagement Widgets Feedback Product Updates Knowledge Base AI…" at bounding box center [866, 464] width 1402 height 1722
click at [217, 61] on button at bounding box center [211, 62] width 19 height 19
click at [573, 339] on ul "Função: Cria um novo aplicativo na conta, utilizado para integrações, webhooks …" at bounding box center [459, 367] width 521 height 214
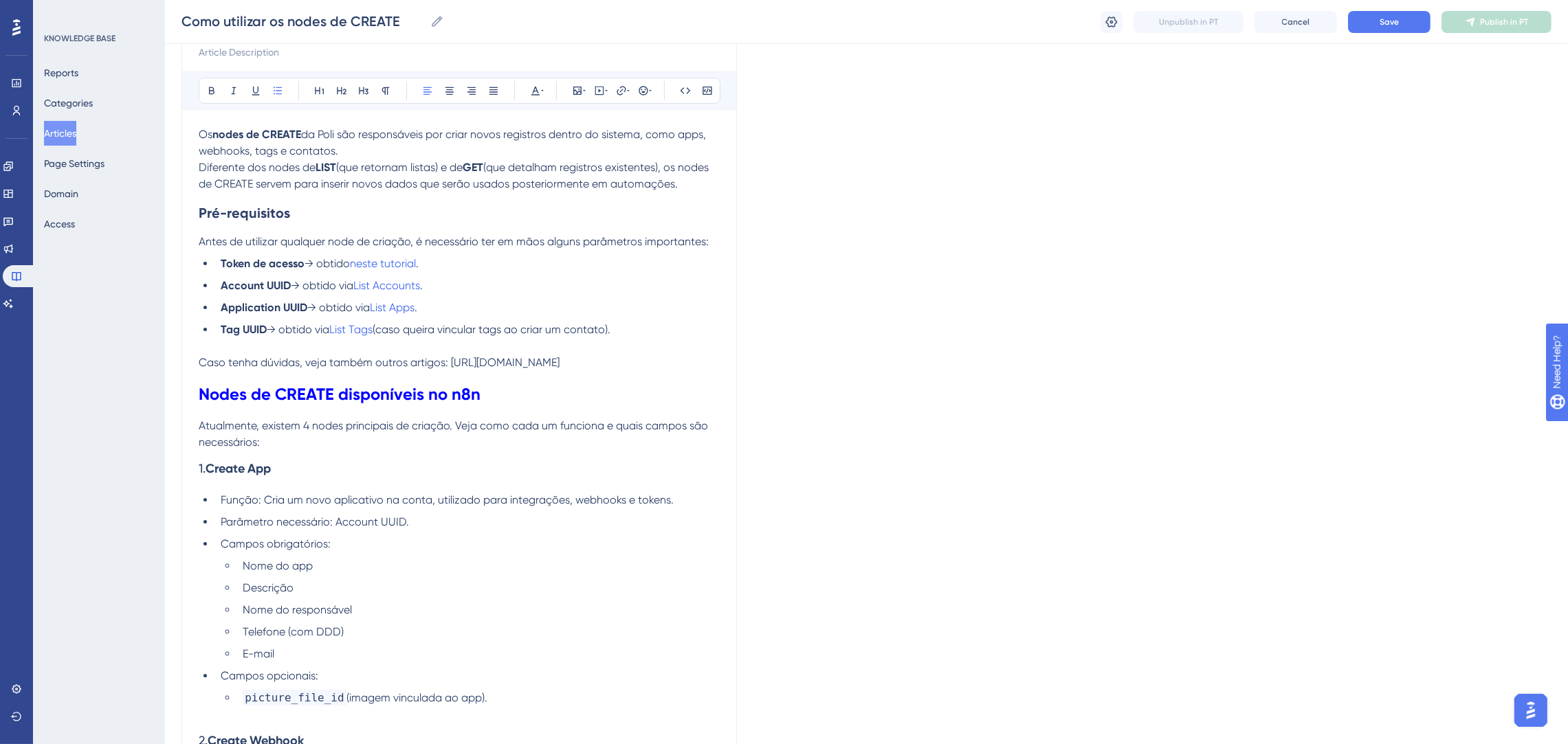
scroll to position [88, 0]
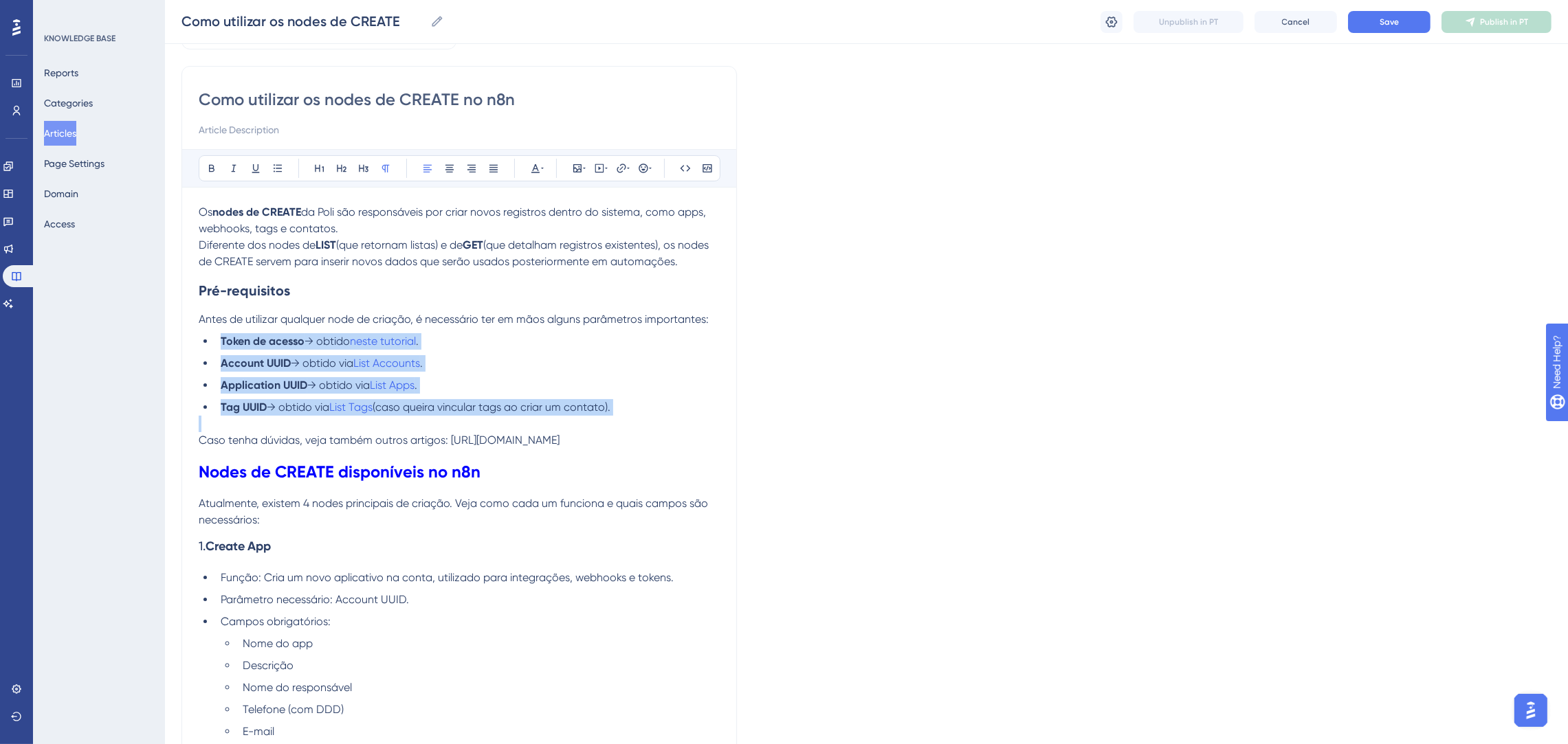
drag, startPoint x: 275, startPoint y: 424, endPoint x: 212, endPoint y: 341, distance: 104.2
click at [209, 170] on icon at bounding box center [211, 168] width 5 height 7
click at [697, 382] on li "Application UUID → obtido via List Apps ." at bounding box center [467, 385] width 504 height 16
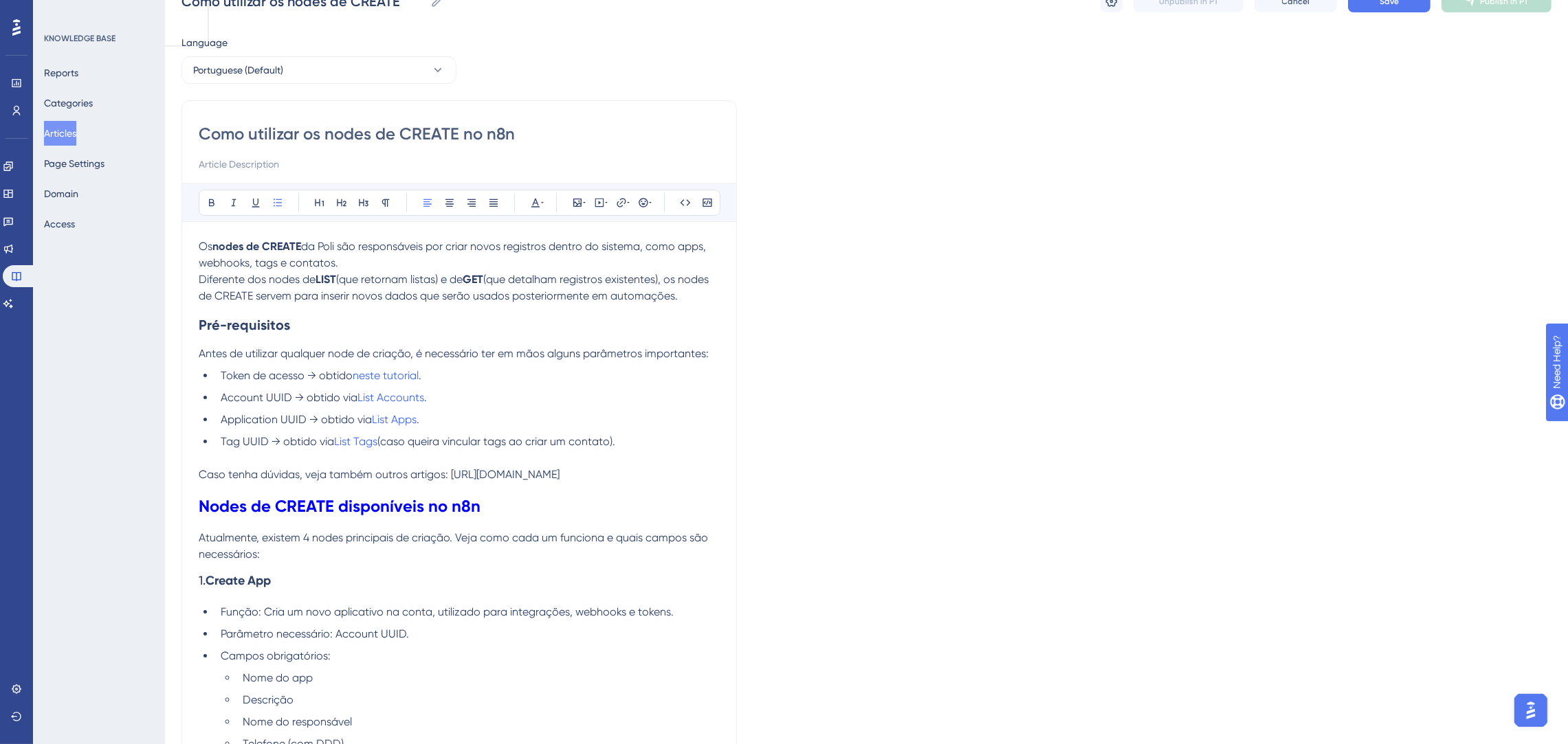
scroll to position [0, 0]
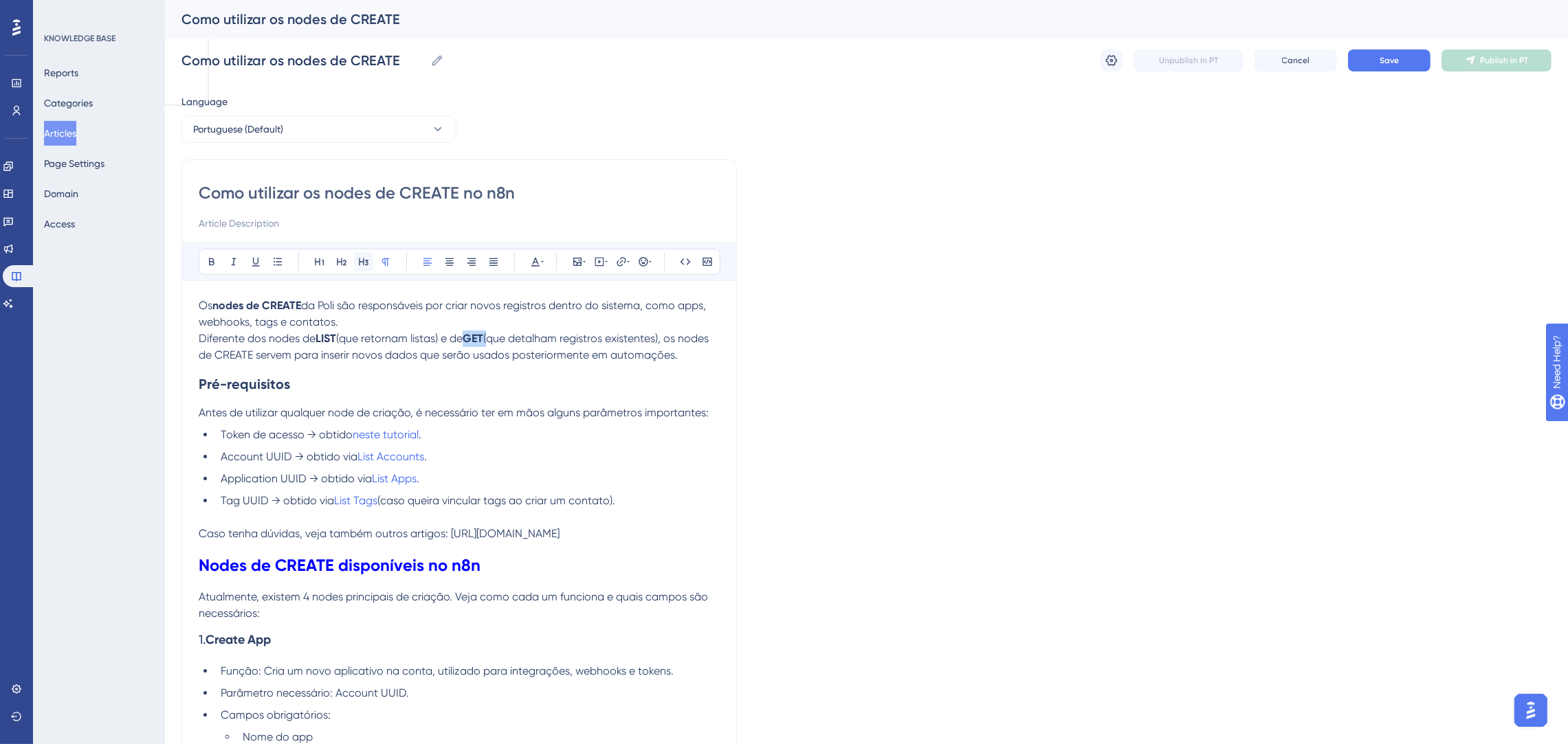
drag, startPoint x: 494, startPoint y: 334, endPoint x: 357, endPoint y: 271, distance: 150.8
click at [469, 335] on p "Os nodes de CREATE da Poli são responsáveis por criar novos registros dentro do…" at bounding box center [459, 331] width 521 height 66
click at [211, 258] on icon at bounding box center [211, 262] width 11 height 11
click at [331, 338] on strong "LIST" at bounding box center [325, 339] width 21 height 13
drag, startPoint x: 341, startPoint y: 336, endPoint x: 317, endPoint y: 335, distance: 24.0
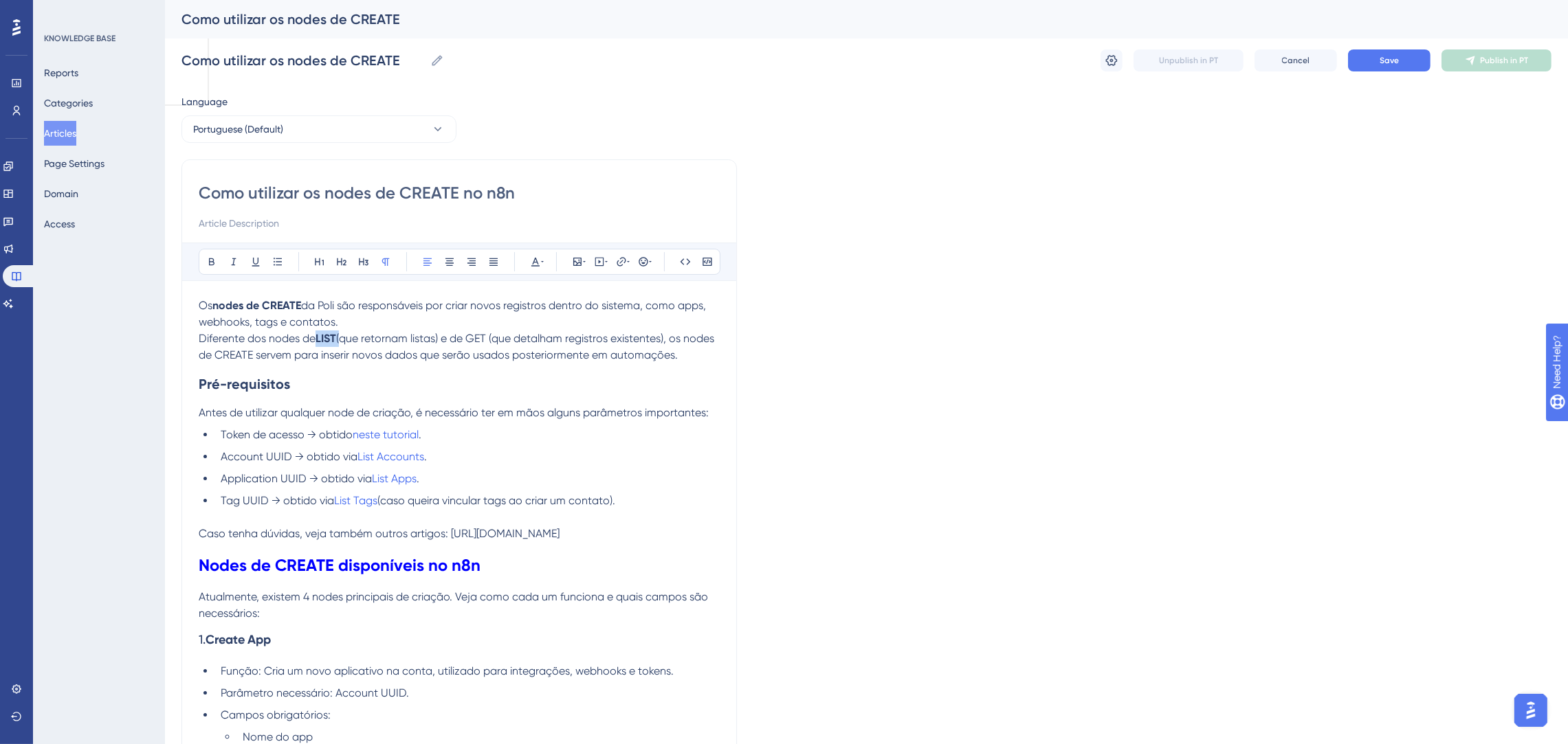
click at [317, 335] on p "Os nodes de CREATE da Poli são responsáveis por criar novos registros dentro do…" at bounding box center [459, 331] width 521 height 66
click at [204, 257] on button at bounding box center [211, 261] width 19 height 19
click at [374, 373] on h2 "Pré-requisitos" at bounding box center [459, 383] width 521 height 41
click at [514, 186] on input "Como utilizar os nodes de CREATE no n8n" at bounding box center [459, 193] width 521 height 22
drag, startPoint x: 523, startPoint y: 189, endPoint x: 469, endPoint y: 193, distance: 54.1
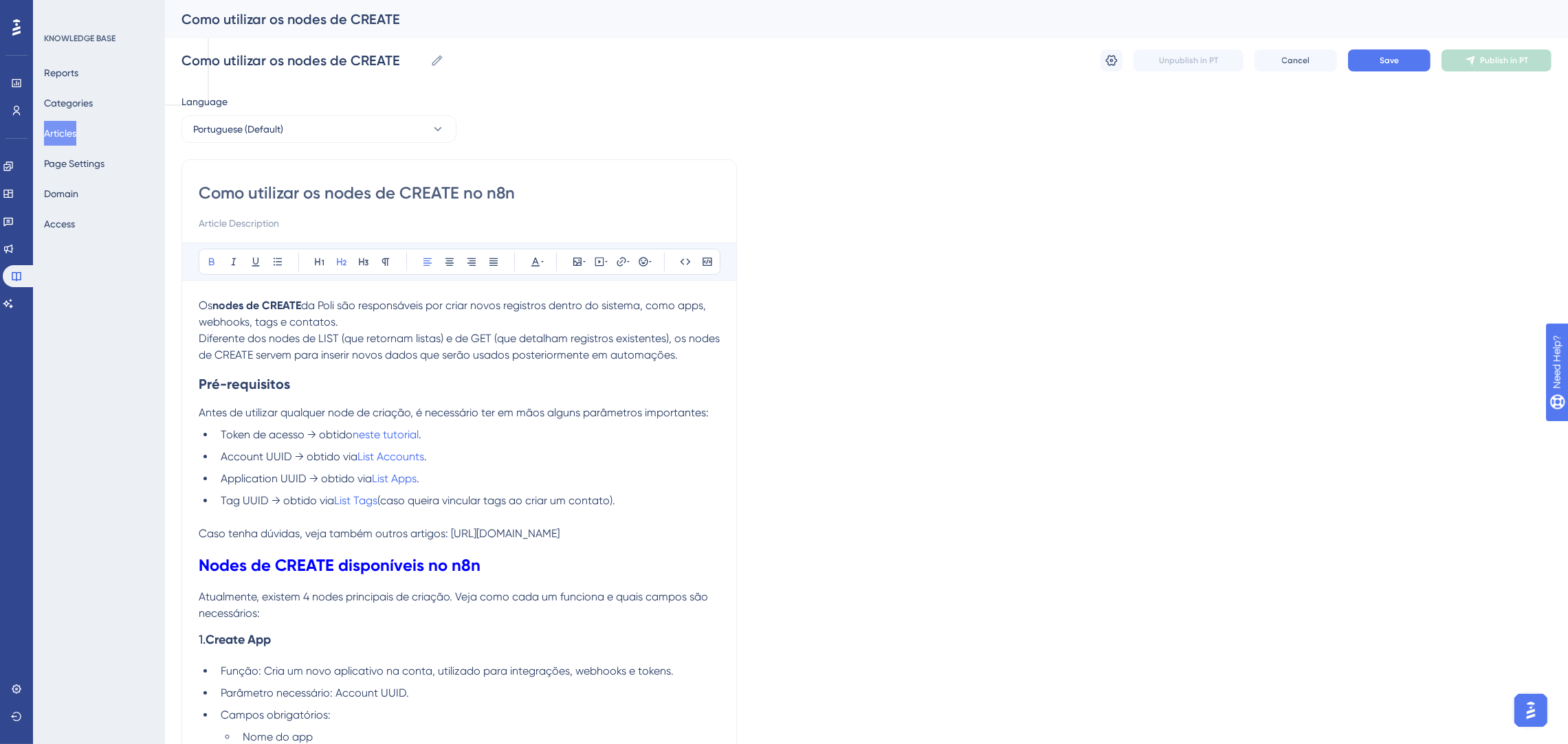
click at [469, 193] on input "Como utilizar os nodes de CREATE no n8n" at bounding box center [459, 193] width 521 height 22
type input "Como utilizar os nodes de CREATE"
click at [1390, 60] on span "Save" at bounding box center [1389, 60] width 19 height 11
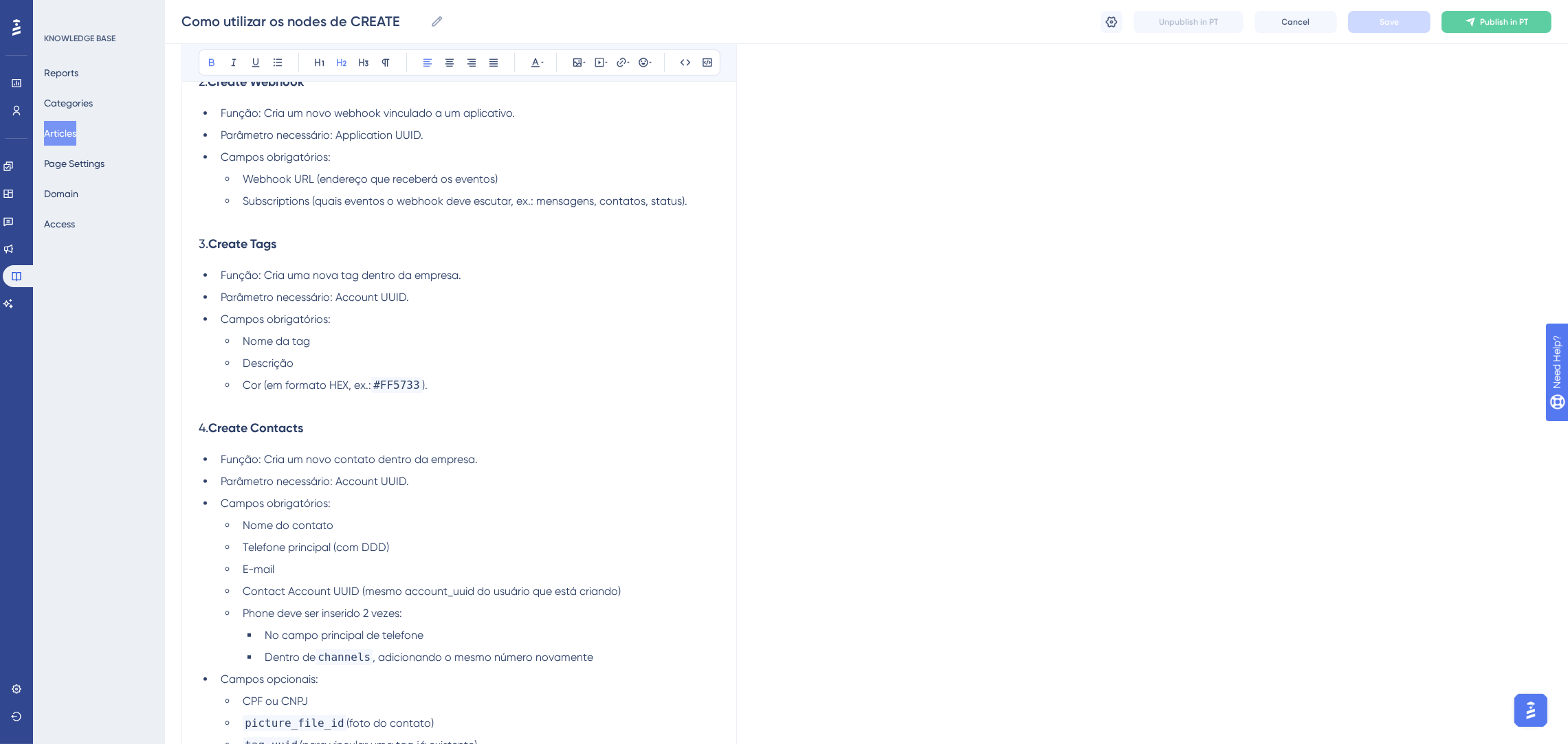
scroll to position [1015, 0]
